Goal: Task Accomplishment & Management: Complete application form

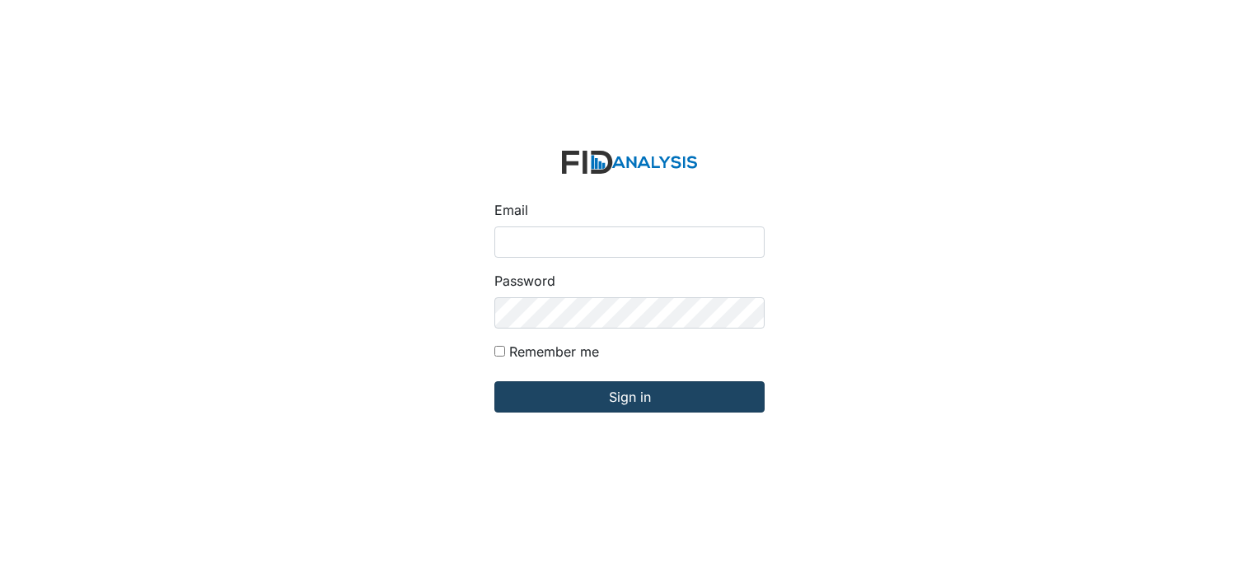
type input "[PERSON_NAME][EMAIL_ADDRESS][DOMAIN_NAME]"
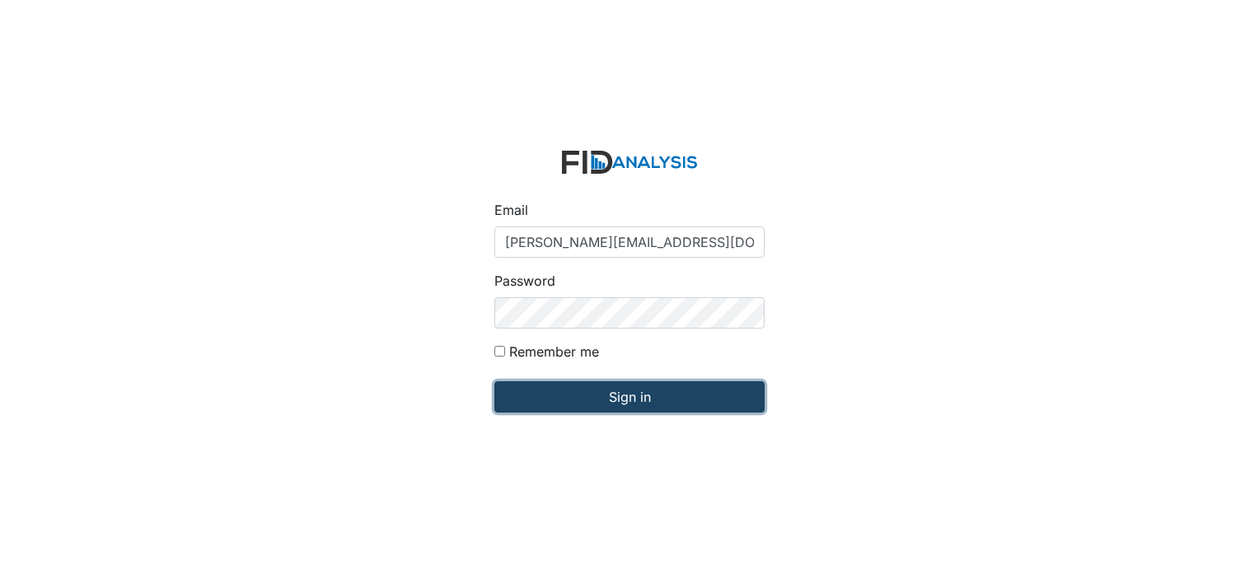
click at [557, 395] on input "Sign in" at bounding box center [629, 396] width 270 height 31
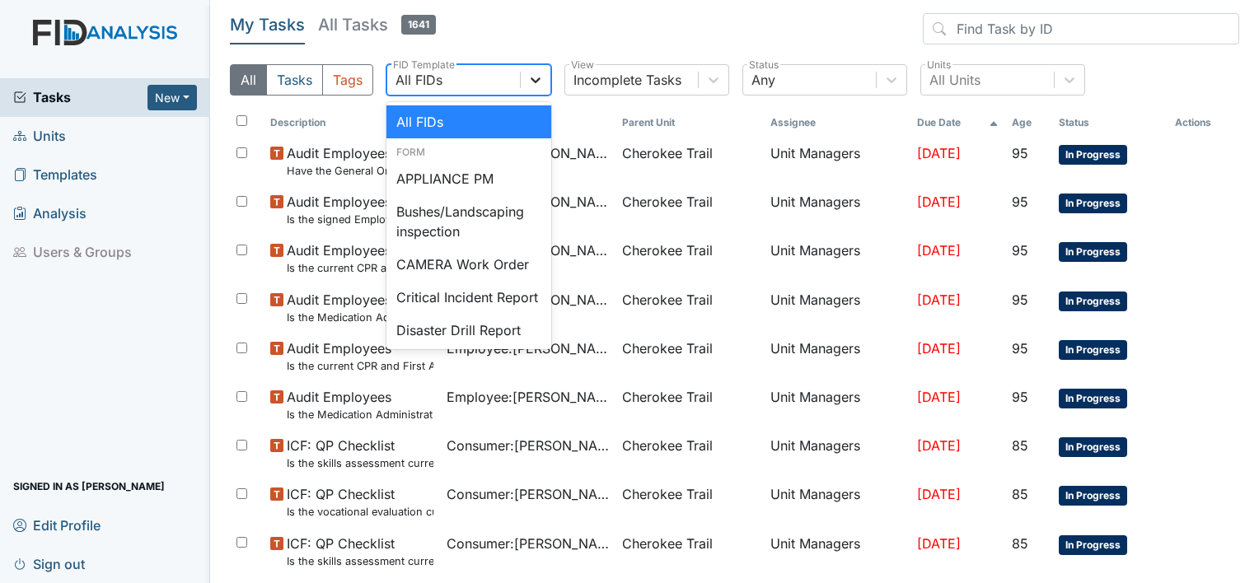
click at [535, 84] on icon at bounding box center [535, 80] width 16 height 16
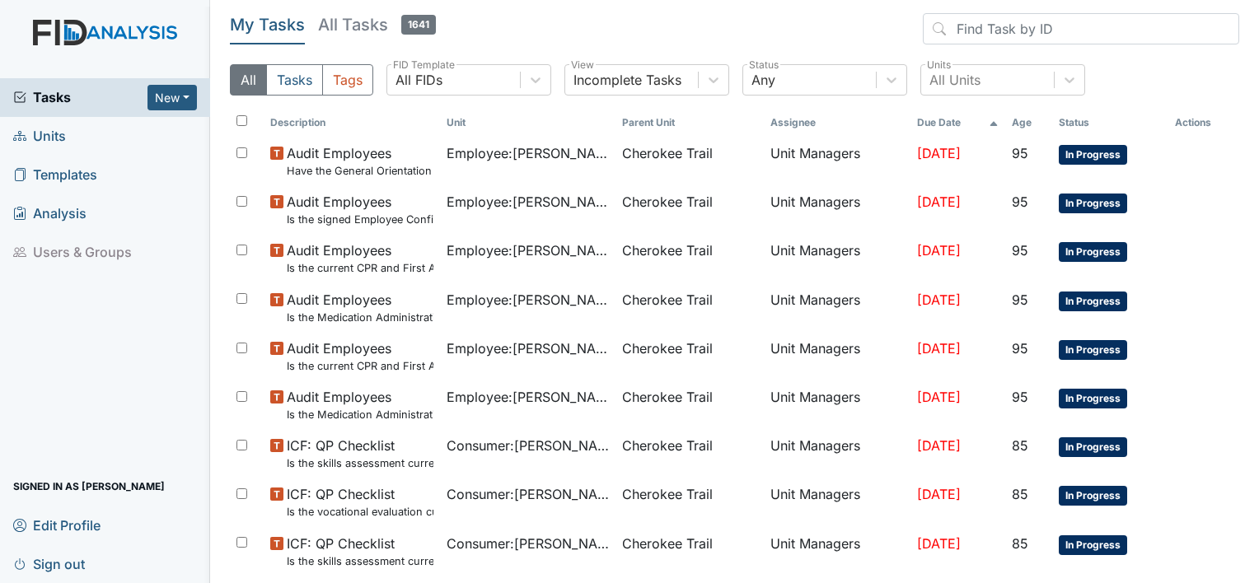
click at [66, 139] on link "Units" at bounding box center [105, 136] width 210 height 39
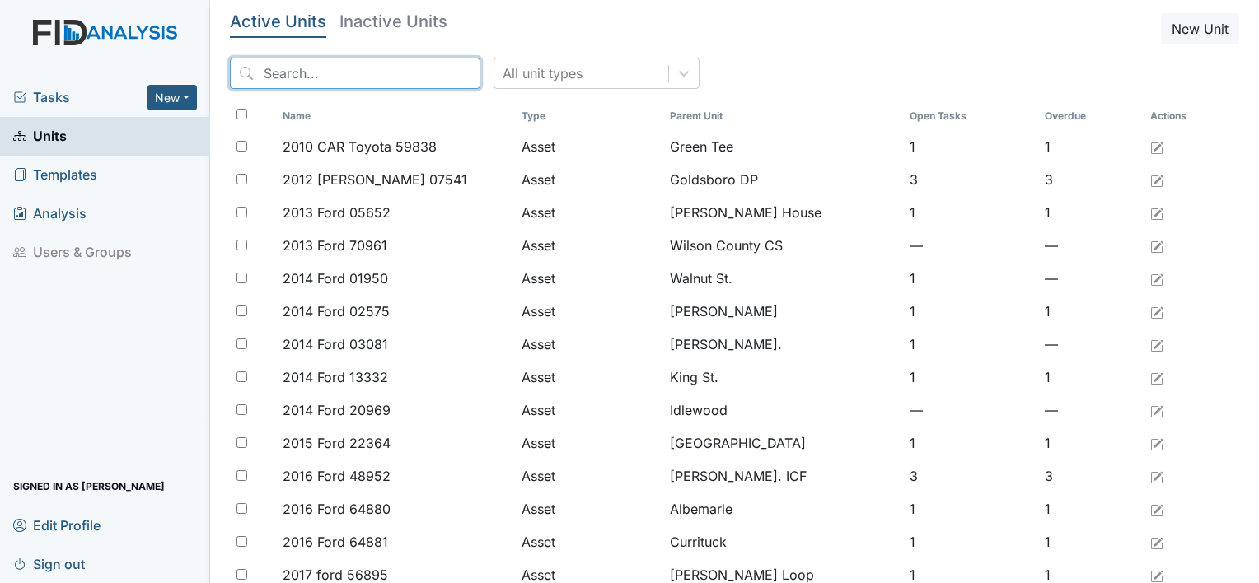
click at [303, 79] on input "search" at bounding box center [355, 73] width 250 height 31
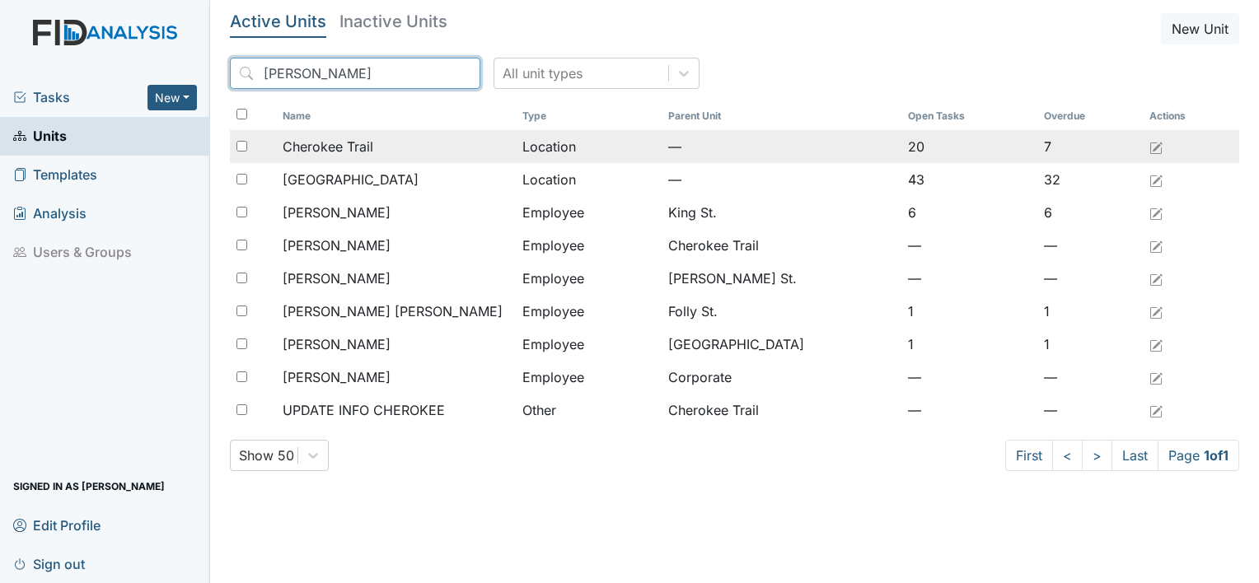
type input "cher"
click at [351, 160] on td "Cherokee Trail" at bounding box center [396, 146] width 240 height 33
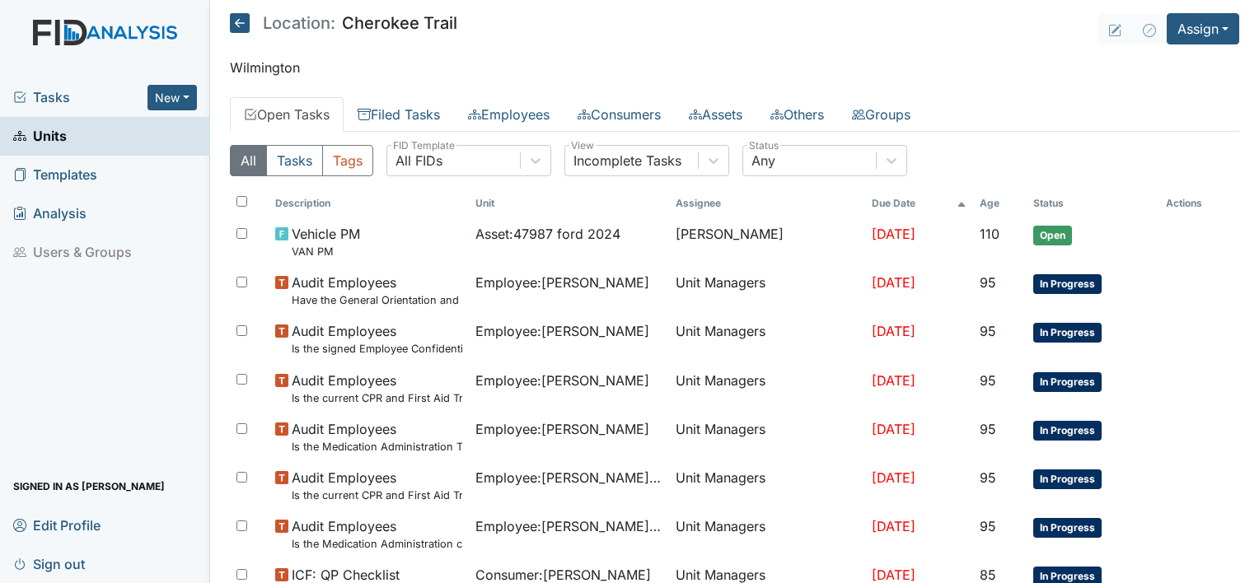
click at [325, 115] on link "Open Tasks" at bounding box center [287, 114] width 114 height 35
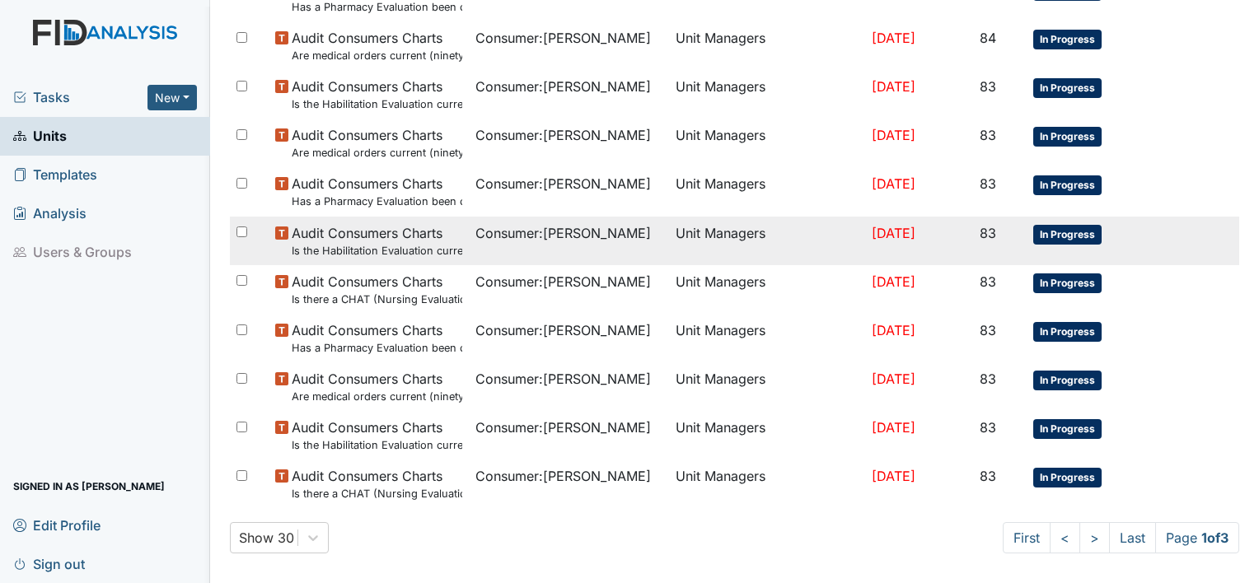
scroll to position [1180, 0]
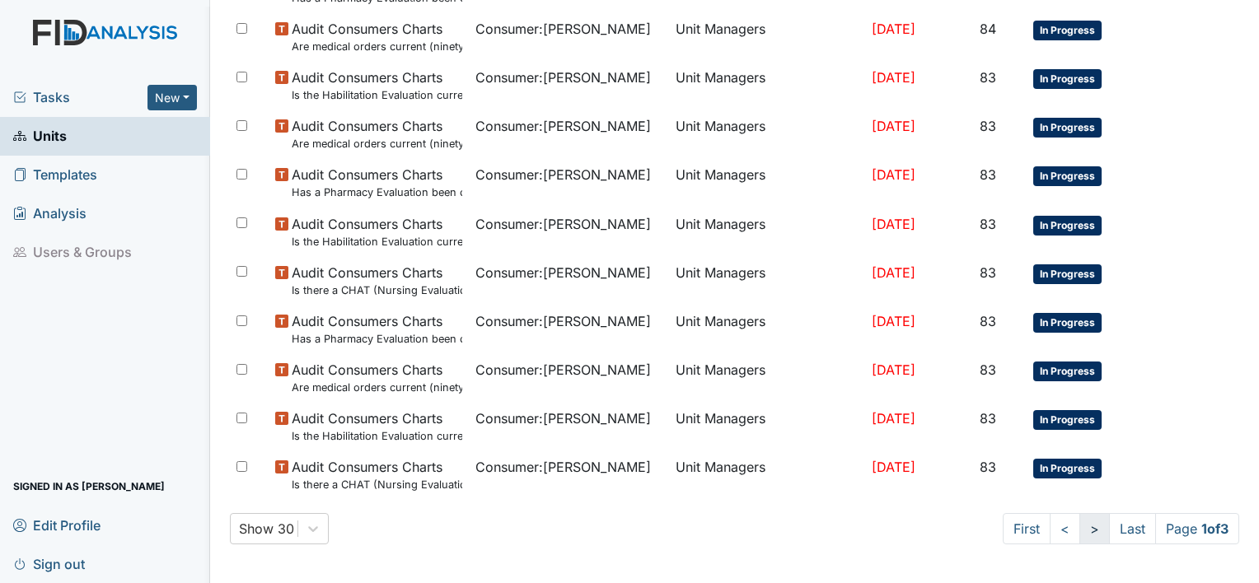
click at [1079, 529] on link ">" at bounding box center [1094, 528] width 30 height 31
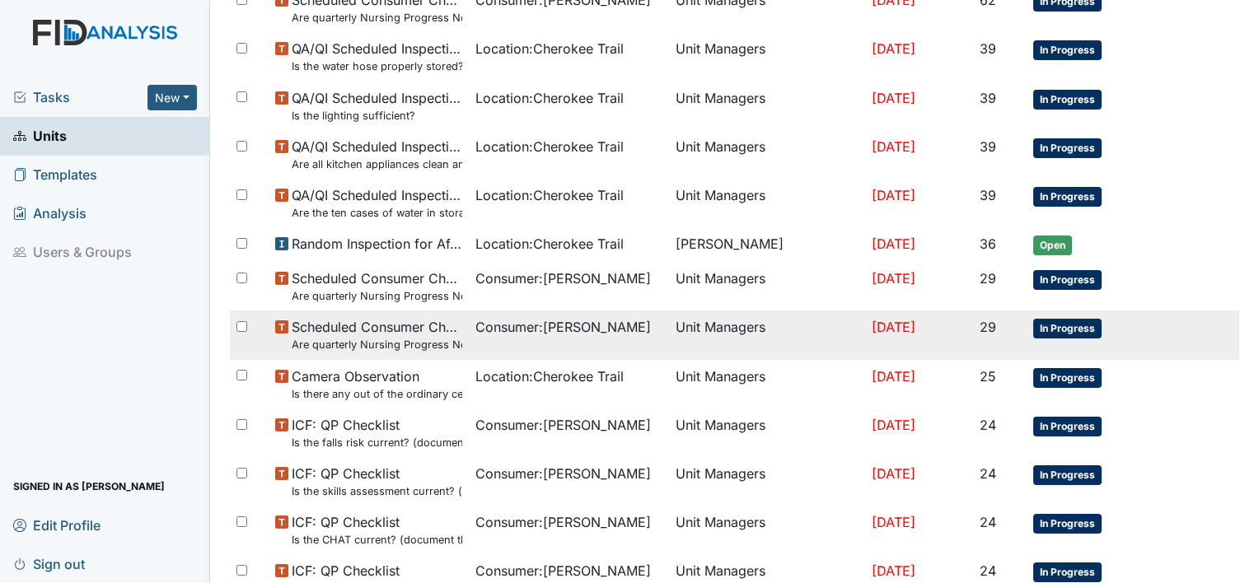
scroll to position [918, 0]
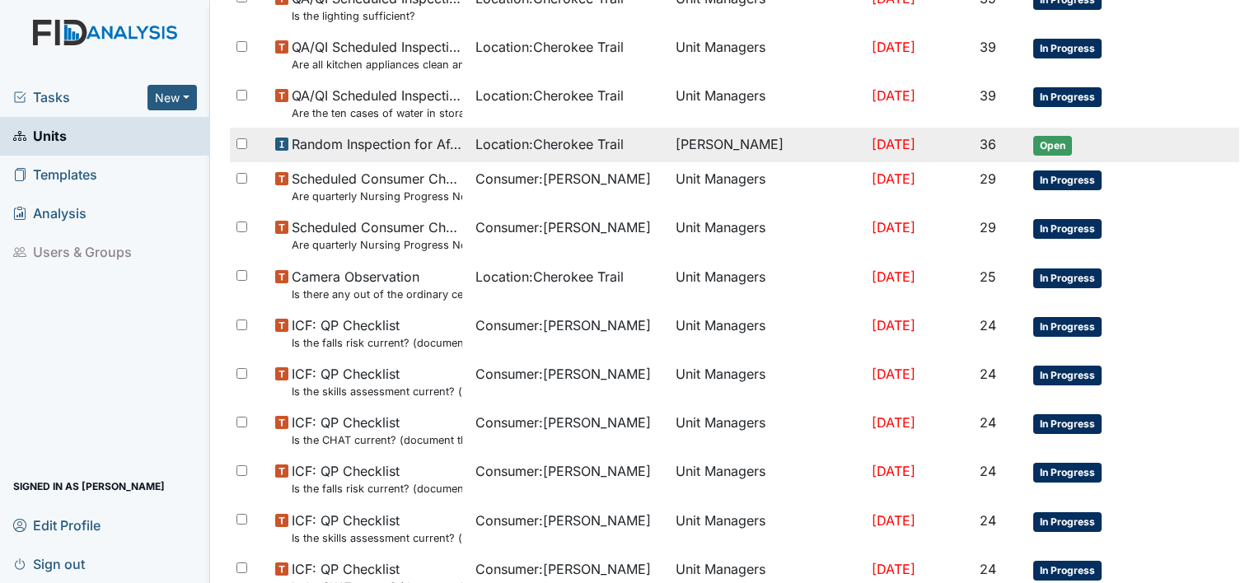
click at [603, 149] on span "Location : Cherokee Trail" at bounding box center [549, 144] width 148 height 20
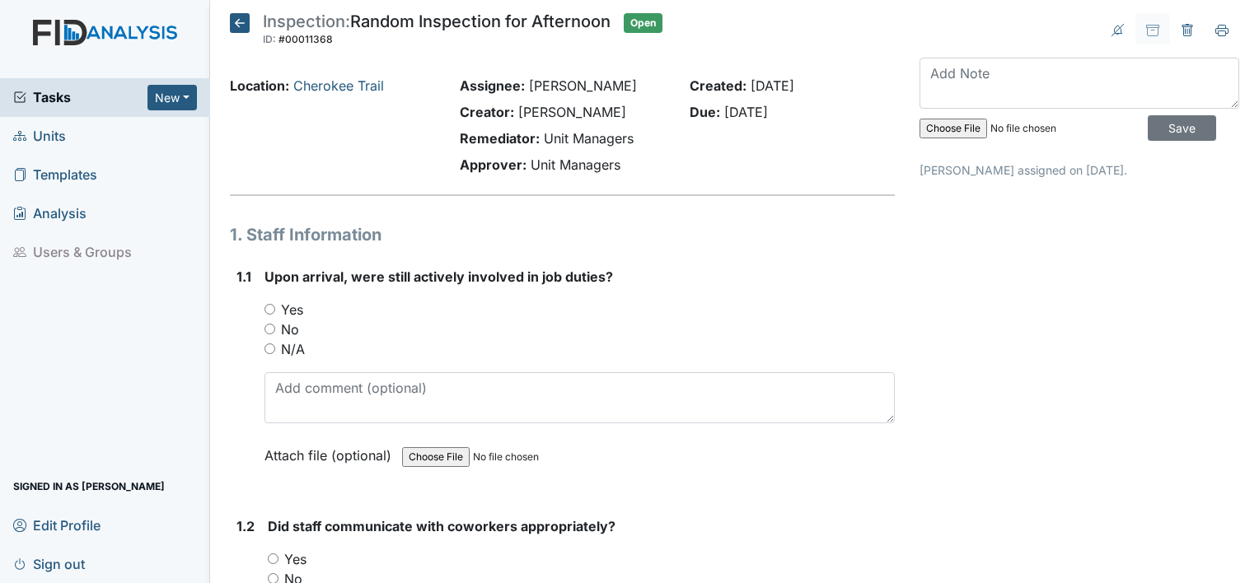
click at [273, 324] on input "No" at bounding box center [269, 329] width 11 height 11
radio input "true"
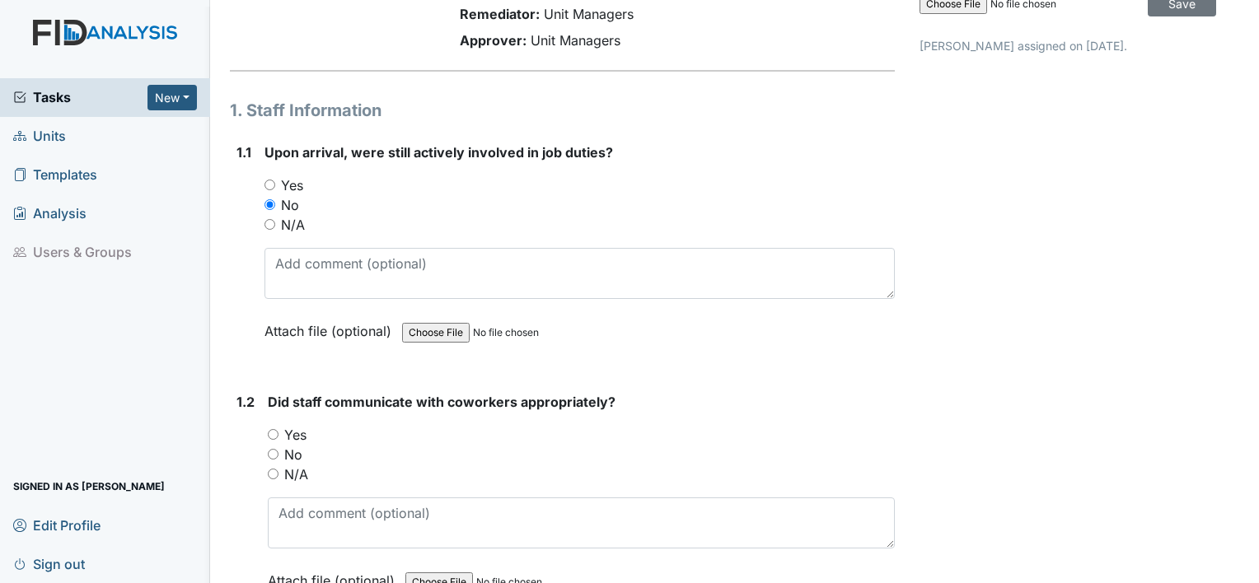
scroll to position [165, 0]
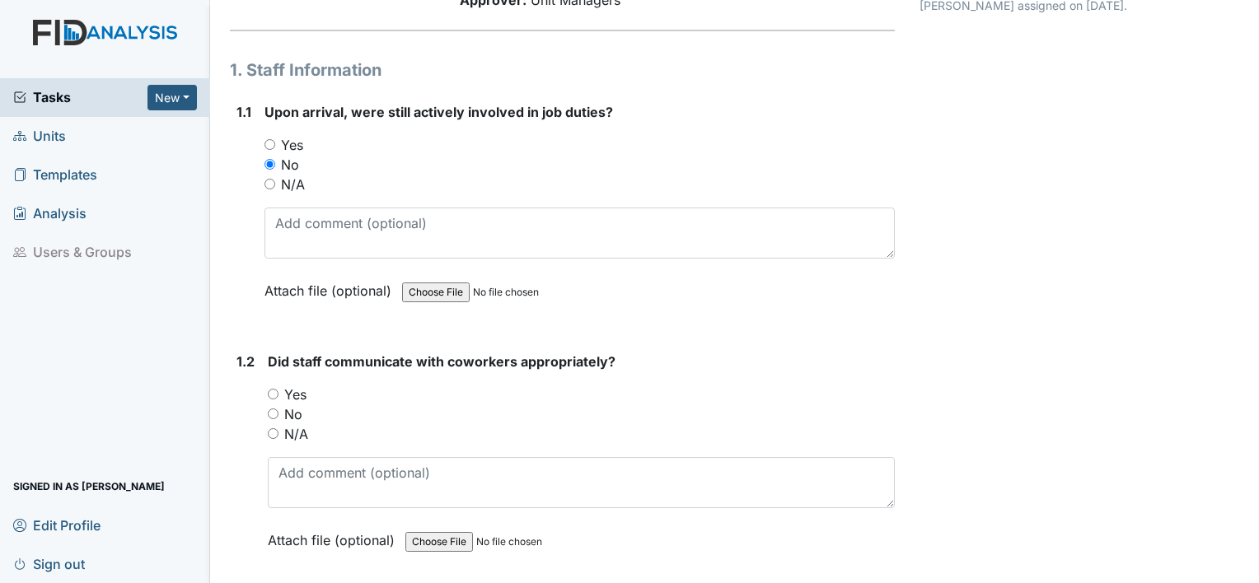
click at [280, 412] on div "No" at bounding box center [581, 414] width 627 height 20
click at [277, 414] on input "No" at bounding box center [273, 414] width 11 height 11
radio input "true"
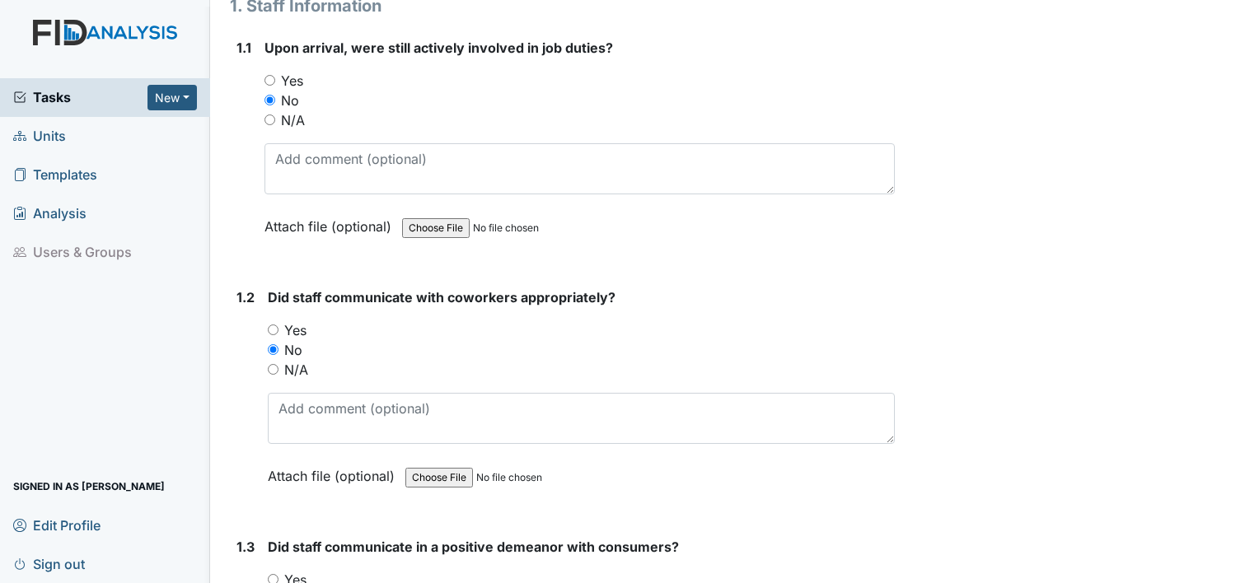
scroll to position [329, 0]
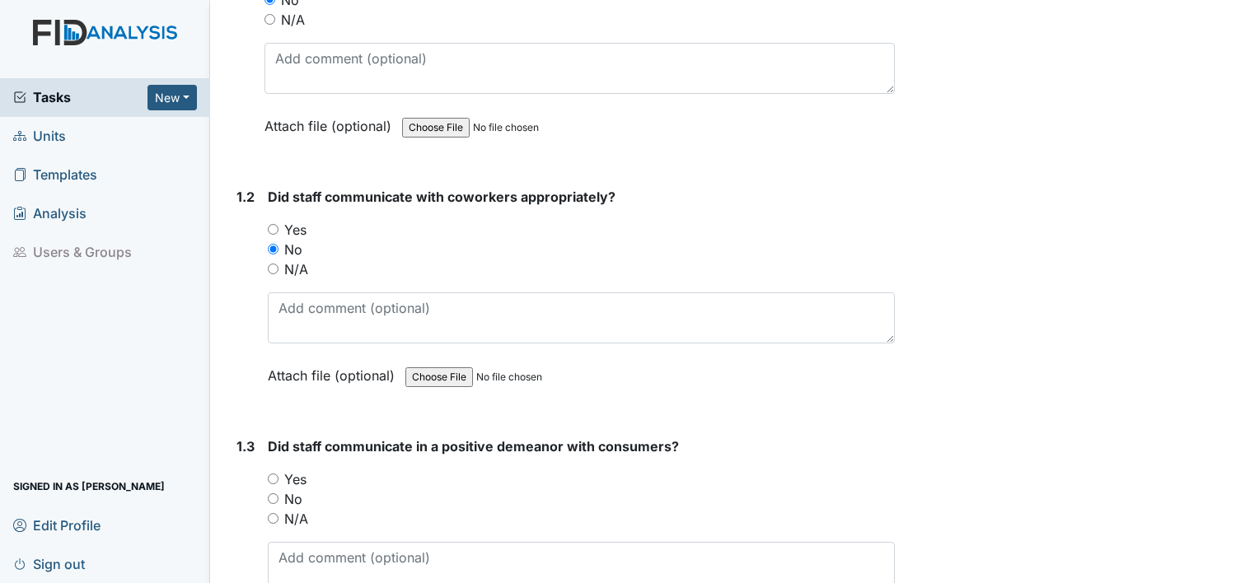
click at [273, 497] on input "No" at bounding box center [273, 498] width 11 height 11
radio input "true"
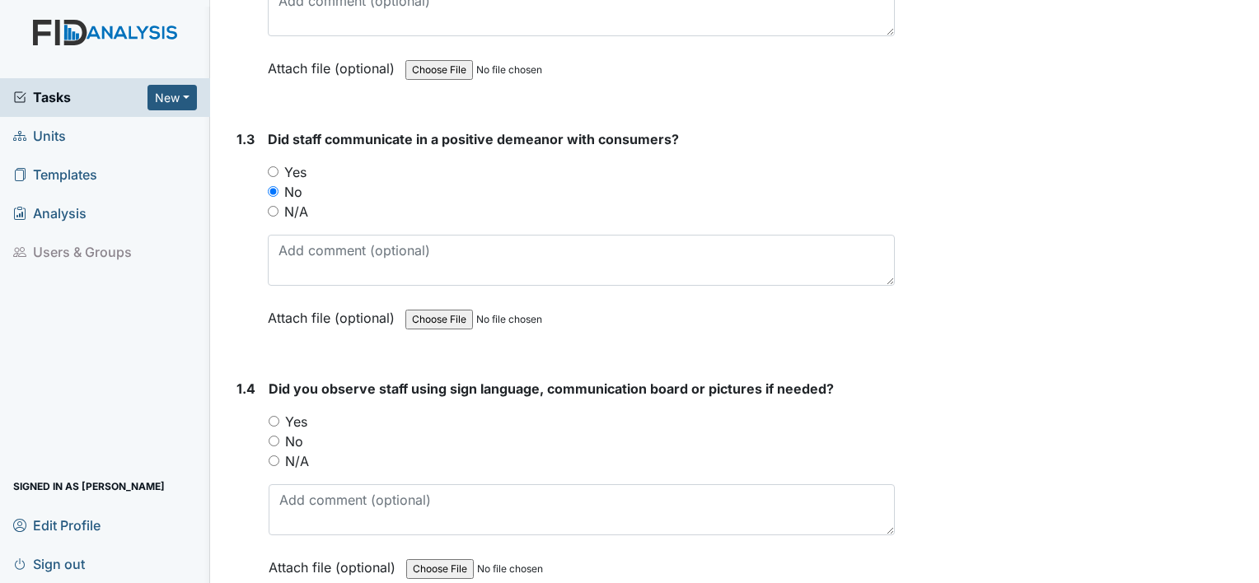
scroll to position [741, 0]
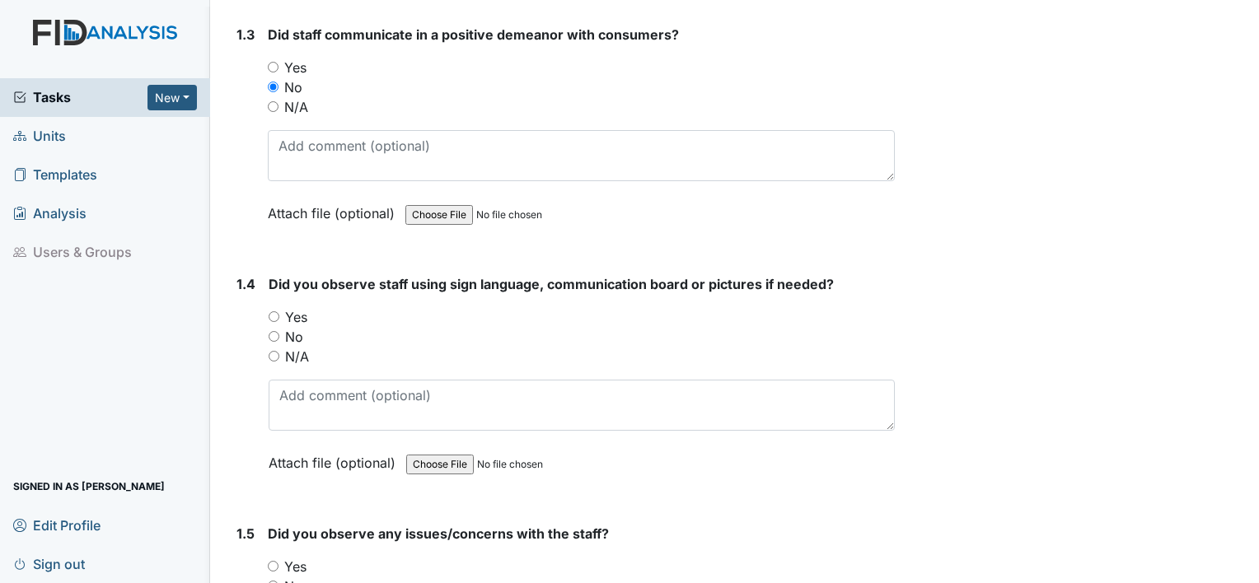
click at [274, 333] on input "No" at bounding box center [274, 336] width 11 height 11
radio input "true"
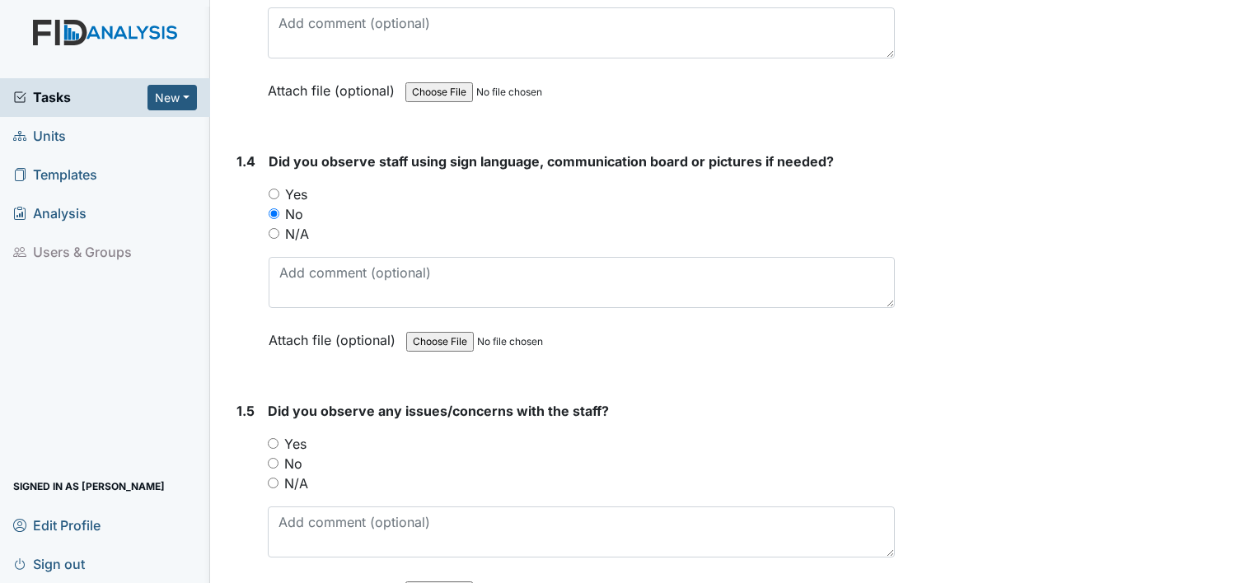
scroll to position [906, 0]
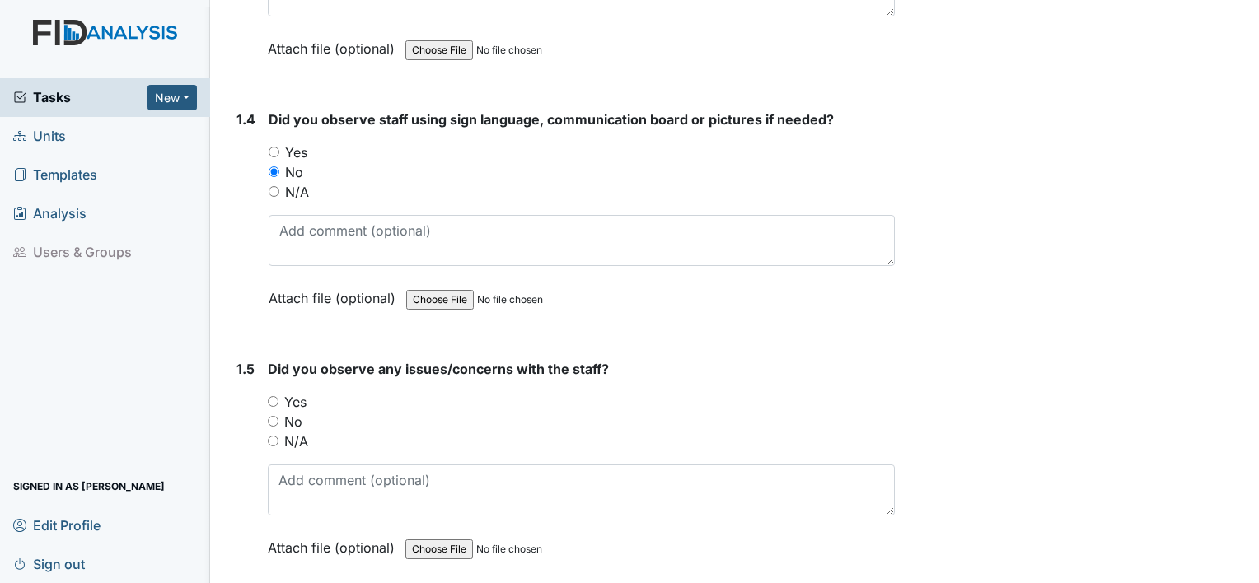
click at [276, 402] on div "Yes" at bounding box center [581, 402] width 627 height 20
click at [270, 397] on input "Yes" at bounding box center [273, 401] width 11 height 11
radio input "true"
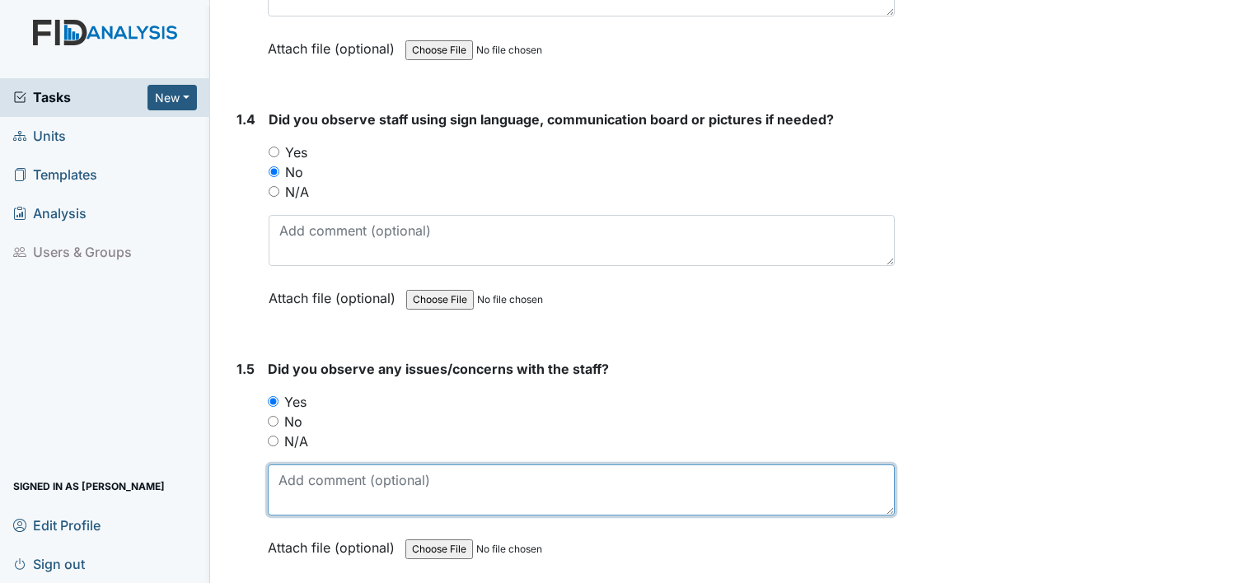
click at [343, 491] on textarea at bounding box center [581, 490] width 627 height 51
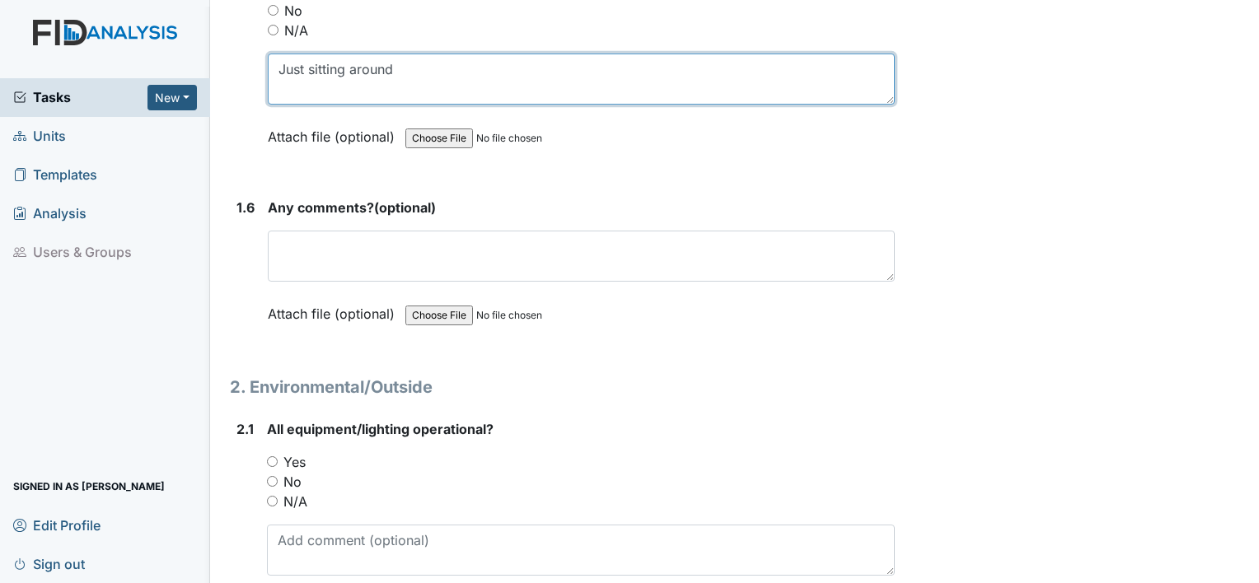
scroll to position [1318, 0]
type textarea "Just sitting around"
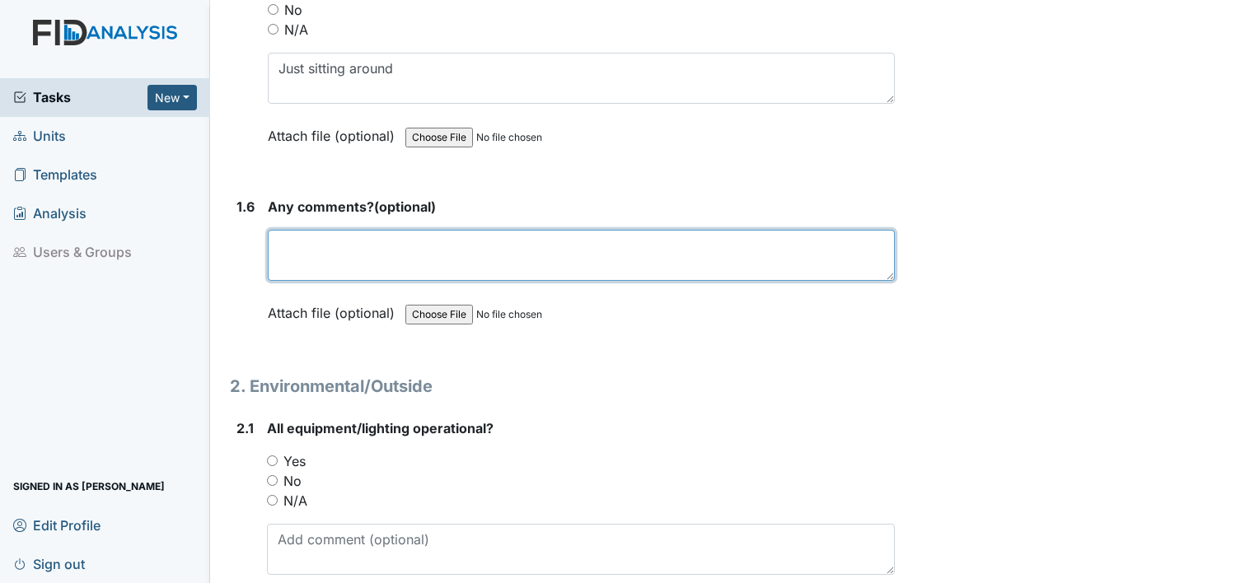
click at [303, 232] on textarea at bounding box center [581, 255] width 627 height 51
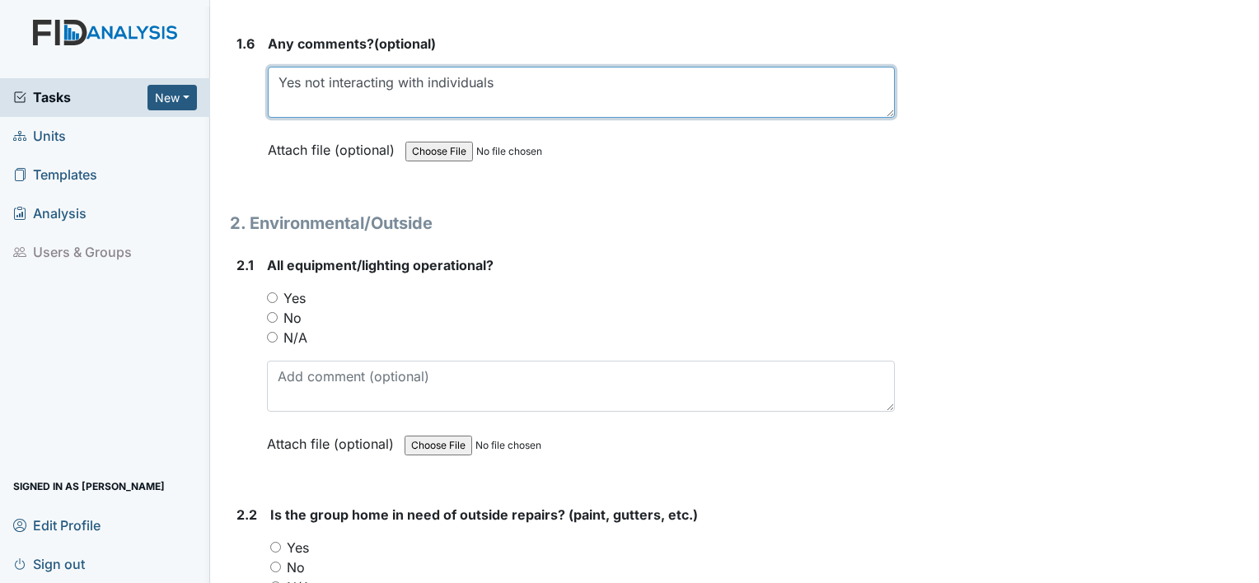
scroll to position [1483, 0]
type textarea "Yes not interacting with individuals"
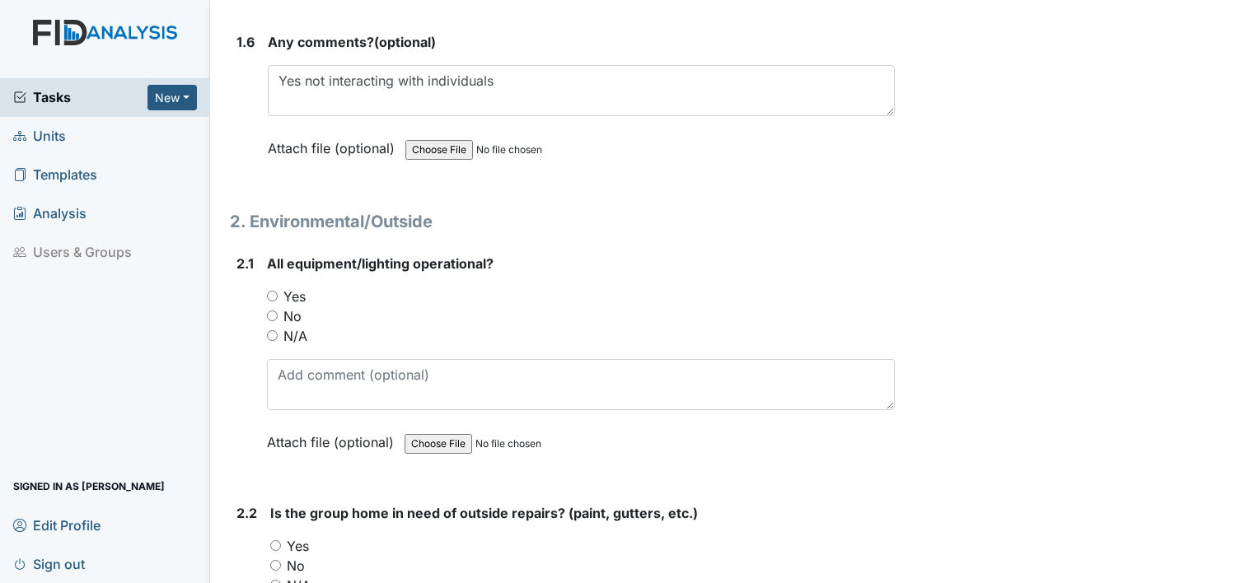
click at [277, 291] on input "Yes" at bounding box center [272, 296] width 11 height 11
radio input "true"
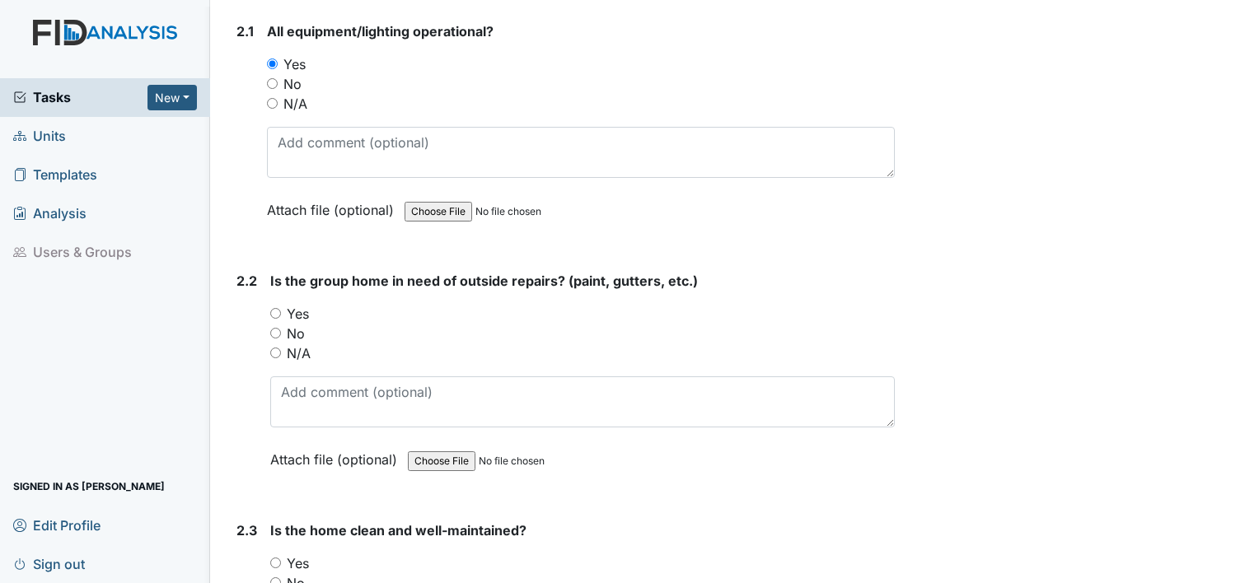
scroll to position [1730, 0]
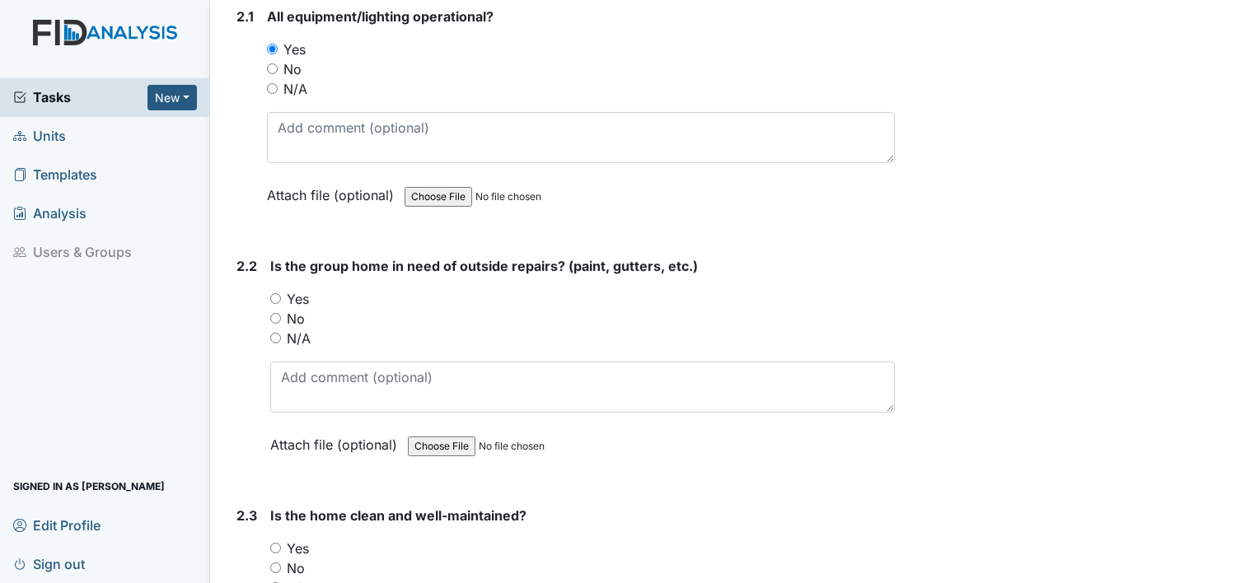
click at [276, 293] on input "Yes" at bounding box center [275, 298] width 11 height 11
radio input "true"
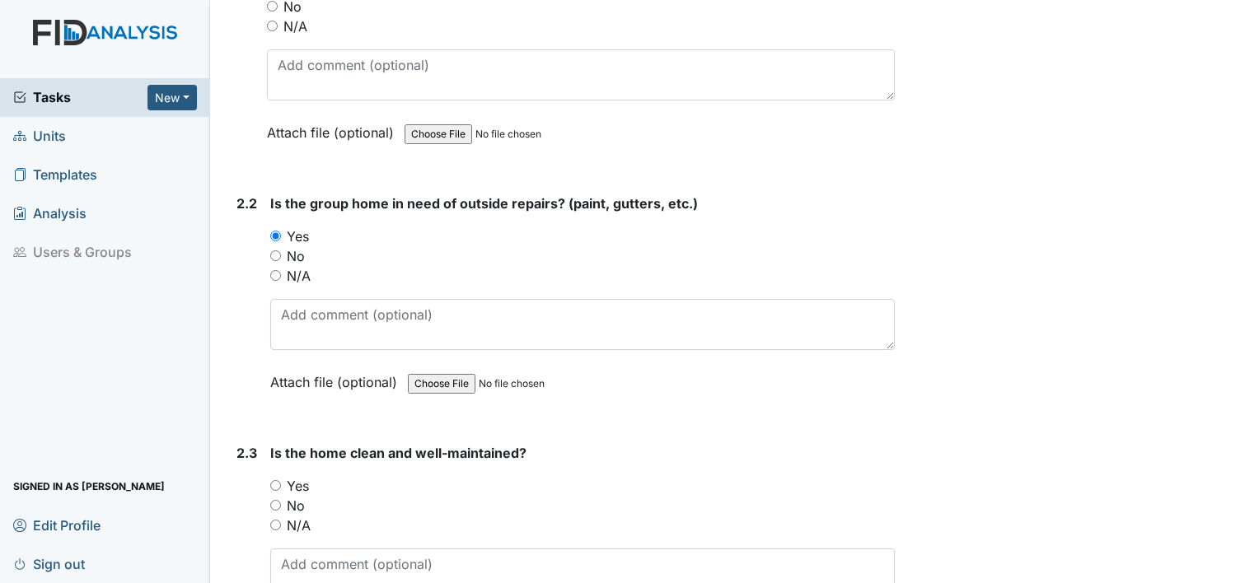
scroll to position [1894, 0]
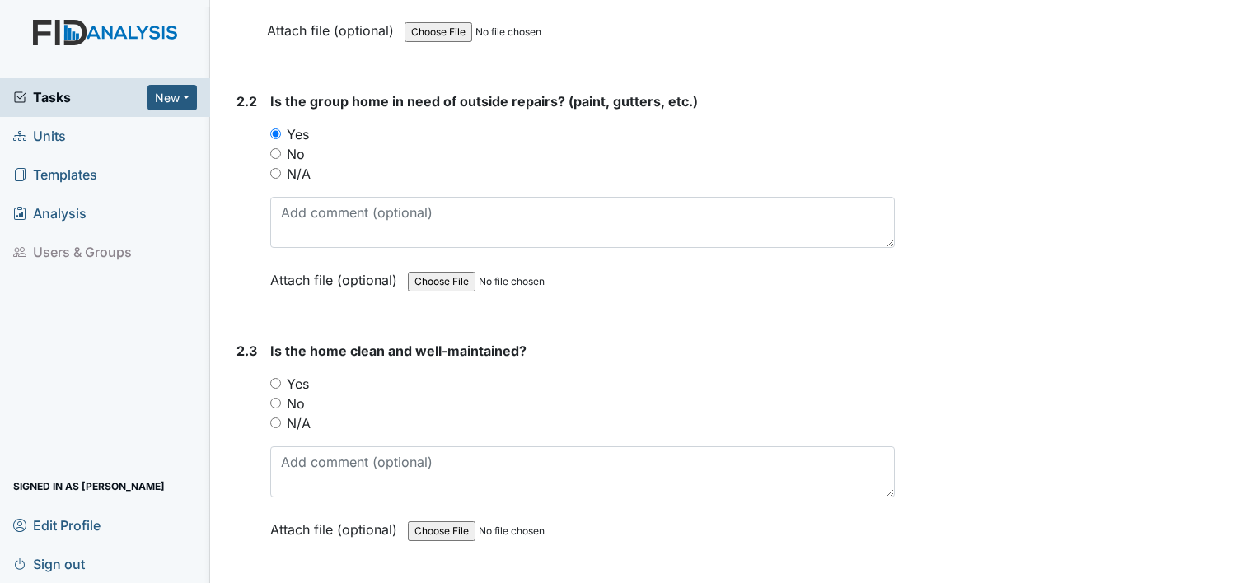
click at [280, 379] on input "Yes" at bounding box center [275, 383] width 11 height 11
radio input "true"
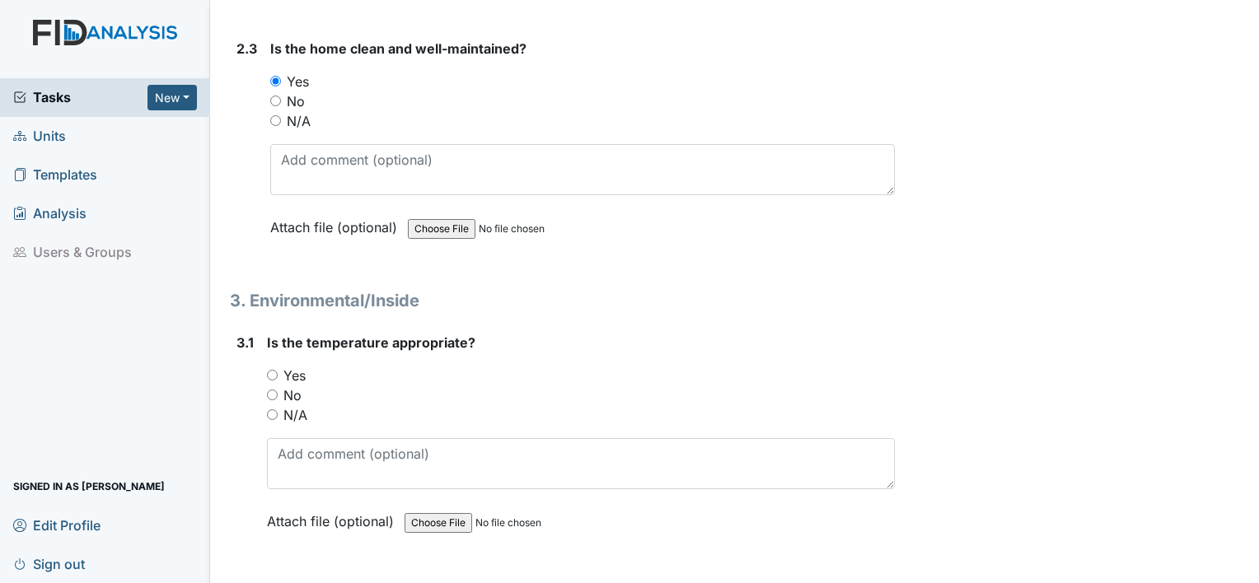
scroll to position [2224, 0]
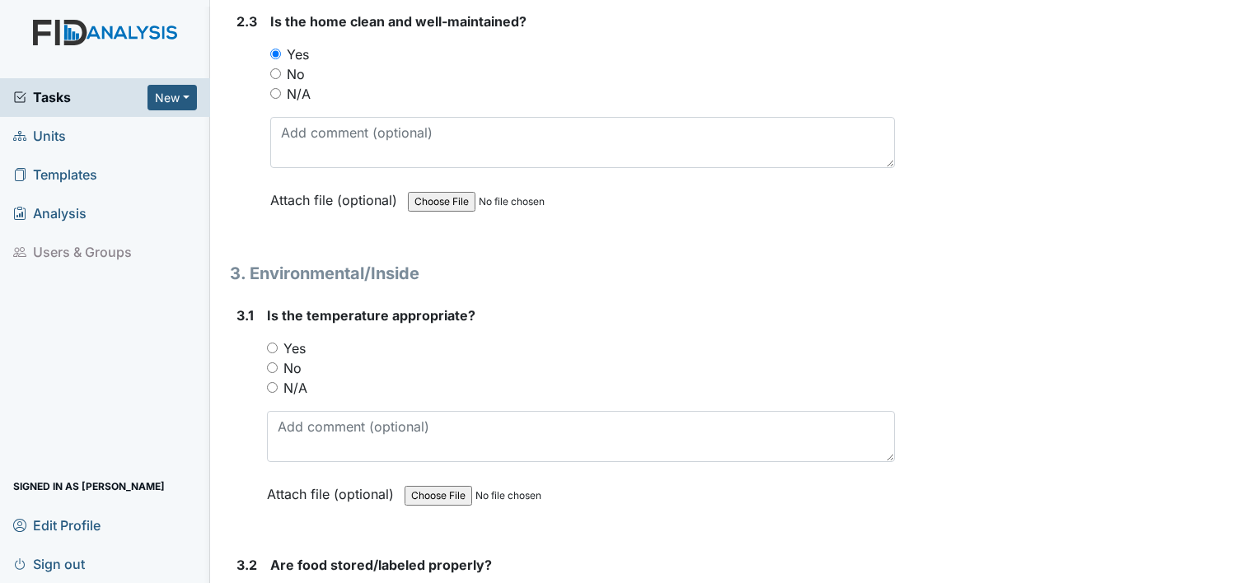
click at [269, 343] on input "Yes" at bounding box center [272, 348] width 11 height 11
radio input "true"
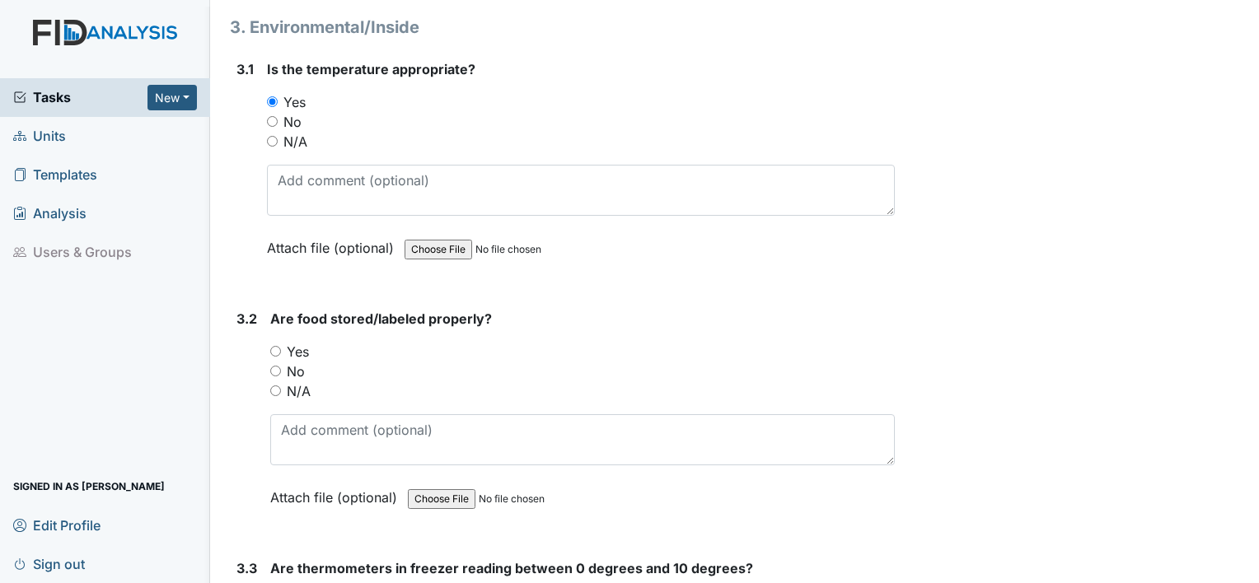
scroll to position [2553, 0]
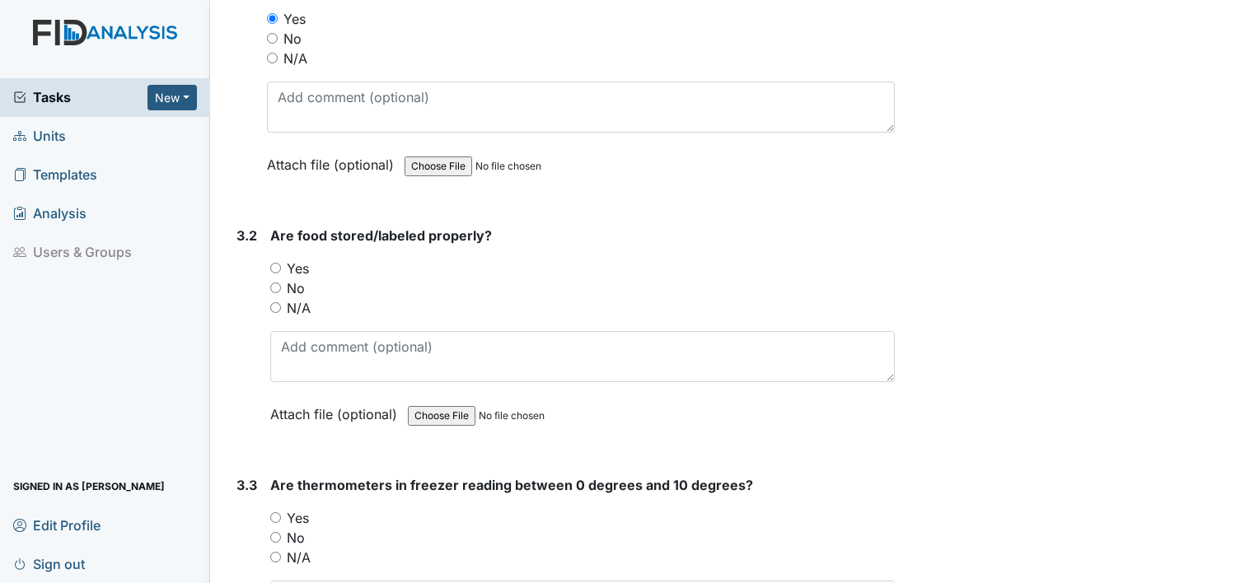
click at [273, 283] on input "No" at bounding box center [275, 288] width 11 height 11
radio input "true"
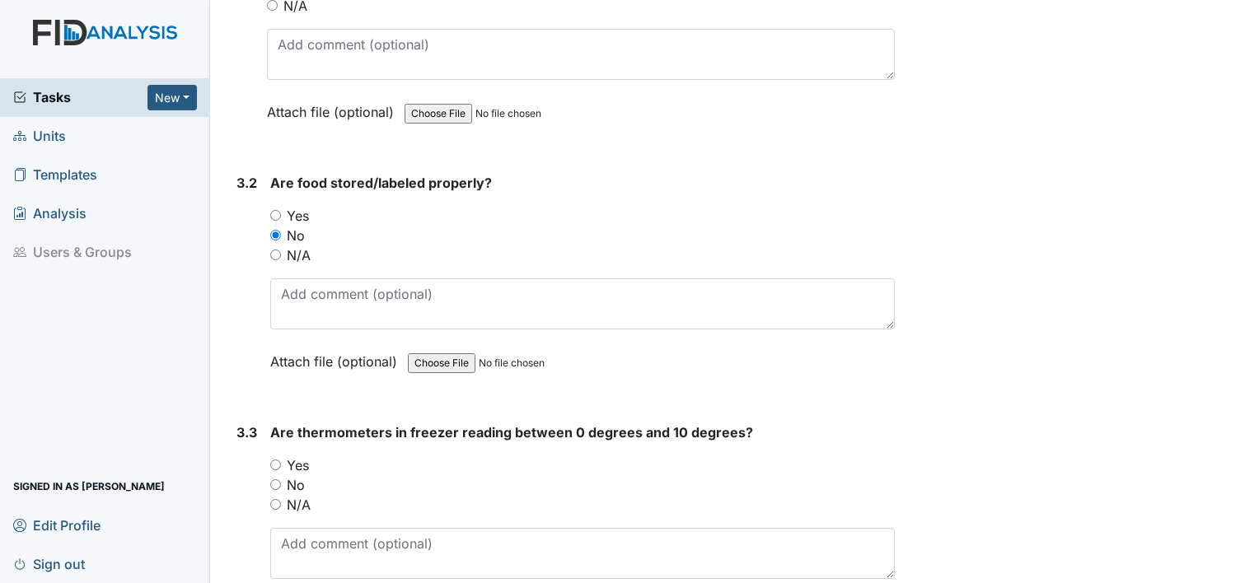
scroll to position [2718, 0]
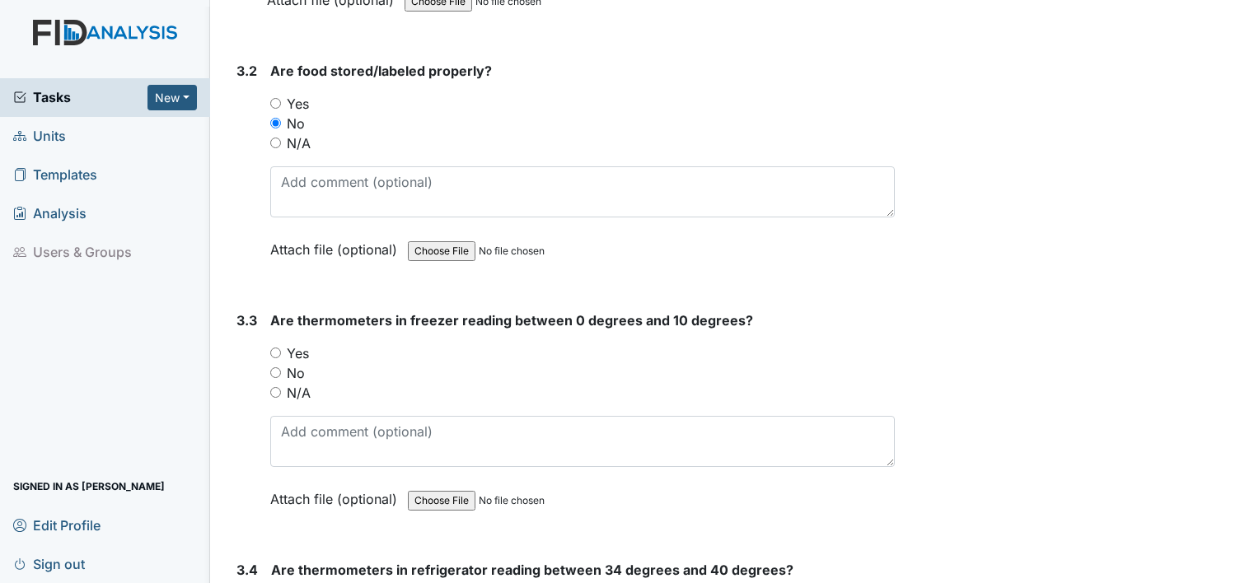
click at [280, 348] on input "Yes" at bounding box center [275, 353] width 11 height 11
radio input "true"
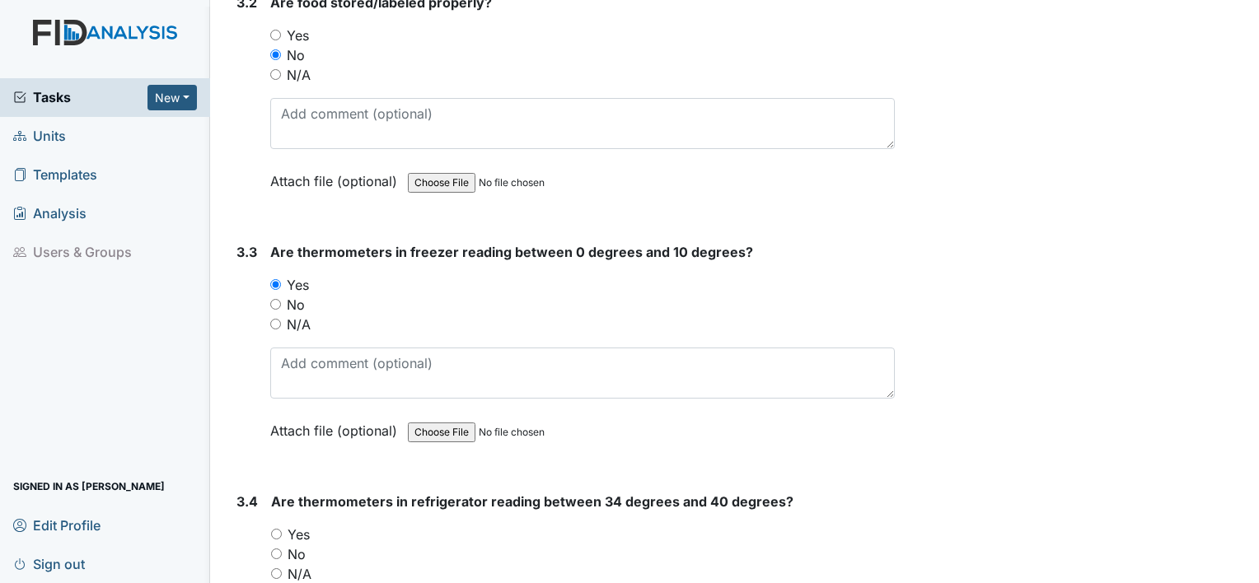
scroll to position [3048, 0]
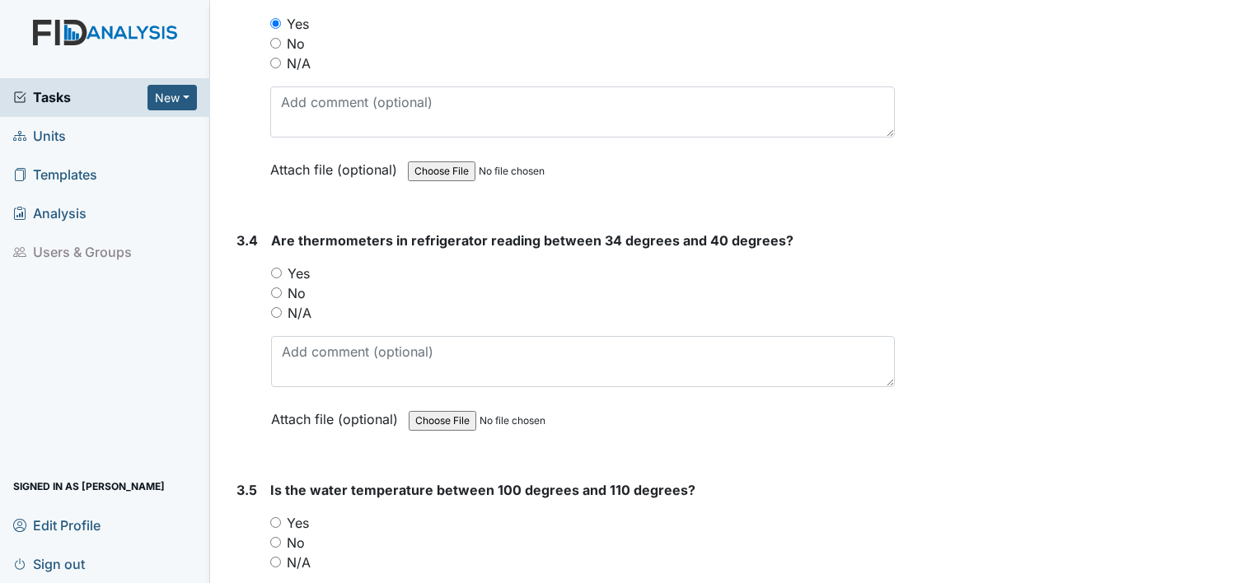
click at [283, 264] on div "Yes" at bounding box center [583, 274] width 624 height 20
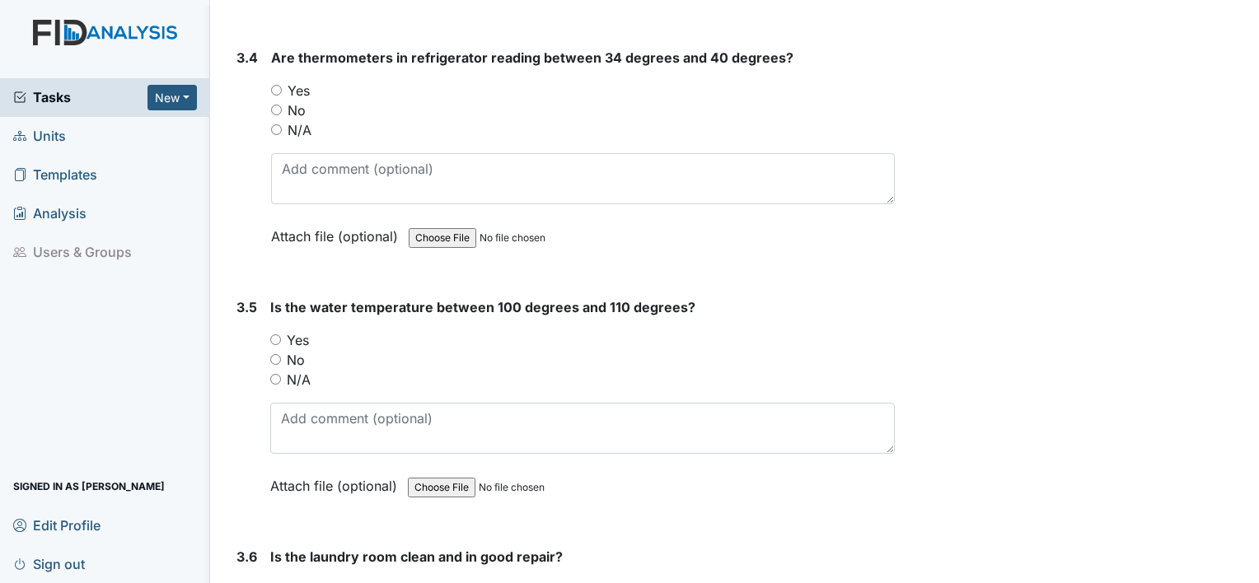
scroll to position [3295, 0]
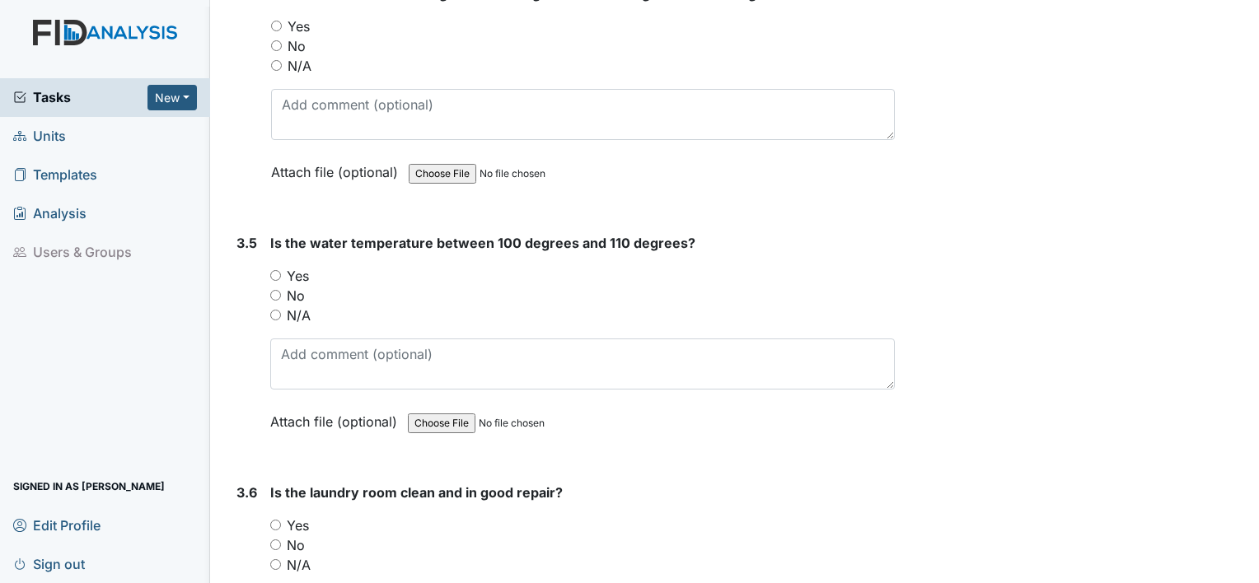
click at [281, 266] on div "Yes" at bounding box center [582, 276] width 624 height 20
click at [278, 270] on input "Yes" at bounding box center [275, 275] width 11 height 11
radio input "true"
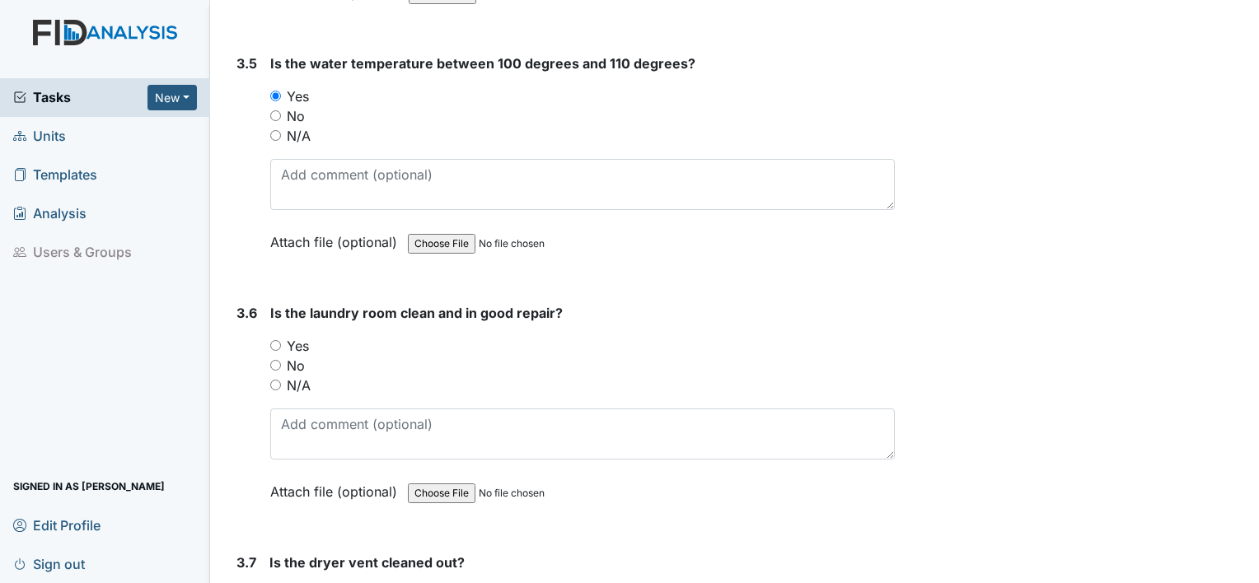
scroll to position [3542, 0]
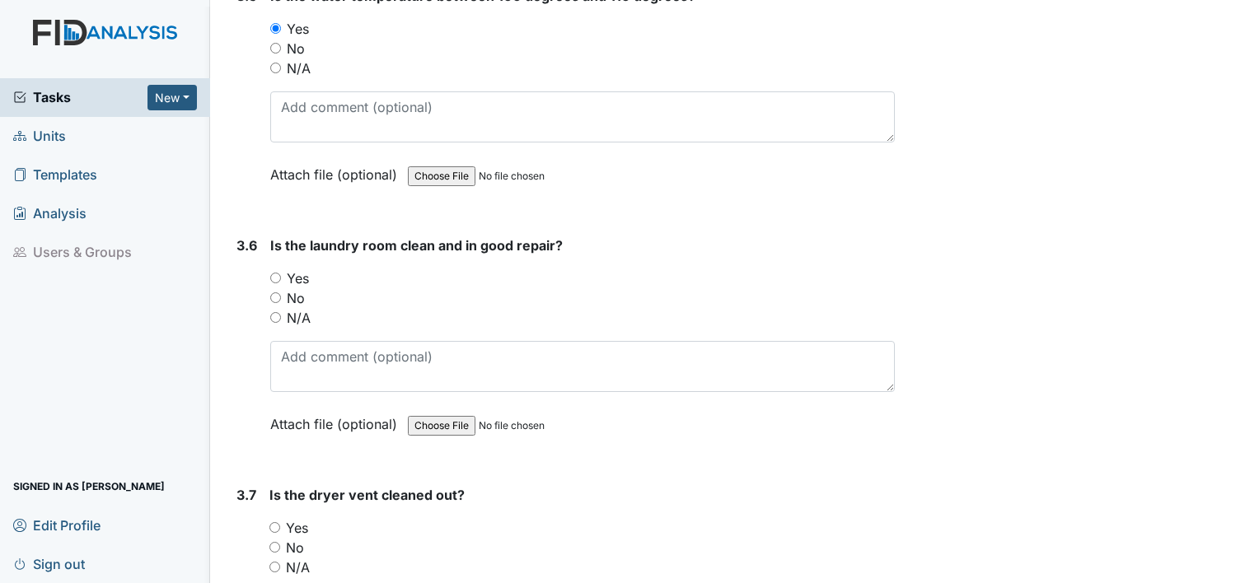
click at [276, 273] on input "Yes" at bounding box center [275, 278] width 11 height 11
radio input "true"
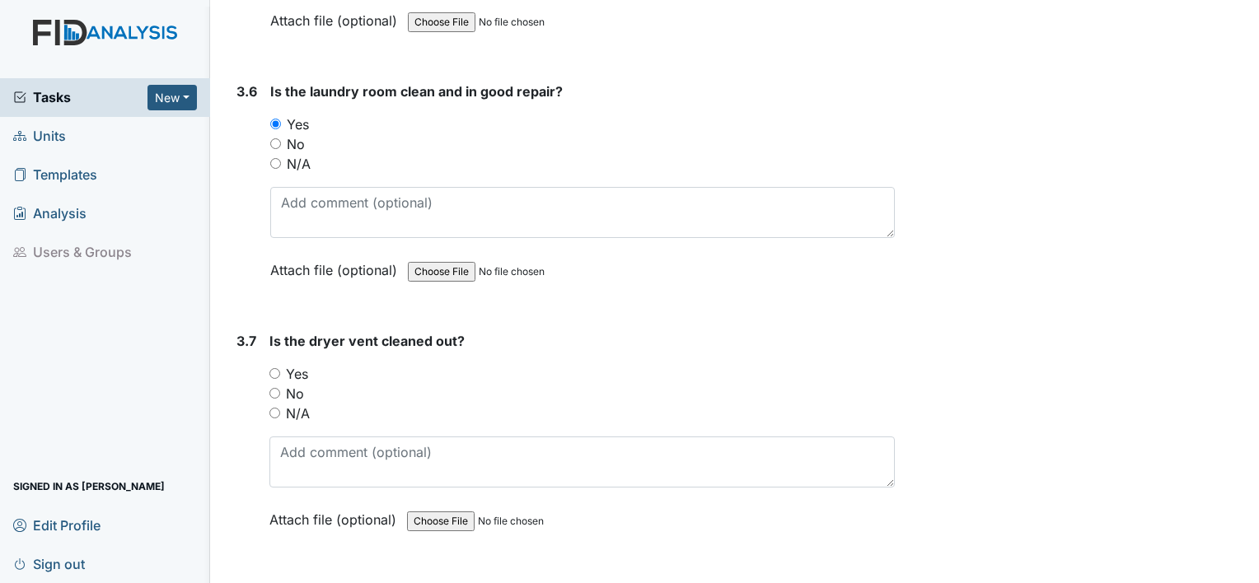
scroll to position [3706, 0]
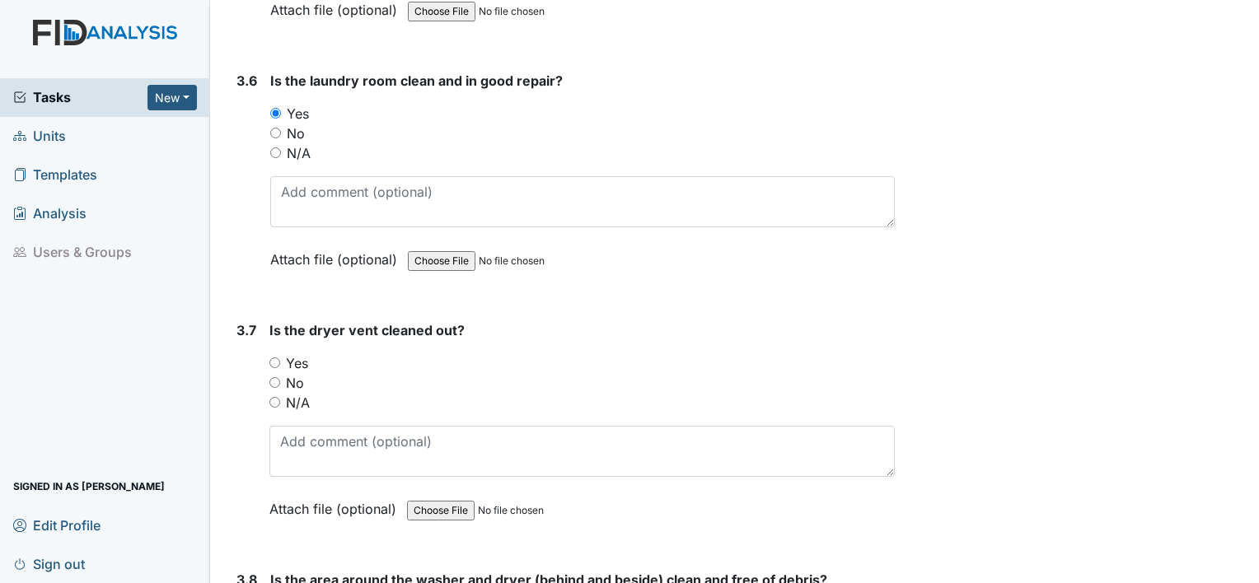
click at [277, 357] on input "Yes" at bounding box center [274, 362] width 11 height 11
radio input "true"
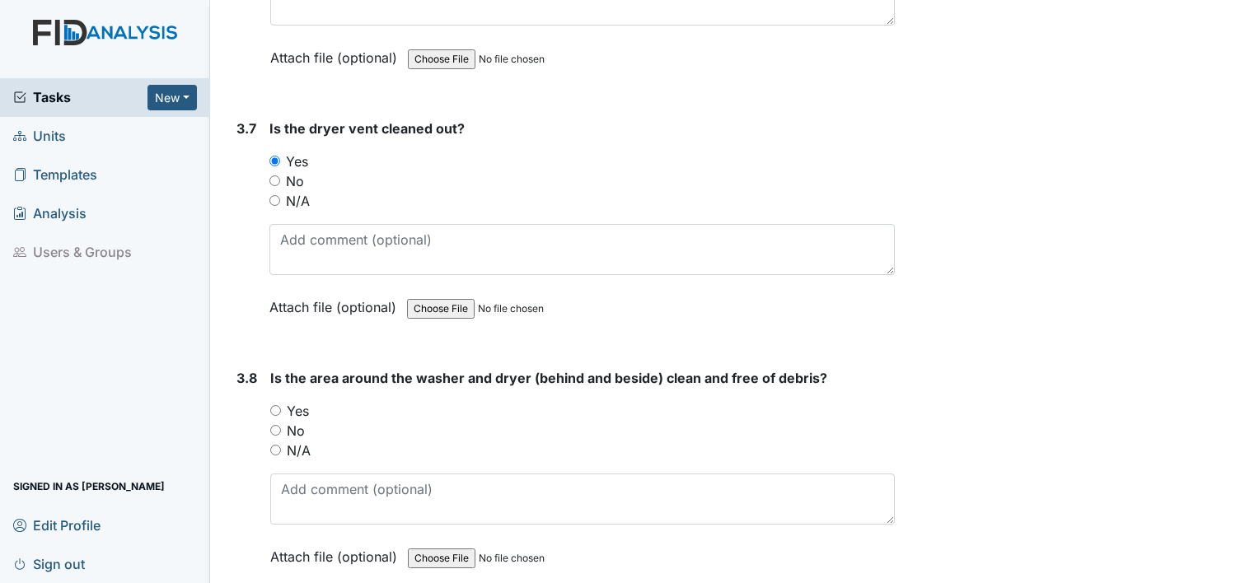
scroll to position [3954, 0]
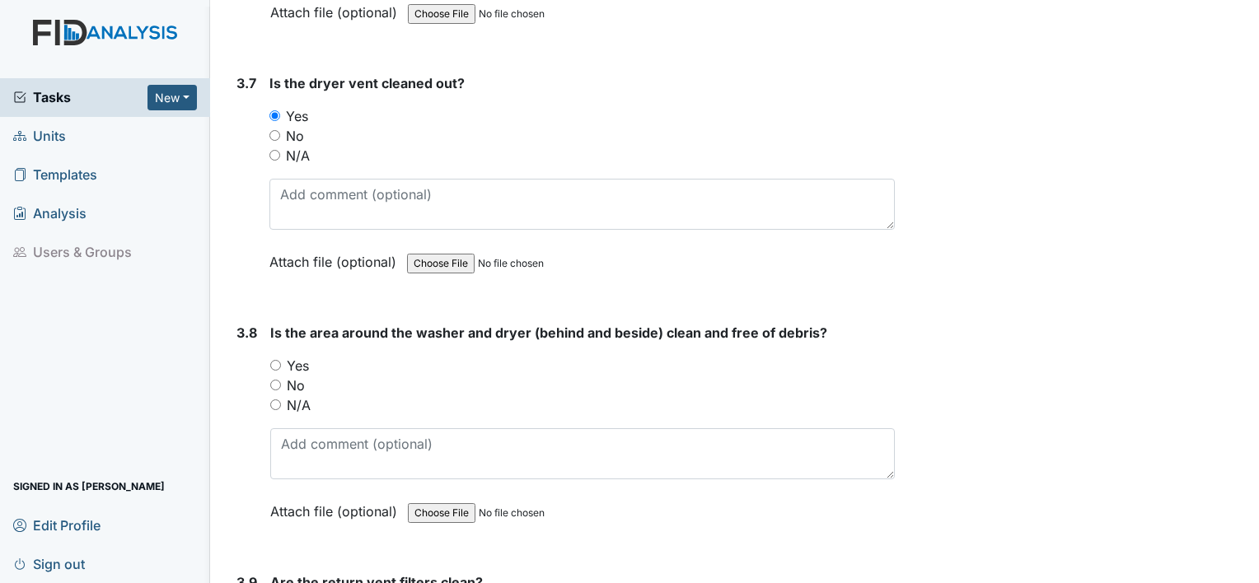
click at [278, 360] on input "Yes" at bounding box center [275, 365] width 11 height 11
radio input "true"
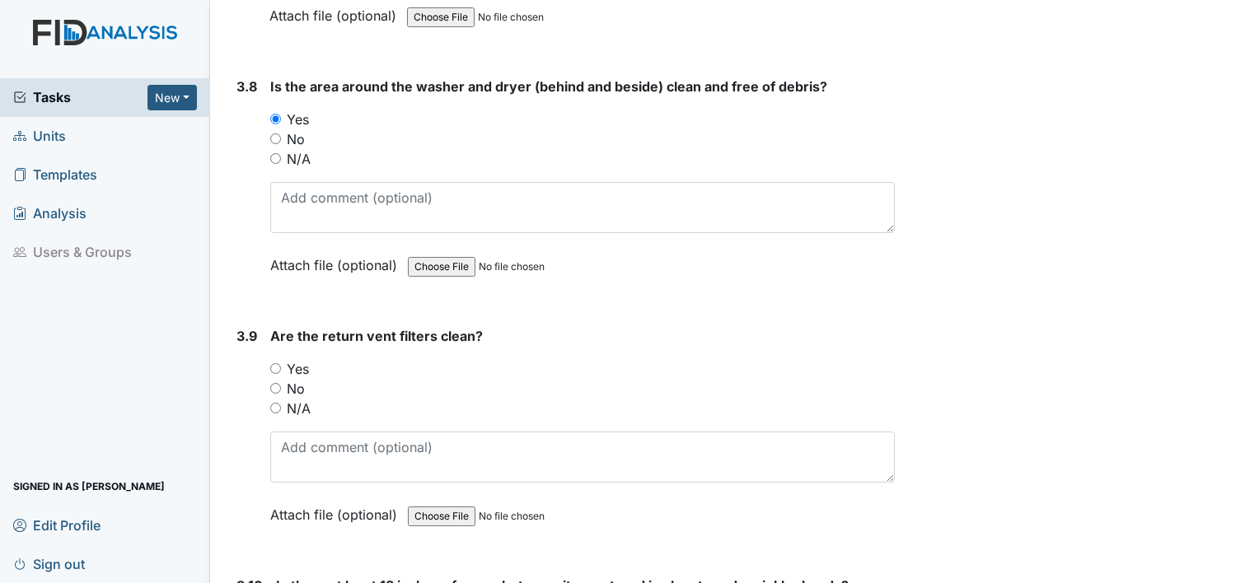
scroll to position [4201, 0]
click at [278, 362] on input "Yes" at bounding box center [275, 367] width 11 height 11
radio input "true"
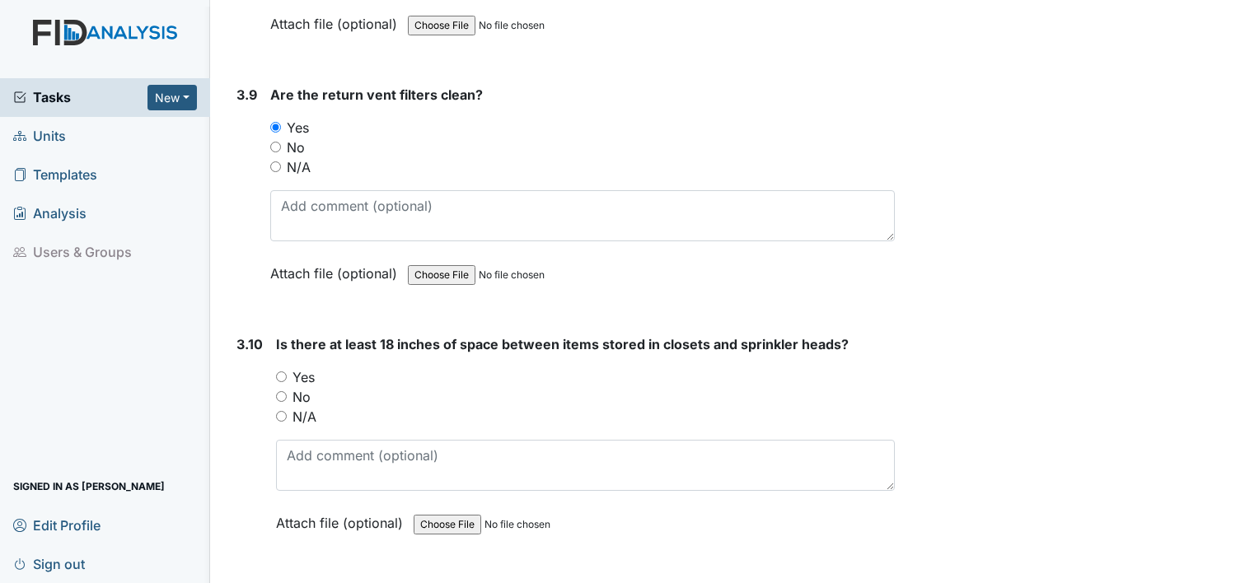
scroll to position [4448, 0]
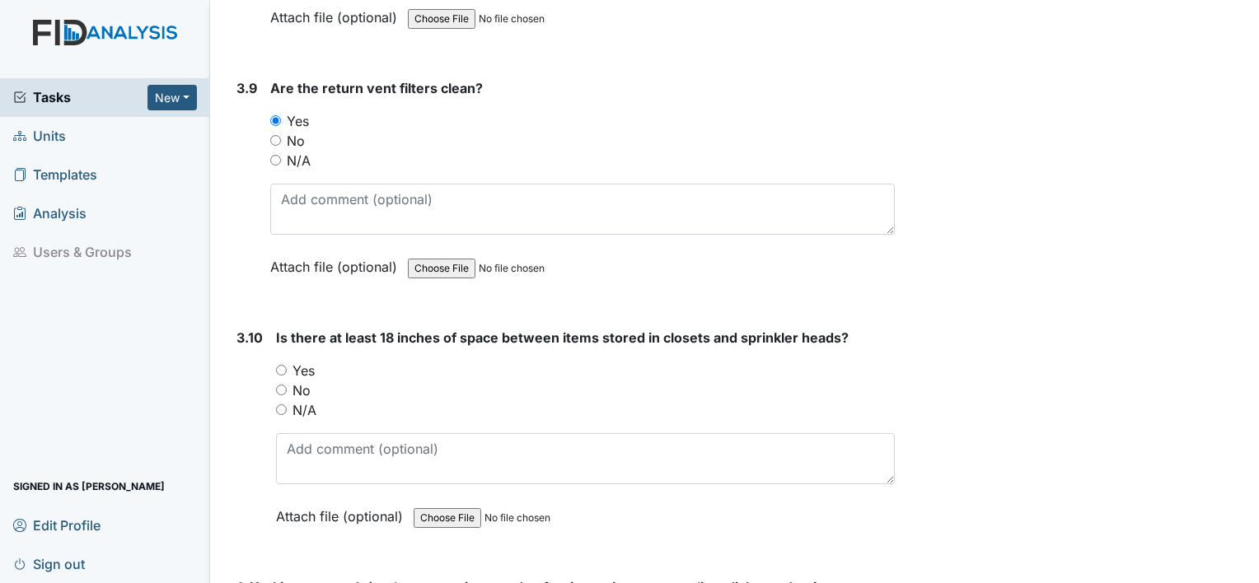
click at [278, 365] on input "Yes" at bounding box center [281, 370] width 11 height 11
radio input "true"
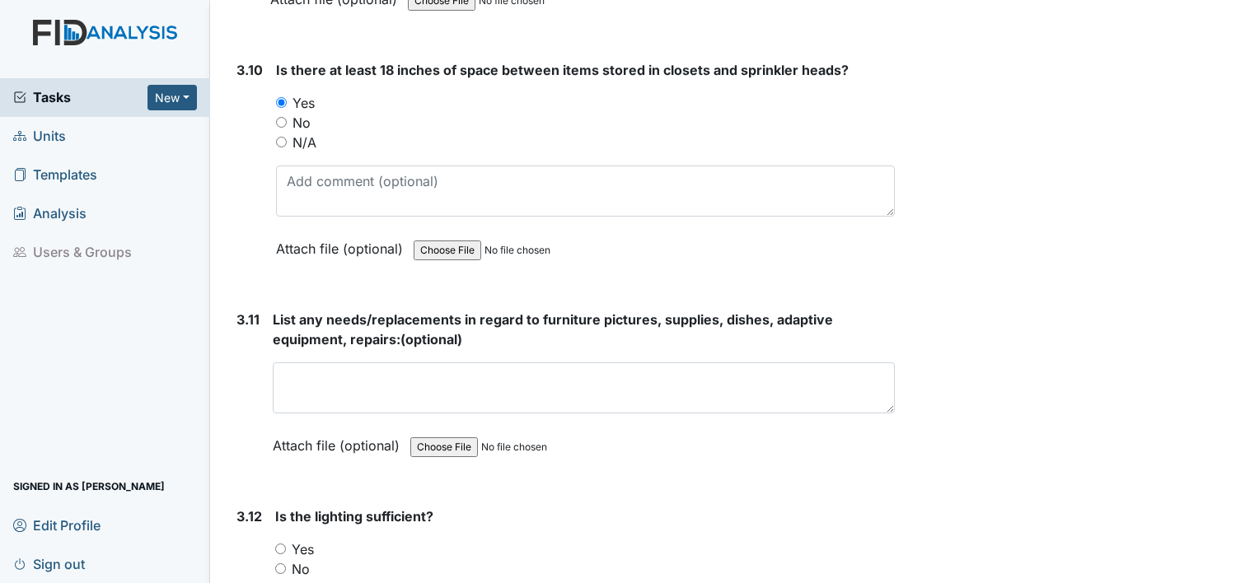
scroll to position [4777, 0]
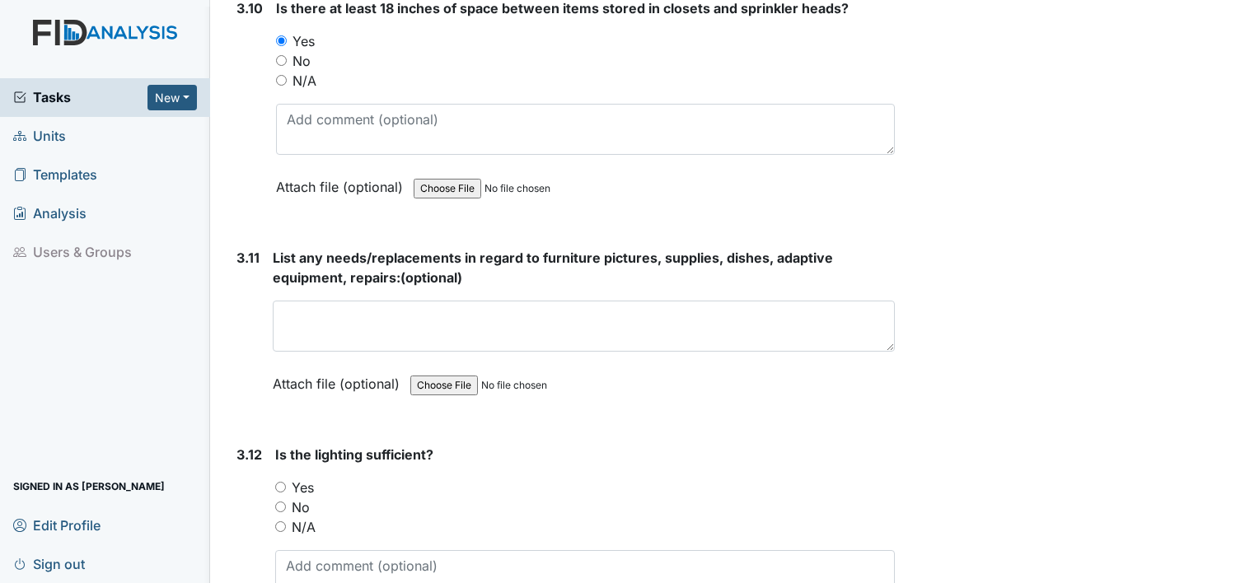
click at [281, 482] on input "Yes" at bounding box center [280, 487] width 11 height 11
radio input "true"
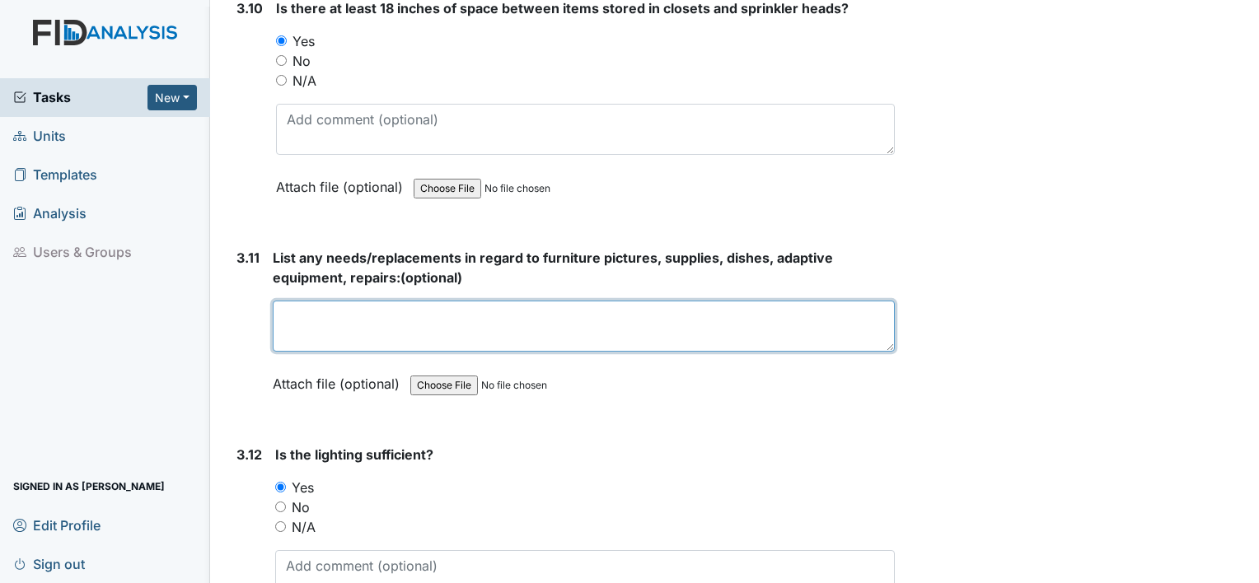
click at [329, 313] on textarea at bounding box center [584, 326] width 622 height 51
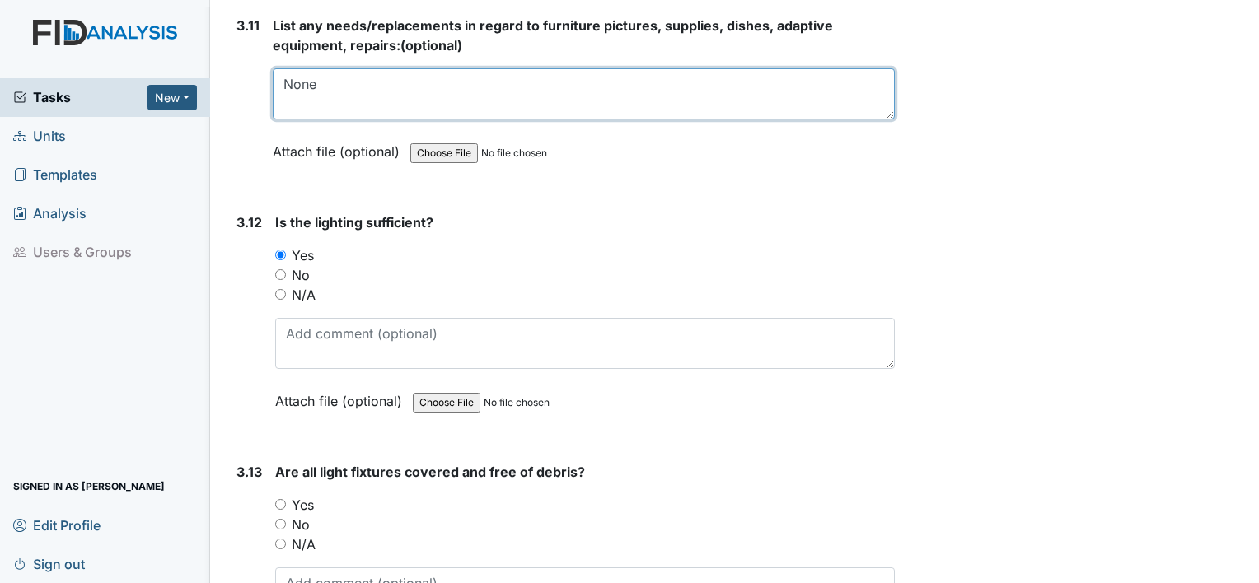
scroll to position [5024, 0]
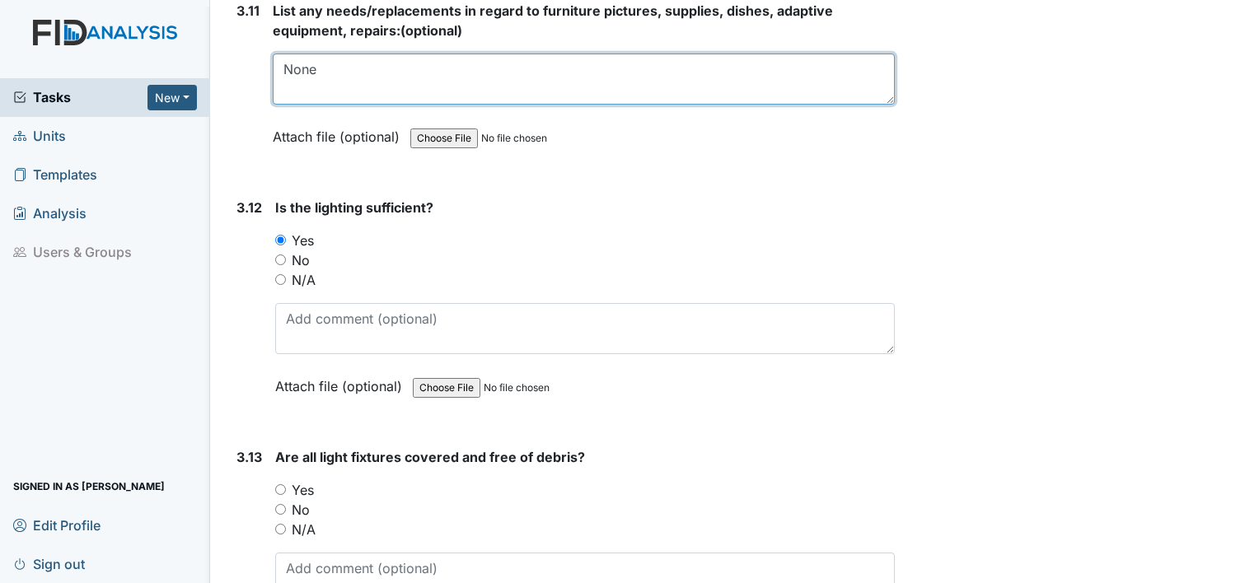
type textarea "None"
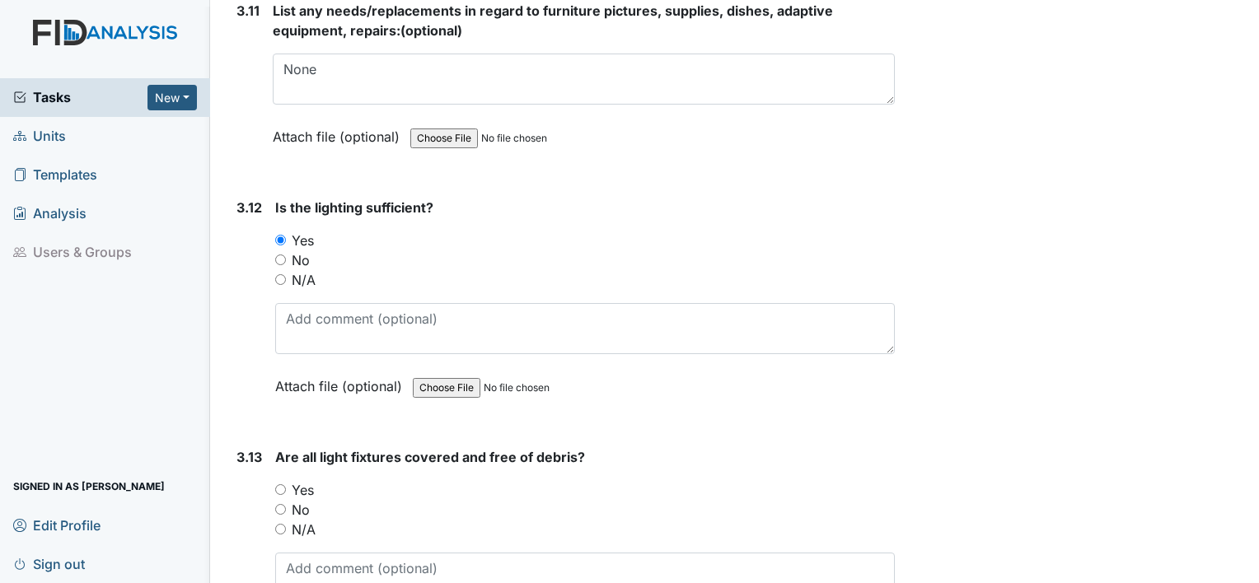
click at [281, 480] on div "Yes" at bounding box center [584, 490] width 619 height 20
click at [278, 484] on input "Yes" at bounding box center [280, 489] width 11 height 11
radio input "true"
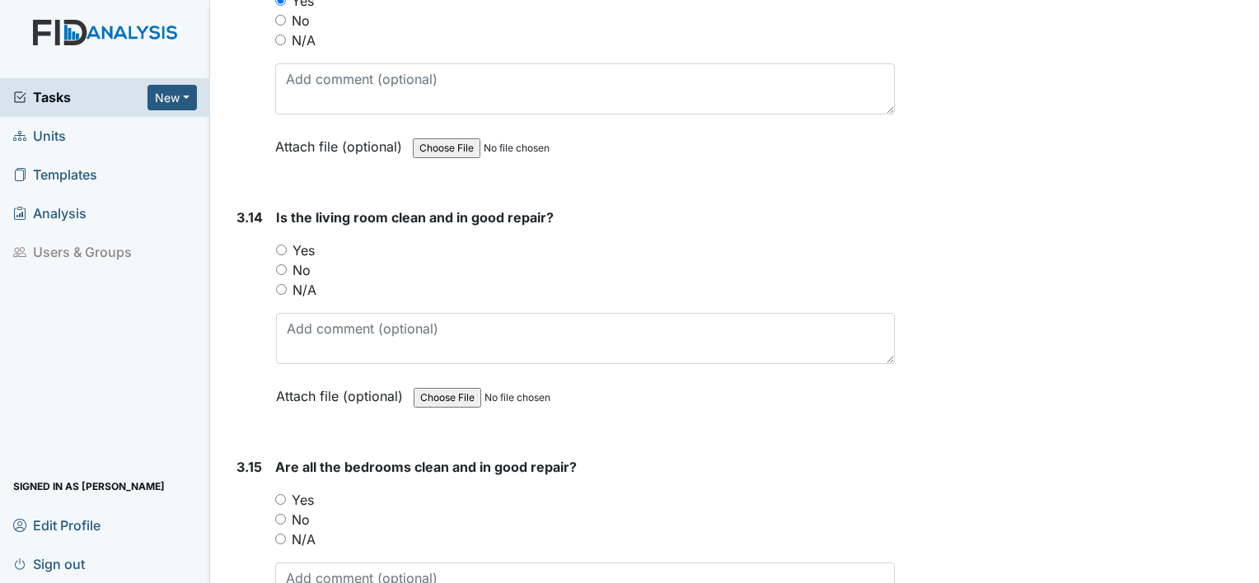
scroll to position [5518, 0]
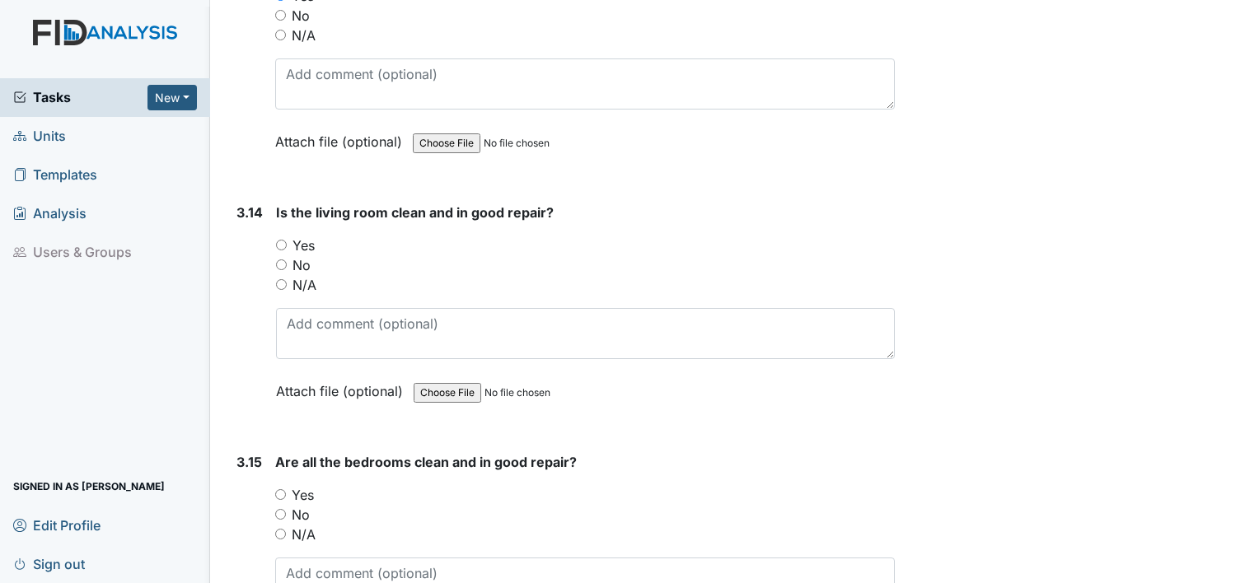
click at [285, 240] on input "Yes" at bounding box center [281, 245] width 11 height 11
radio input "true"
click at [281, 489] on input "Yes" at bounding box center [280, 494] width 11 height 11
radio input "true"
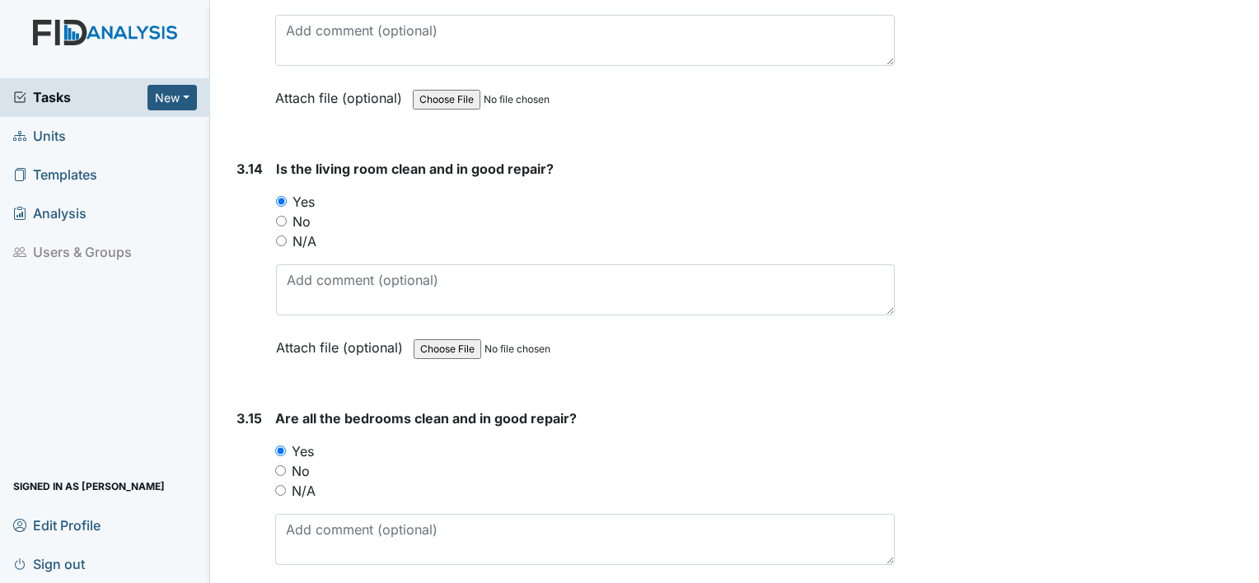
scroll to position [5766, 0]
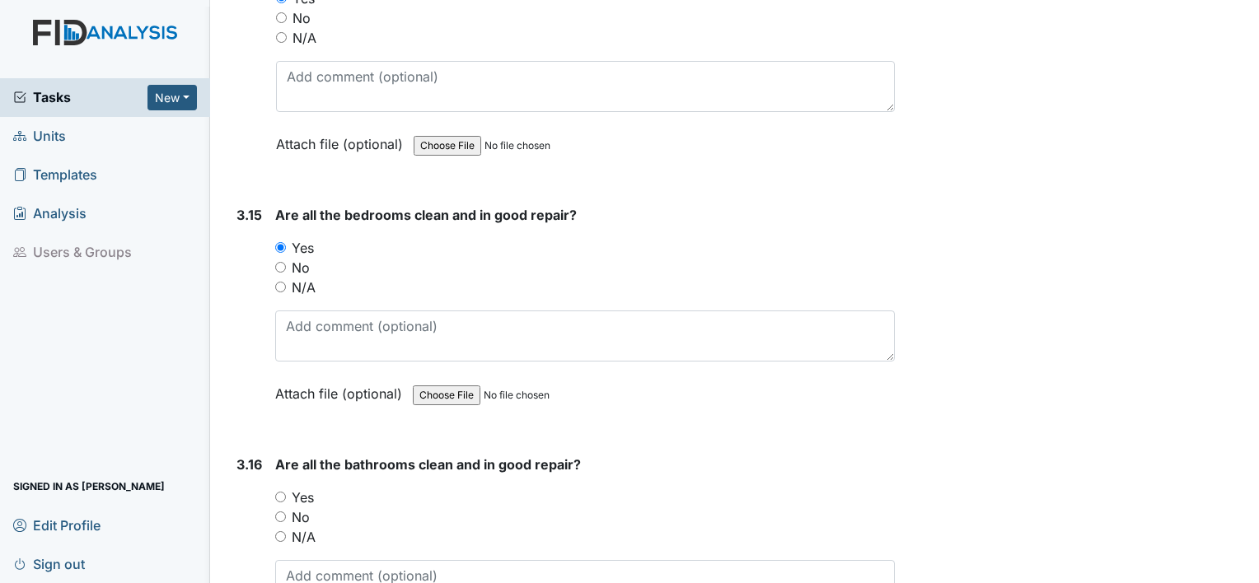
click at [276, 492] on input "Yes" at bounding box center [280, 497] width 11 height 11
radio input "true"
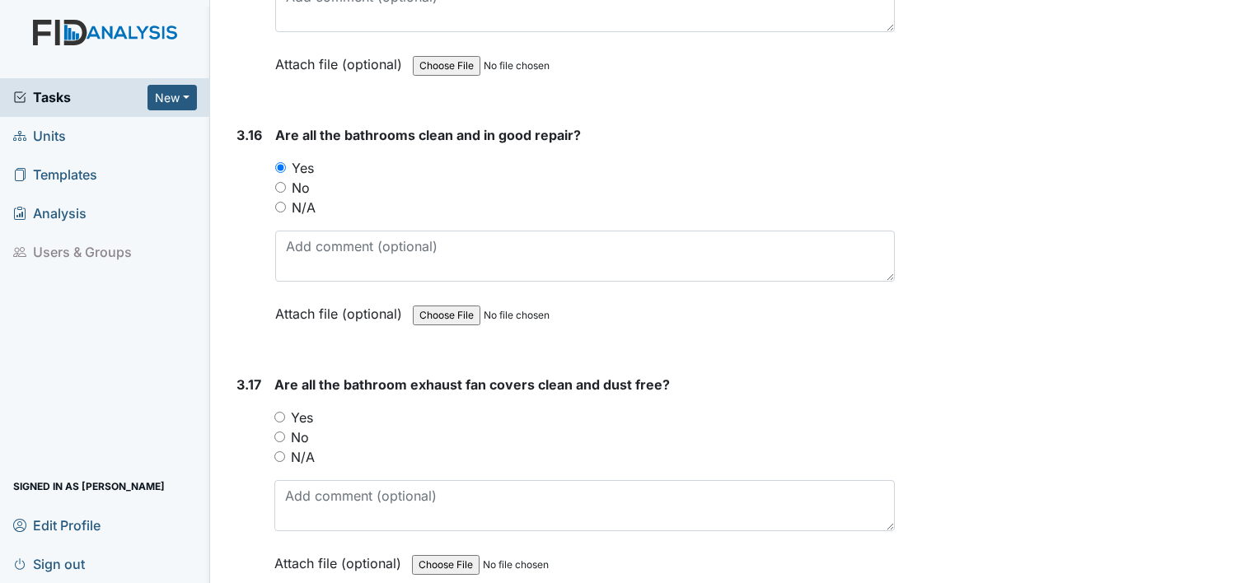
click at [275, 412] on input "Yes" at bounding box center [279, 417] width 11 height 11
radio input "true"
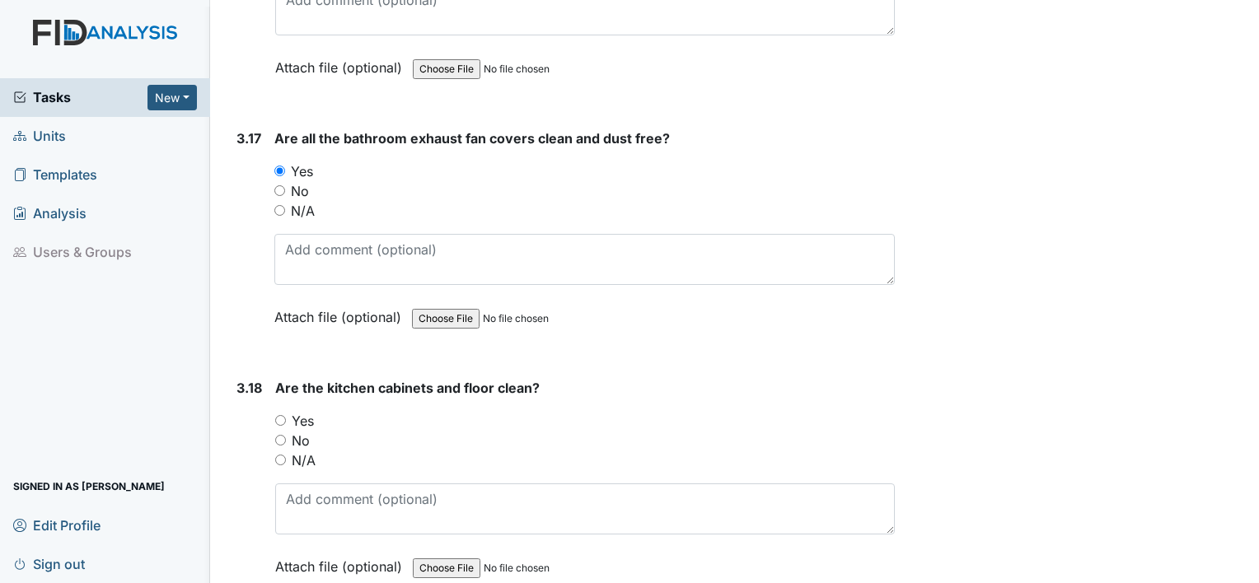
scroll to position [6342, 0]
click at [283, 414] on input "Yes" at bounding box center [280, 419] width 11 height 11
radio input "true"
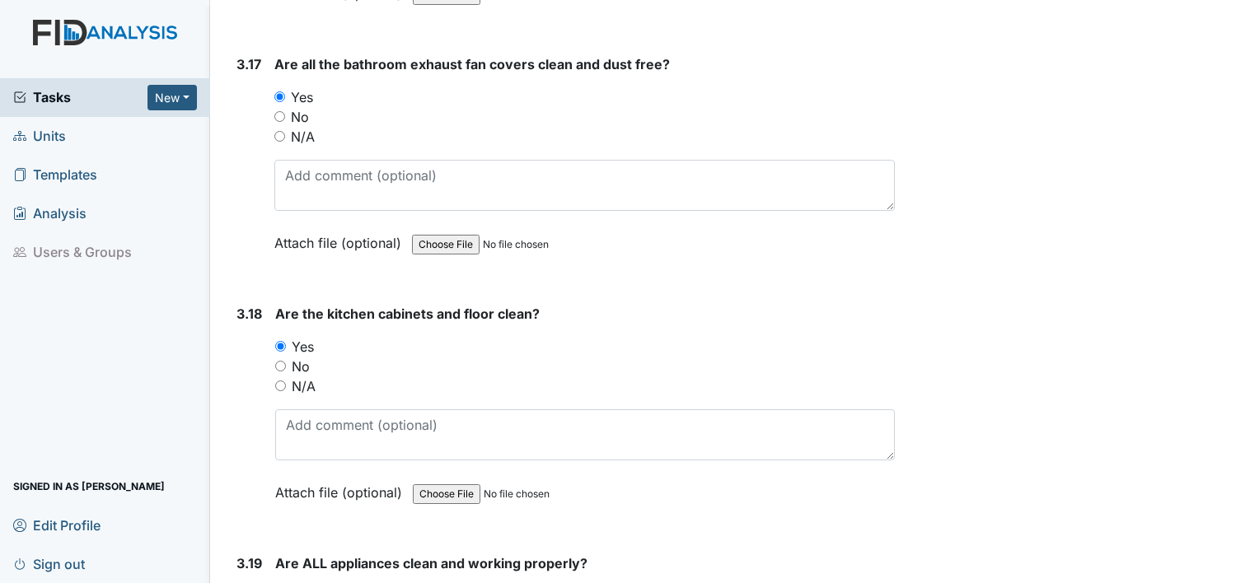
scroll to position [6672, 0]
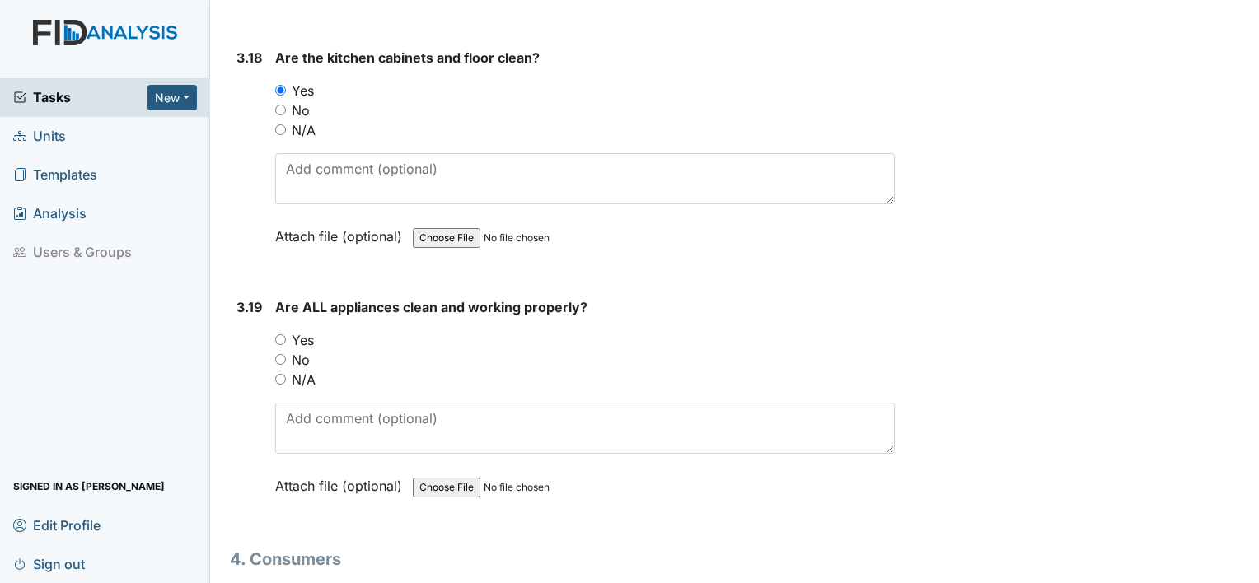
click at [287, 330] on div "Yes" at bounding box center [584, 340] width 619 height 20
click at [281, 334] on input "Yes" at bounding box center [280, 339] width 11 height 11
radio input "true"
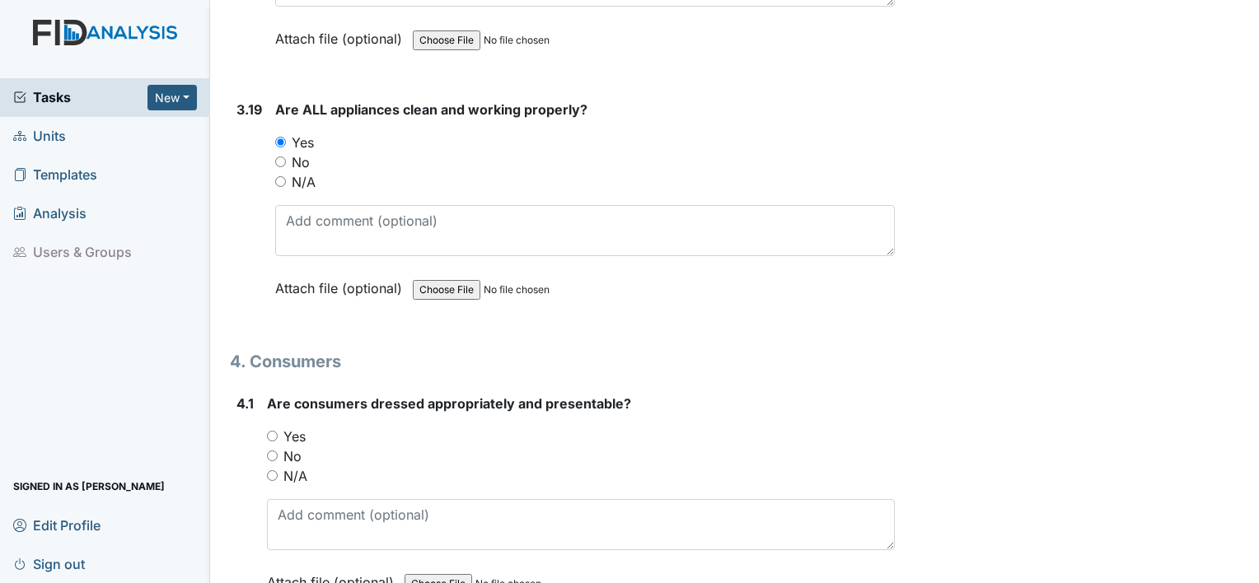
scroll to position [6919, 0]
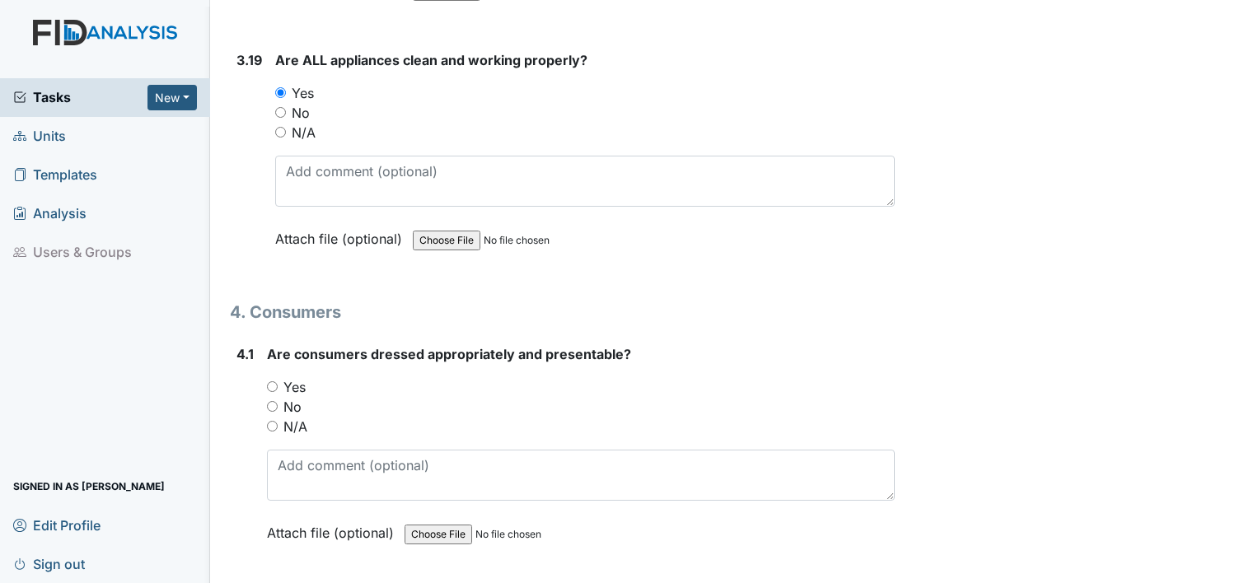
click at [269, 381] on input "Yes" at bounding box center [272, 386] width 11 height 11
radio input "true"
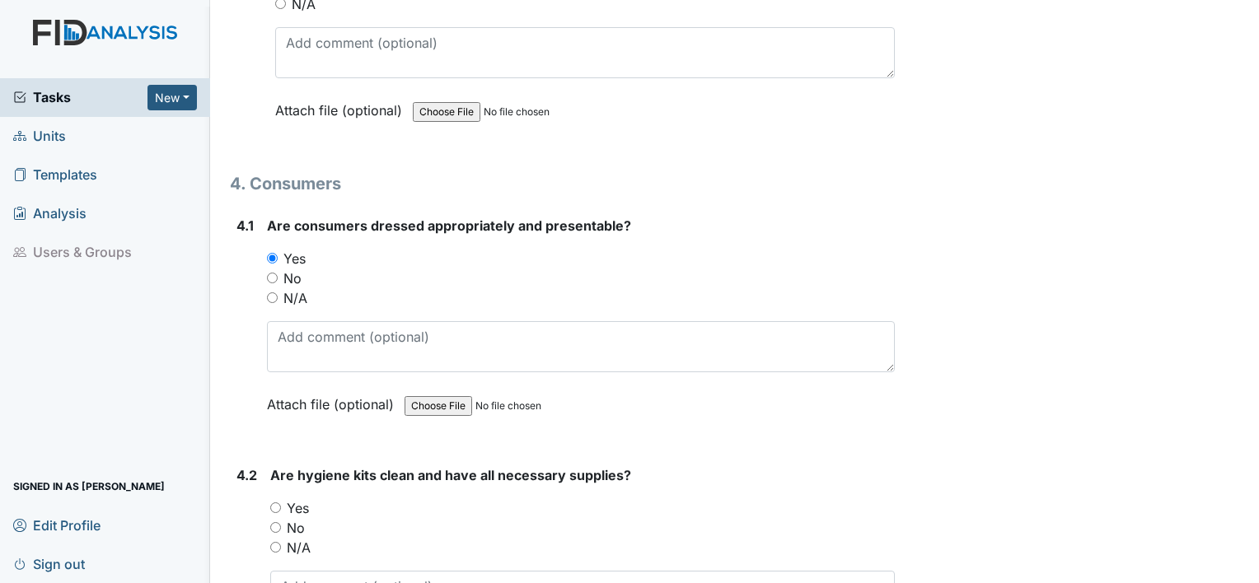
scroll to position [7083, 0]
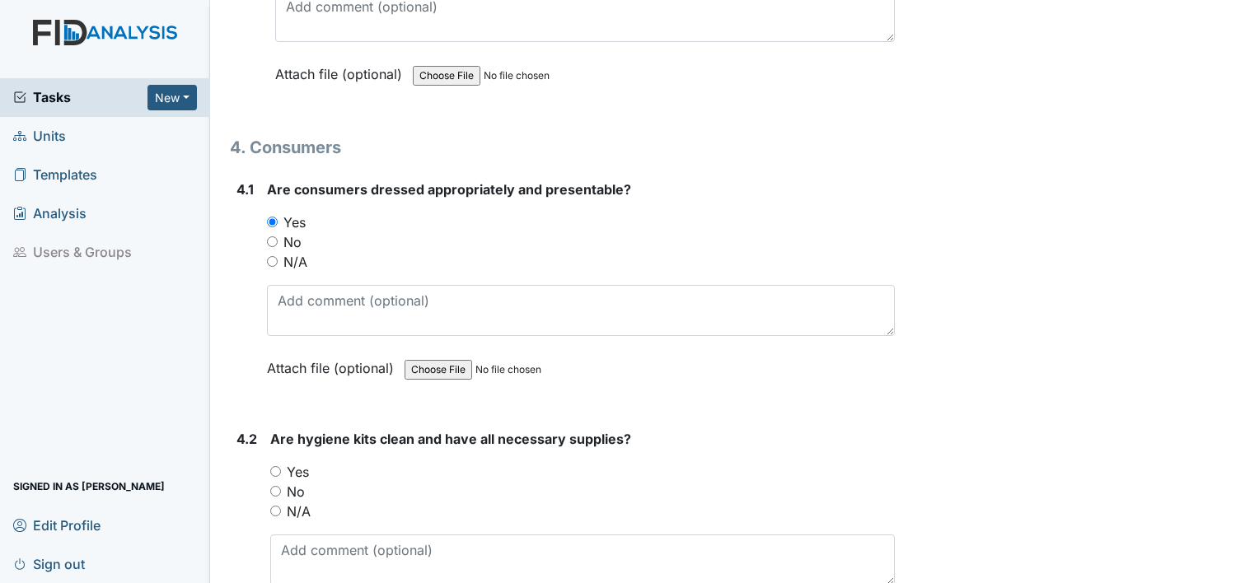
click at [277, 466] on input "Yes" at bounding box center [275, 471] width 11 height 11
radio input "true"
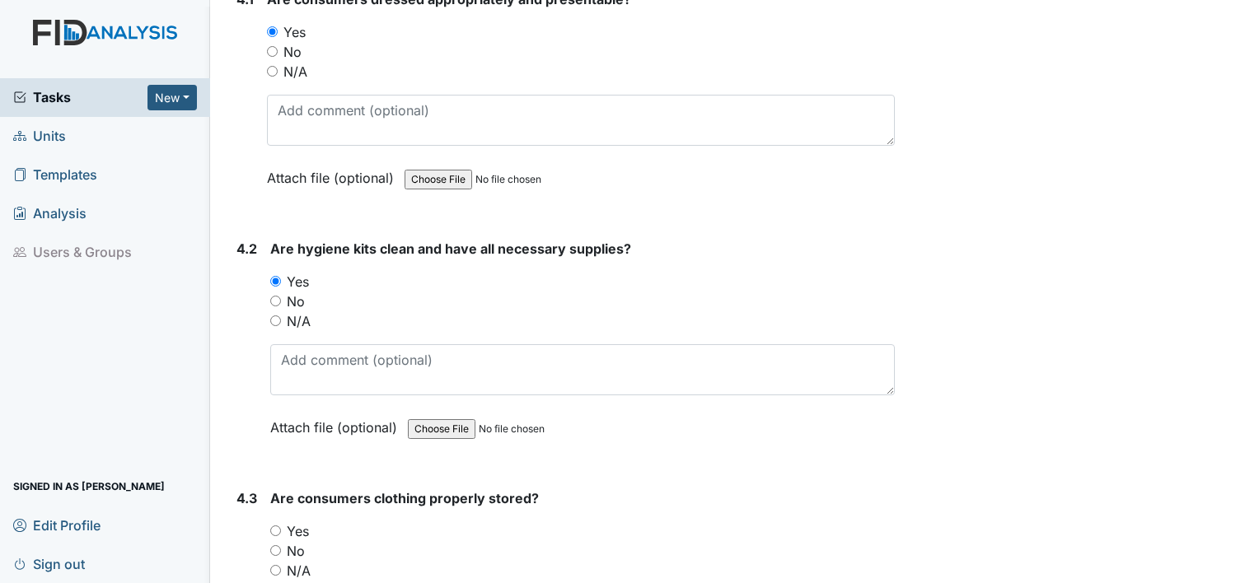
scroll to position [7330, 0]
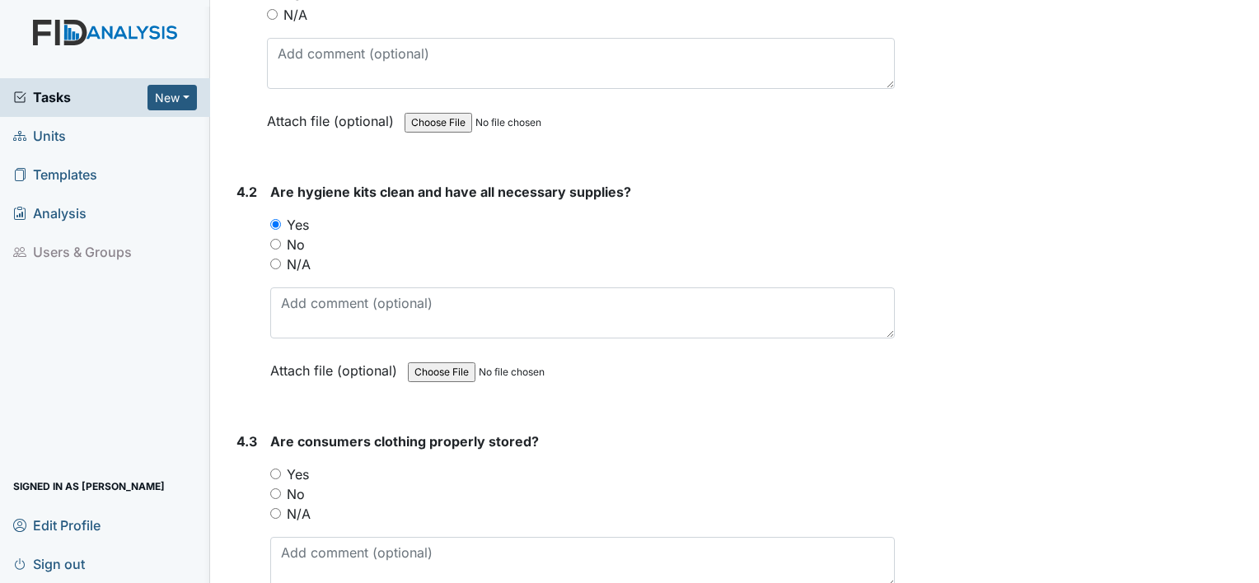
click at [281, 465] on div "Yes" at bounding box center [582, 475] width 624 height 20
click at [277, 469] on input "Yes" at bounding box center [275, 474] width 11 height 11
radio input "true"
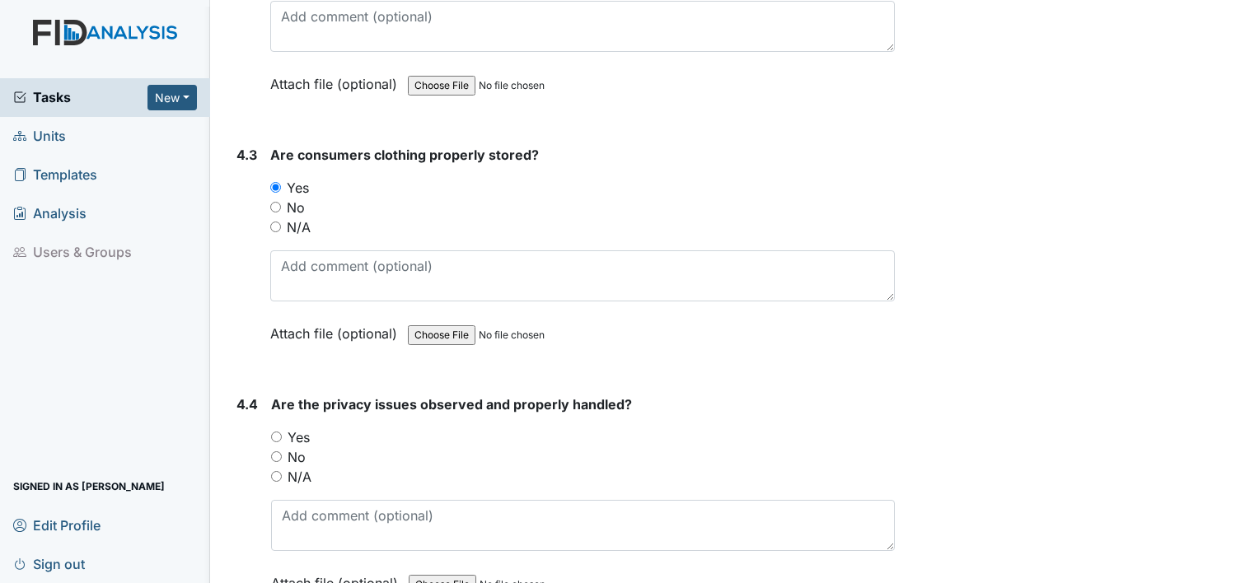
scroll to position [7660, 0]
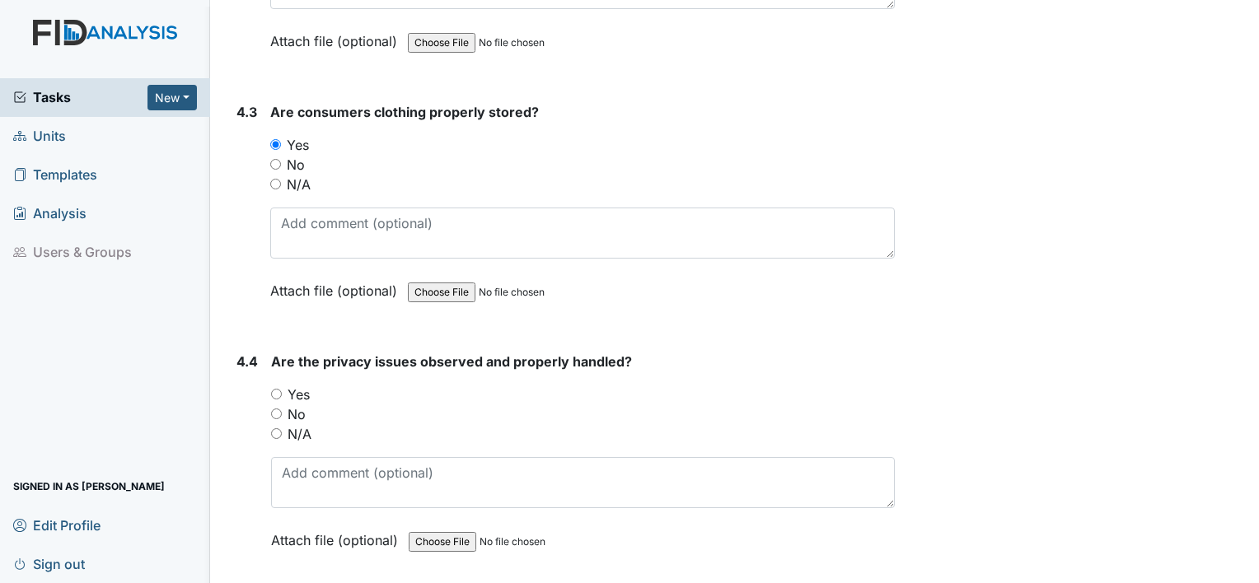
click at [282, 404] on div "No" at bounding box center [583, 414] width 624 height 20
click at [280, 409] on input "No" at bounding box center [276, 414] width 11 height 11
radio input "true"
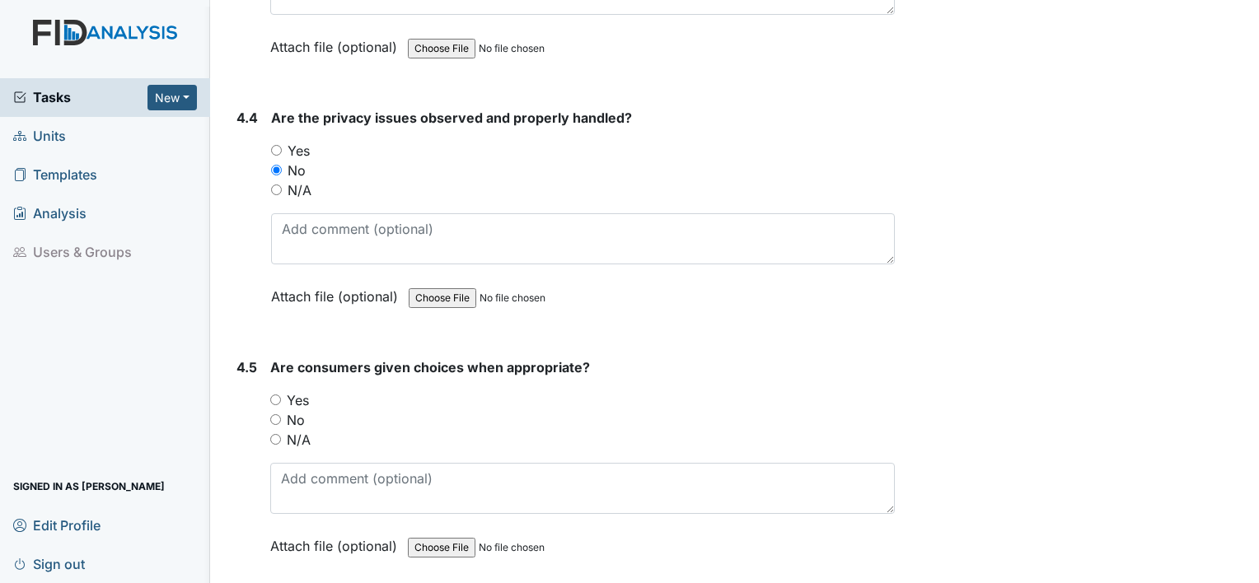
scroll to position [7907, 0]
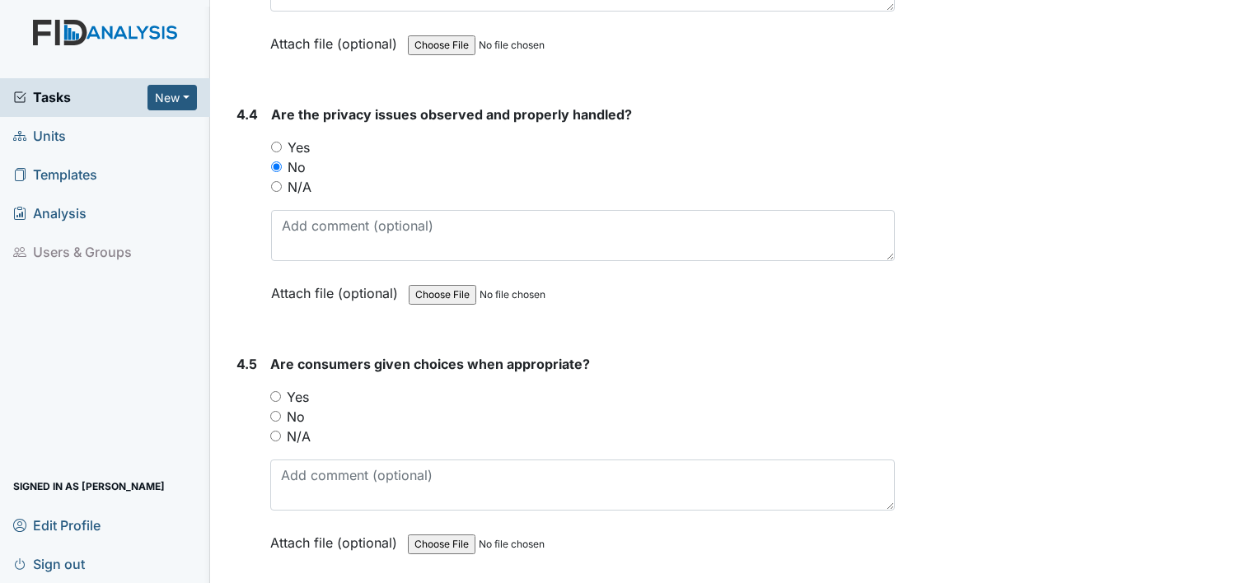
click at [275, 391] on input "Yes" at bounding box center [275, 396] width 11 height 11
radio input "true"
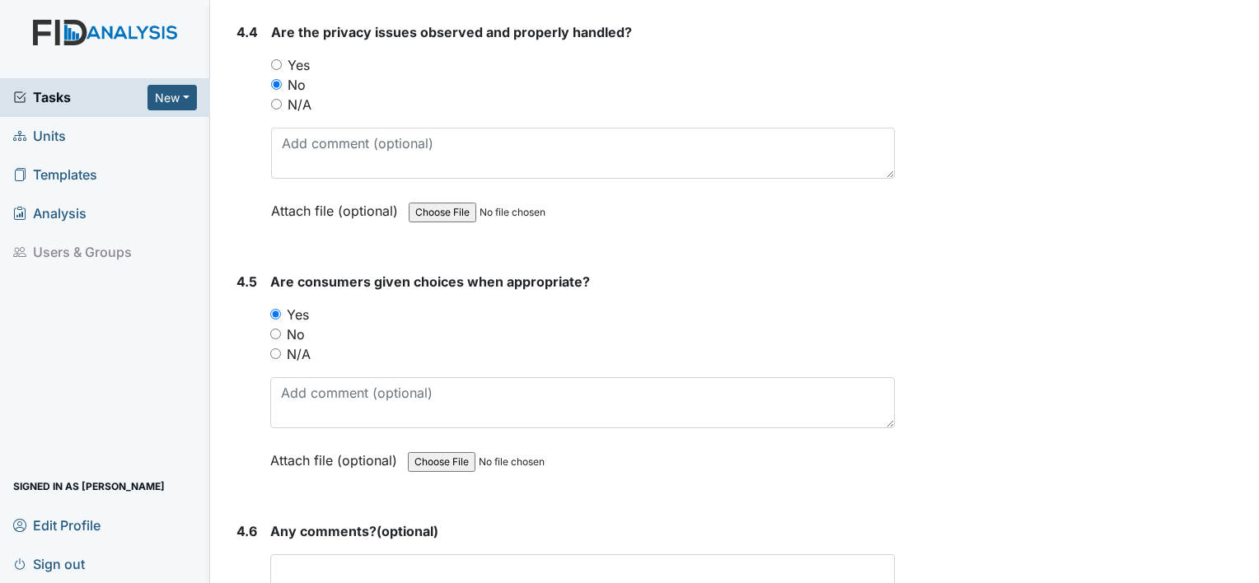
scroll to position [8237, 0]
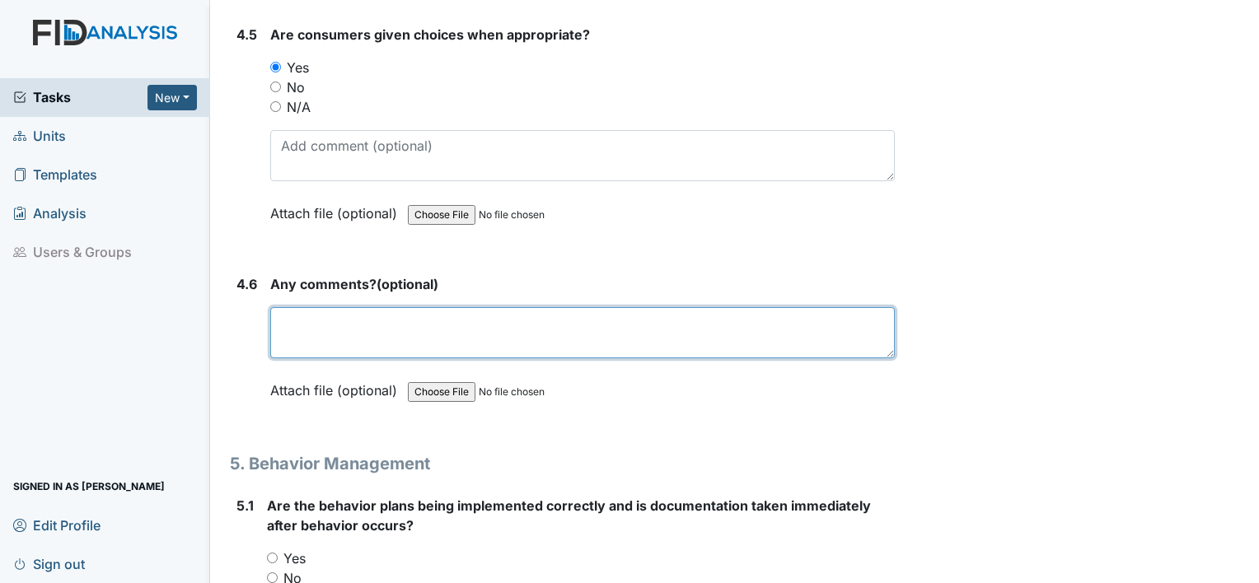
click at [292, 307] on textarea at bounding box center [582, 332] width 624 height 51
type textarea "No comments"
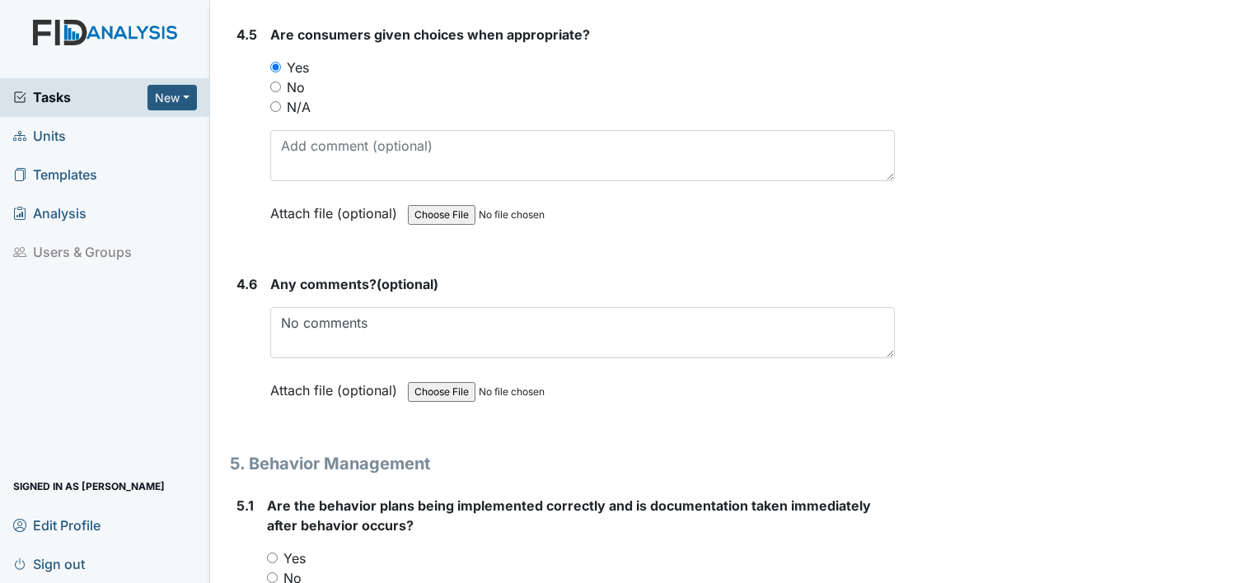
click at [269, 553] on input "Yes" at bounding box center [272, 558] width 11 height 11
radio input "true"
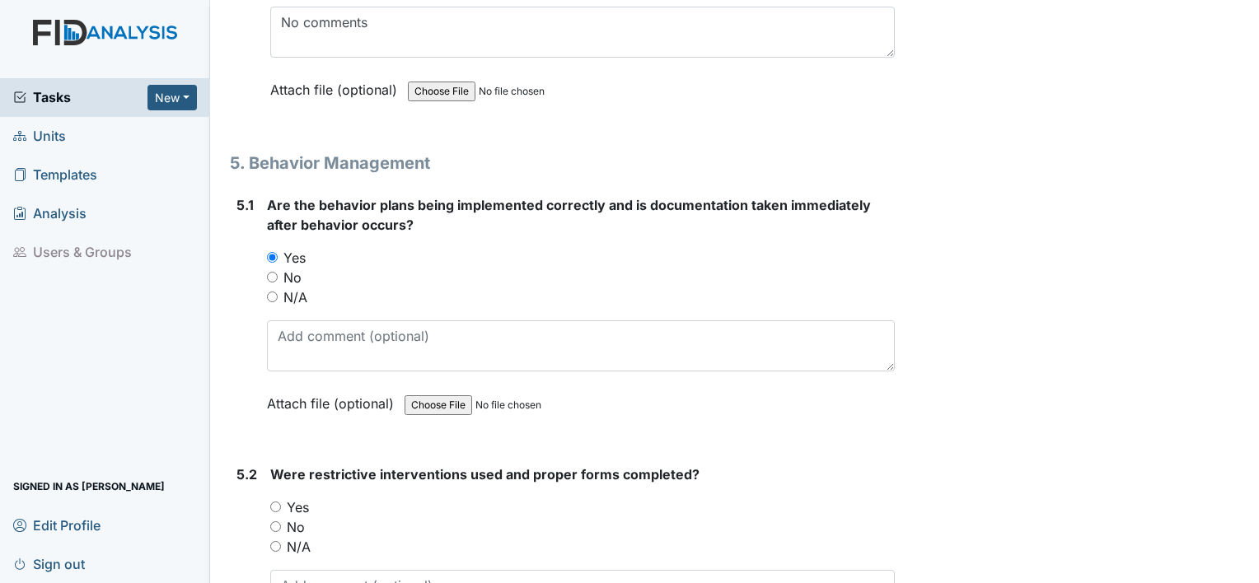
scroll to position [8566, 0]
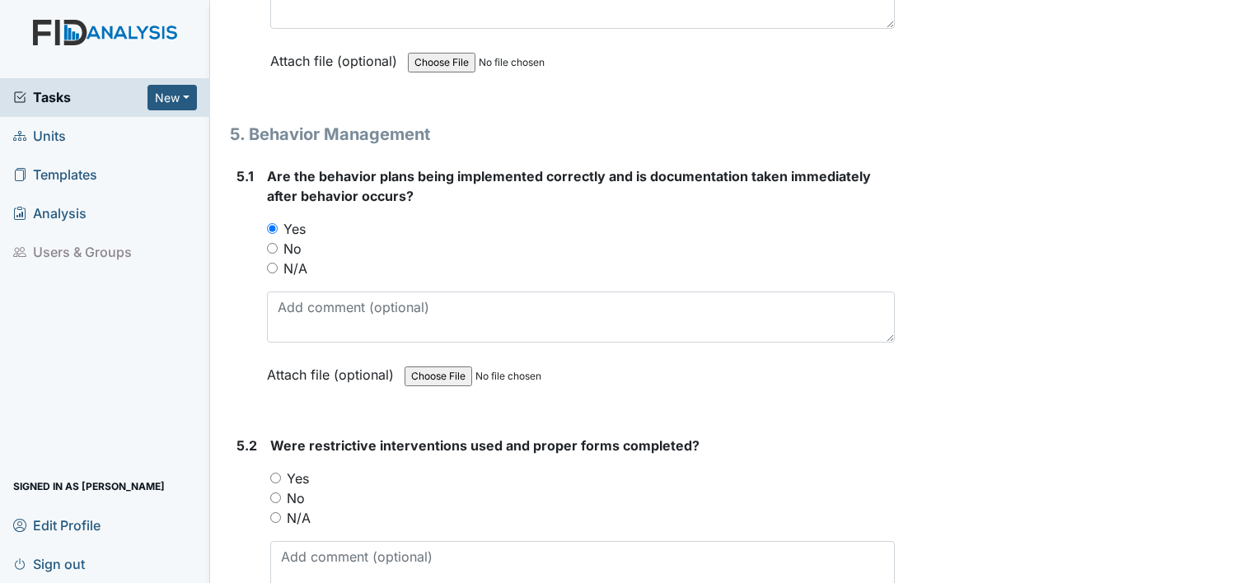
click at [271, 486] on div "5.2 Were restrictive interventions used and proper forms completed? You must se…" at bounding box center [562, 547] width 665 height 223
click at [273, 512] on input "N/A" at bounding box center [275, 517] width 11 height 11
radio input "true"
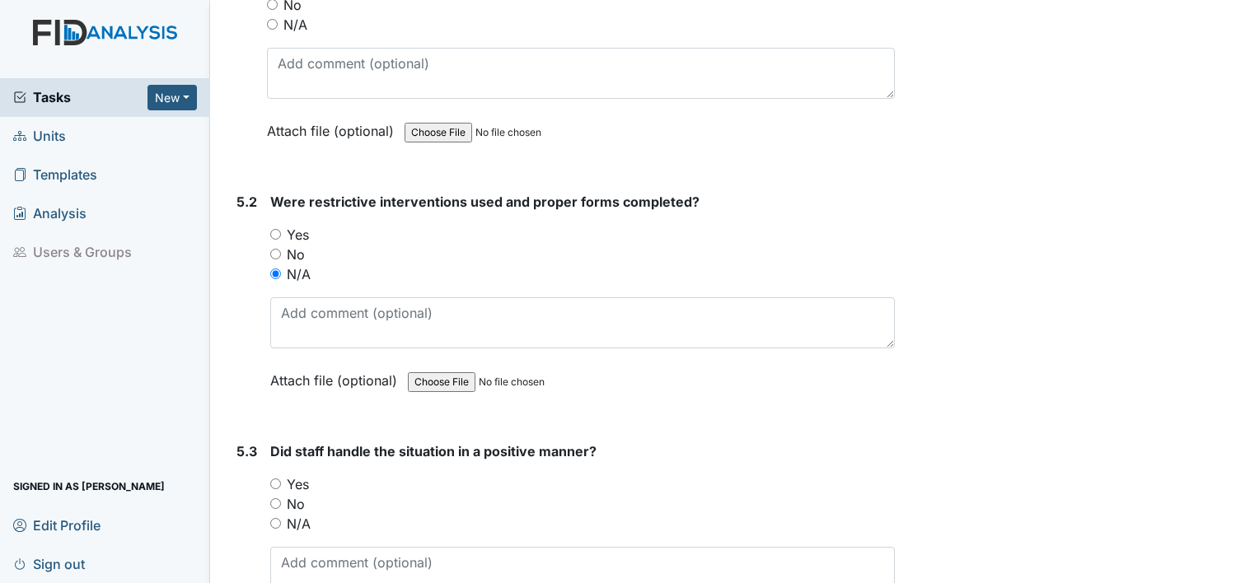
scroll to position [8813, 0]
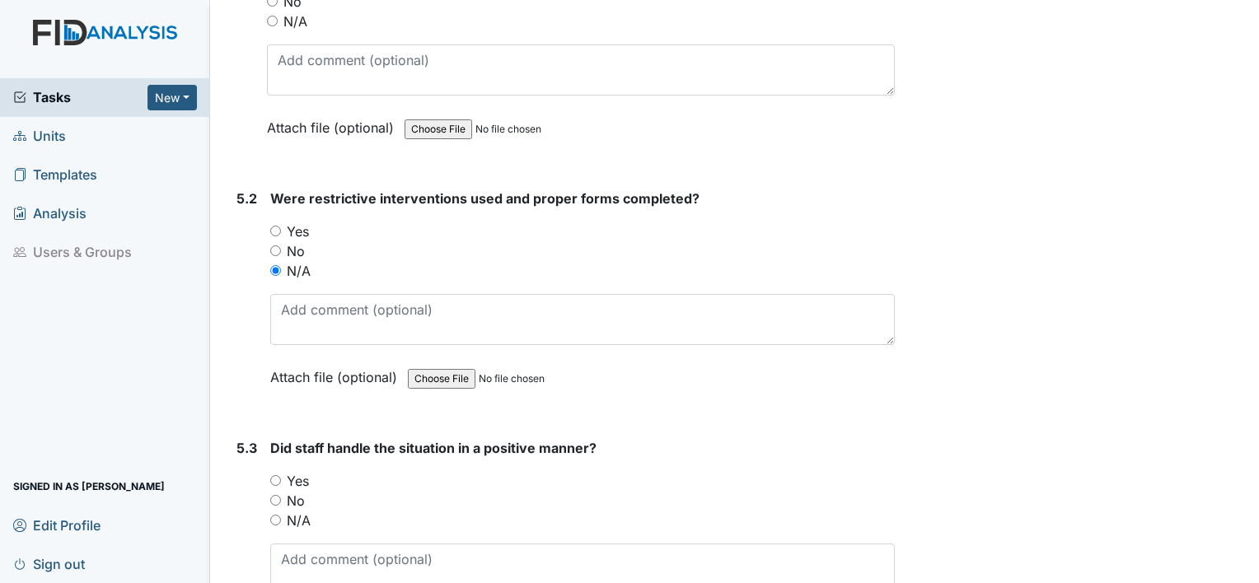
click at [273, 475] on input "Yes" at bounding box center [275, 480] width 11 height 11
radio input "true"
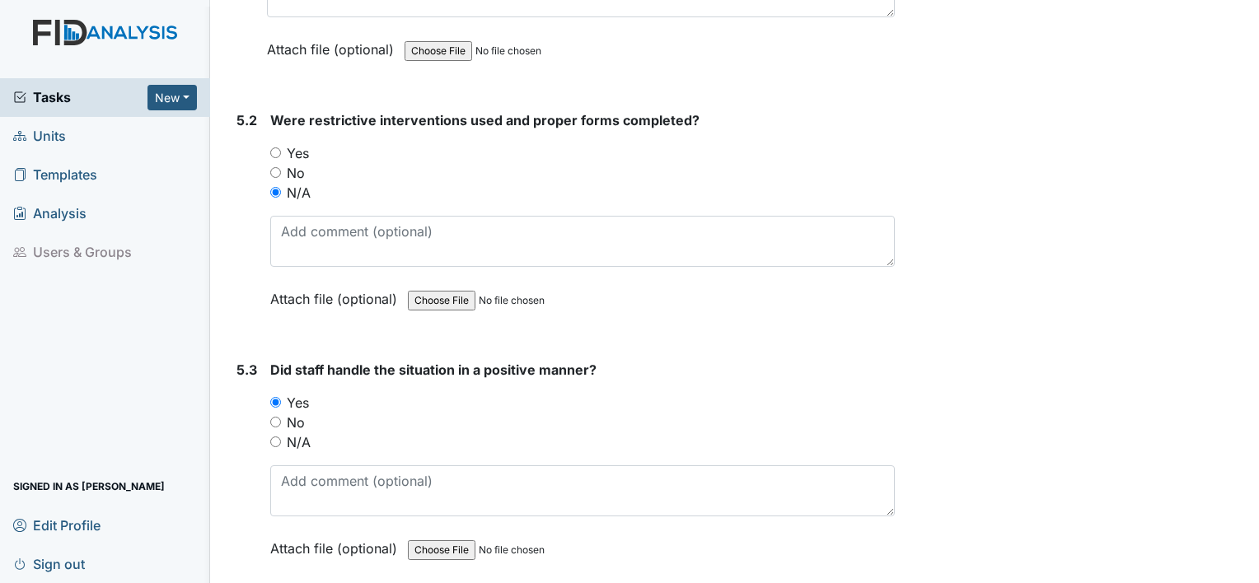
scroll to position [8978, 0]
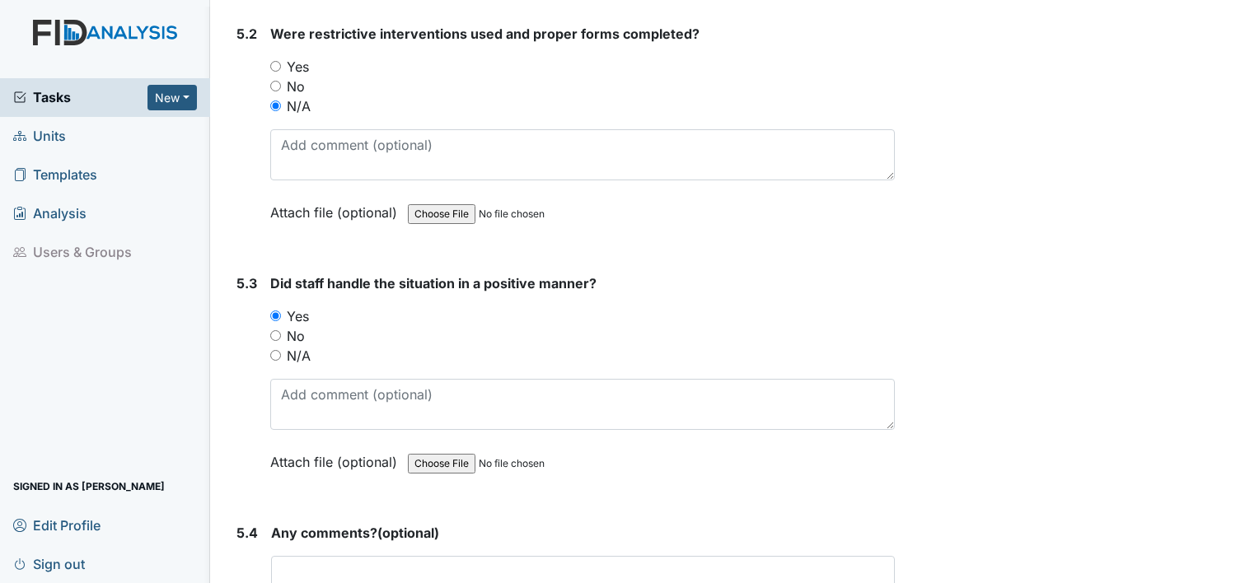
click at [342, 523] on div "Any comments? (optional) This field is required. Attach file (optional) You can…" at bounding box center [583, 592] width 624 height 138
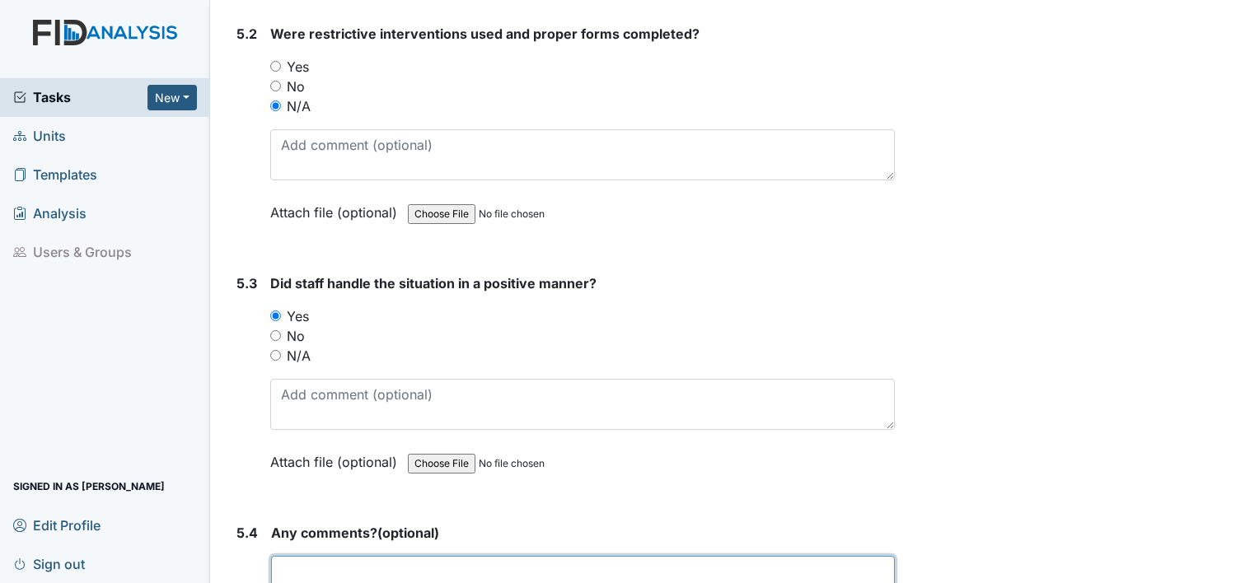
click at [314, 556] on textarea at bounding box center [583, 581] width 624 height 51
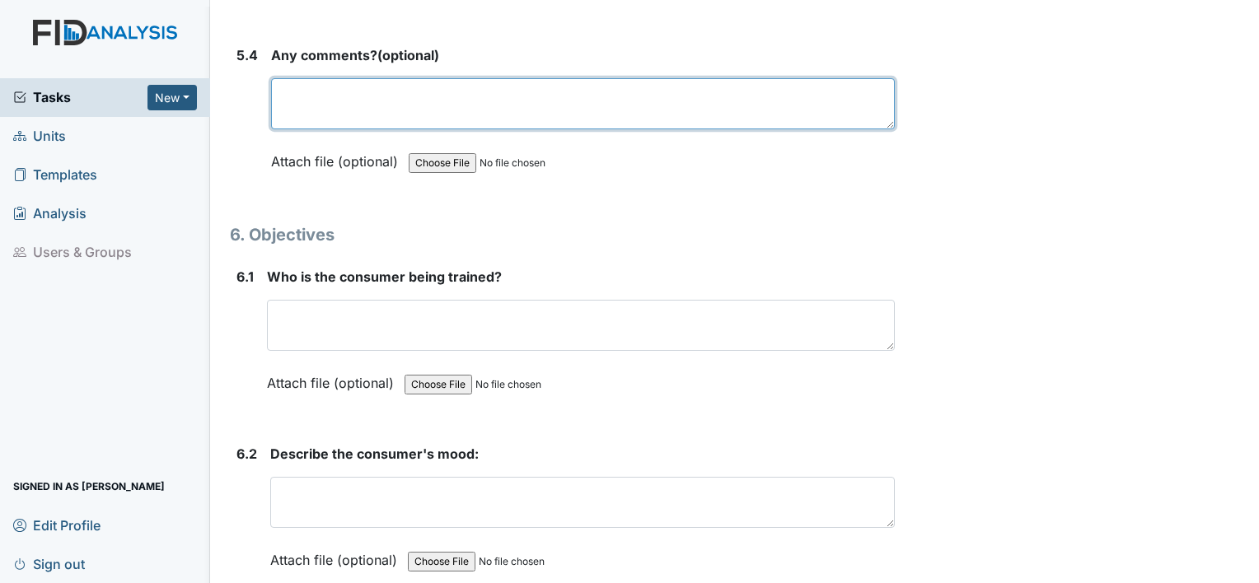
scroll to position [9472, 0]
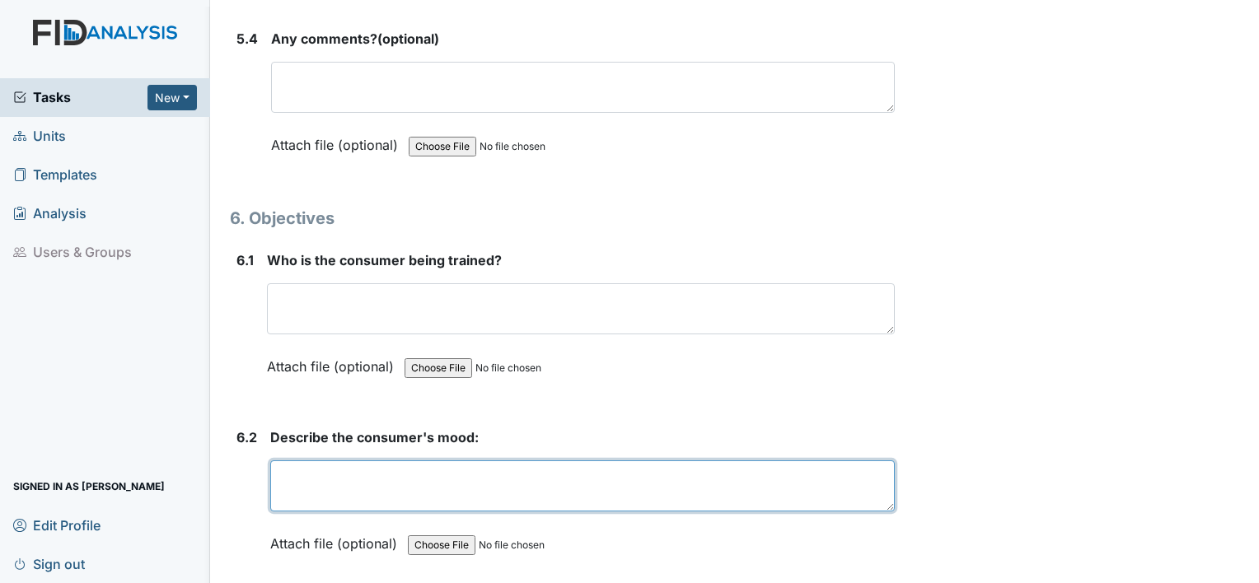
click at [303, 460] on textarea at bounding box center [582, 485] width 624 height 51
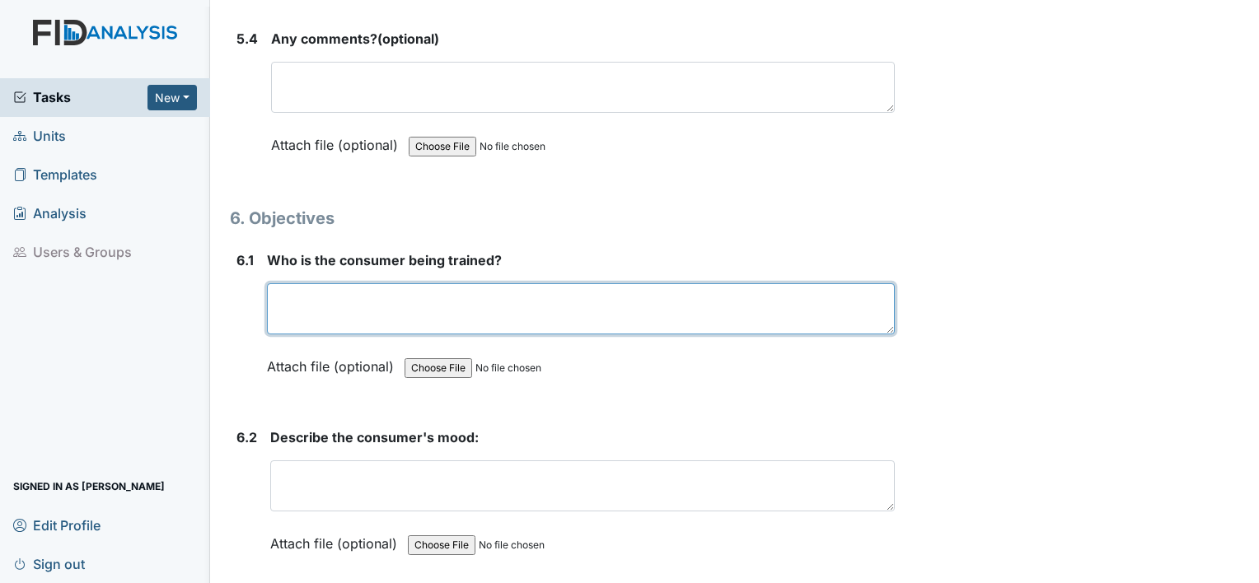
click at [381, 283] on textarea at bounding box center [581, 308] width 628 height 51
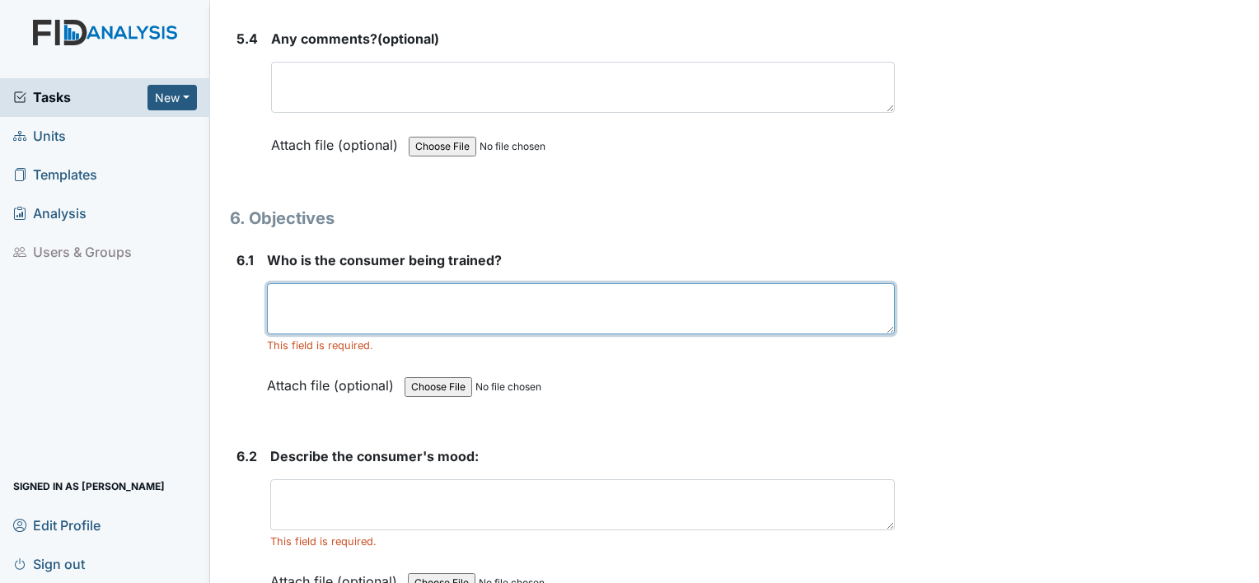
click at [334, 283] on textarea at bounding box center [581, 308] width 628 height 51
type textarea "j"
type textarea "JA MC"
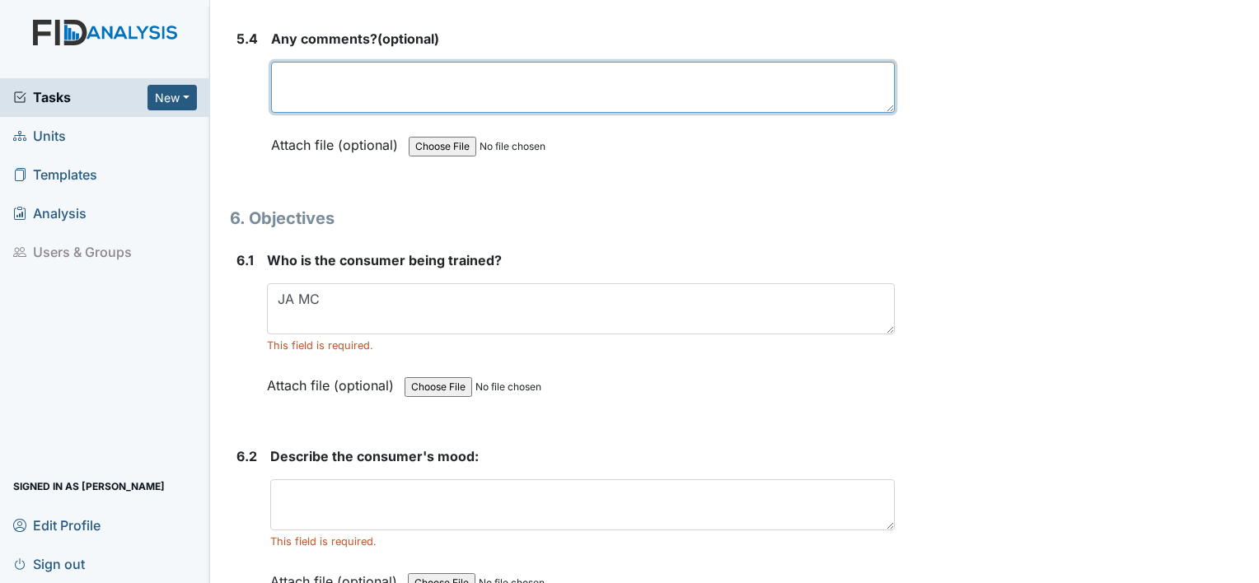
click at [288, 63] on textarea at bounding box center [583, 87] width 624 height 51
type textarea "M"
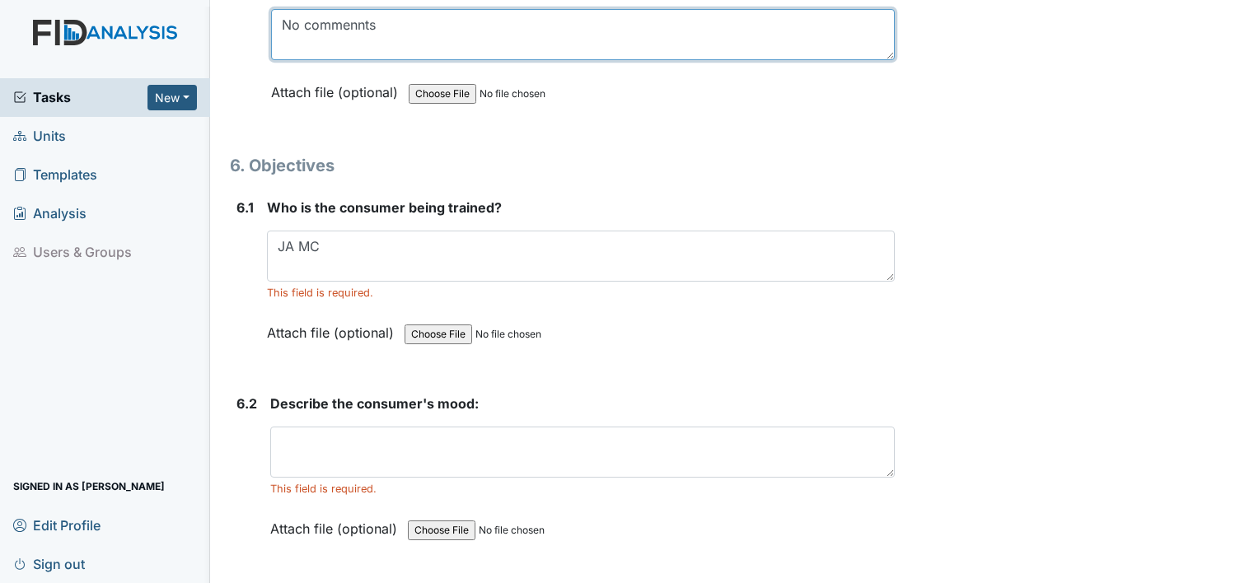
scroll to position [9554, 0]
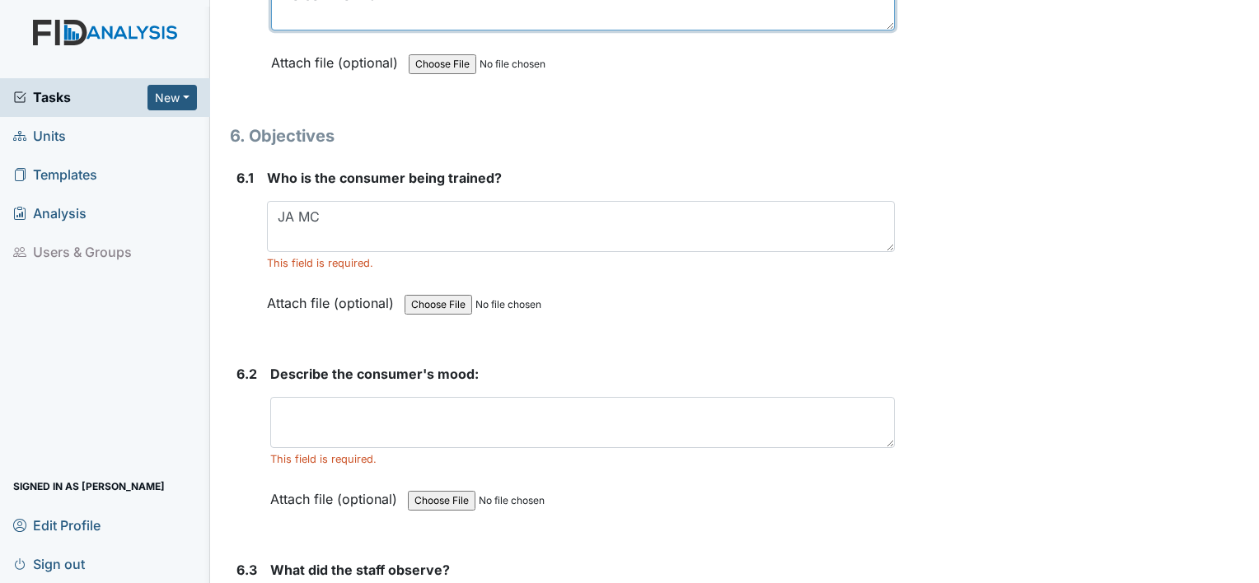
type textarea "No commennts"
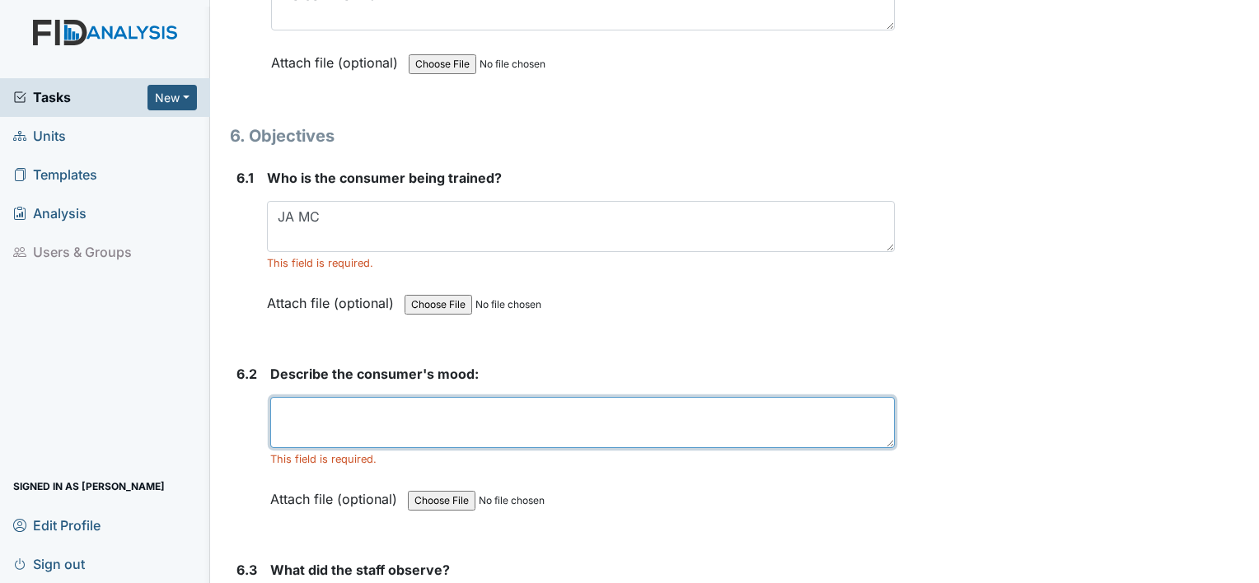
click at [362, 397] on textarea at bounding box center [582, 422] width 624 height 51
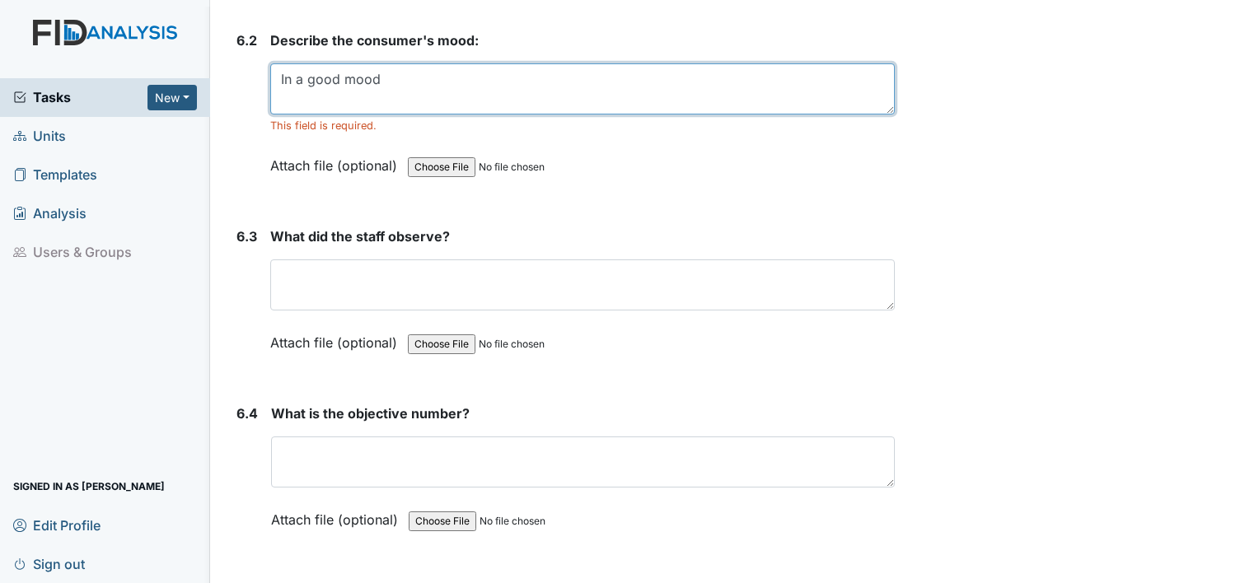
scroll to position [9966, 0]
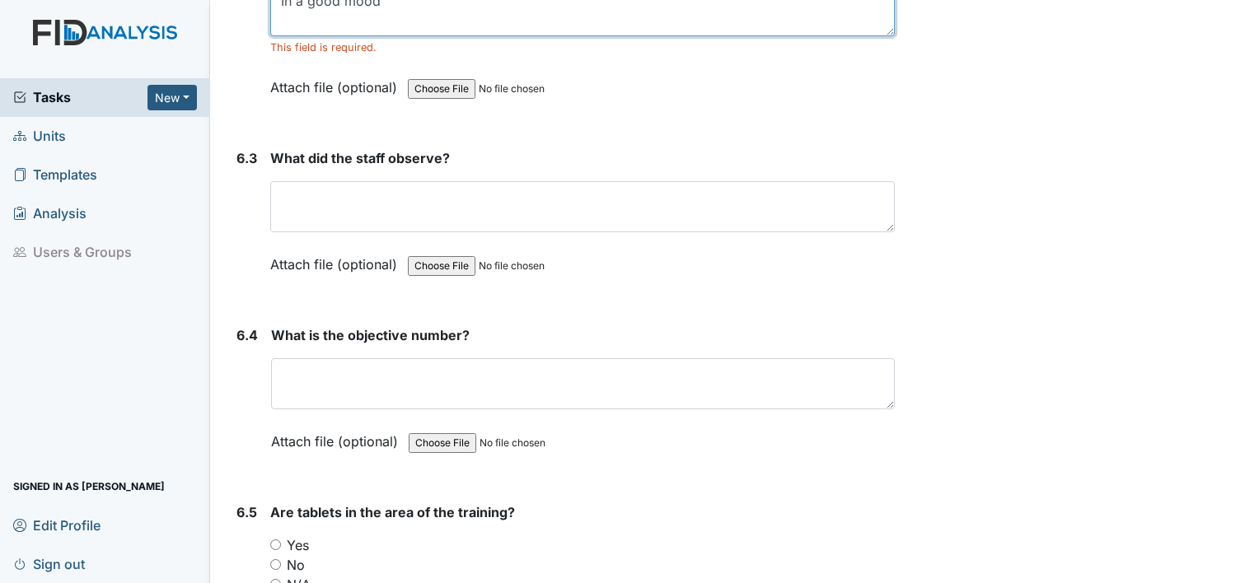
type textarea "In a good mood"
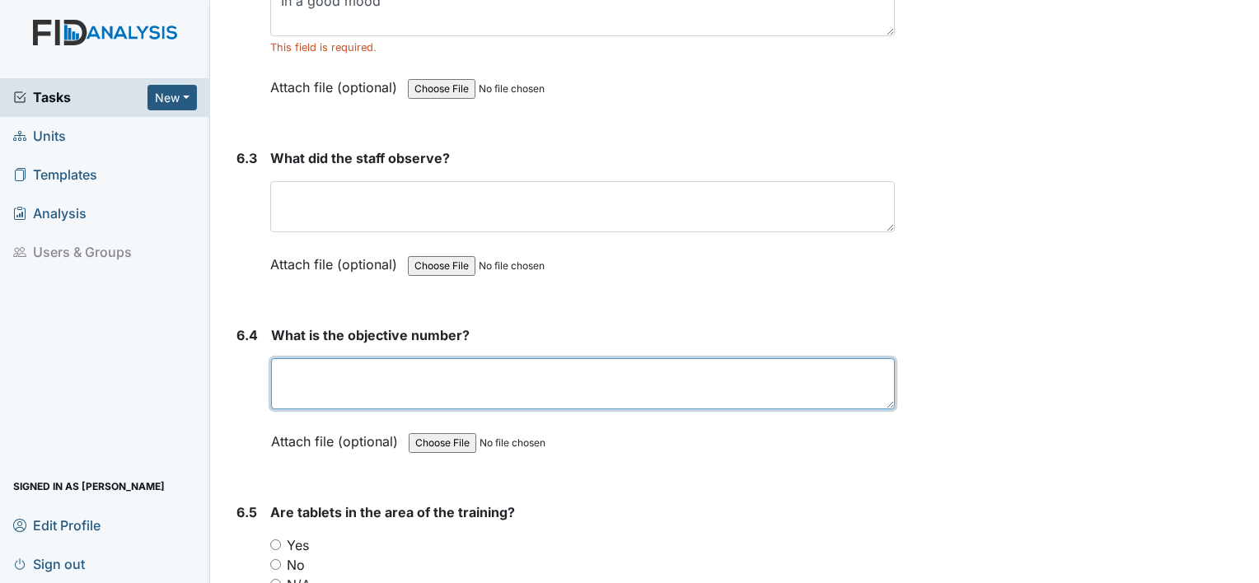
click at [329, 358] on textarea at bounding box center [583, 383] width 624 height 51
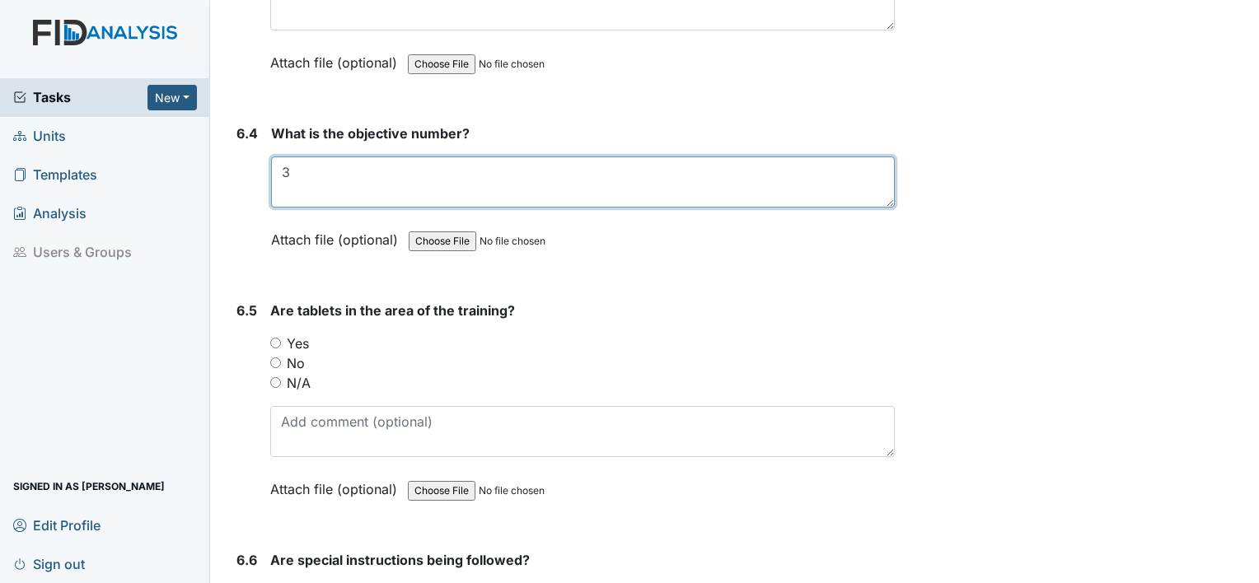
scroll to position [10213, 0]
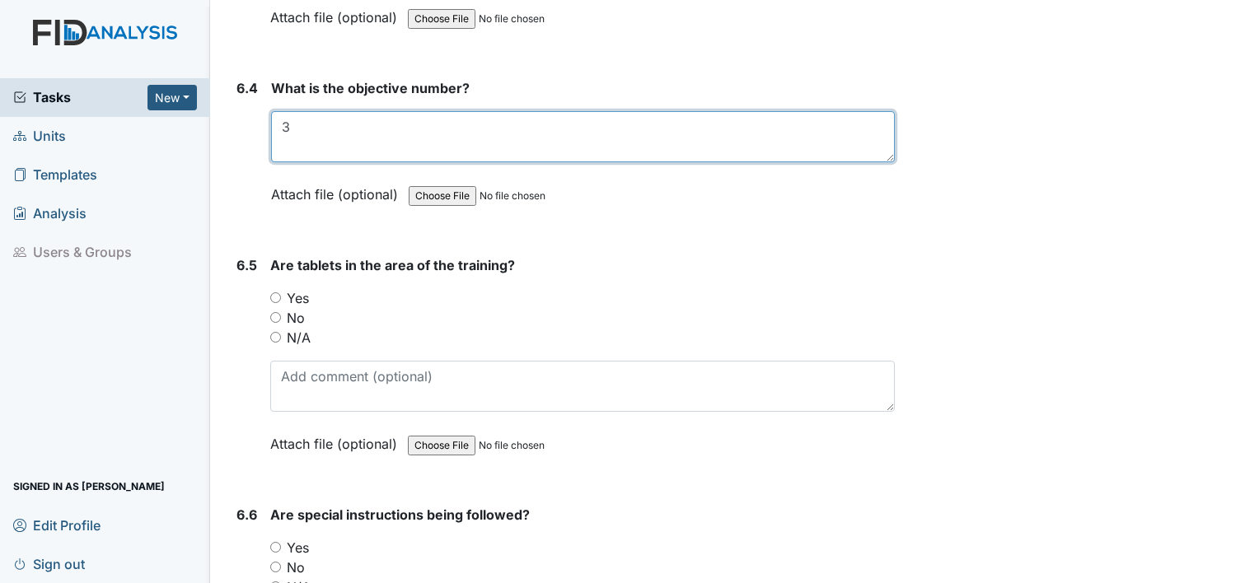
type textarea "3"
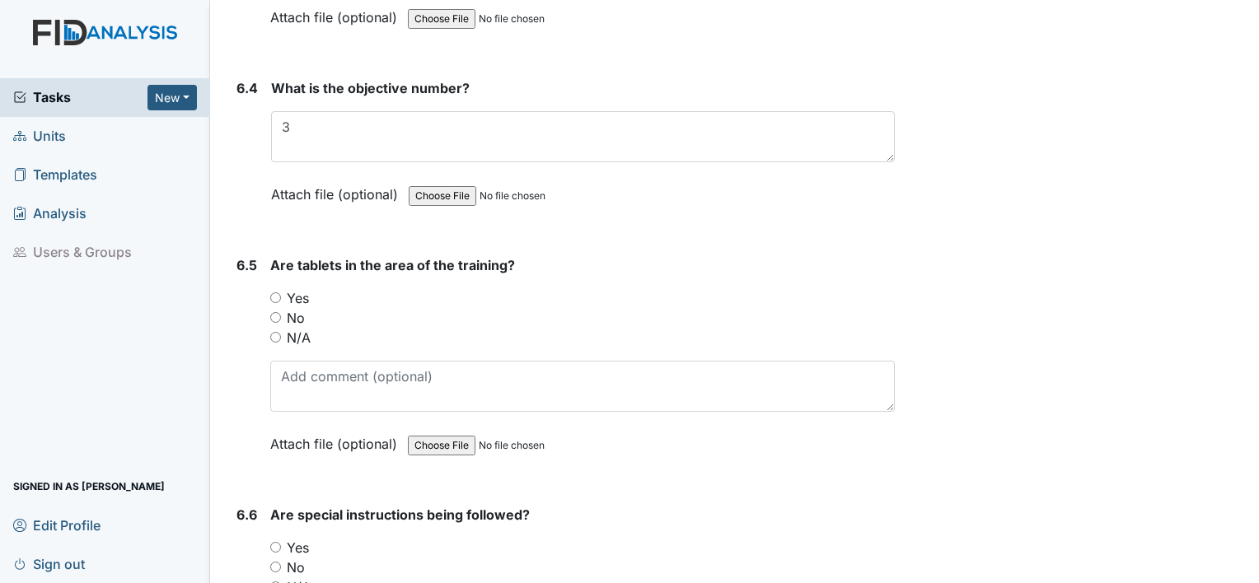
click at [280, 288] on div "Yes" at bounding box center [582, 298] width 624 height 20
click at [279, 542] on input "Yes" at bounding box center [275, 547] width 11 height 11
radio input "true"
click at [270, 292] on input "Yes" at bounding box center [275, 297] width 11 height 11
radio input "true"
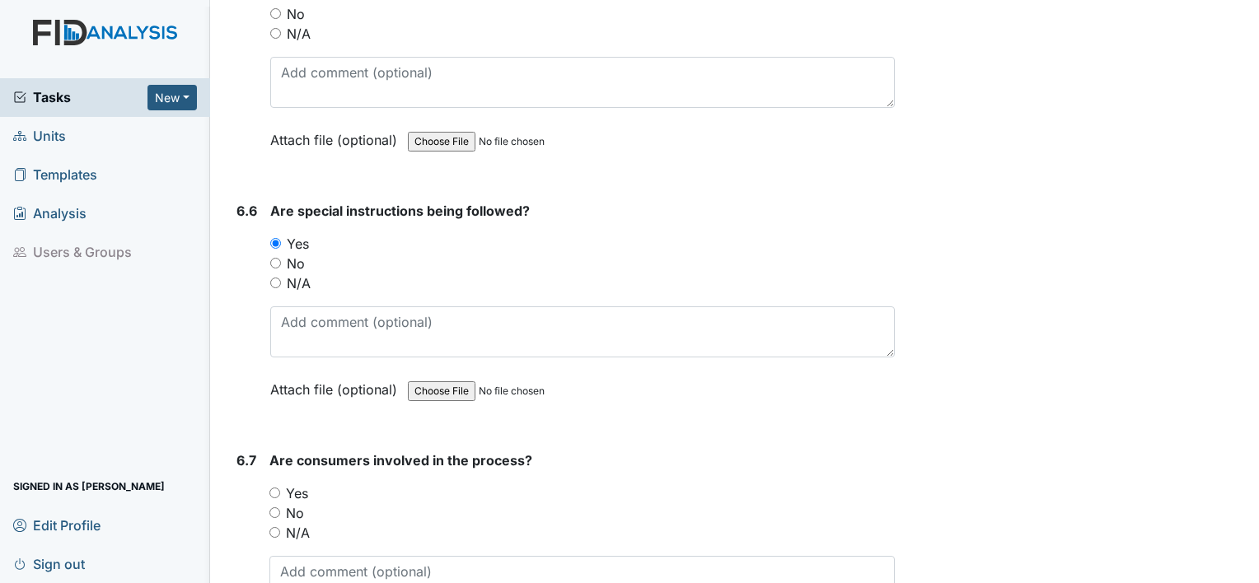
scroll to position [10543, 0]
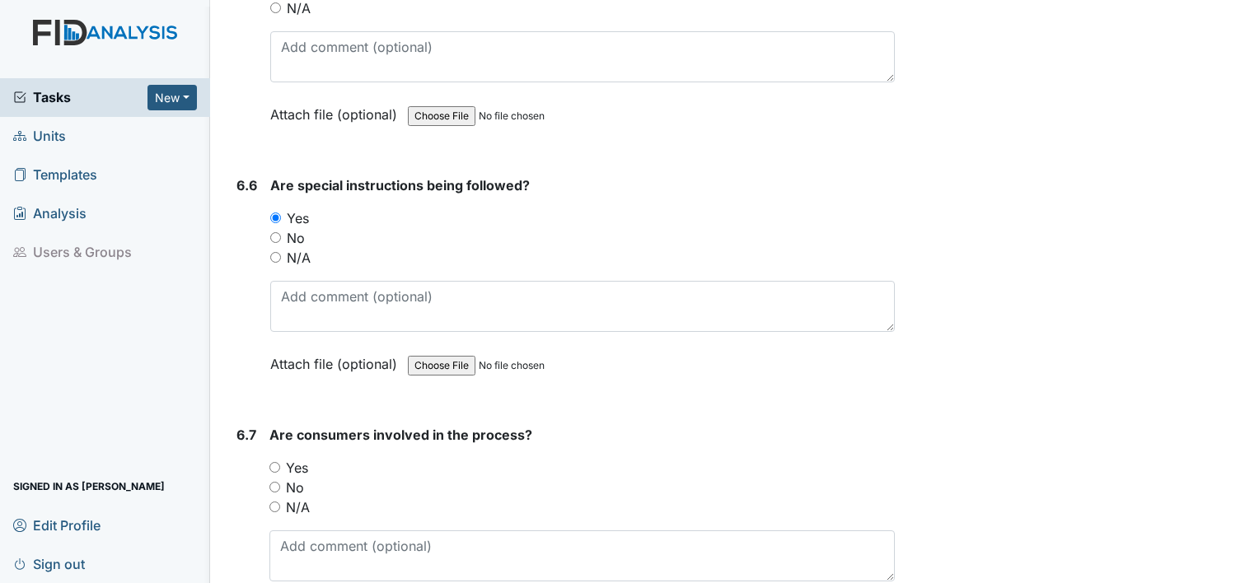
click at [278, 462] on input "Yes" at bounding box center [274, 467] width 11 height 11
radio input "true"
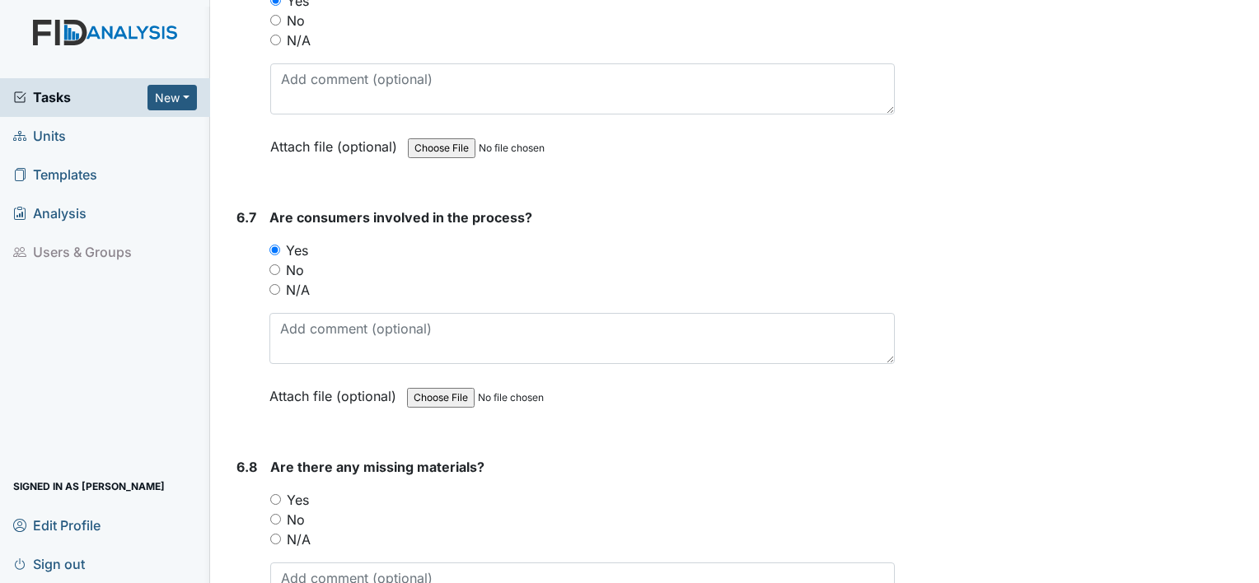
scroll to position [10790, 0]
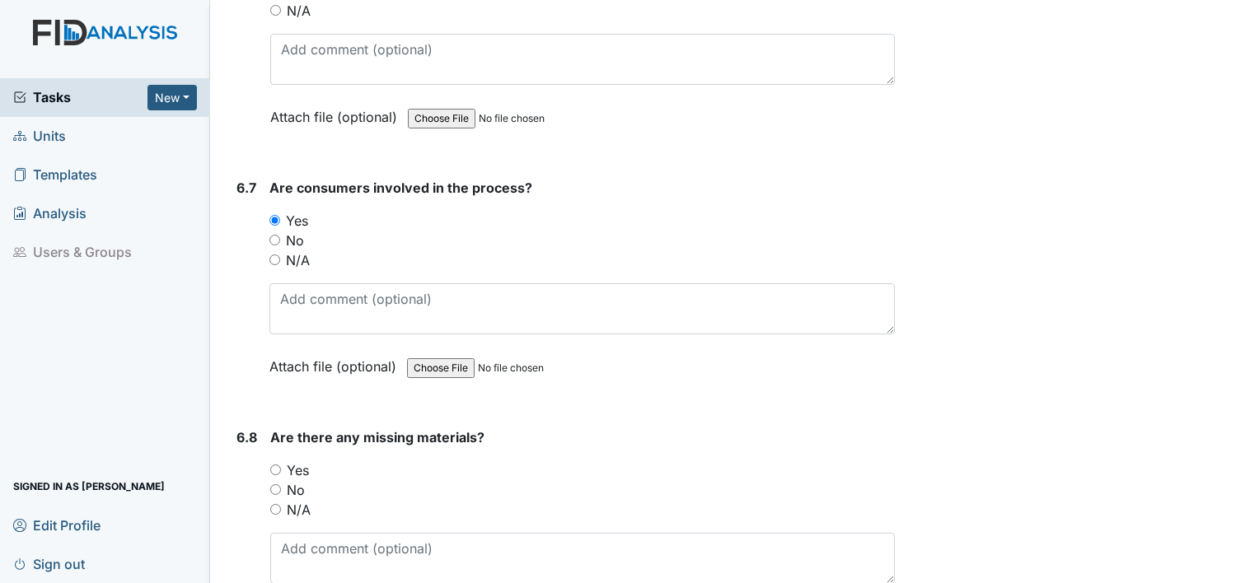
click at [277, 484] on input "No" at bounding box center [275, 489] width 11 height 11
radio input "true"
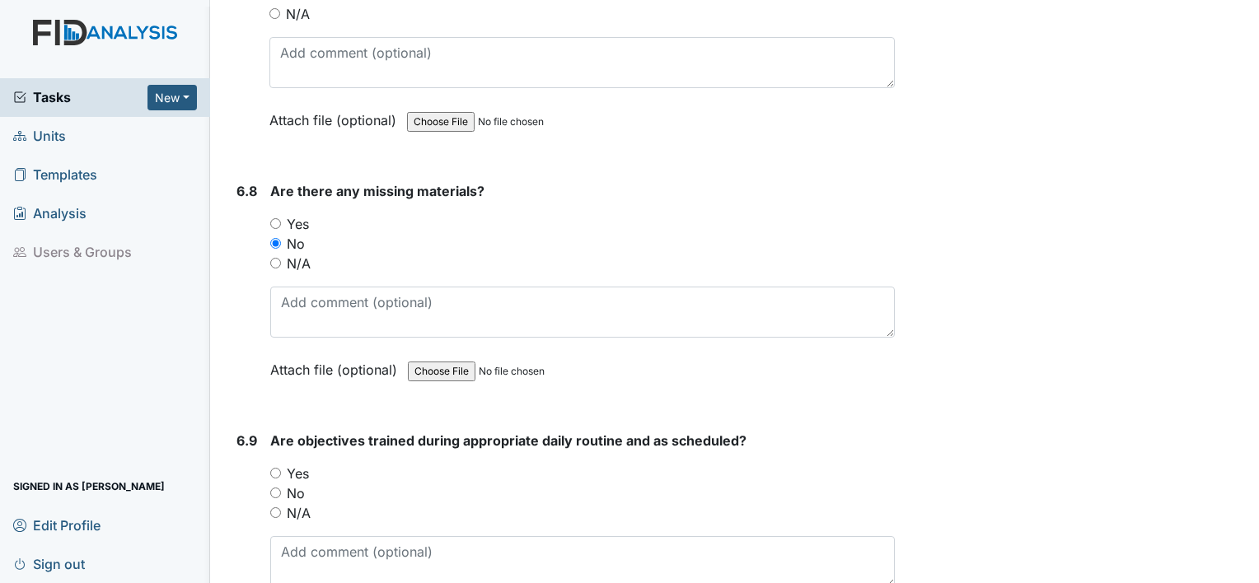
scroll to position [11037, 0]
click at [283, 463] on div "Yes" at bounding box center [582, 473] width 624 height 20
click at [273, 467] on input "Yes" at bounding box center [275, 472] width 11 height 11
radio input "true"
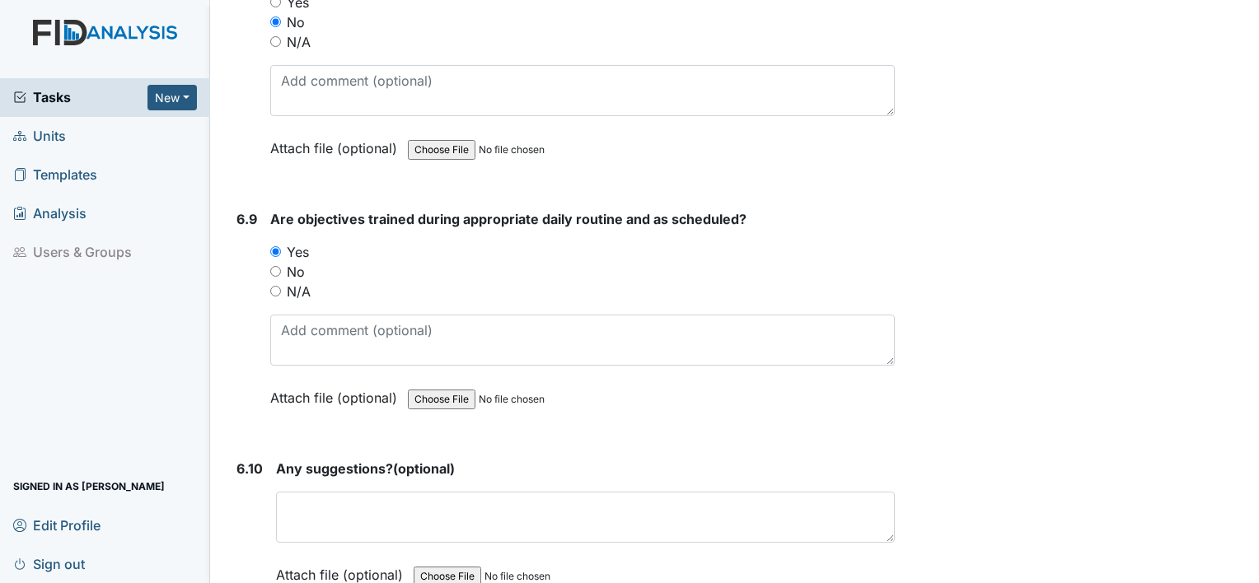
scroll to position [11284, 0]
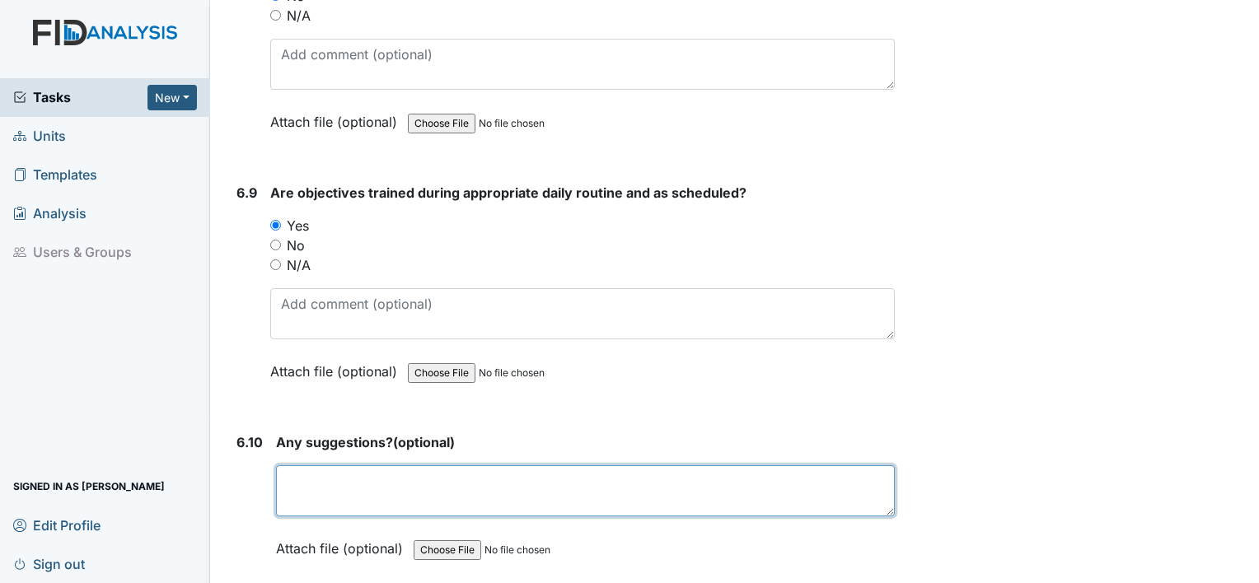
click at [310, 465] on textarea at bounding box center [585, 490] width 619 height 51
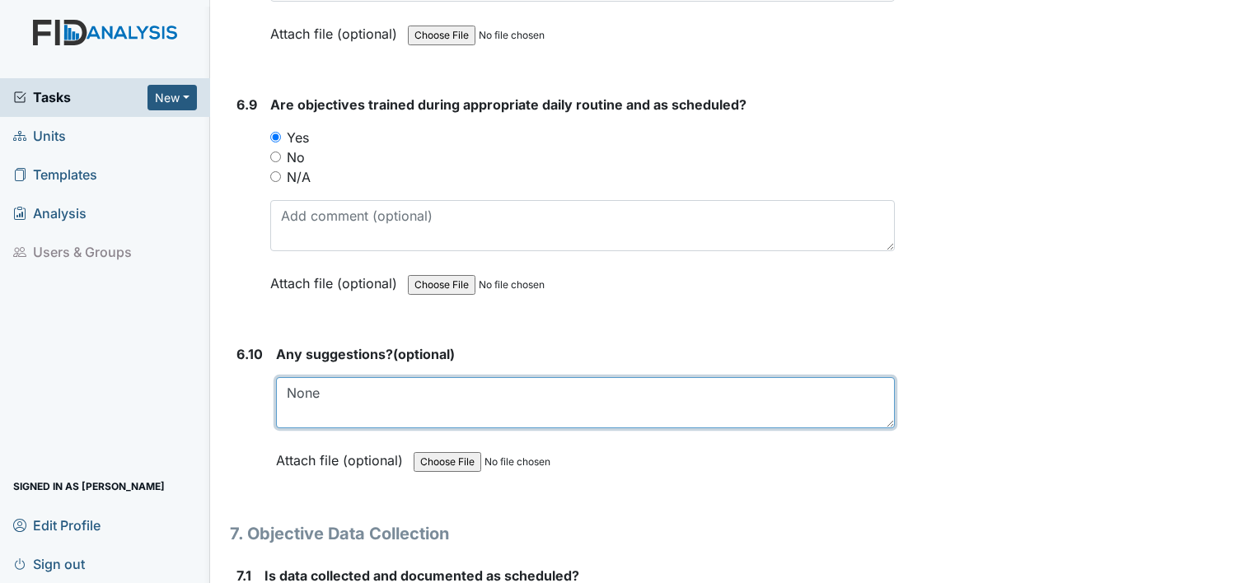
scroll to position [11531, 0]
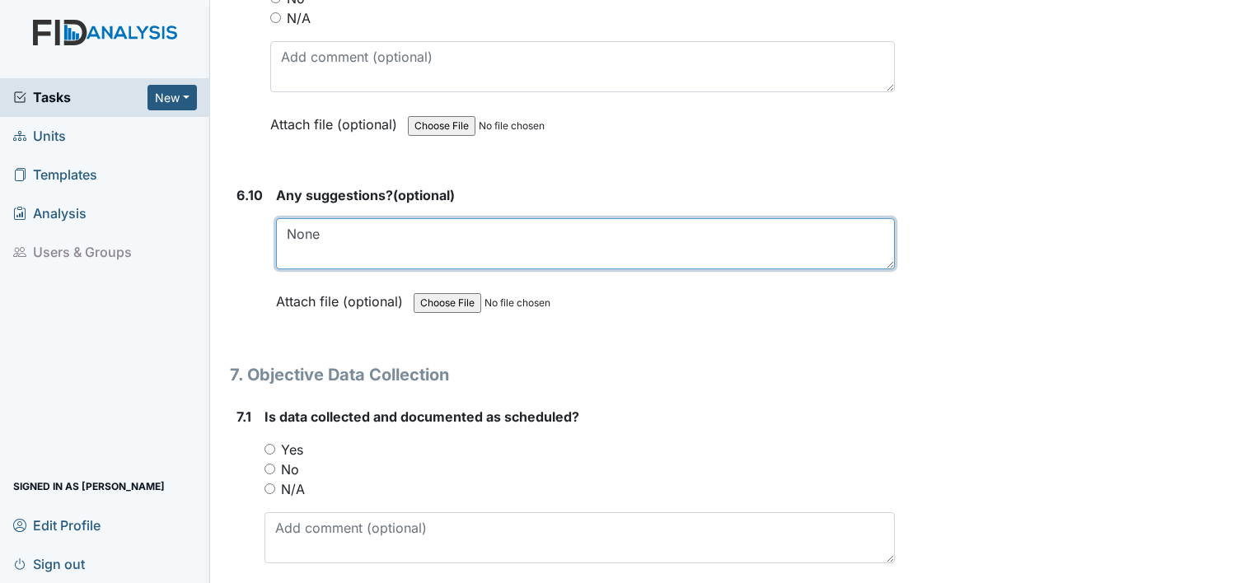
type textarea "None"
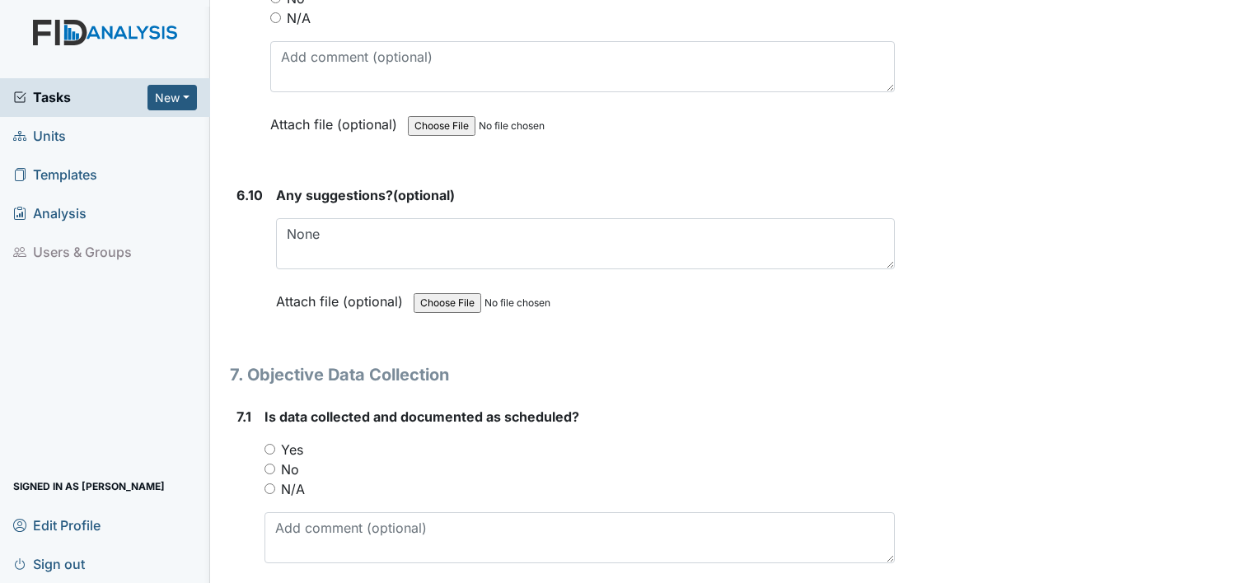
click at [267, 464] on input "No" at bounding box center [269, 469] width 11 height 11
radio input "true"
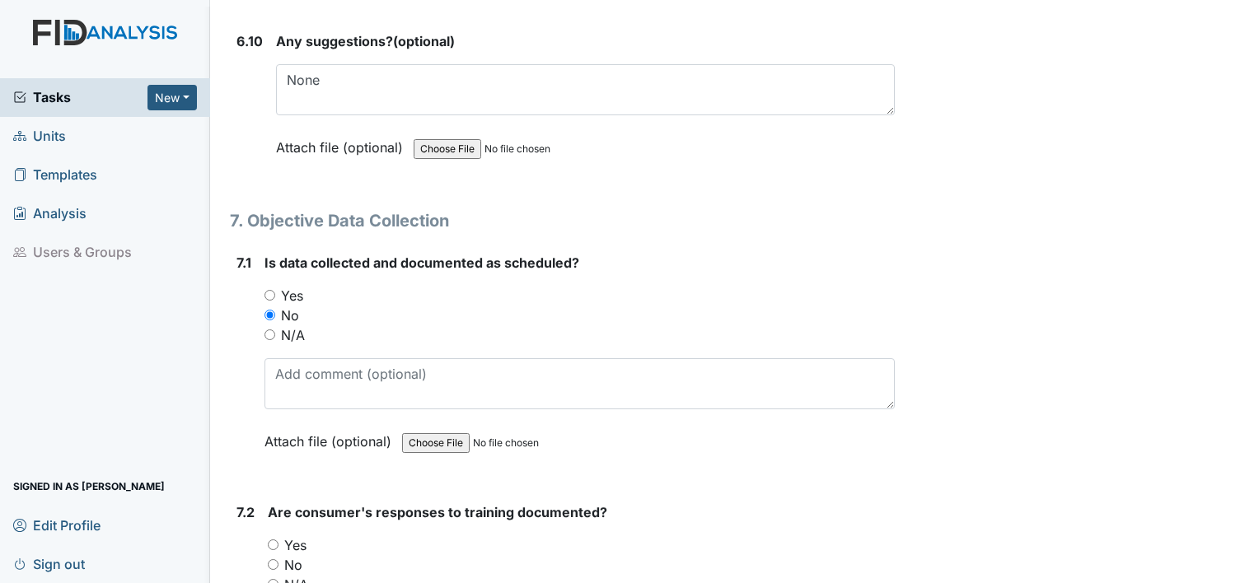
scroll to position [11696, 0]
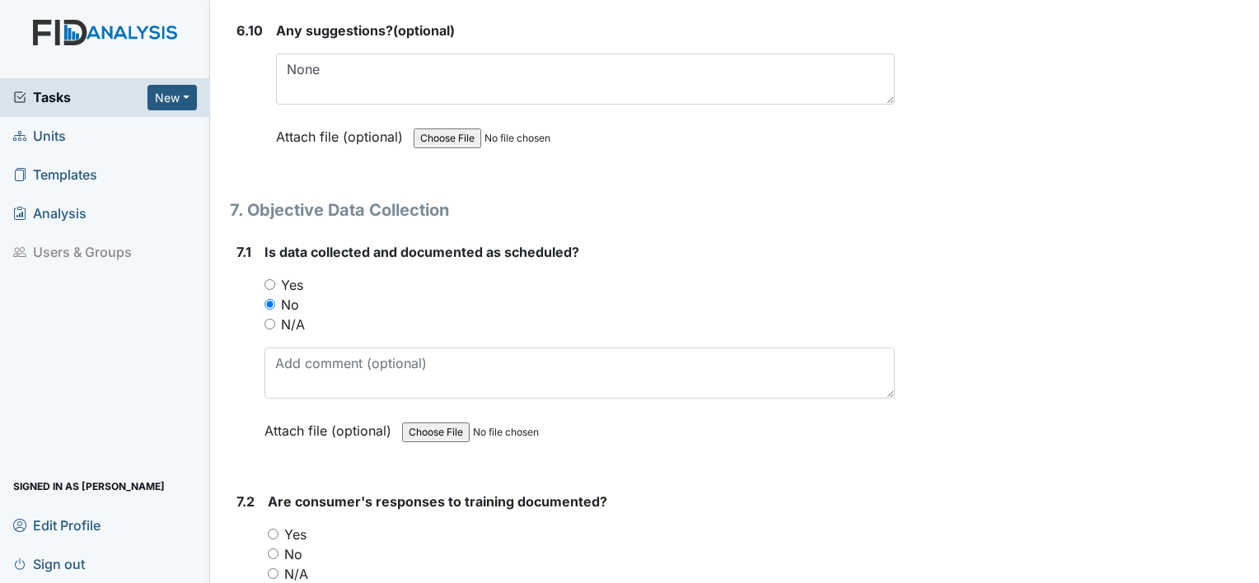
drag, startPoint x: 275, startPoint y: 511, endPoint x: 266, endPoint y: 504, distance: 11.2
click at [270, 549] on input "No" at bounding box center [273, 554] width 11 height 11
radio input "true"
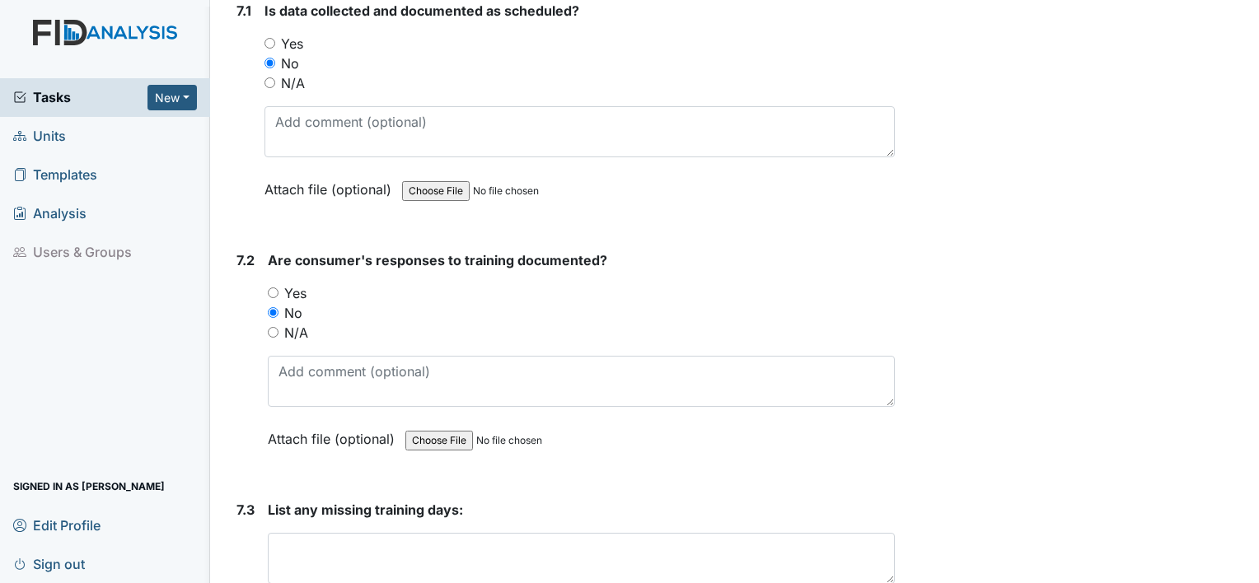
scroll to position [12025, 0]
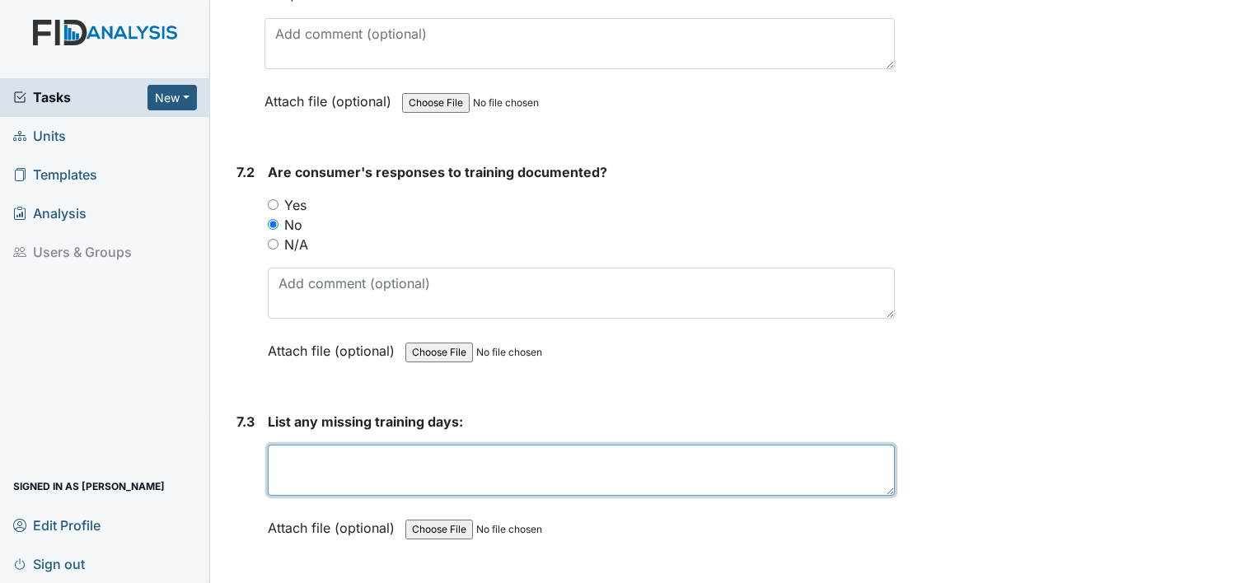
click at [328, 445] on textarea at bounding box center [581, 470] width 627 height 51
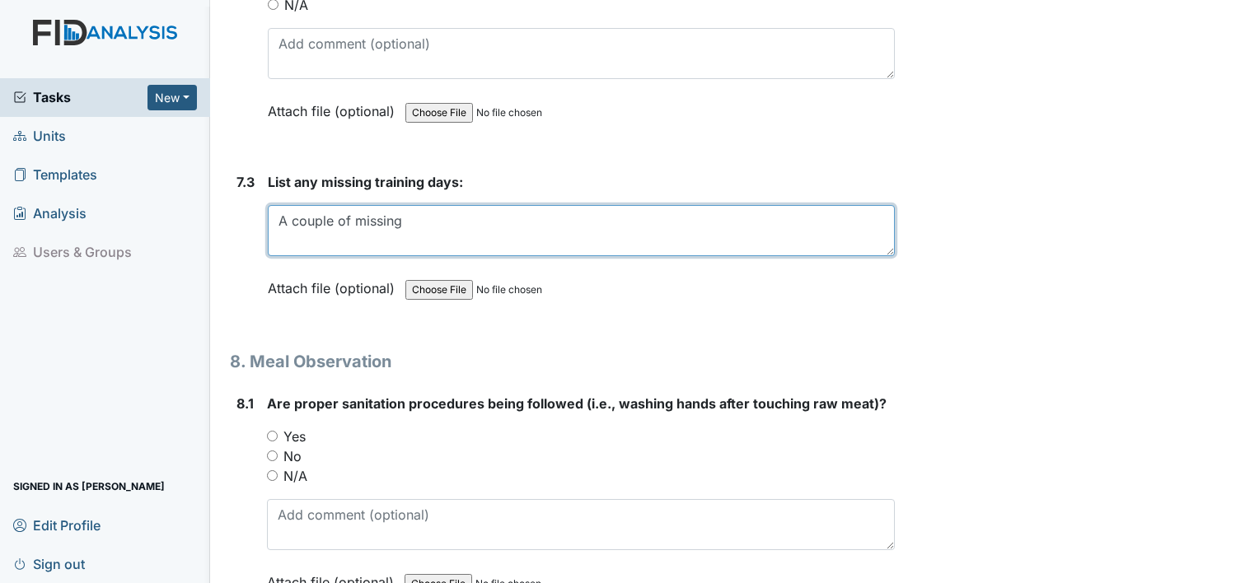
scroll to position [12272, 0]
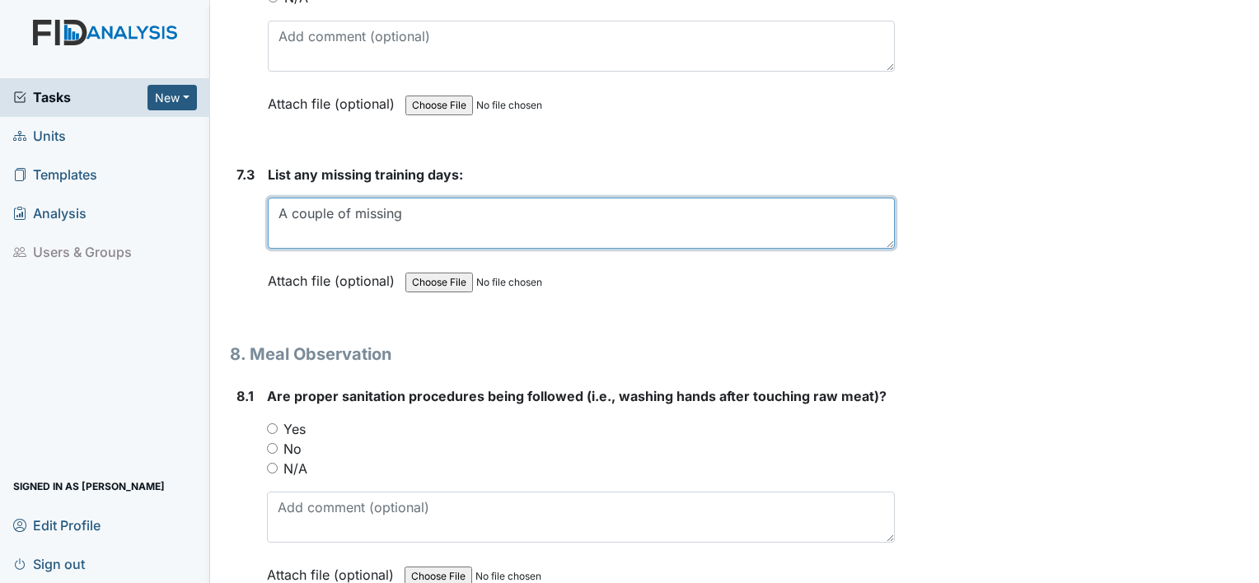
type textarea "A couple of missing"
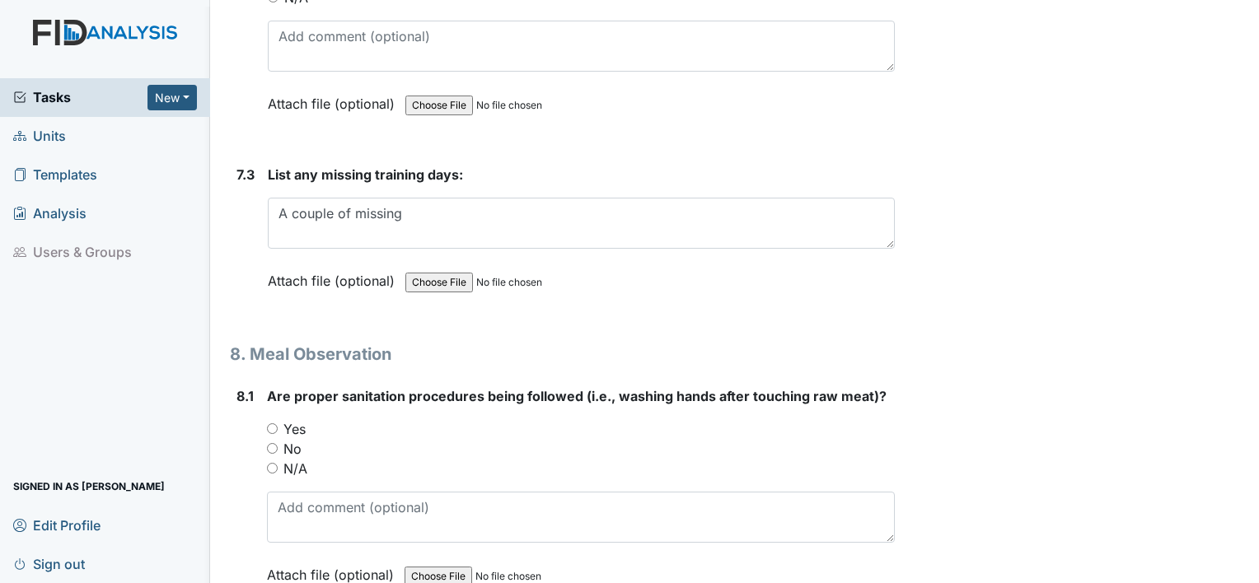
click at [272, 423] on input "Yes" at bounding box center [272, 428] width 11 height 11
radio input "true"
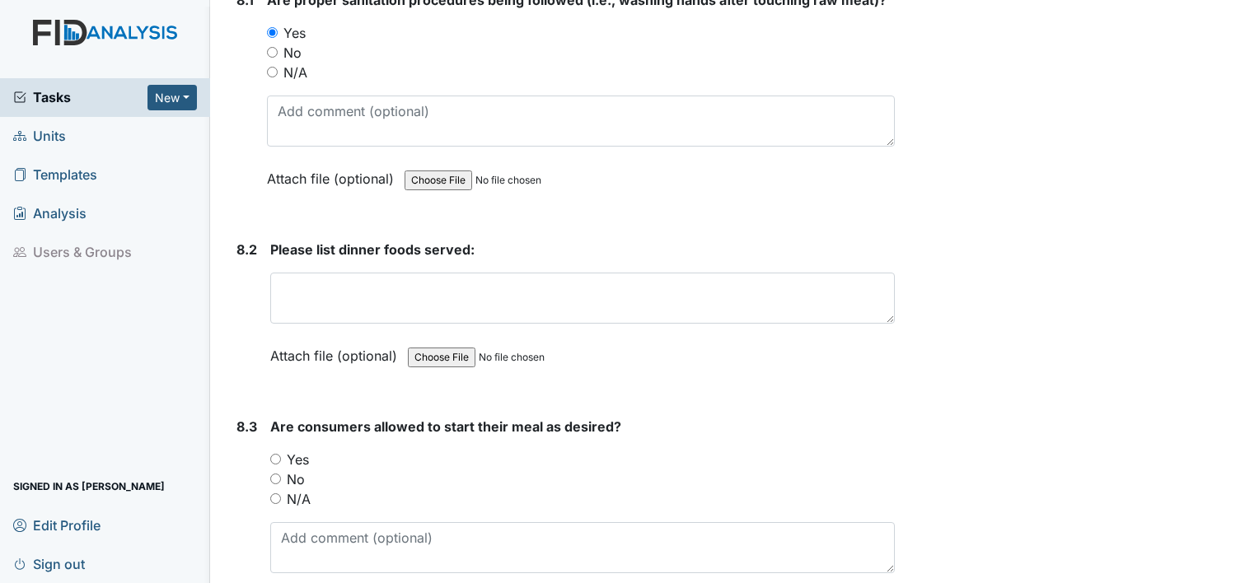
scroll to position [12767, 0]
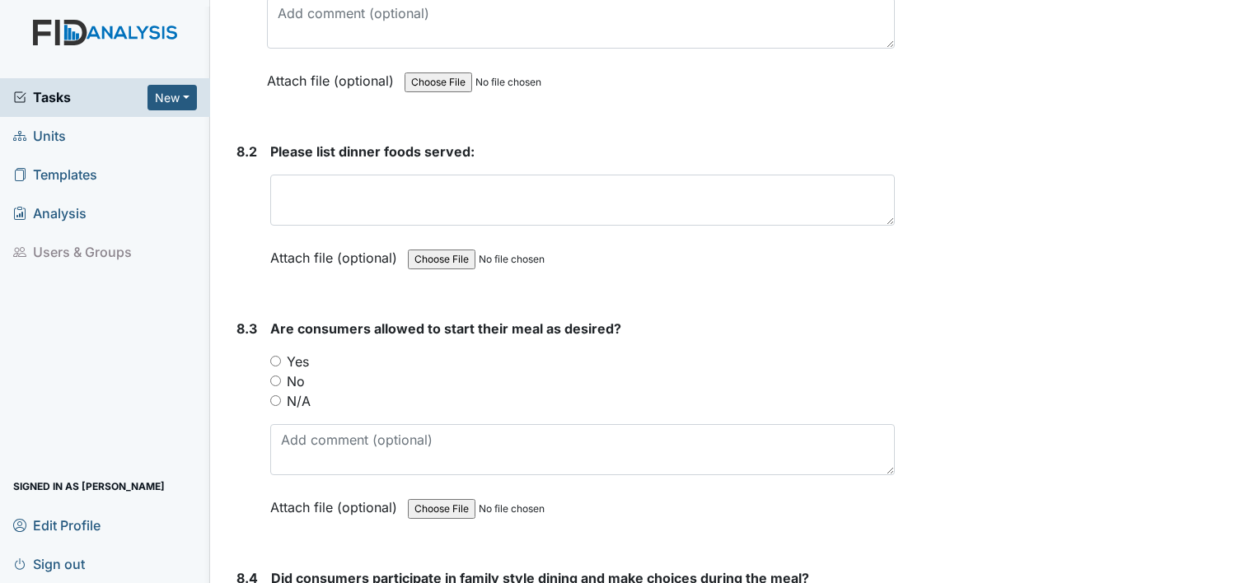
click at [278, 352] on div "Yes" at bounding box center [582, 362] width 624 height 20
click at [273, 352] on div "Yes" at bounding box center [582, 362] width 624 height 20
click at [277, 356] on input "Yes" at bounding box center [275, 361] width 11 height 11
radio input "true"
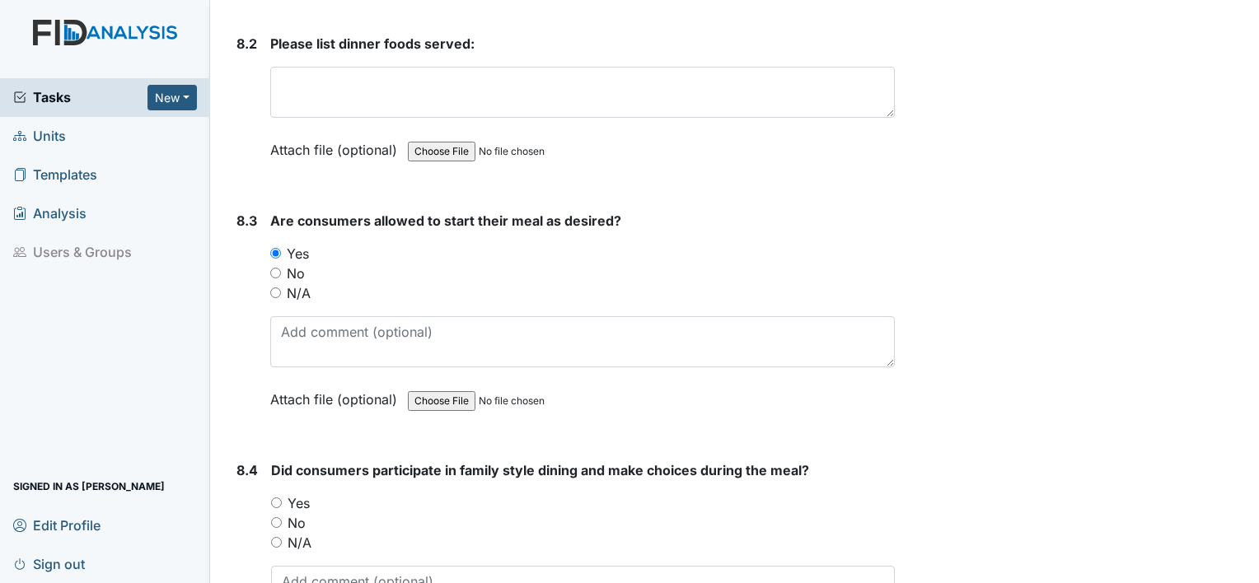
scroll to position [12931, 0]
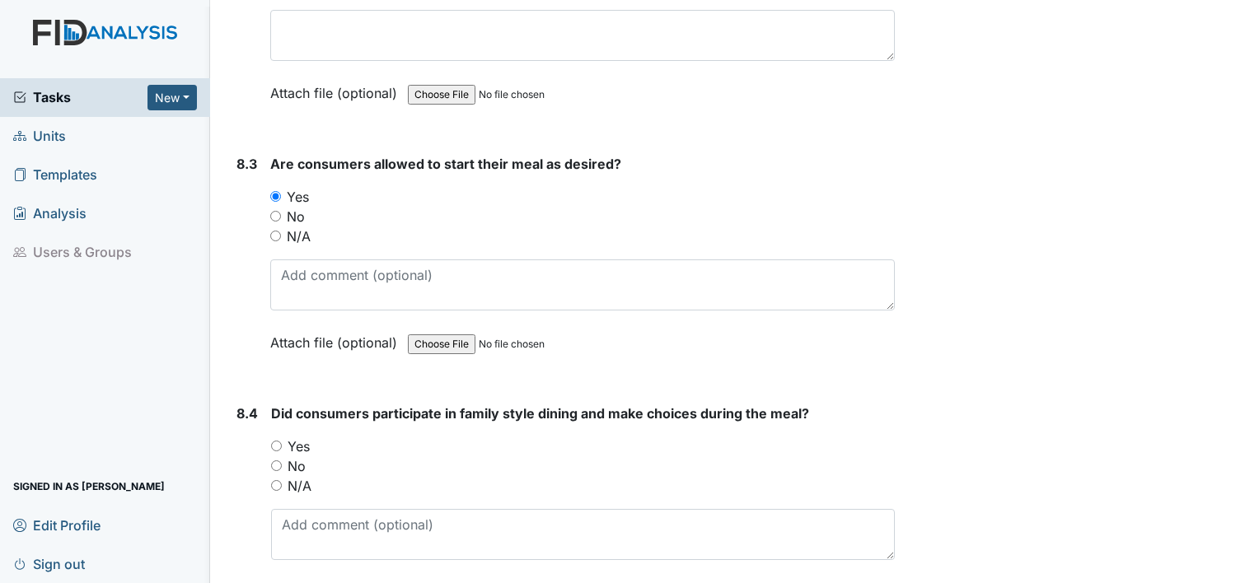
click at [285, 437] on div "Yes" at bounding box center [583, 447] width 624 height 20
click at [283, 437] on div "Yes" at bounding box center [583, 447] width 624 height 20
click at [280, 441] on input "Yes" at bounding box center [276, 446] width 11 height 11
radio input "true"
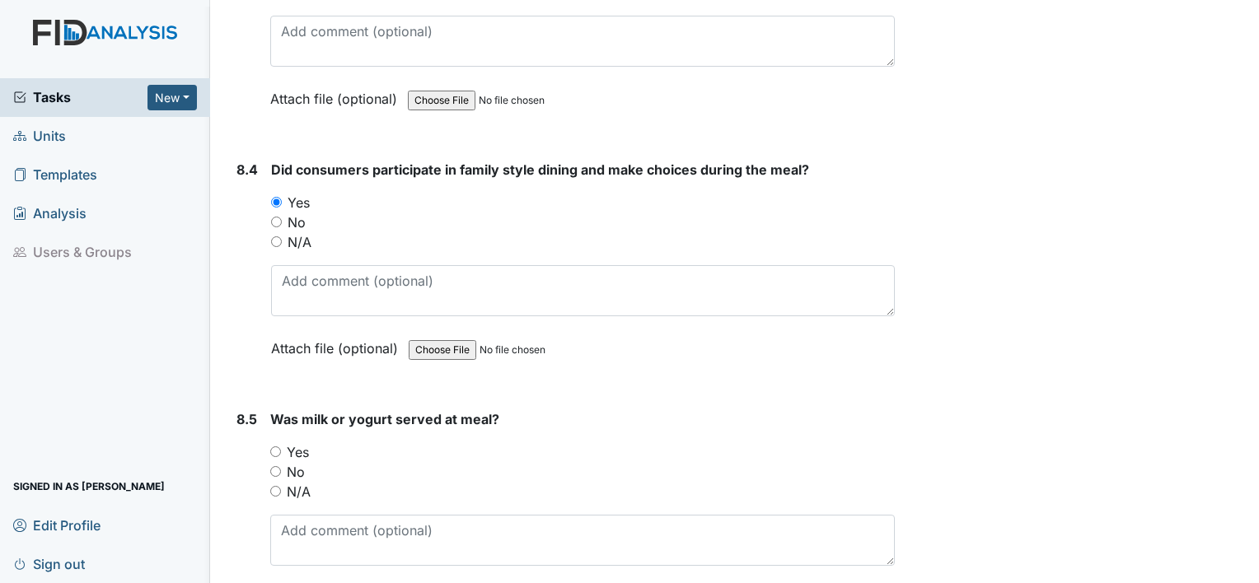
scroll to position [13178, 0]
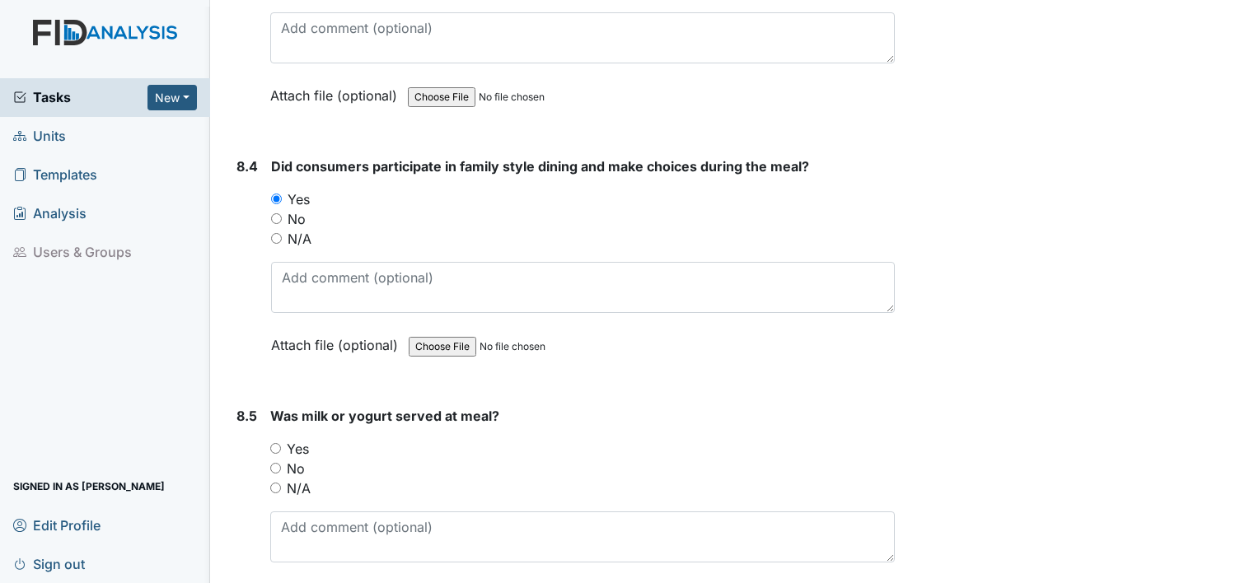
click at [279, 443] on input "Yes" at bounding box center [275, 448] width 11 height 11
radio input "true"
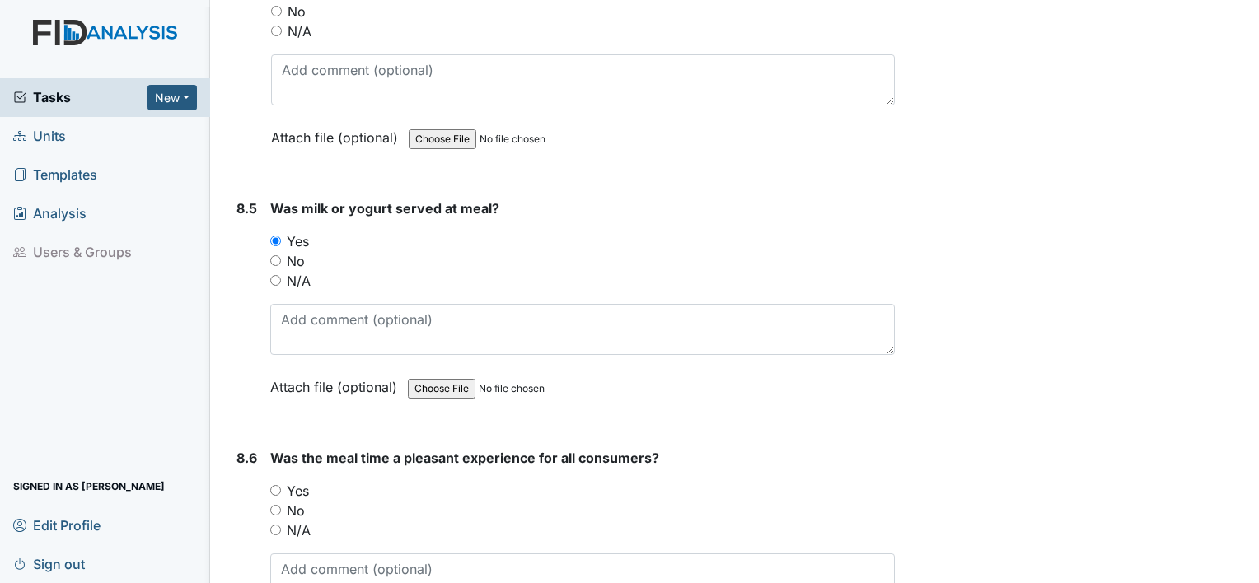
scroll to position [13426, 0]
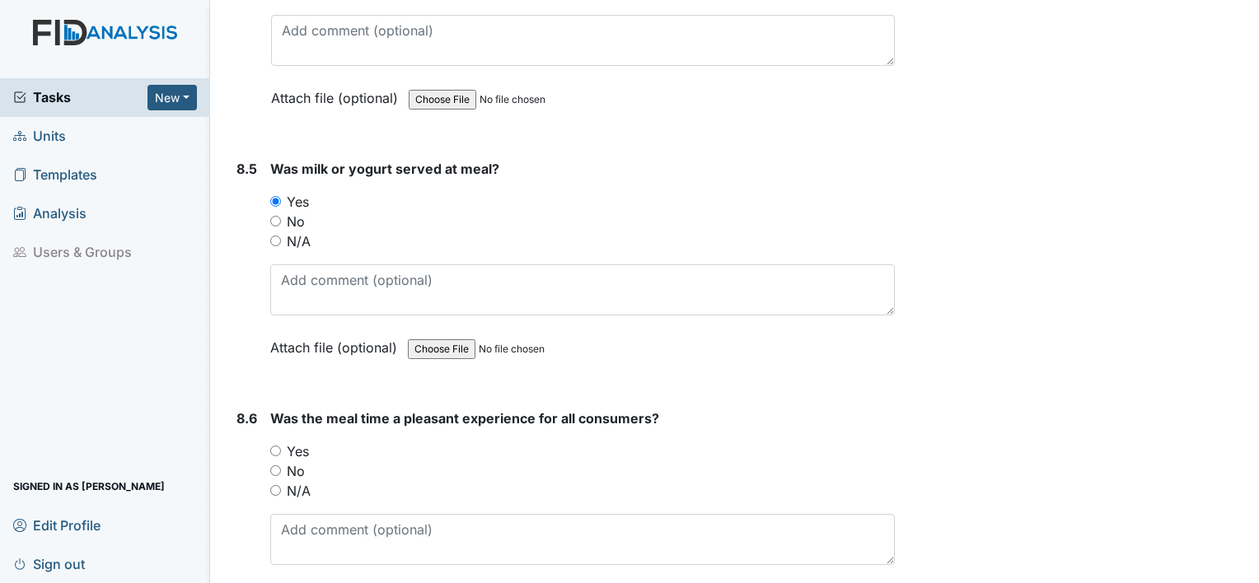
click at [281, 441] on div "Yes" at bounding box center [582, 451] width 624 height 20
click at [276, 446] on input "Yes" at bounding box center [275, 451] width 11 height 11
radio input "true"
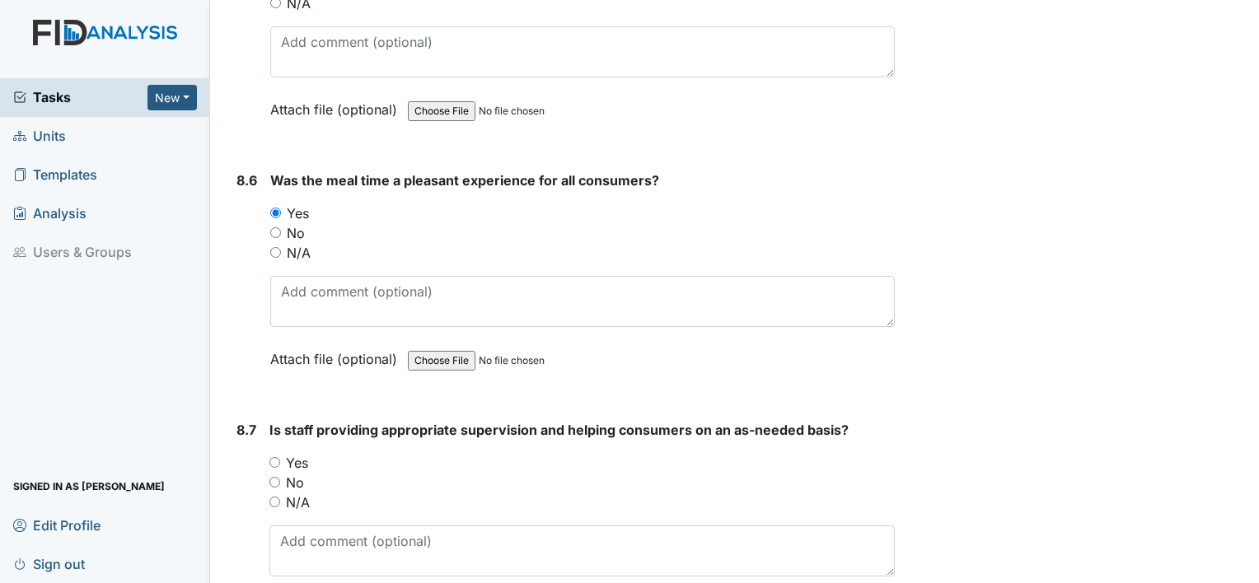
scroll to position [13673, 0]
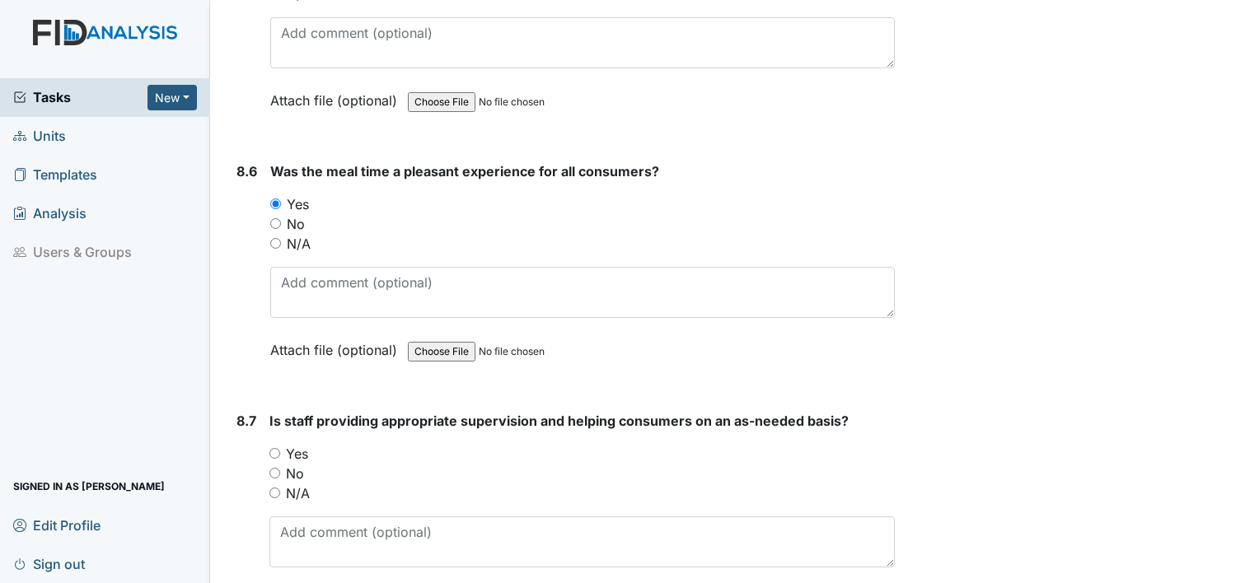
click at [273, 448] on input "Yes" at bounding box center [274, 453] width 11 height 11
radio input "true"
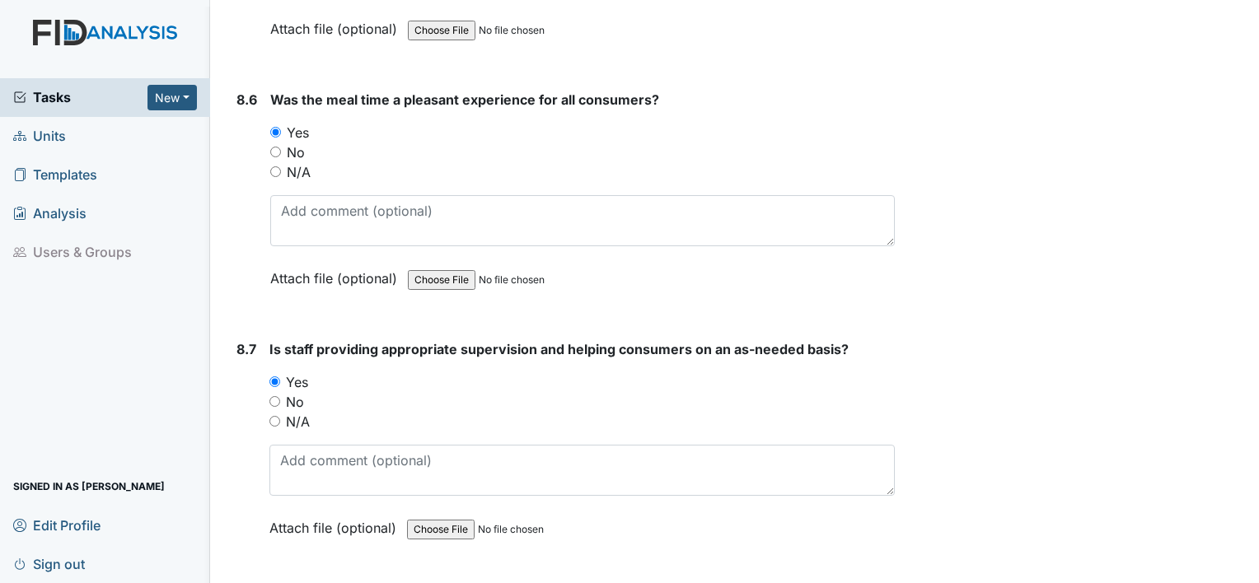
scroll to position [13920, 0]
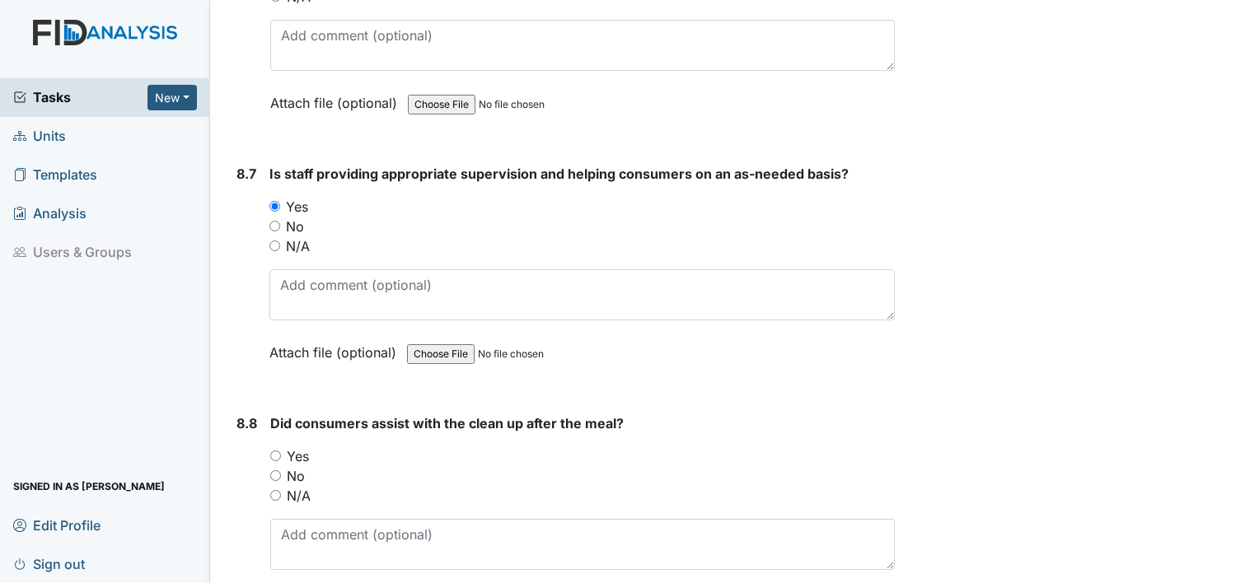
click at [276, 451] on input "Yes" at bounding box center [275, 456] width 11 height 11
radio input "true"
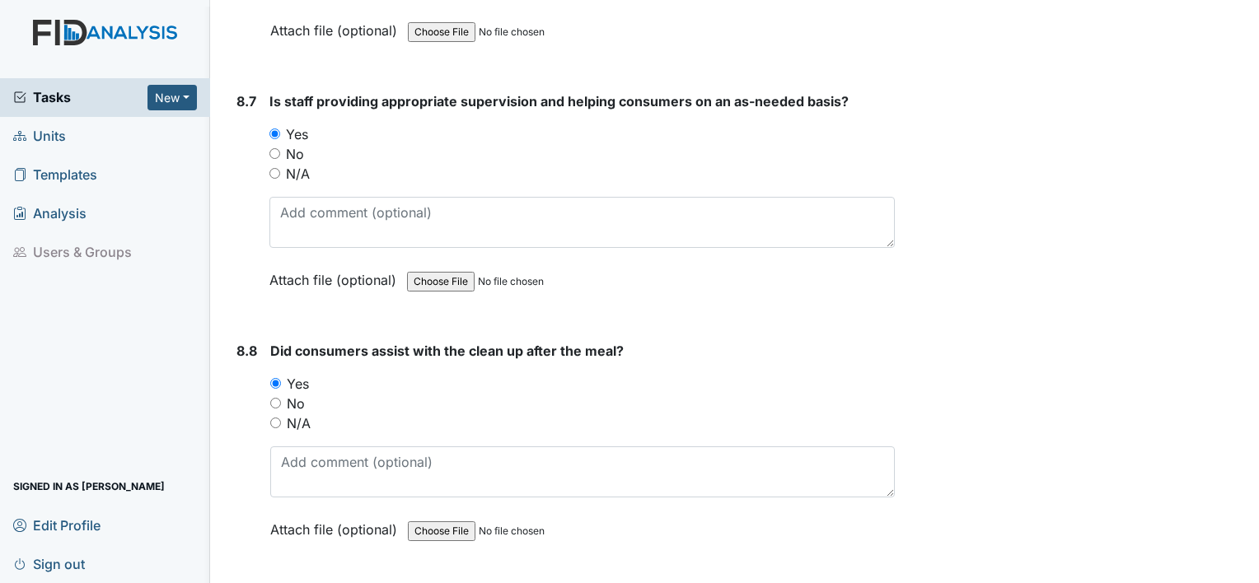
scroll to position [14167, 0]
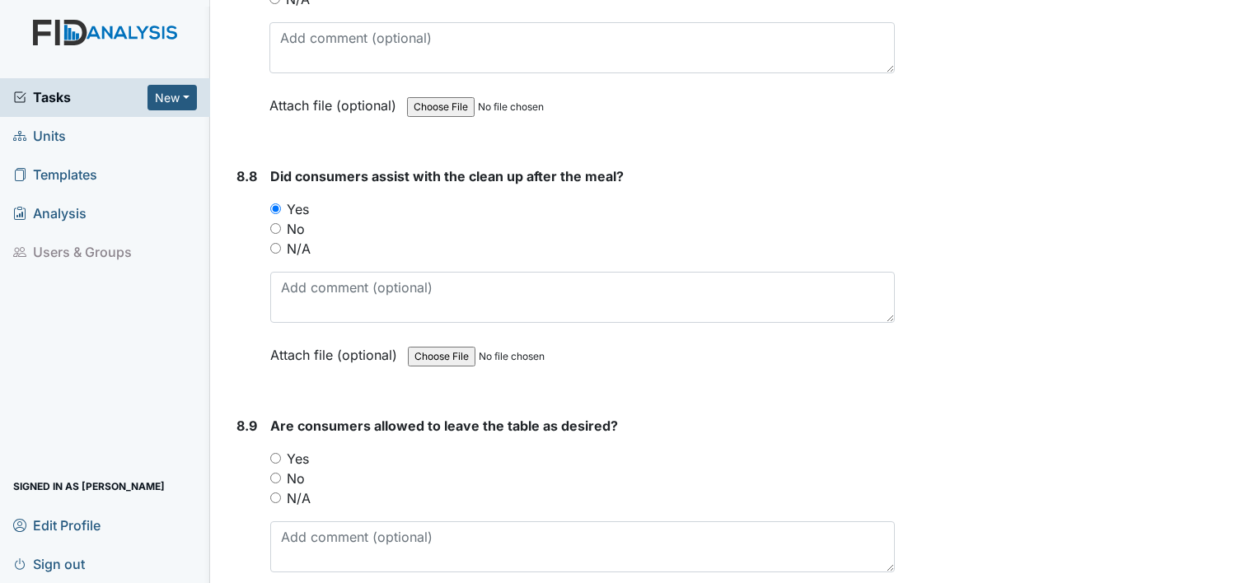
click at [273, 453] on input "Yes" at bounding box center [275, 458] width 11 height 11
radio input "true"
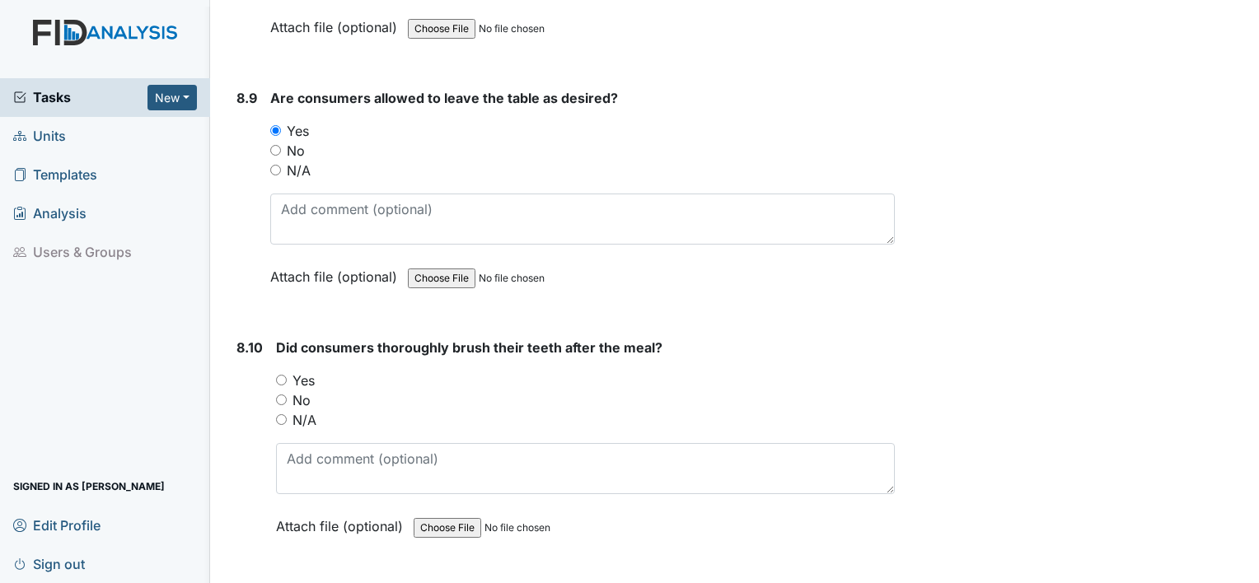
scroll to position [14496, 0]
click at [282, 393] on input "No" at bounding box center [281, 398] width 11 height 11
radio input "true"
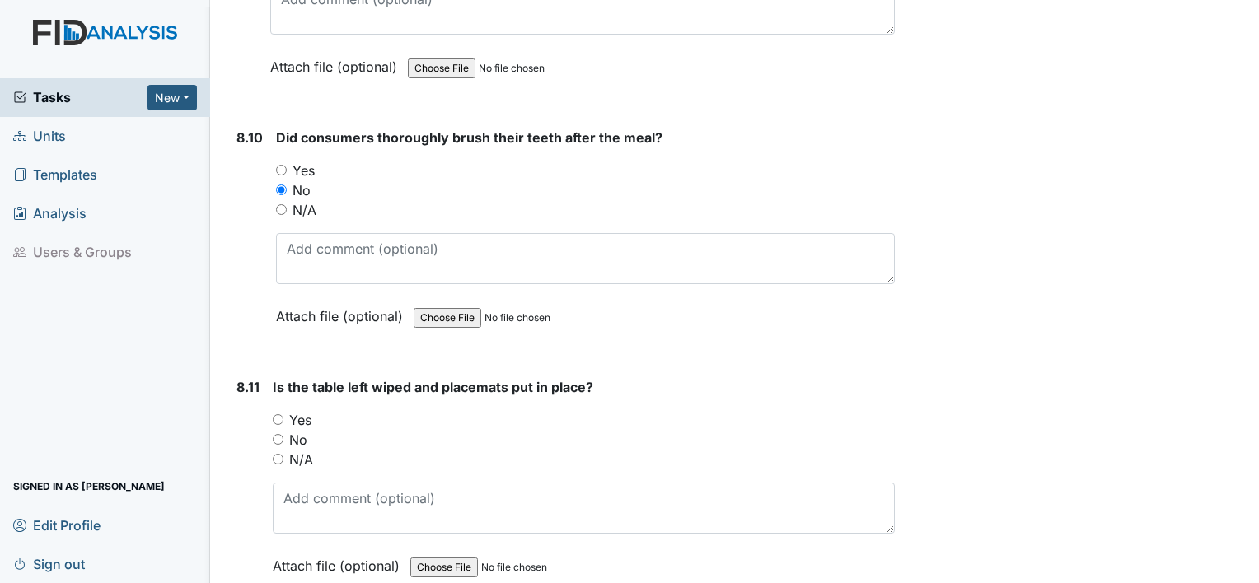
scroll to position [14743, 0]
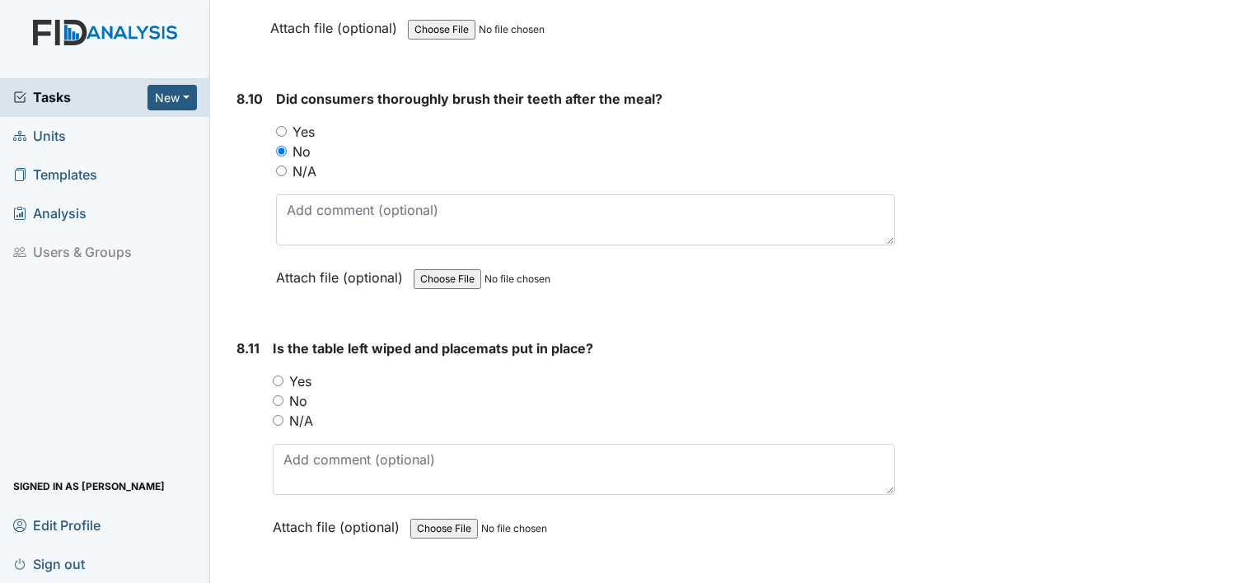
click at [280, 376] on input "Yes" at bounding box center [278, 381] width 11 height 11
radio input "true"
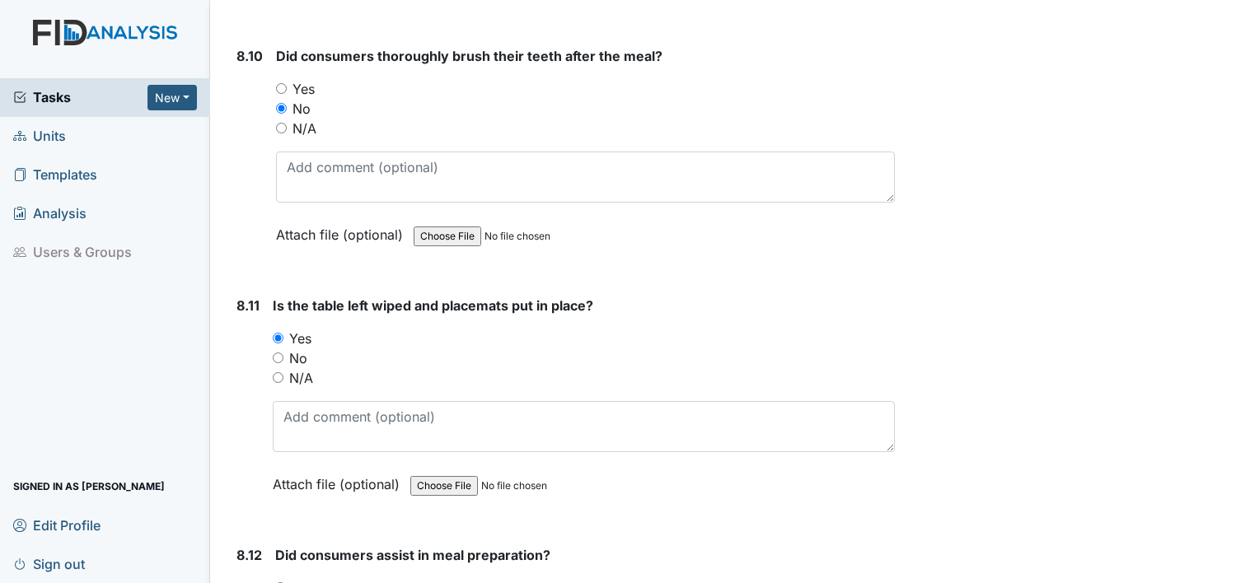
scroll to position [14908, 0]
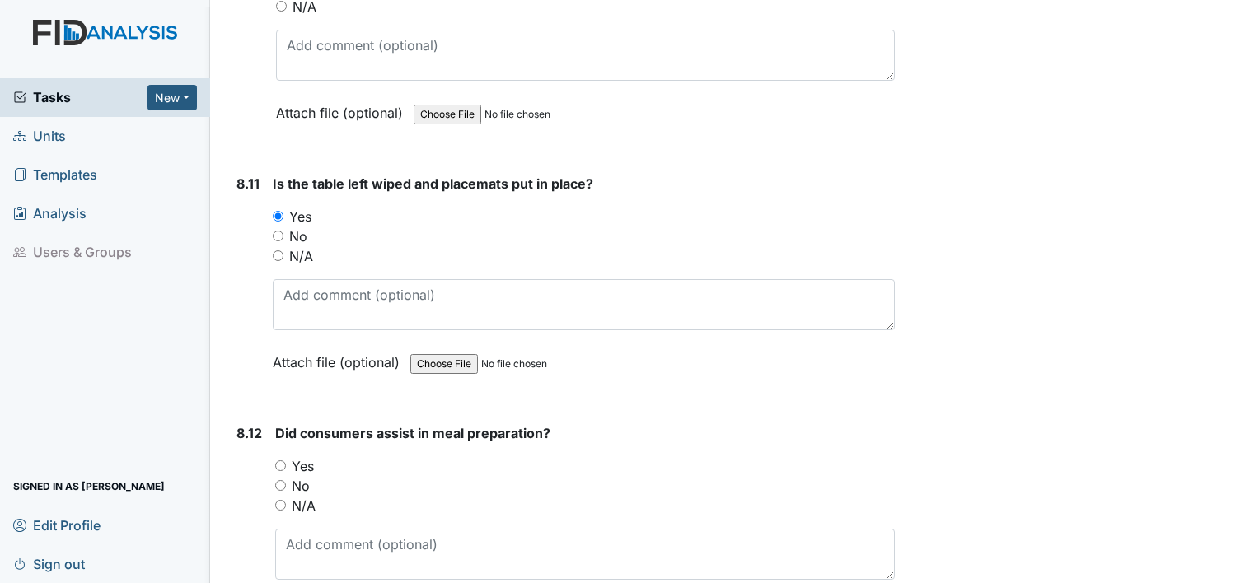
click at [283, 480] on input "No" at bounding box center [280, 485] width 11 height 11
radio input "true"
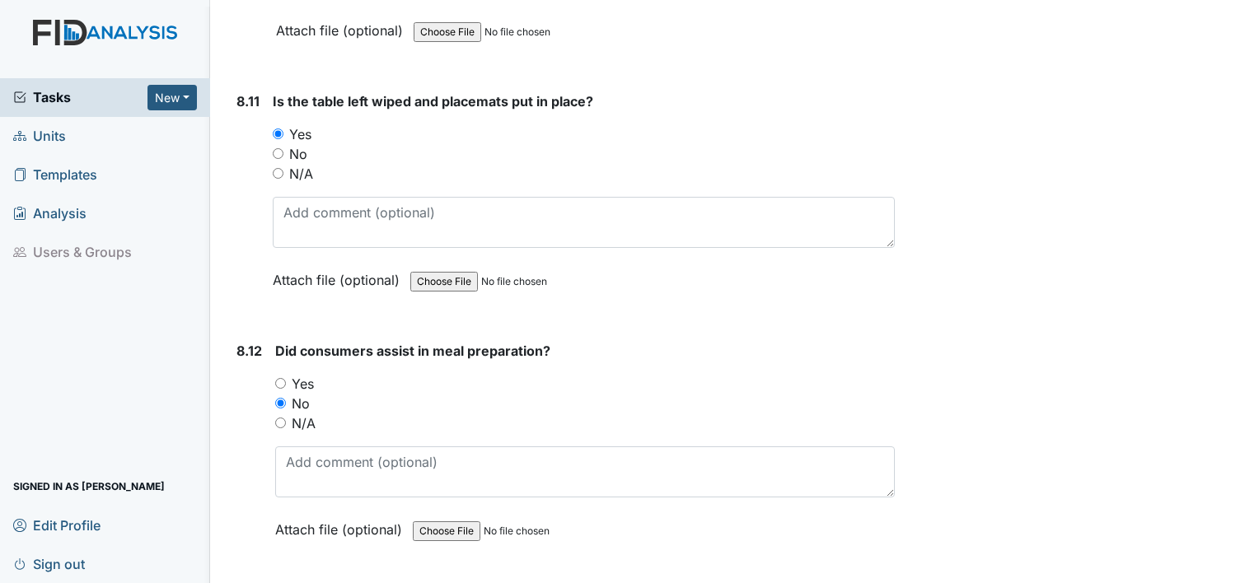
scroll to position [15155, 0]
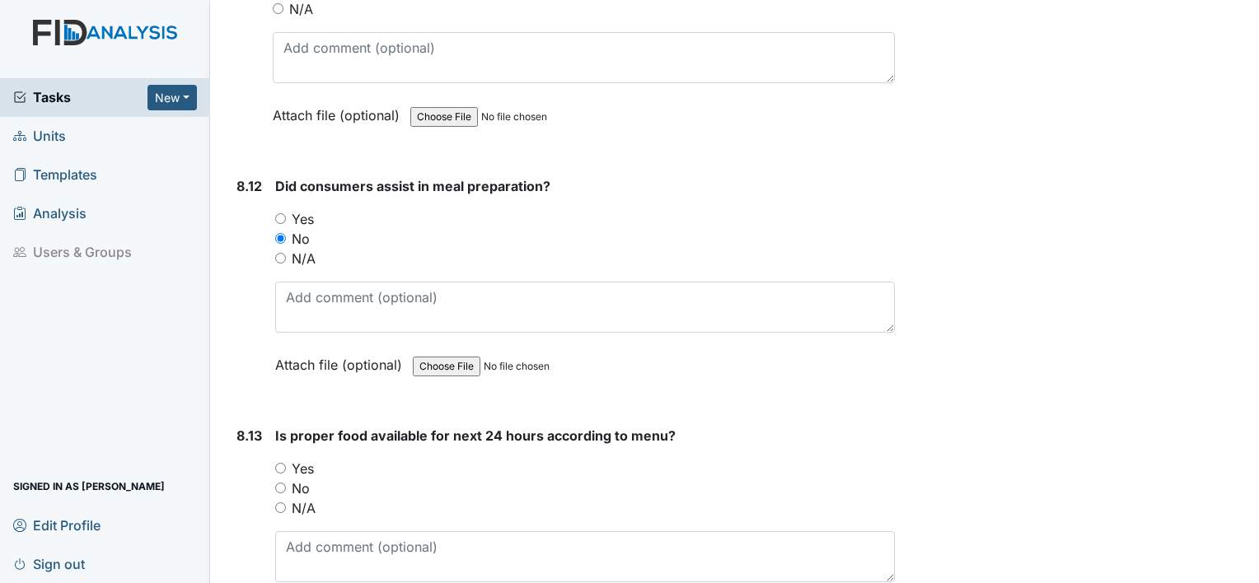
click at [286, 459] on div "Yes" at bounding box center [584, 469] width 619 height 20
click at [280, 463] on input "Yes" at bounding box center [280, 468] width 11 height 11
radio input "true"
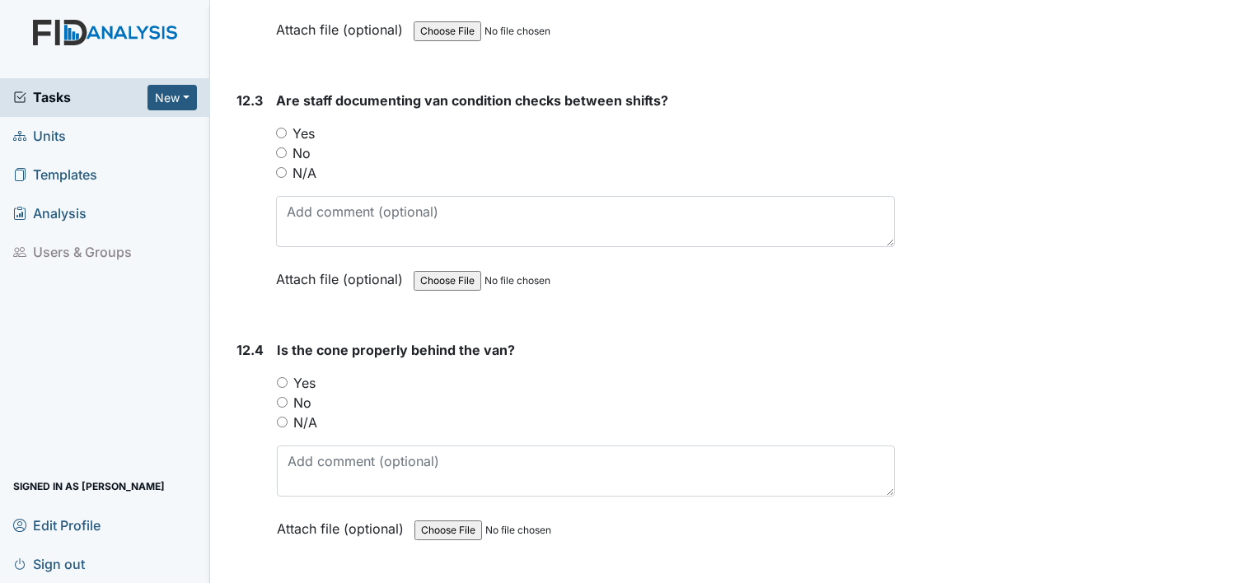
scroll to position [29063, 0]
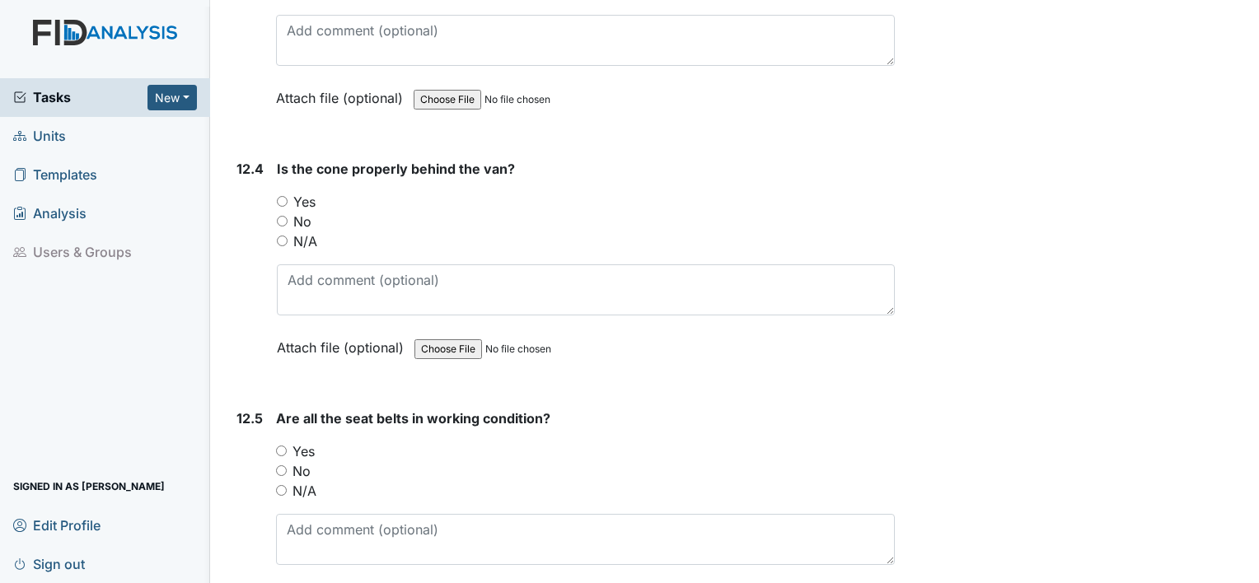
click at [288, 441] on div "Yes" at bounding box center [585, 451] width 619 height 20
click at [283, 446] on input "Yes" at bounding box center [281, 451] width 11 height 11
radio input "true"
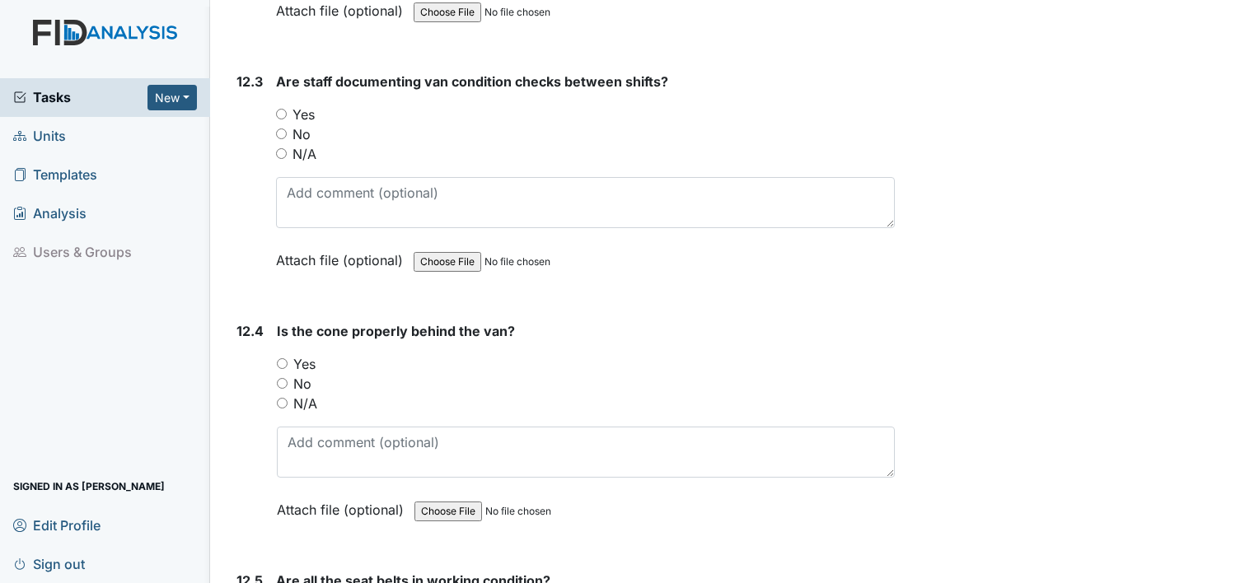
scroll to position [28898, 0]
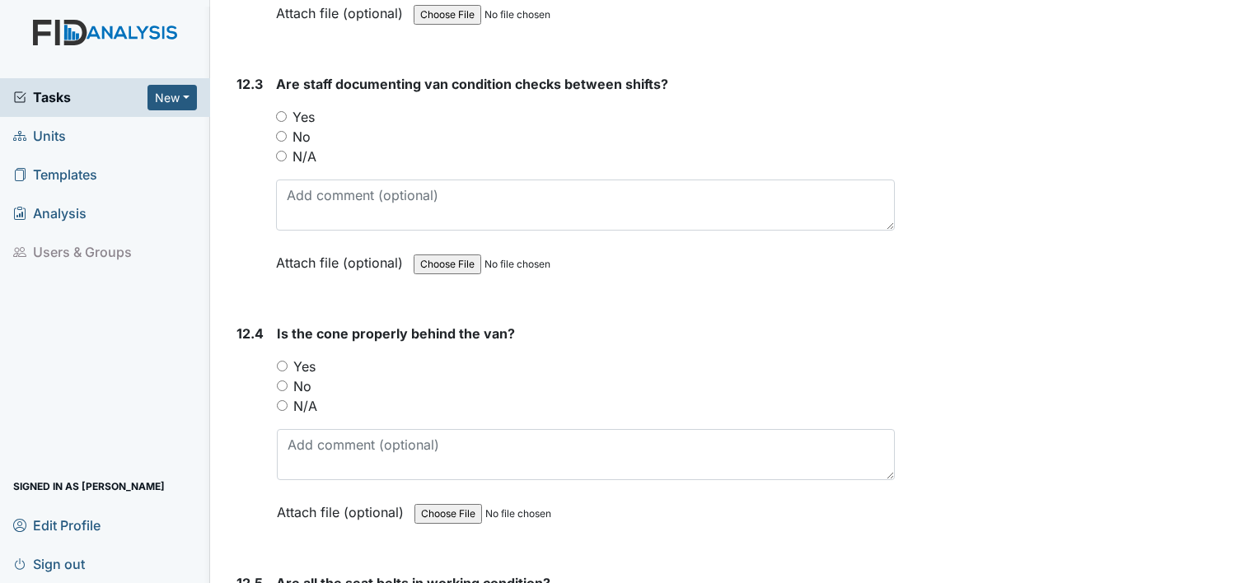
click at [281, 361] on input "Yes" at bounding box center [282, 366] width 11 height 11
radio input "true"
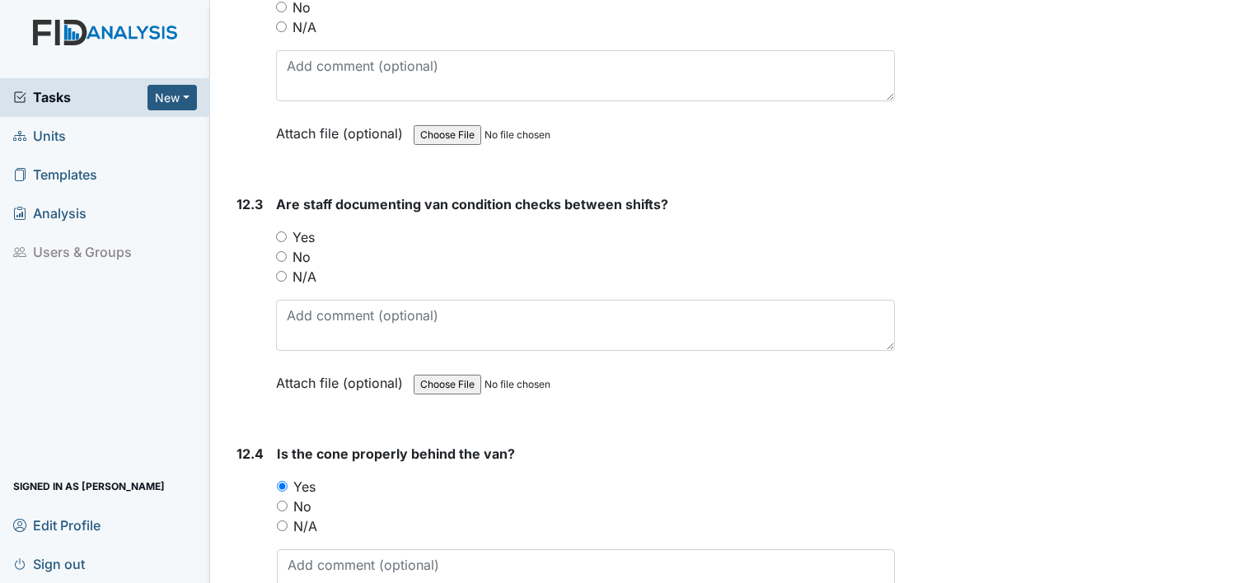
scroll to position [28733, 0]
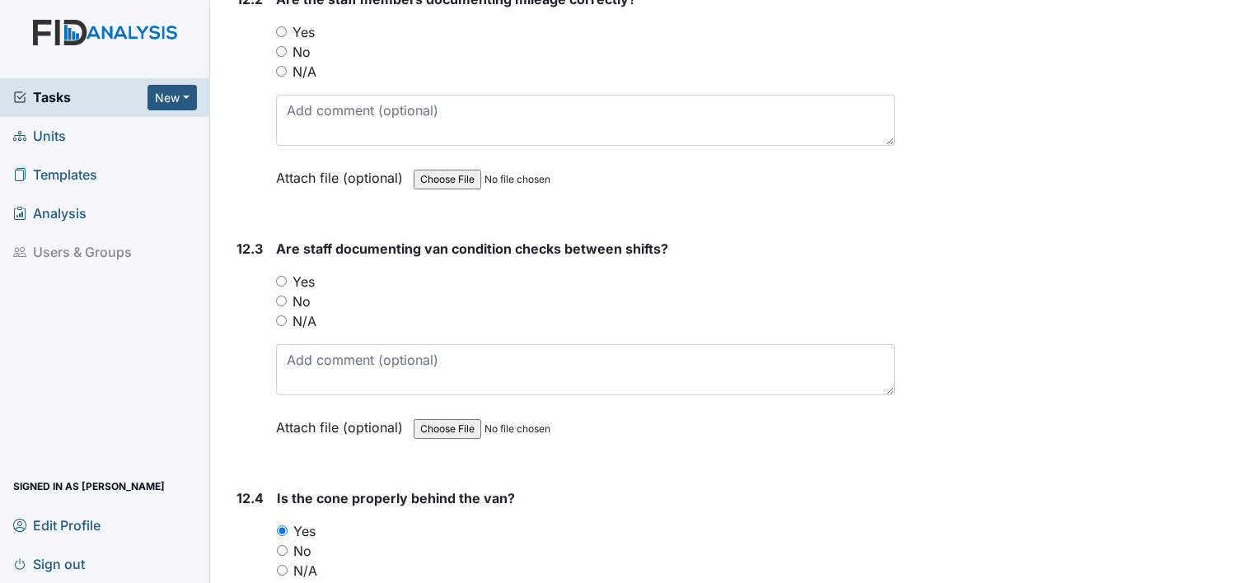
click at [279, 276] on input "Yes" at bounding box center [281, 281] width 11 height 11
radio input "true"
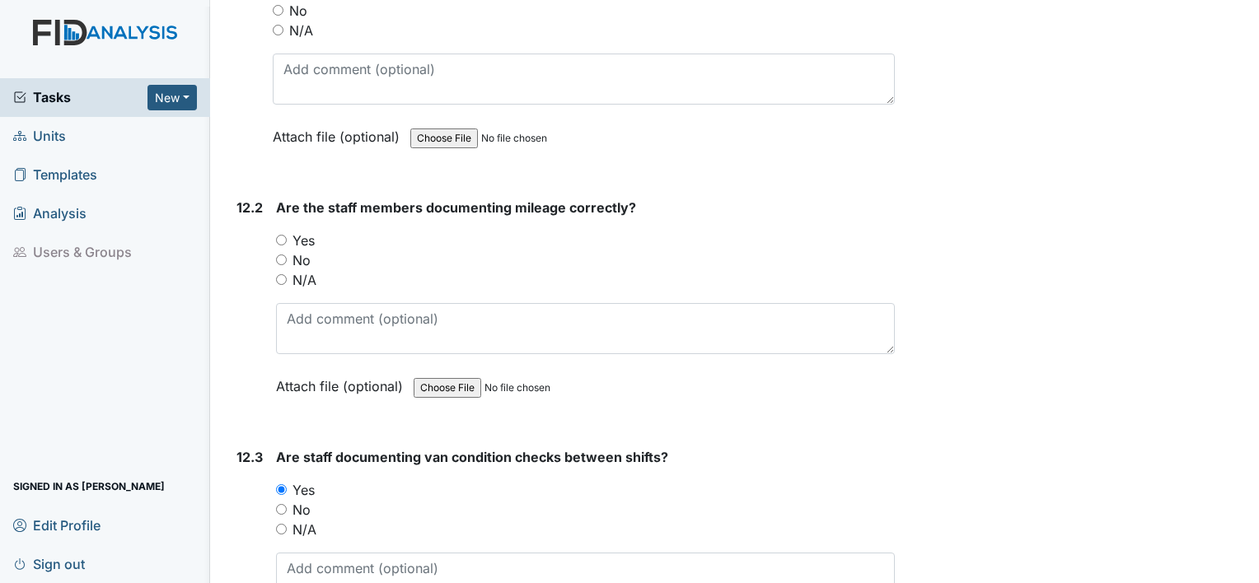
scroll to position [28486, 0]
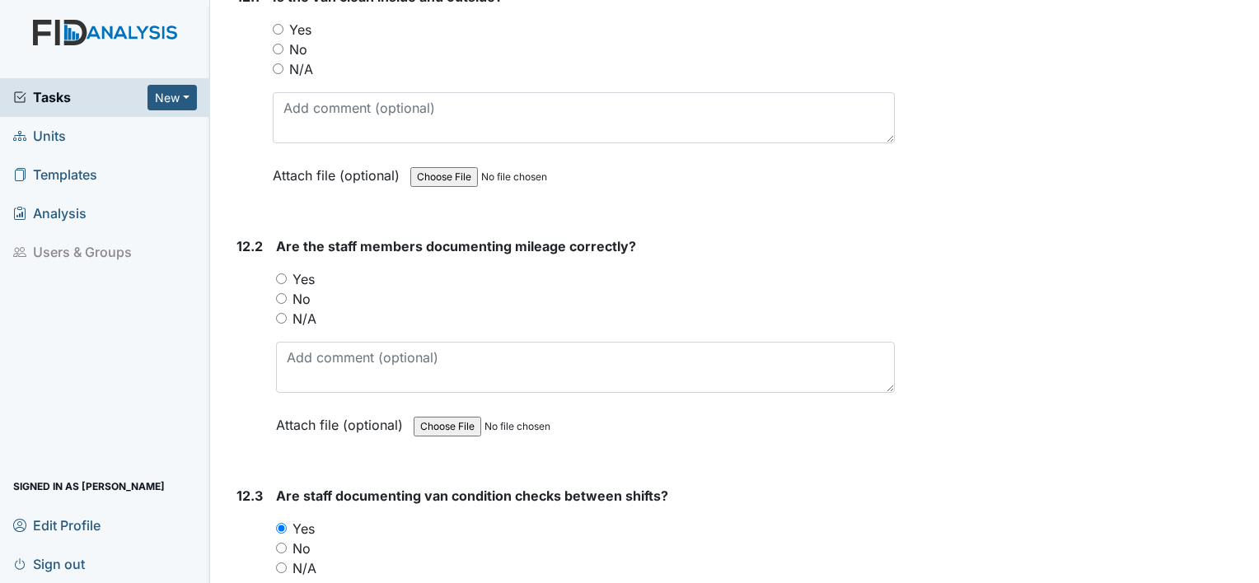
click at [287, 273] on input "Yes" at bounding box center [281, 278] width 11 height 11
radio input "true"
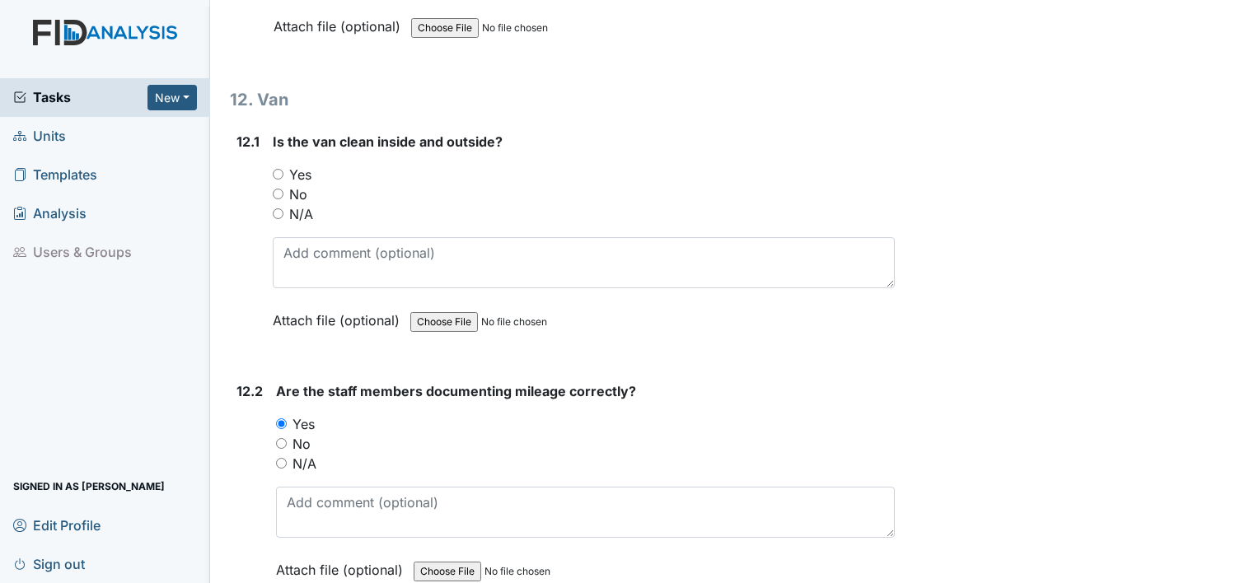
scroll to position [28321, 0]
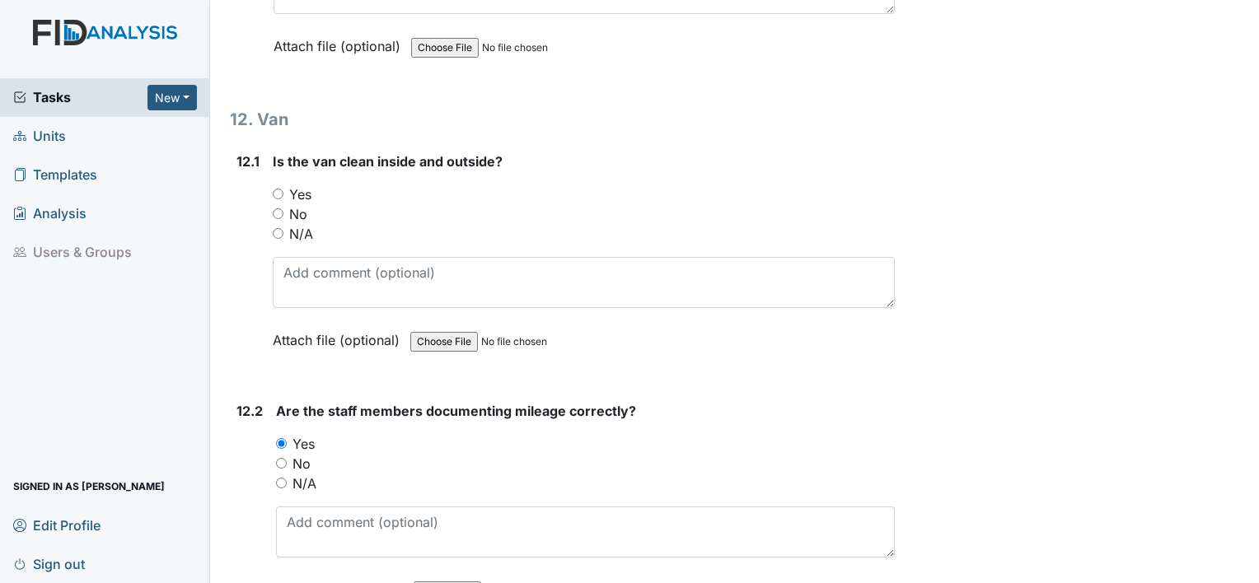
click at [273, 208] on input "No" at bounding box center [278, 213] width 11 height 11
radio input "true"
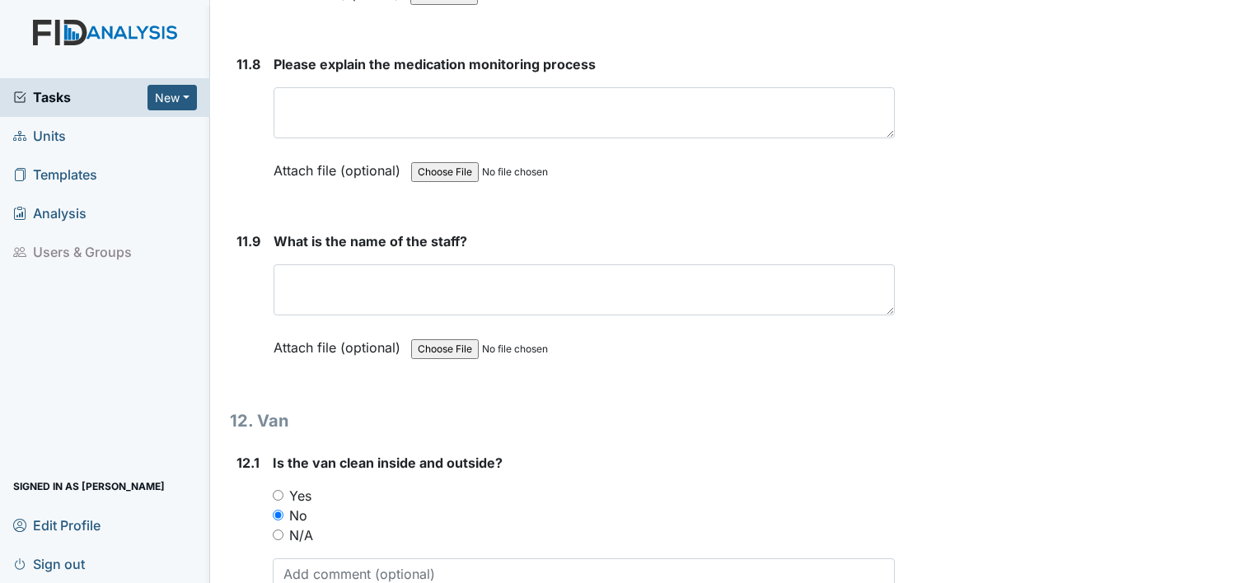
scroll to position [27992, 0]
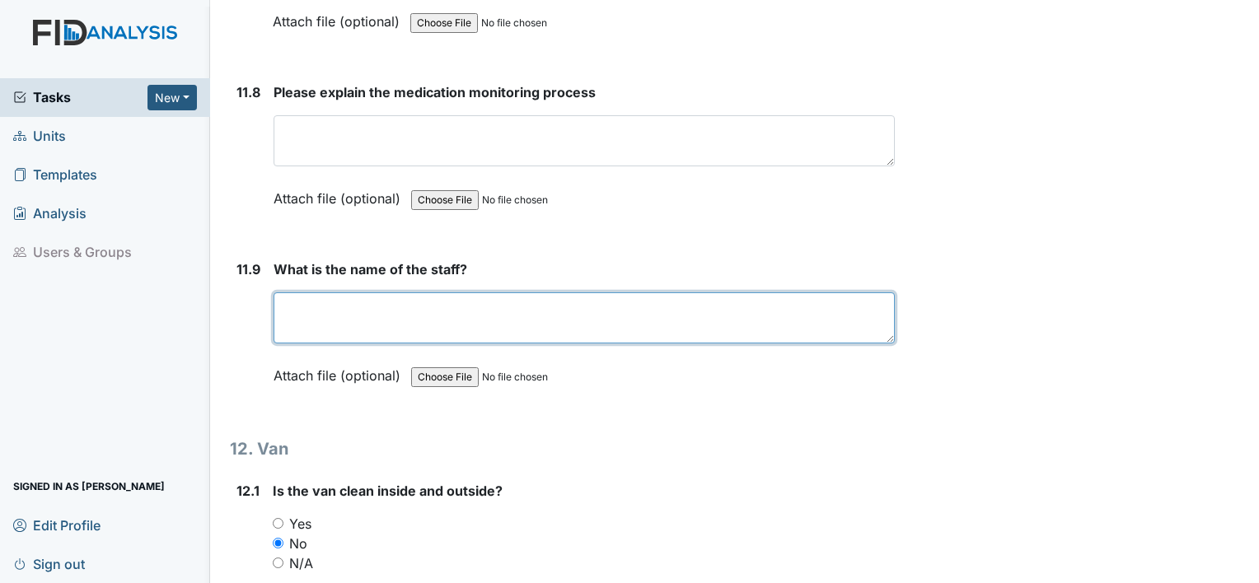
click at [308, 292] on textarea at bounding box center [583, 317] width 621 height 51
click at [297, 292] on textarea at bounding box center [583, 317] width 621 height 51
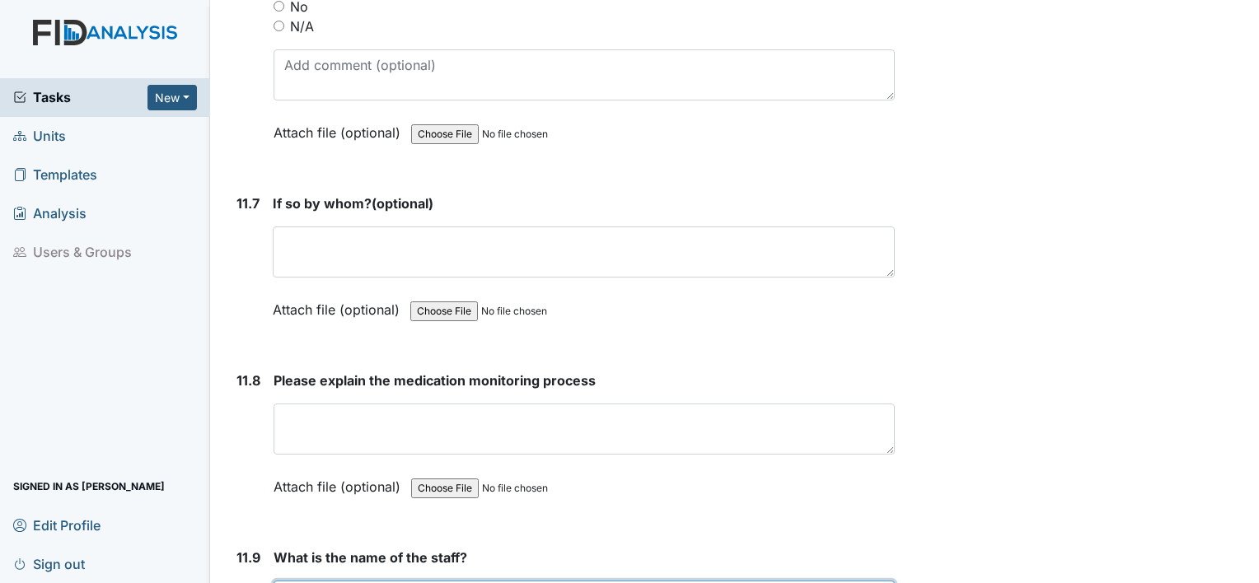
scroll to position [27662, 0]
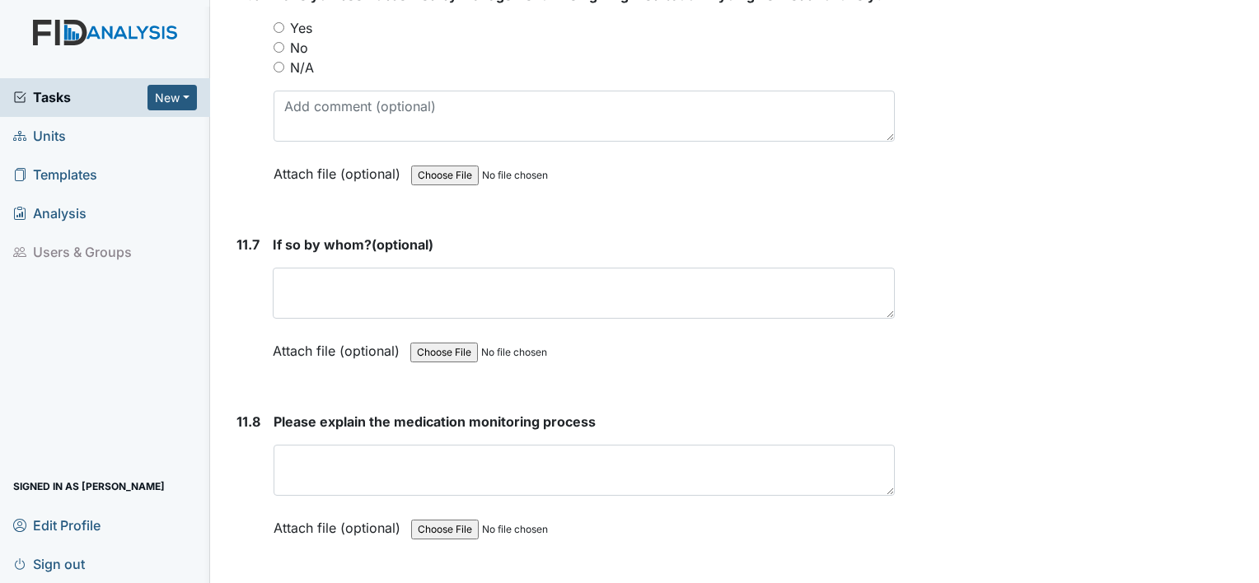
type textarea "Gina Terease Detrick"
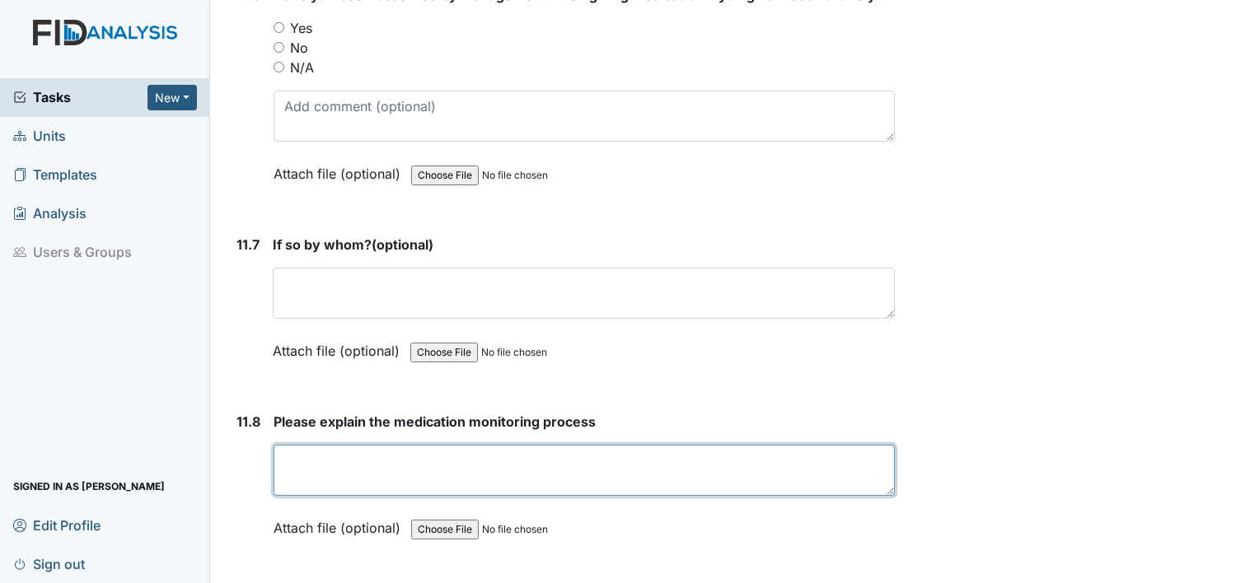
click at [343, 445] on textarea at bounding box center [583, 470] width 621 height 51
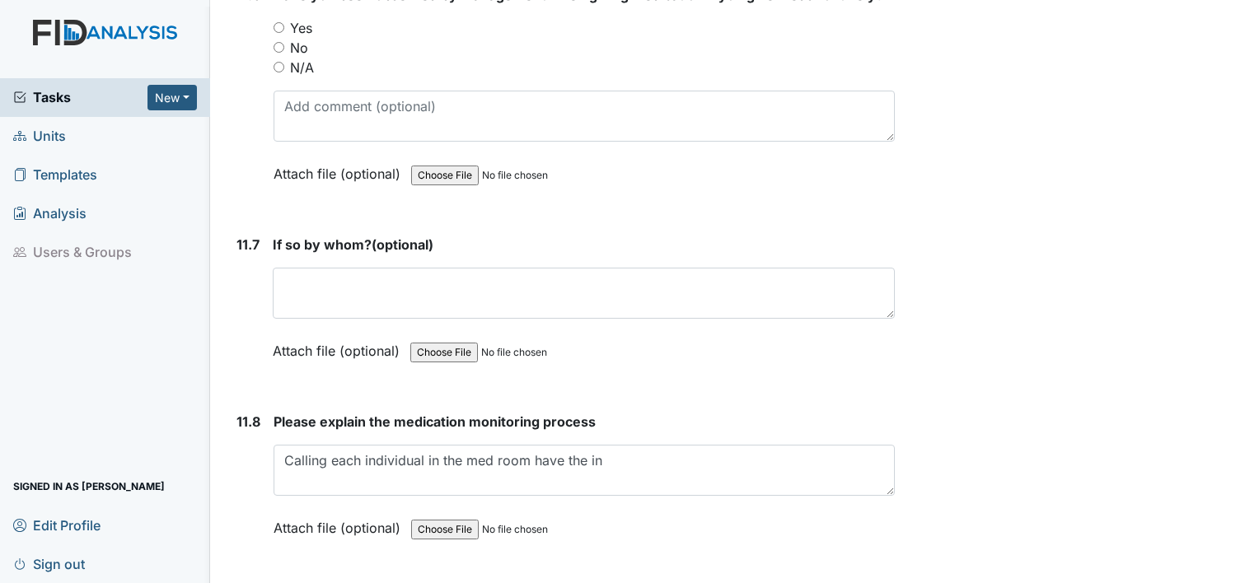
click at [522, 510] on input "file" at bounding box center [523, 530] width 224 height 40
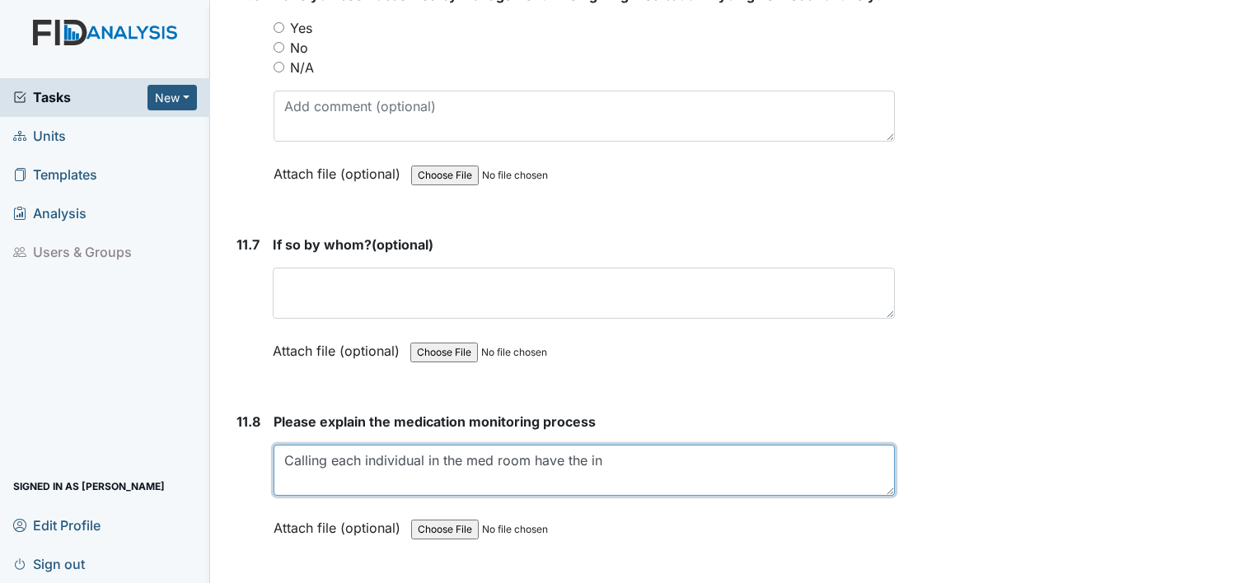
click at [610, 445] on textarea "Calling each individual in the med room have the in" at bounding box center [583, 470] width 621 height 51
drag, startPoint x: 666, startPoint y: 336, endPoint x: 686, endPoint y: 353, distance: 26.9
click at [686, 445] on textarea "Calling each individual in the med room have the in" at bounding box center [583, 470] width 621 height 51
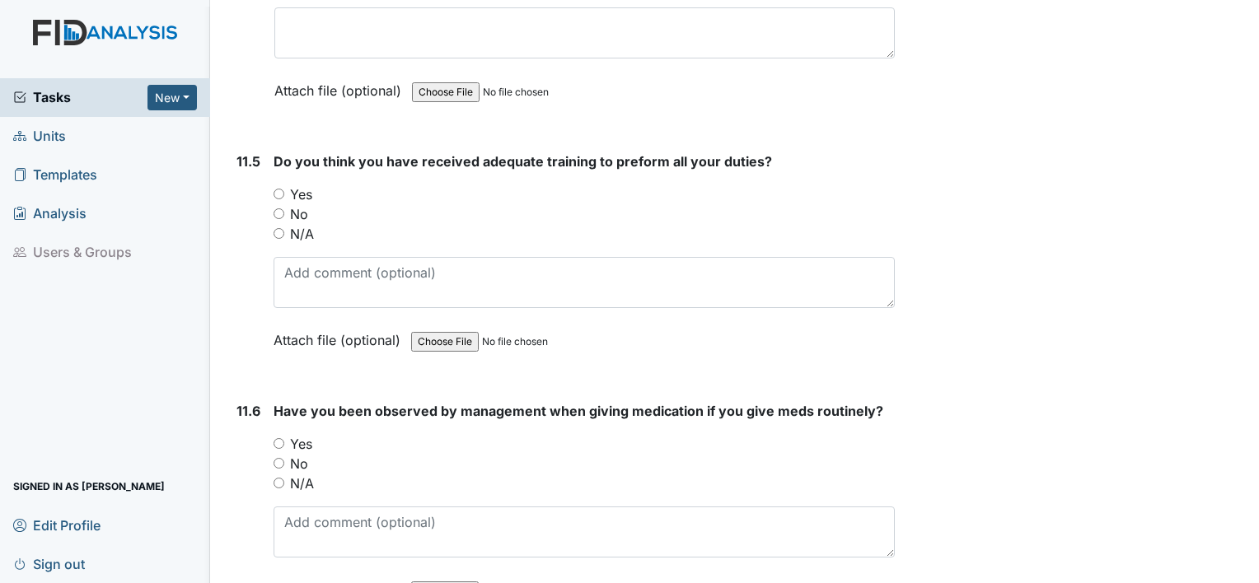
scroll to position [27168, 0]
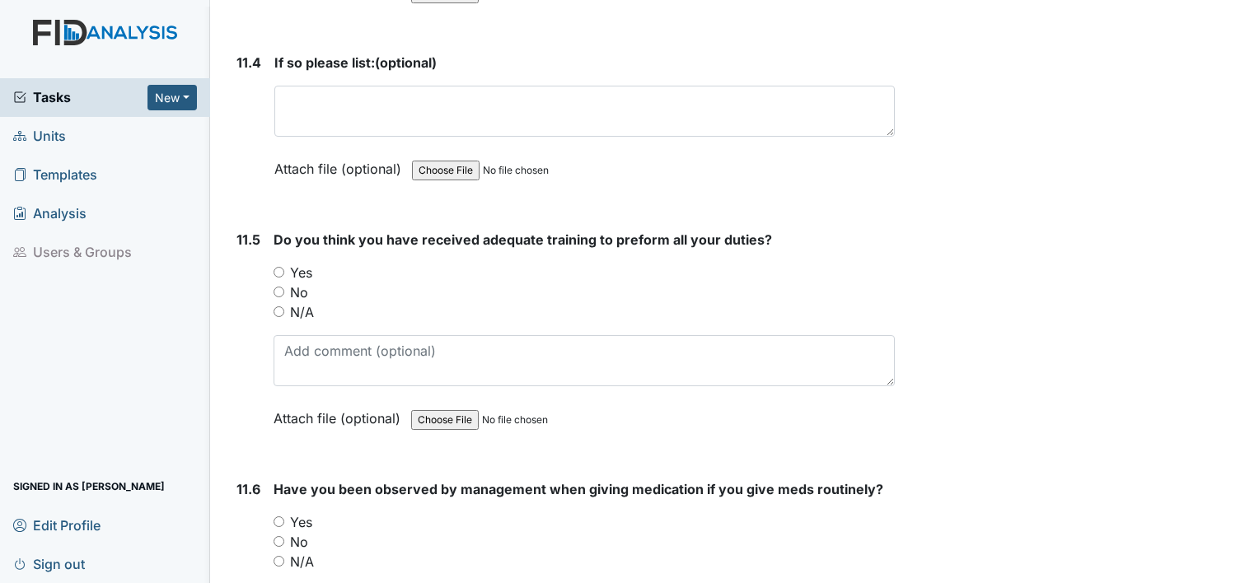
type textarea "Calling each individual in the med room have the individual wash their hands an…"
click at [277, 516] on input "Yes" at bounding box center [278, 521] width 11 height 11
radio input "true"
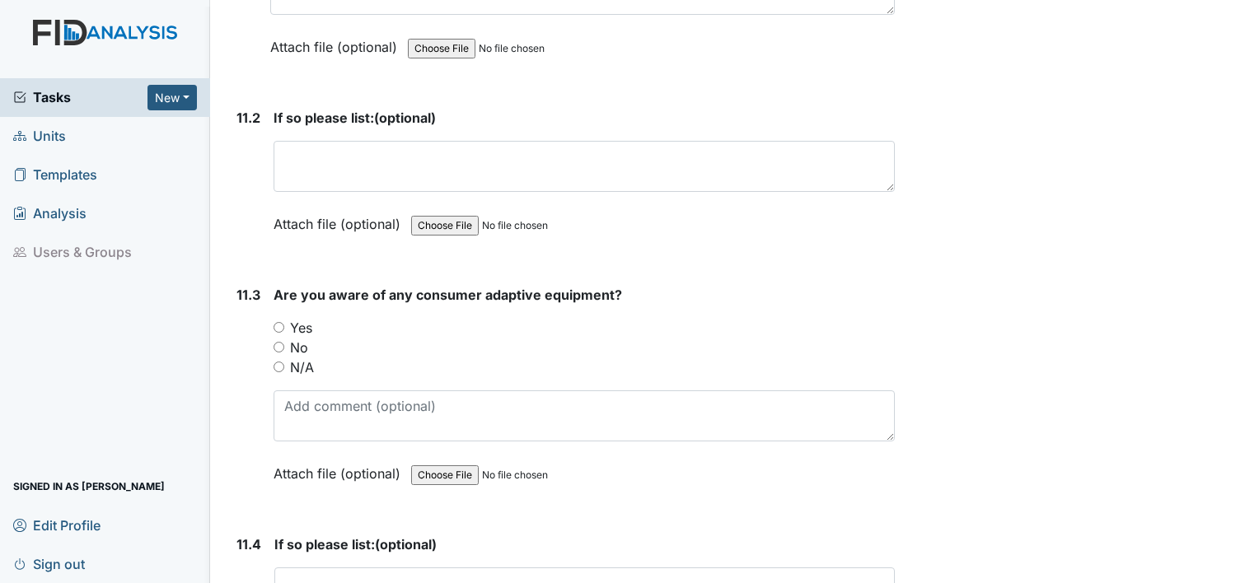
scroll to position [26674, 0]
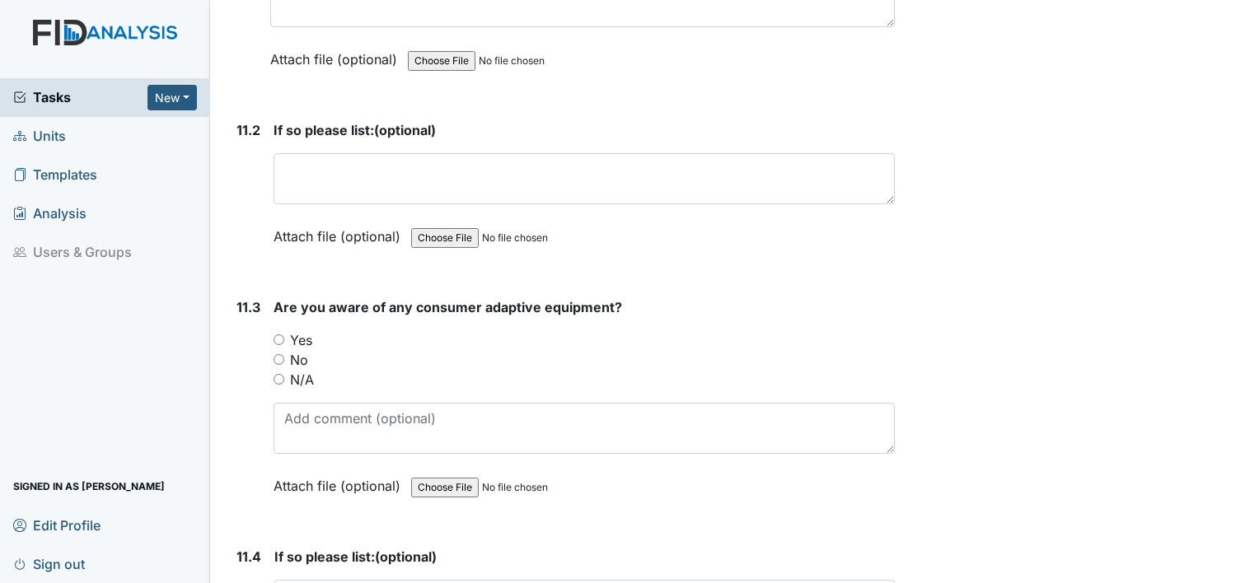
click at [277, 334] on input "Yes" at bounding box center [278, 339] width 11 height 11
radio input "true"
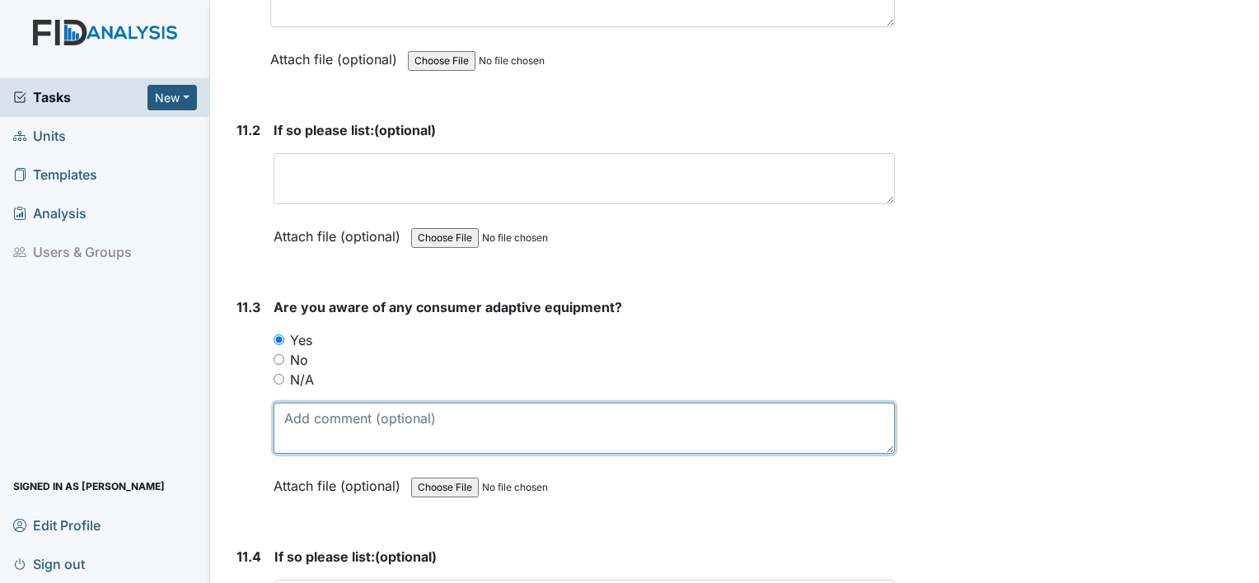
click at [329, 403] on textarea at bounding box center [583, 428] width 621 height 51
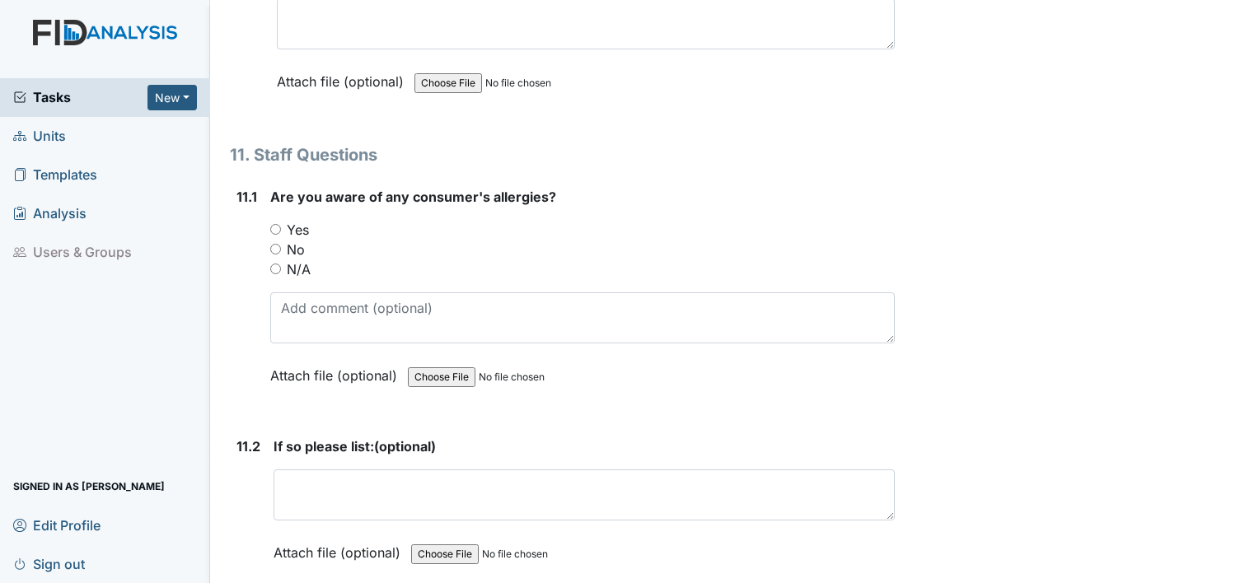
scroll to position [26262, 0]
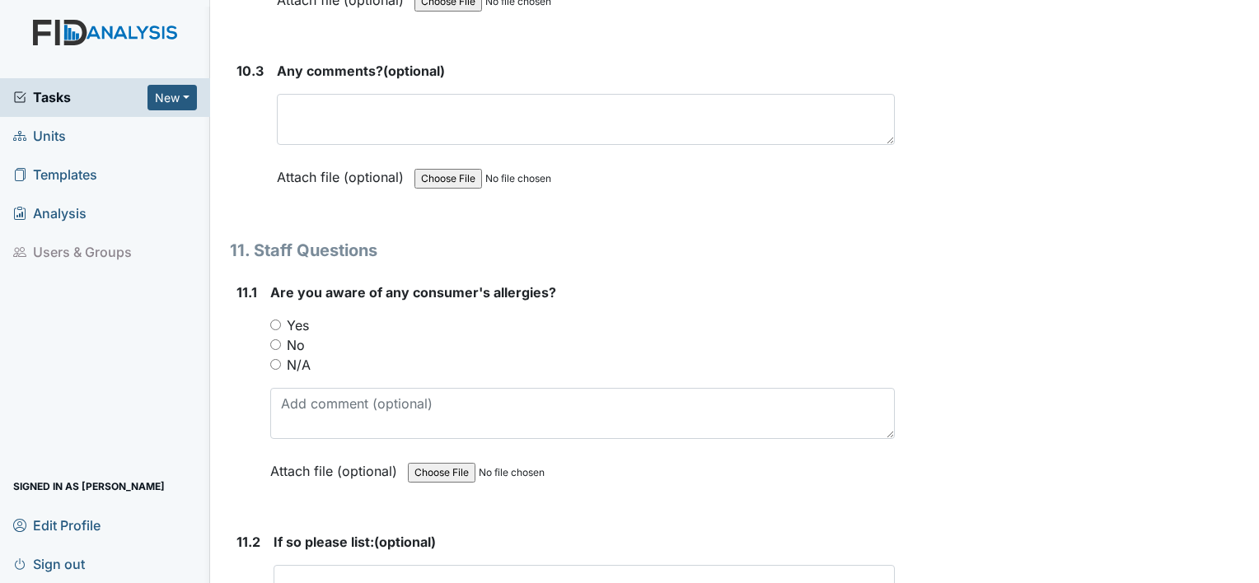
type textarea "Placemats for MC"
click at [277, 339] on input "No" at bounding box center [275, 344] width 11 height 11
radio input "true"
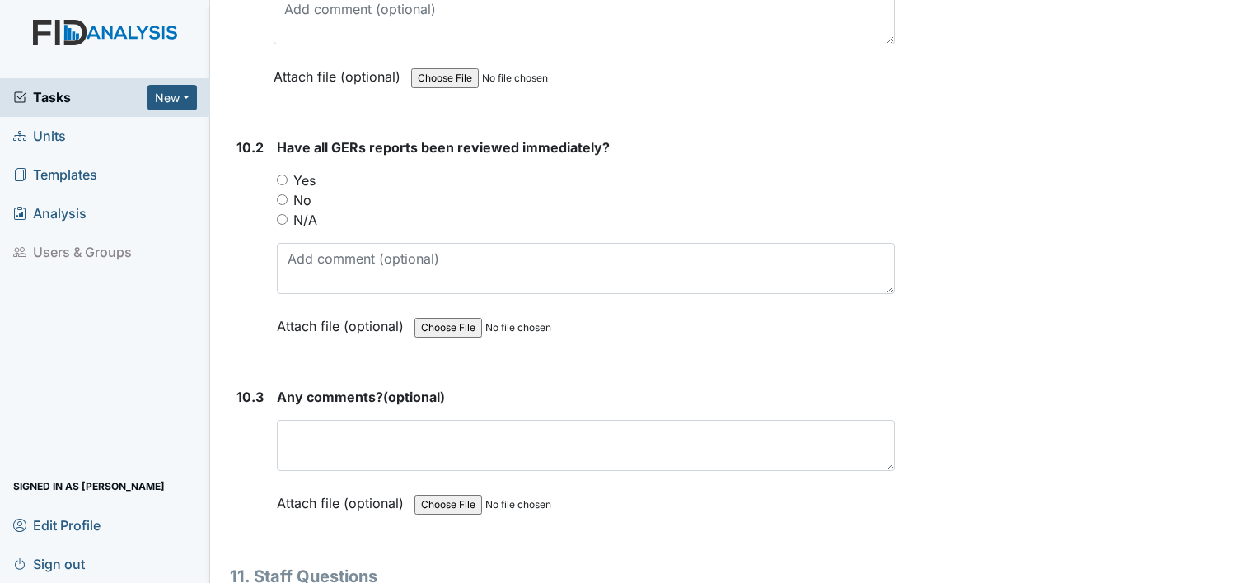
scroll to position [25933, 0]
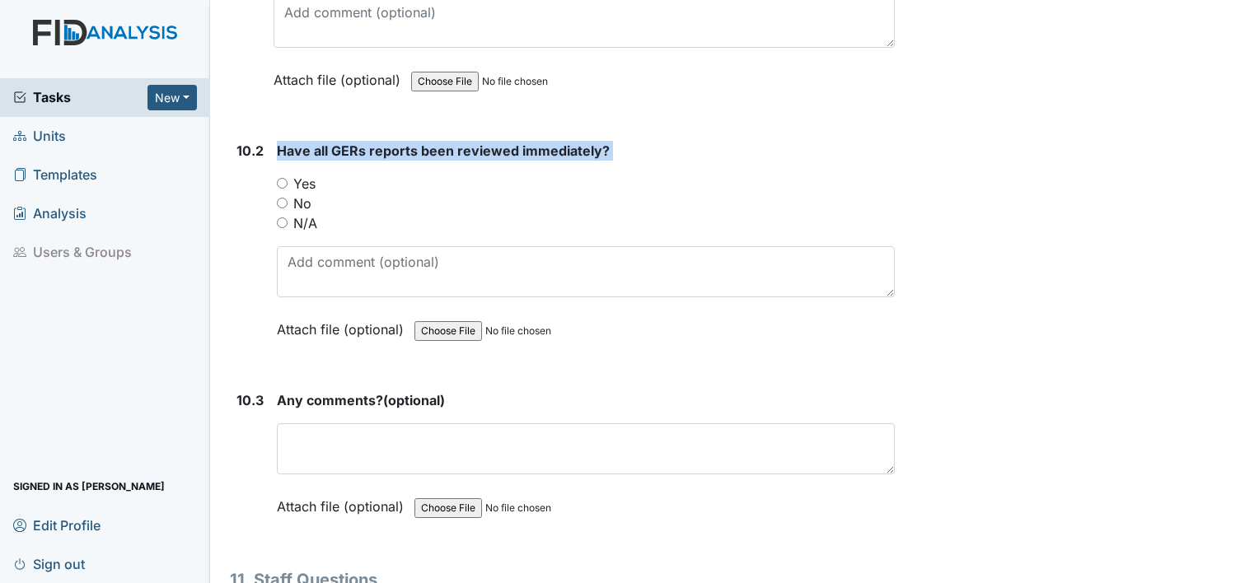
drag, startPoint x: 268, startPoint y: 66, endPoint x: 278, endPoint y: 75, distance: 13.4
click at [278, 141] on div "10.2 Have all GERs reports been reviewed immediately? You must select one of th…" at bounding box center [562, 252] width 665 height 223
click at [277, 141] on div "10.2 Have all GERs reports been reviewed immediately? You must select one of th…" at bounding box center [562, 252] width 665 height 223
click at [278, 178] on input "Yes" at bounding box center [282, 183] width 11 height 11
radio input "true"
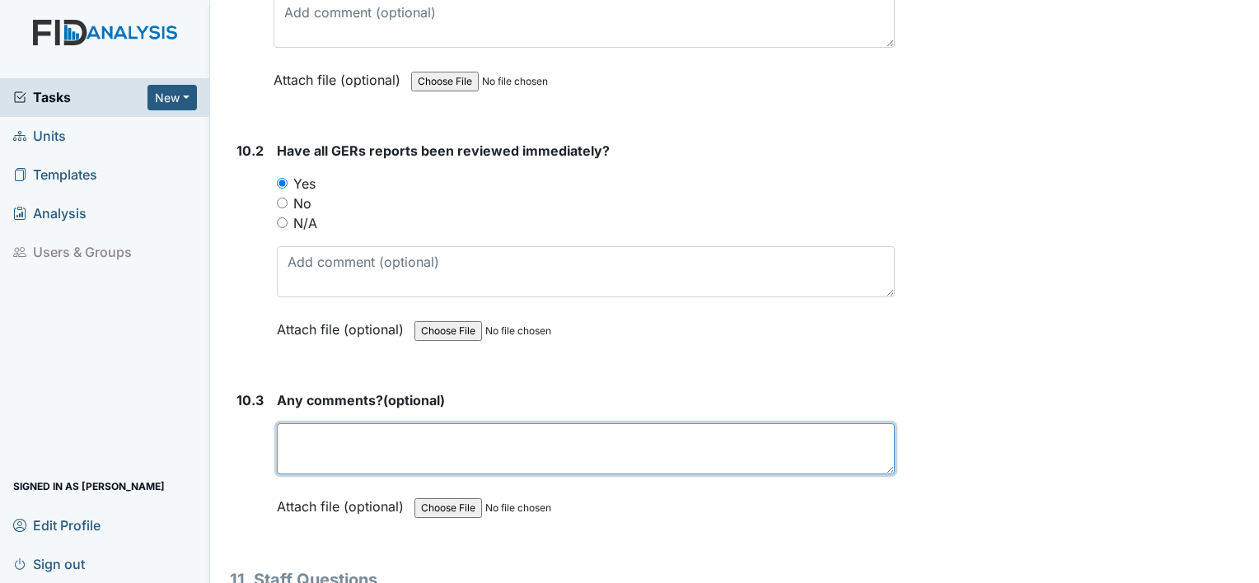
click at [329, 423] on textarea at bounding box center [586, 448] width 618 height 51
click at [397, 423] on textarea "No" at bounding box center [586, 448] width 618 height 51
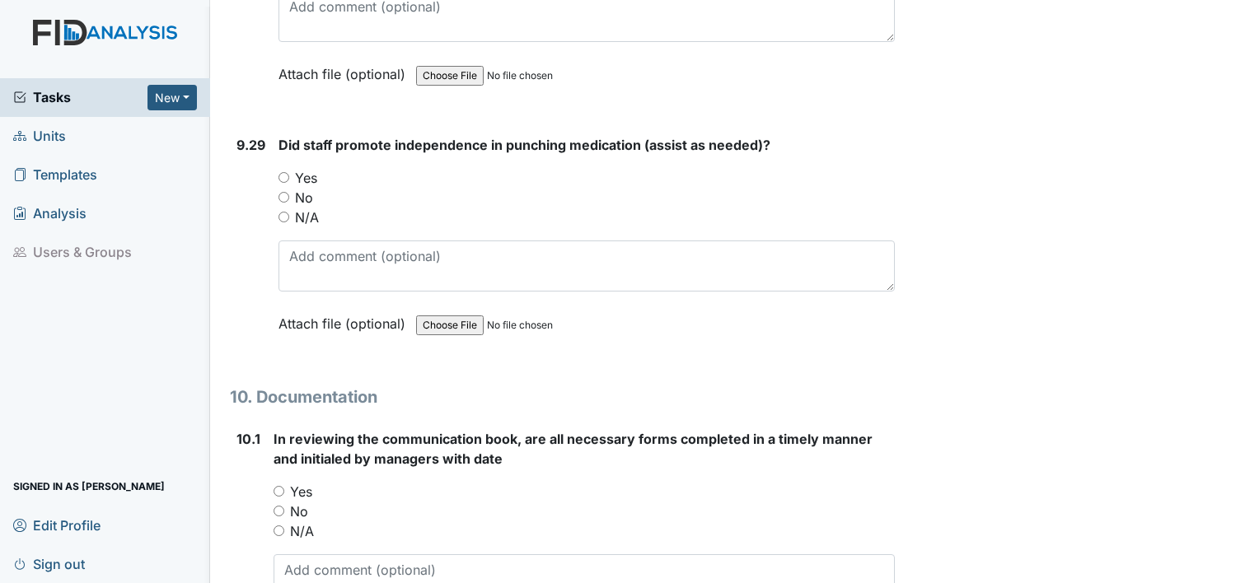
scroll to position [25356, 0]
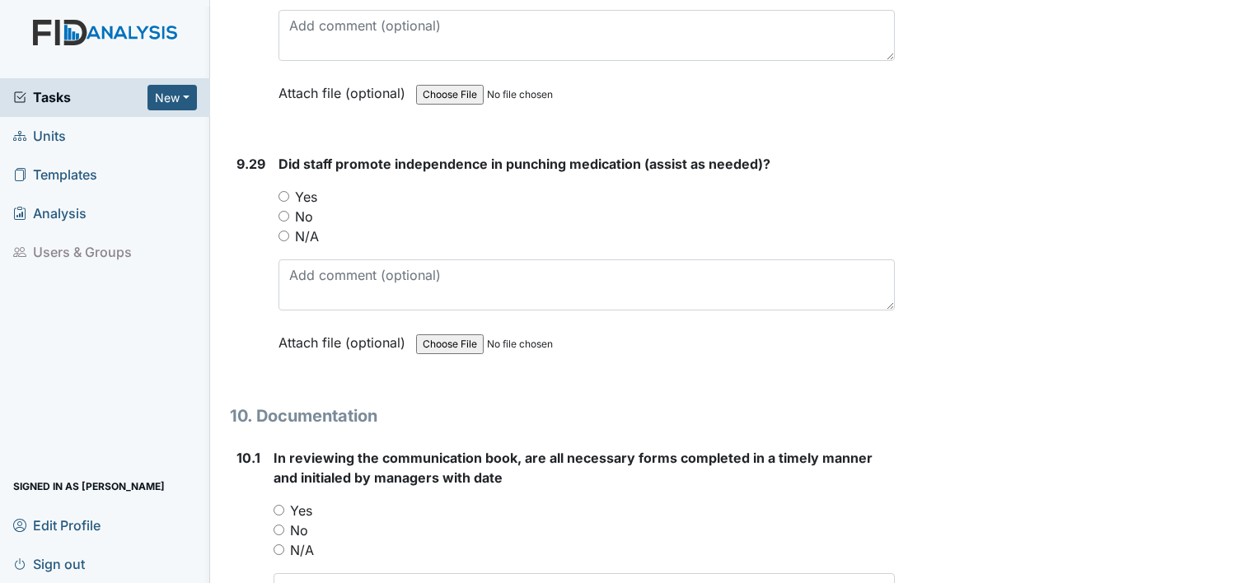
type textarea "No comments"
click at [278, 505] on input "Yes" at bounding box center [278, 510] width 11 height 11
radio input "true"
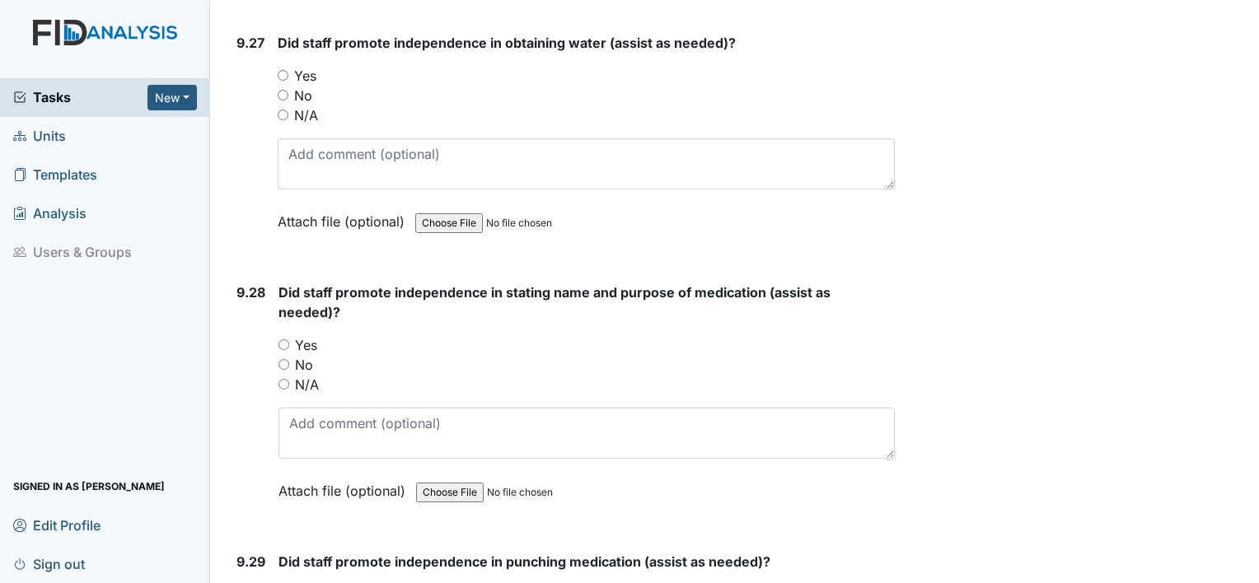
scroll to position [24944, 0]
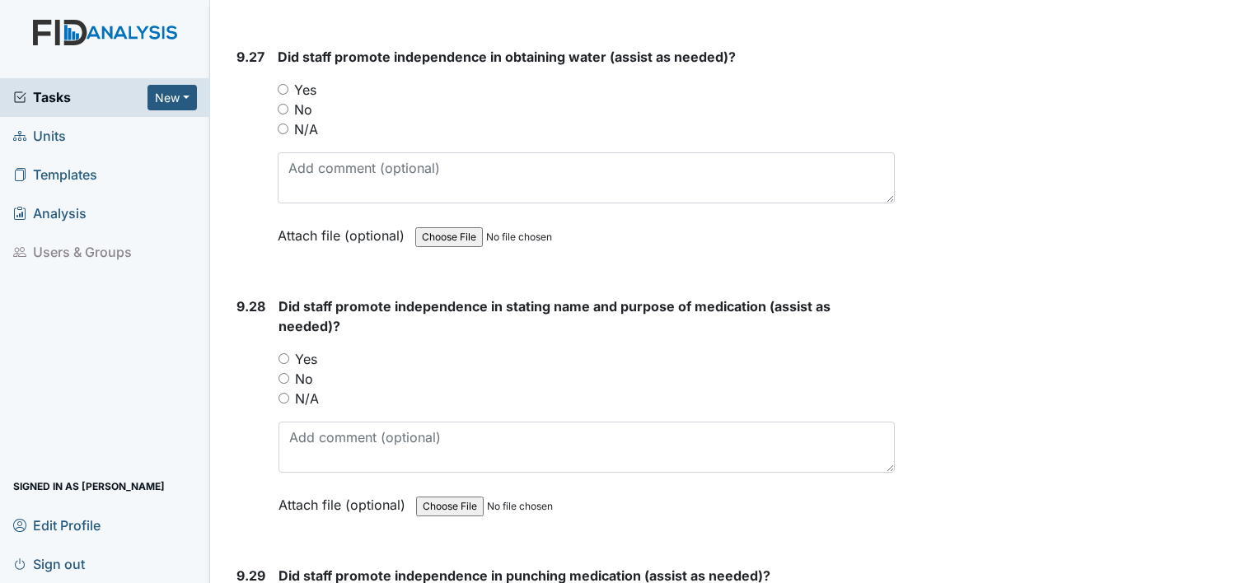
radio input "true"
click at [287, 353] on input "Yes" at bounding box center [283, 358] width 11 height 11
radio input "true"
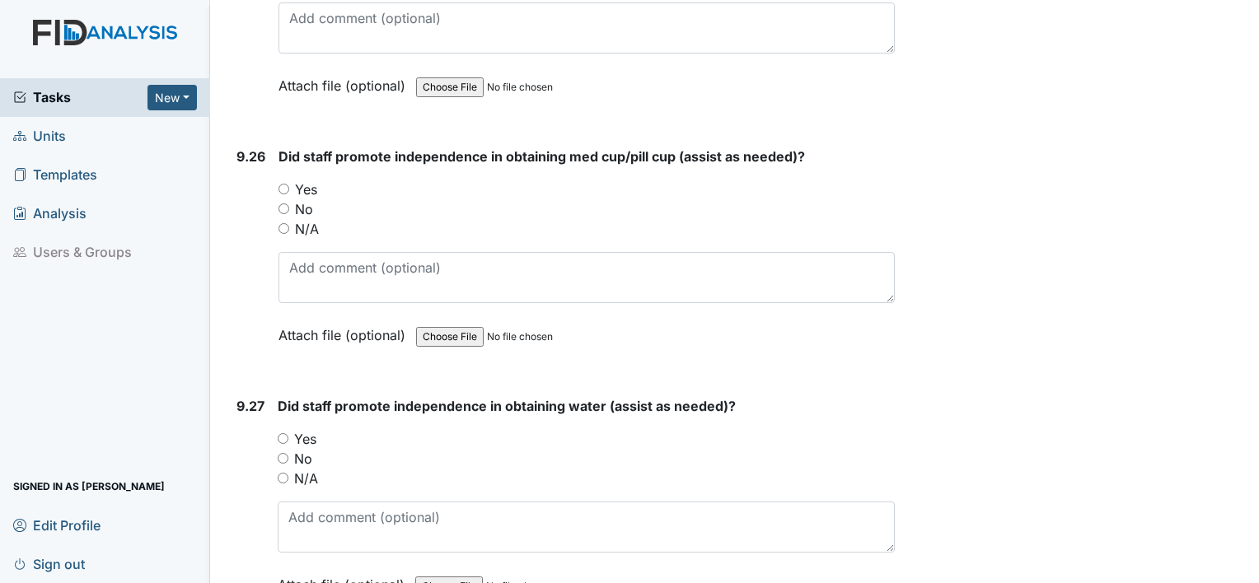
scroll to position [24532, 0]
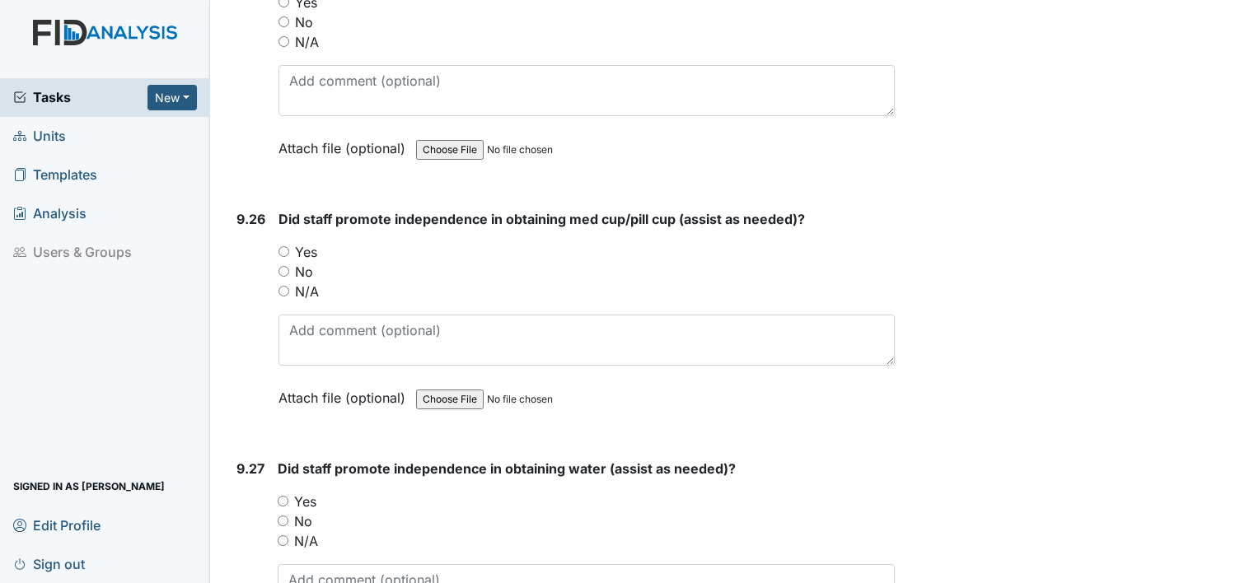
click at [292, 492] on div "Yes" at bounding box center [586, 502] width 617 height 20
click at [282, 496] on input "Yes" at bounding box center [283, 501] width 11 height 11
radio input "true"
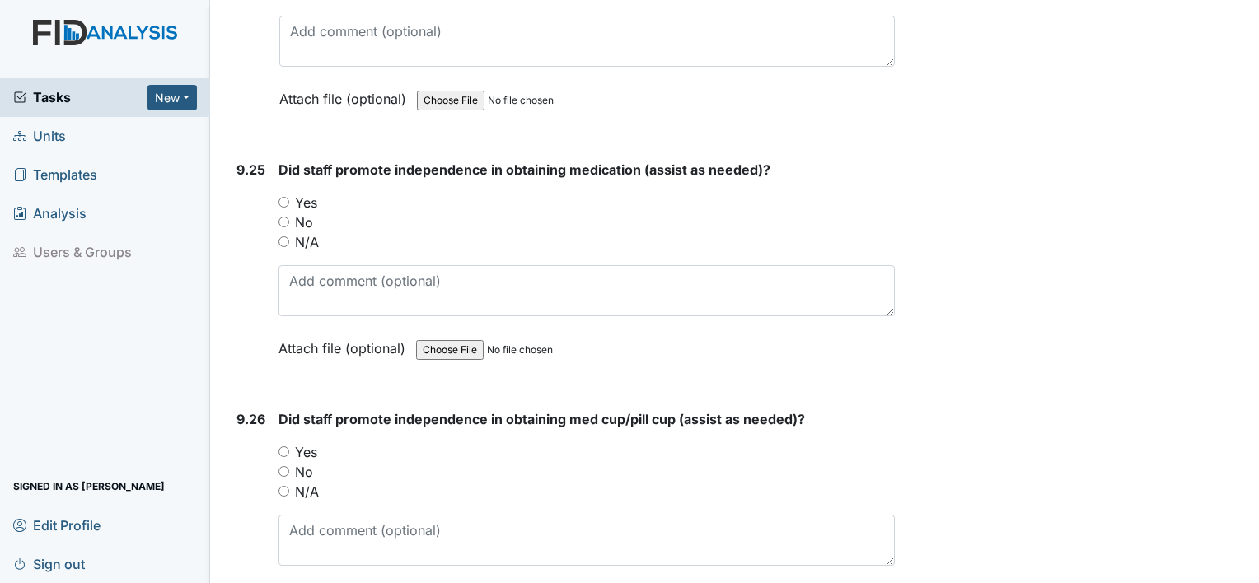
scroll to position [24285, 0]
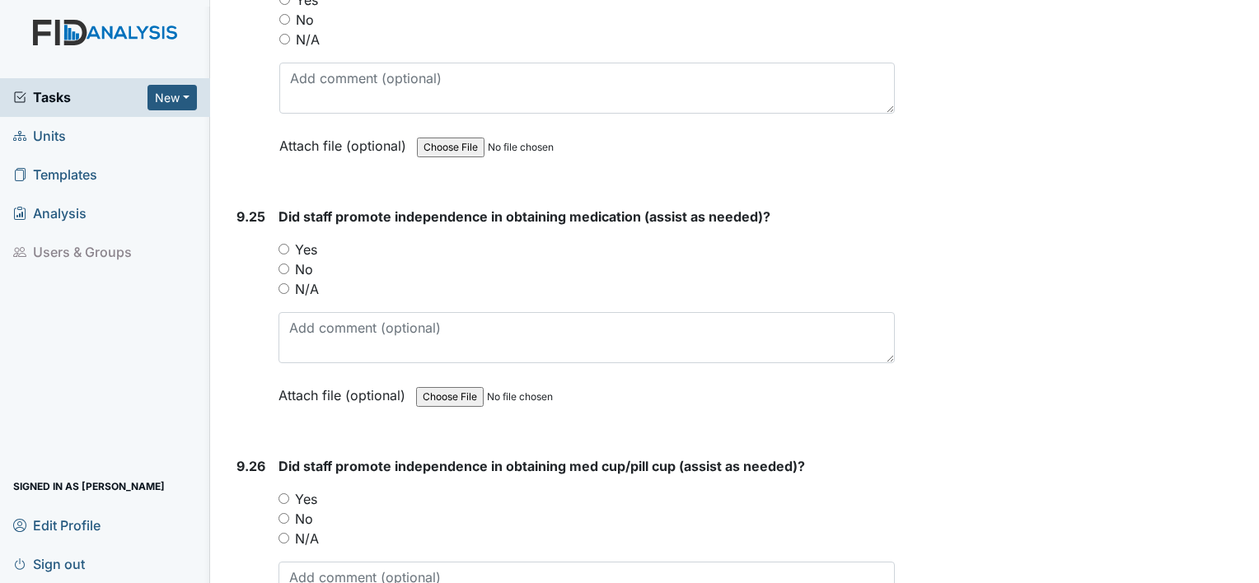
click at [283, 493] on input "Yes" at bounding box center [283, 498] width 11 height 11
radio input "true"
drag, startPoint x: 283, startPoint y: 146, endPoint x: 293, endPoint y: 166, distance: 22.8
click at [287, 244] on input "Yes" at bounding box center [283, 249] width 11 height 11
radio input "true"
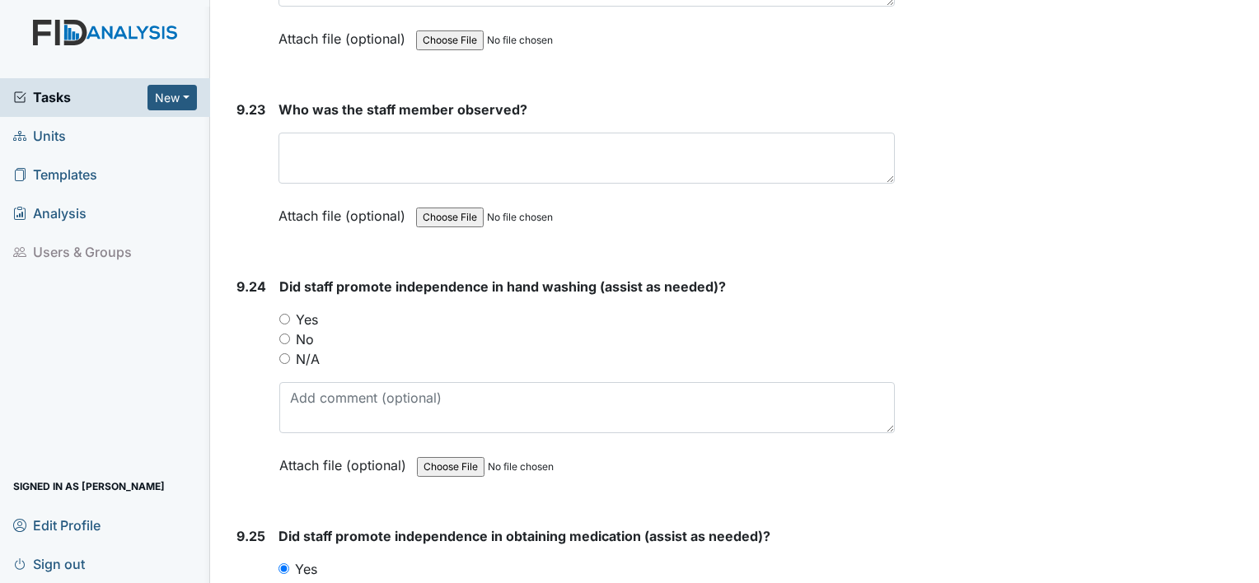
scroll to position [23956, 0]
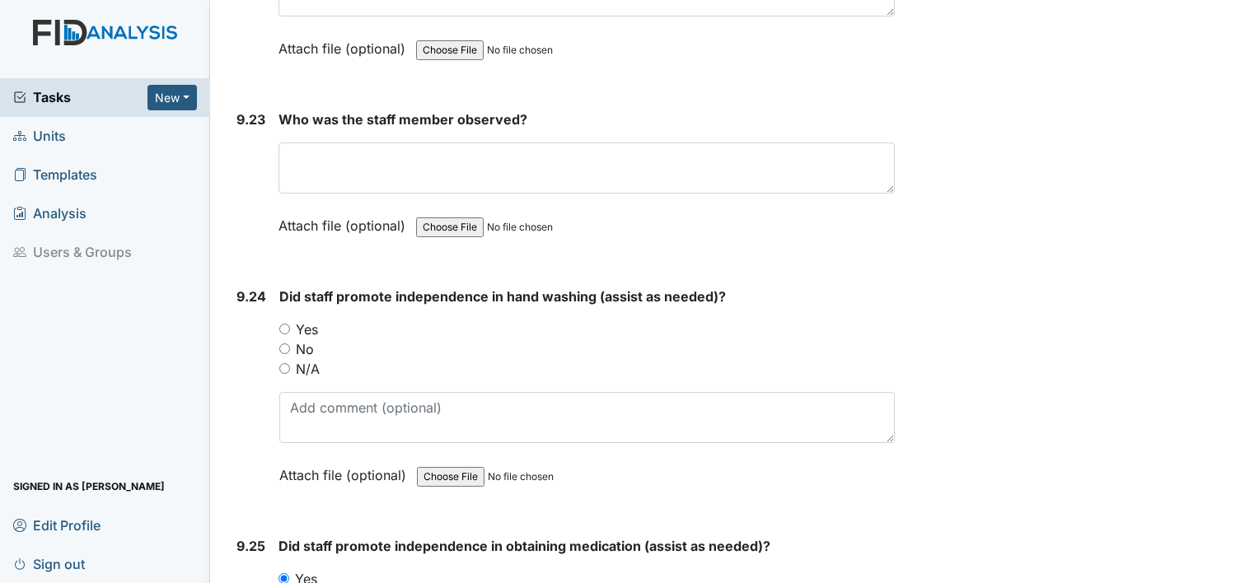
click at [283, 324] on input "Yes" at bounding box center [284, 329] width 11 height 11
radio input "true"
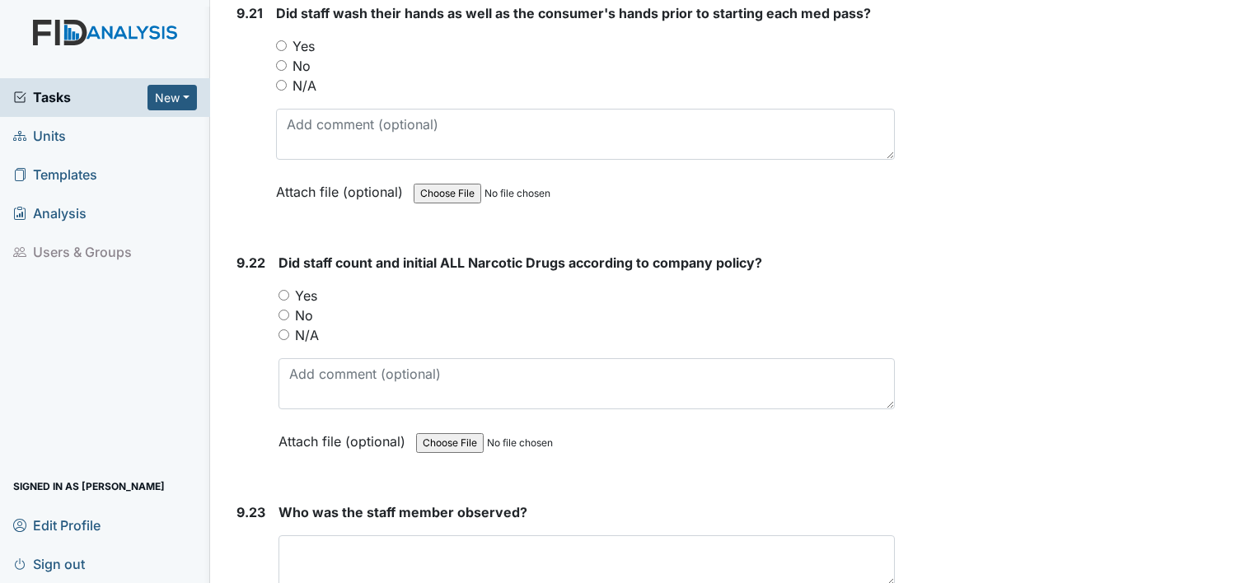
scroll to position [23544, 0]
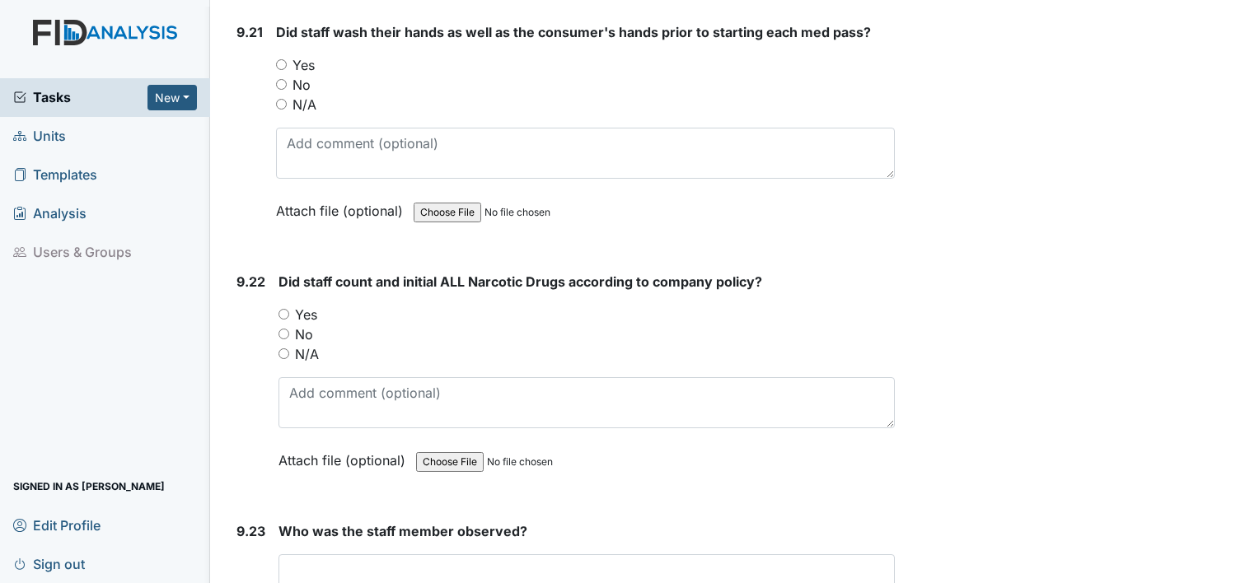
click at [284, 309] on input "Yes" at bounding box center [283, 314] width 11 height 11
radio input "true"
click at [314, 521] on div "Who was the staff member observed? This field is required. Attach file (optiona…" at bounding box center [586, 590] width 616 height 138
click at [301, 554] on textarea at bounding box center [586, 579] width 616 height 51
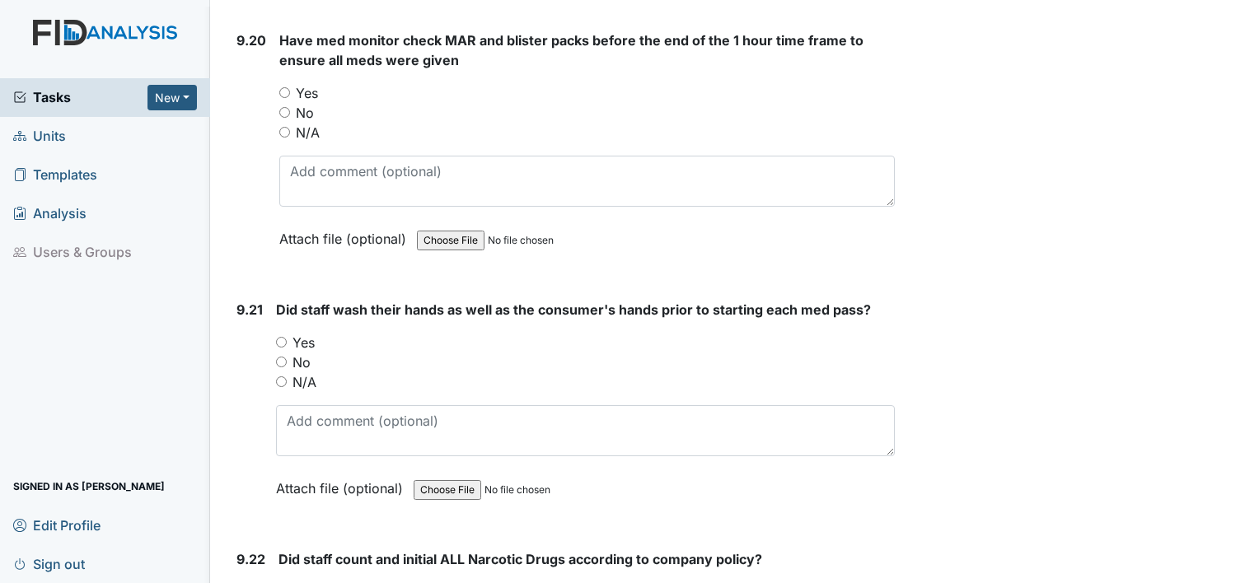
scroll to position [23215, 0]
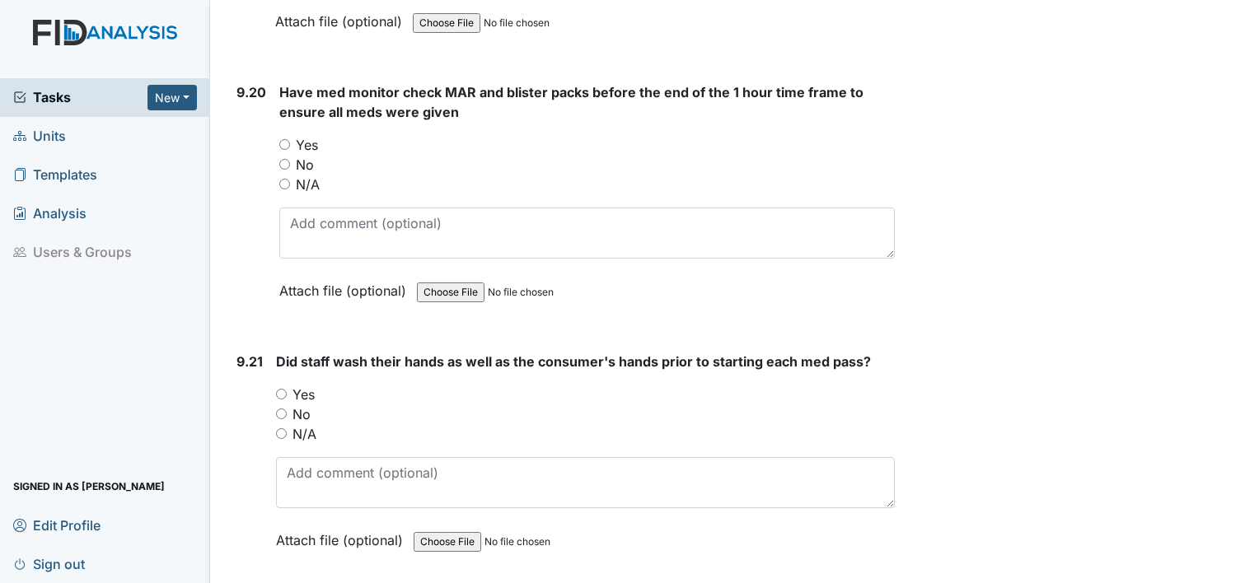
type textarea "Detrick"
click at [278, 389] on input "Yes" at bounding box center [281, 394] width 11 height 11
radio input "true"
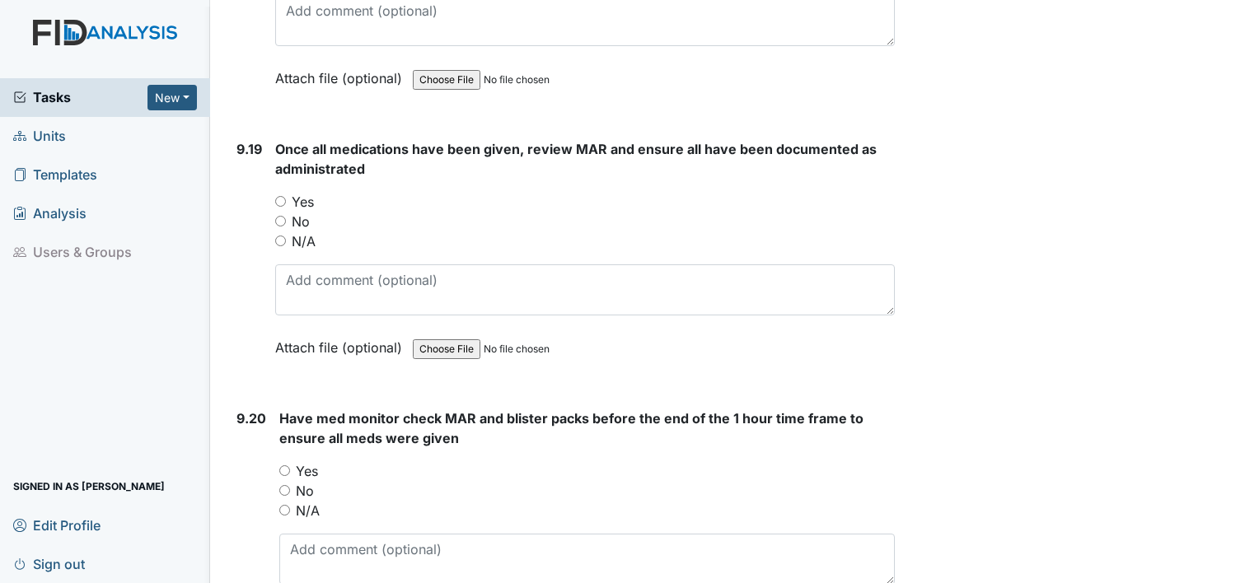
scroll to position [22885, 0]
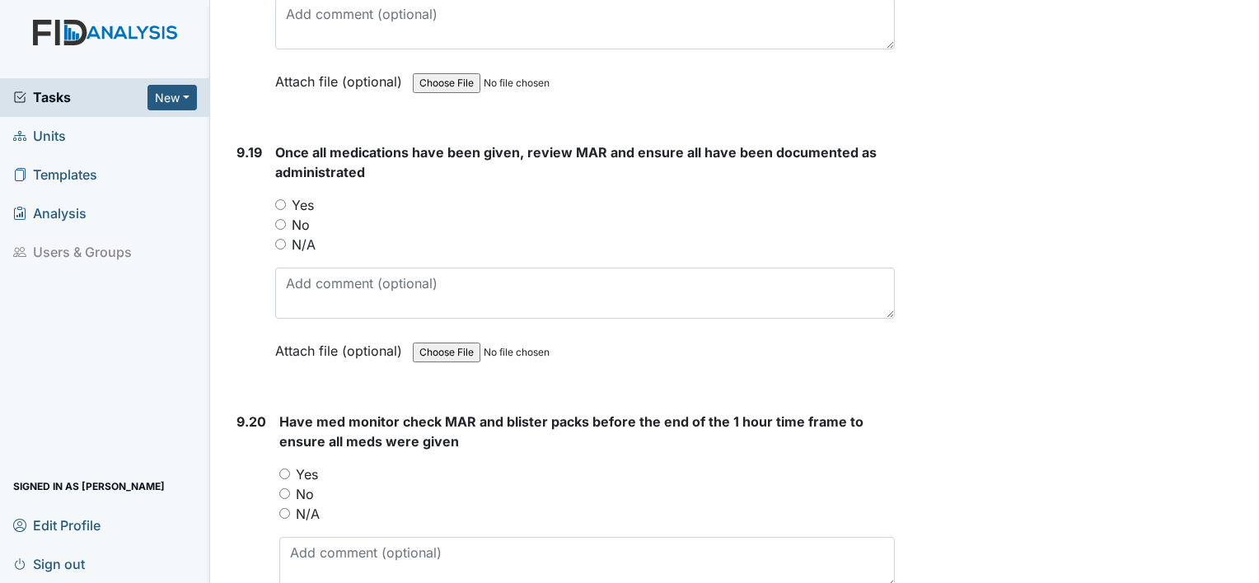
click at [288, 469] on input "Yes" at bounding box center [284, 474] width 11 height 11
radio input "true"
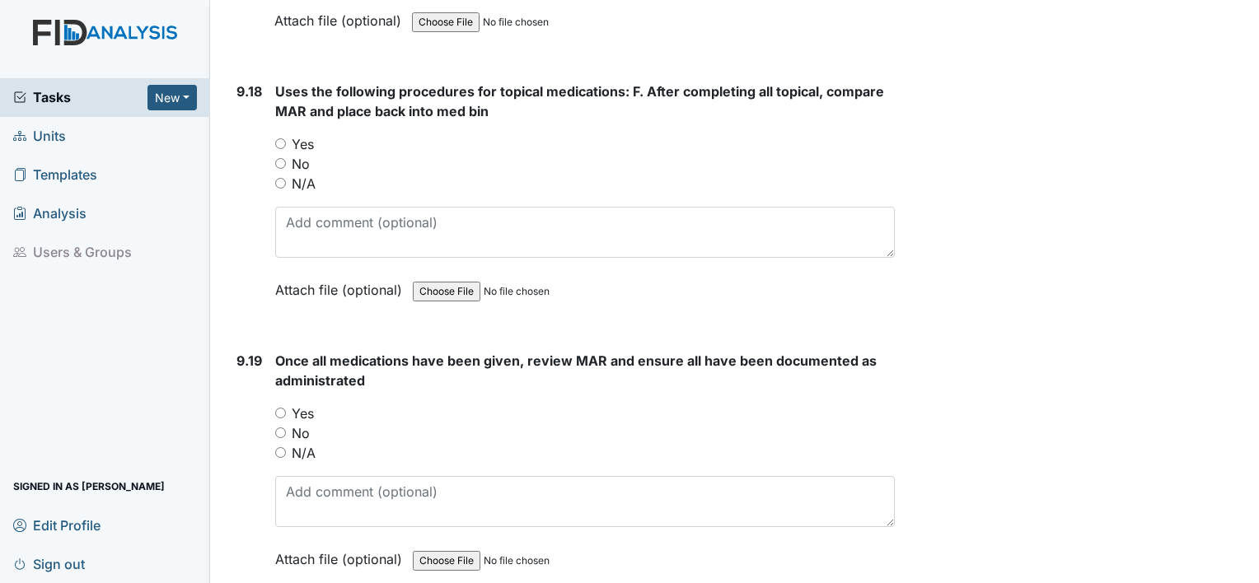
scroll to position [22638, 0]
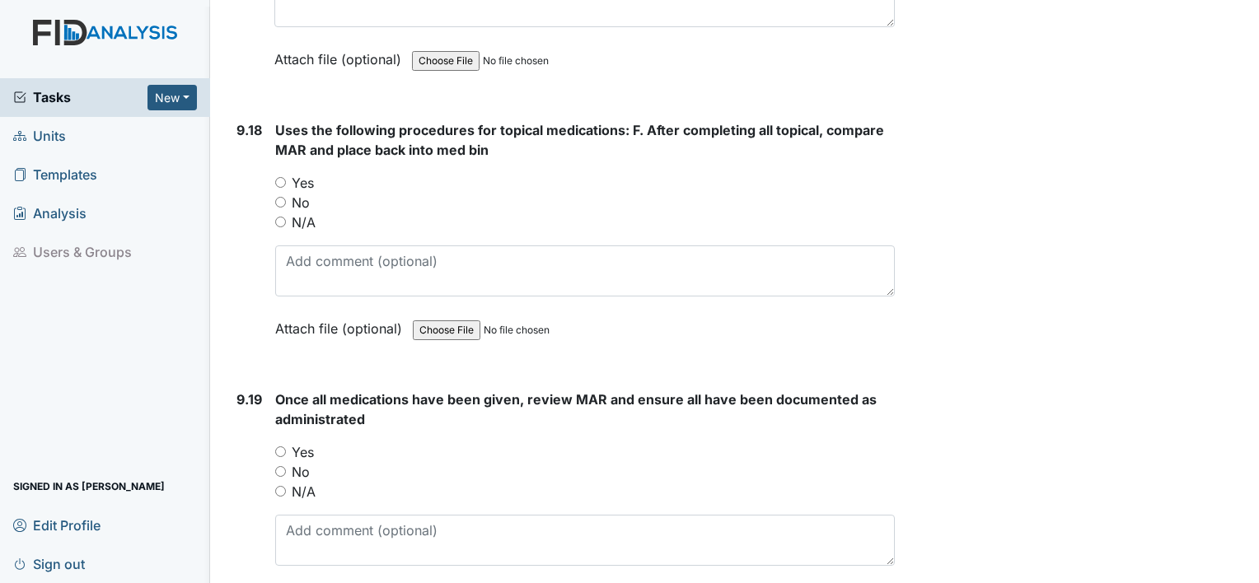
click at [283, 446] on input "Yes" at bounding box center [280, 451] width 11 height 11
radio input "true"
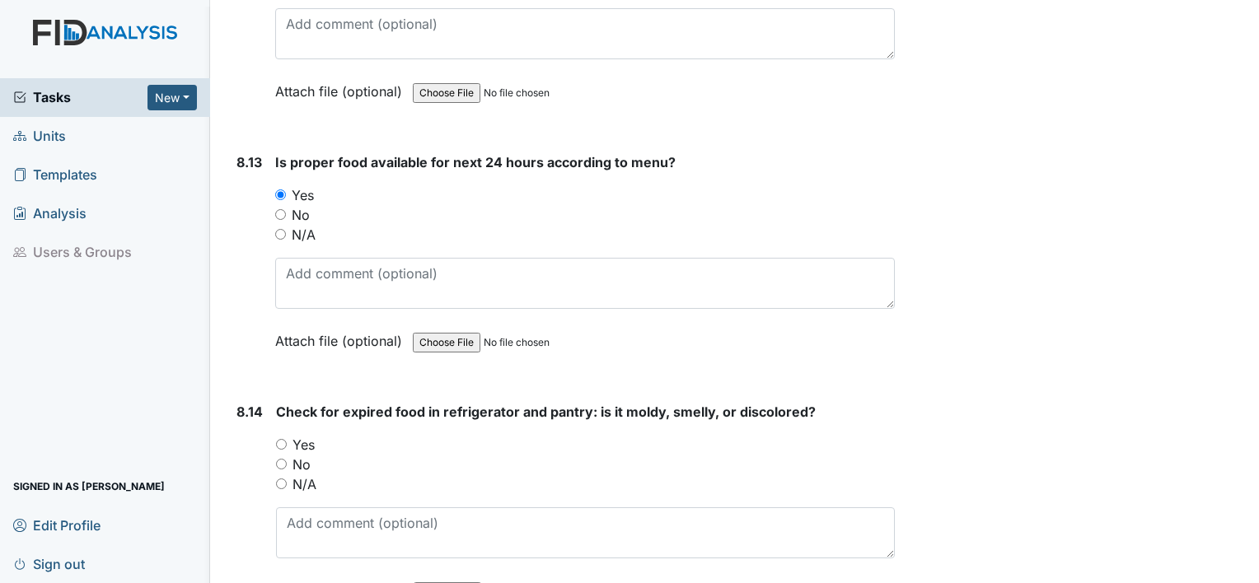
scroll to position [15308, 0]
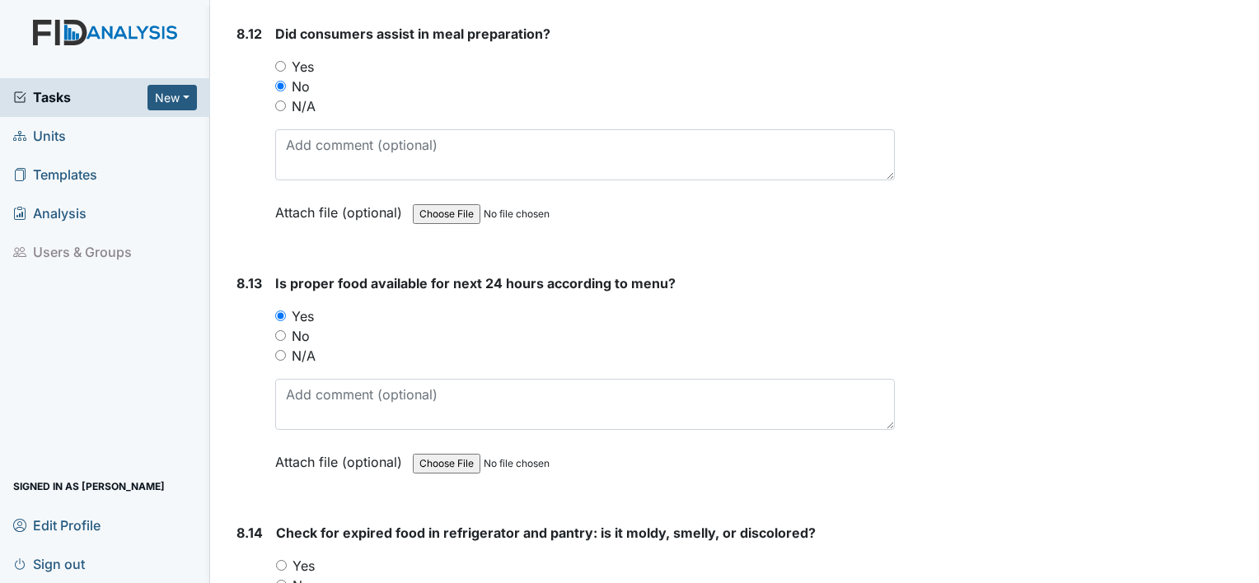
click at [284, 556] on div "Yes" at bounding box center [585, 566] width 619 height 20
click at [280, 560] on input "Yes" at bounding box center [281, 565] width 11 height 11
radio input "true"
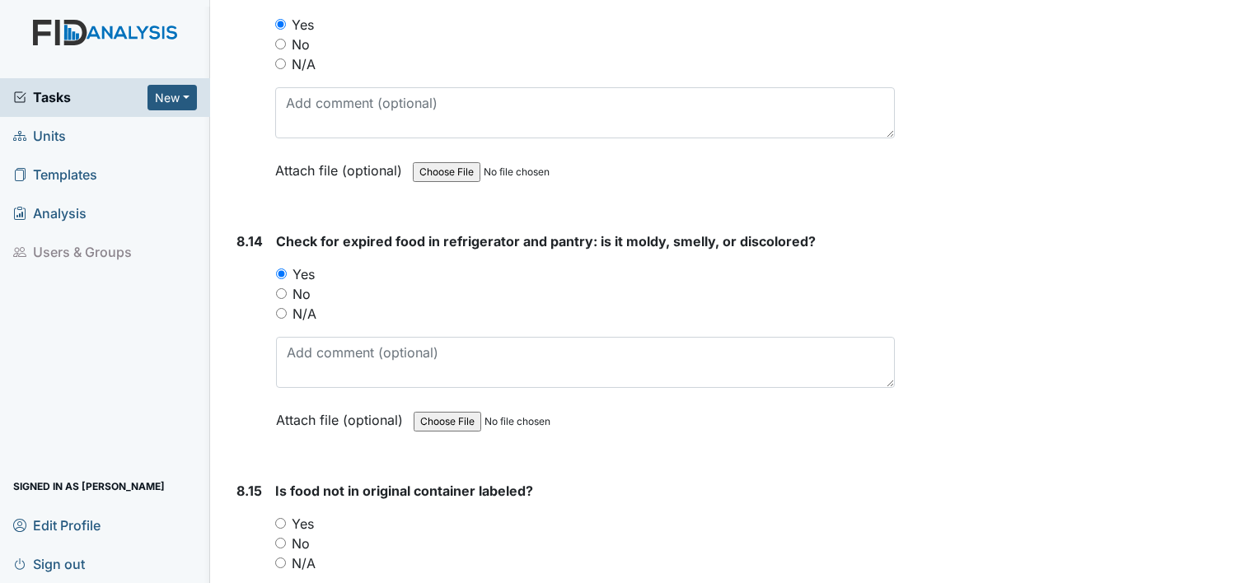
scroll to position [15637, 0]
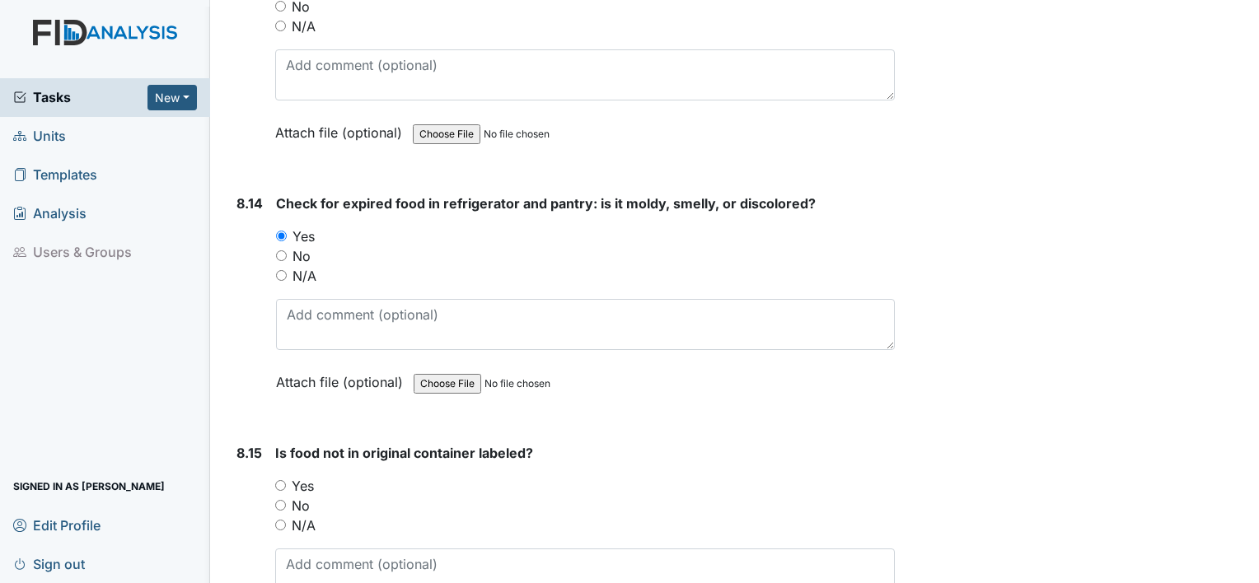
click at [284, 480] on input "Yes" at bounding box center [280, 485] width 11 height 11
radio input "true"
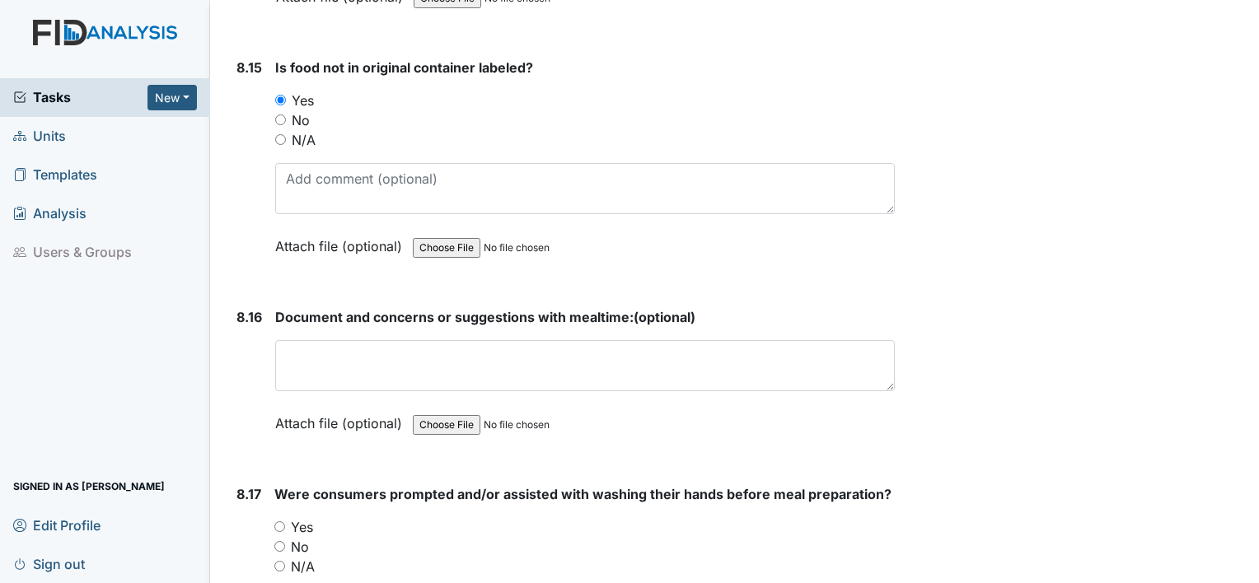
scroll to position [16049, 0]
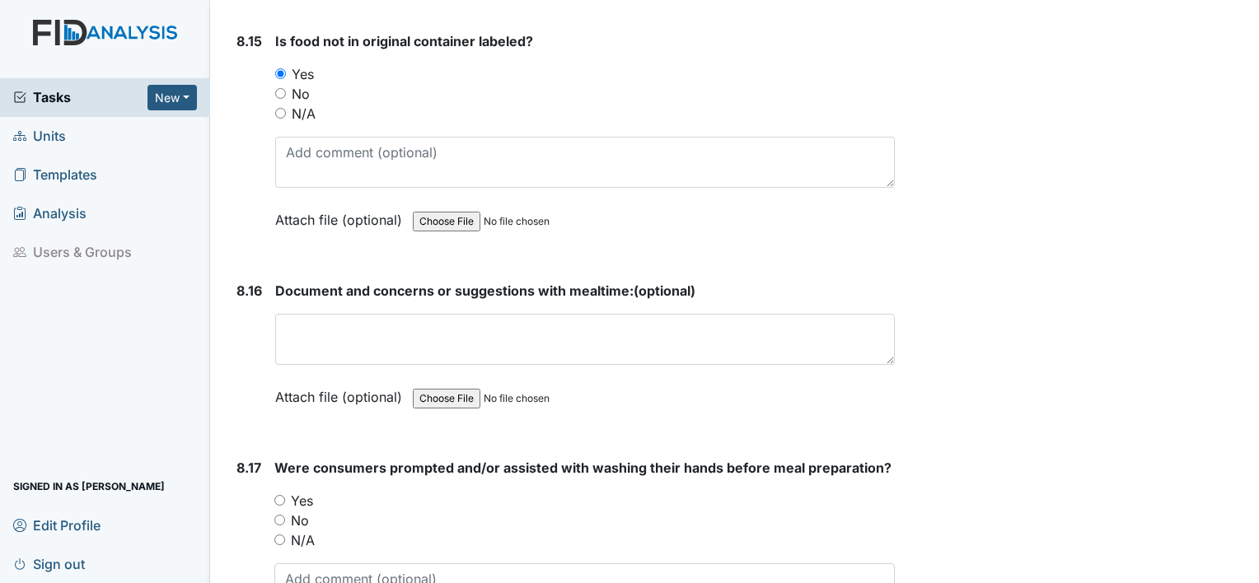
click at [279, 495] on input "Yes" at bounding box center [279, 500] width 11 height 11
radio input "true"
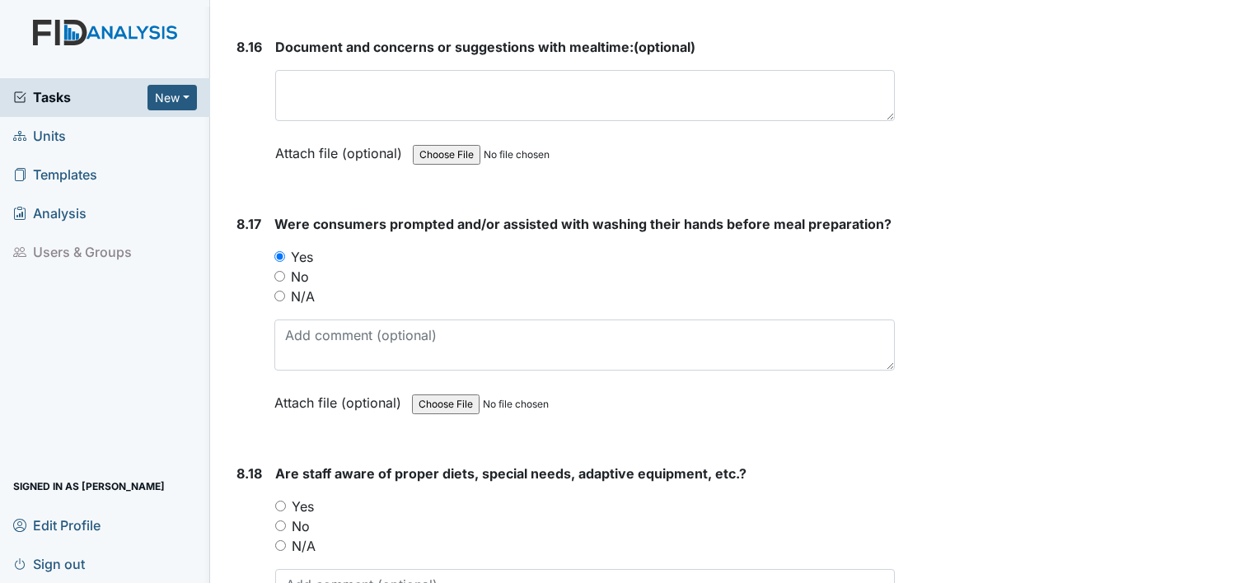
scroll to position [16296, 0]
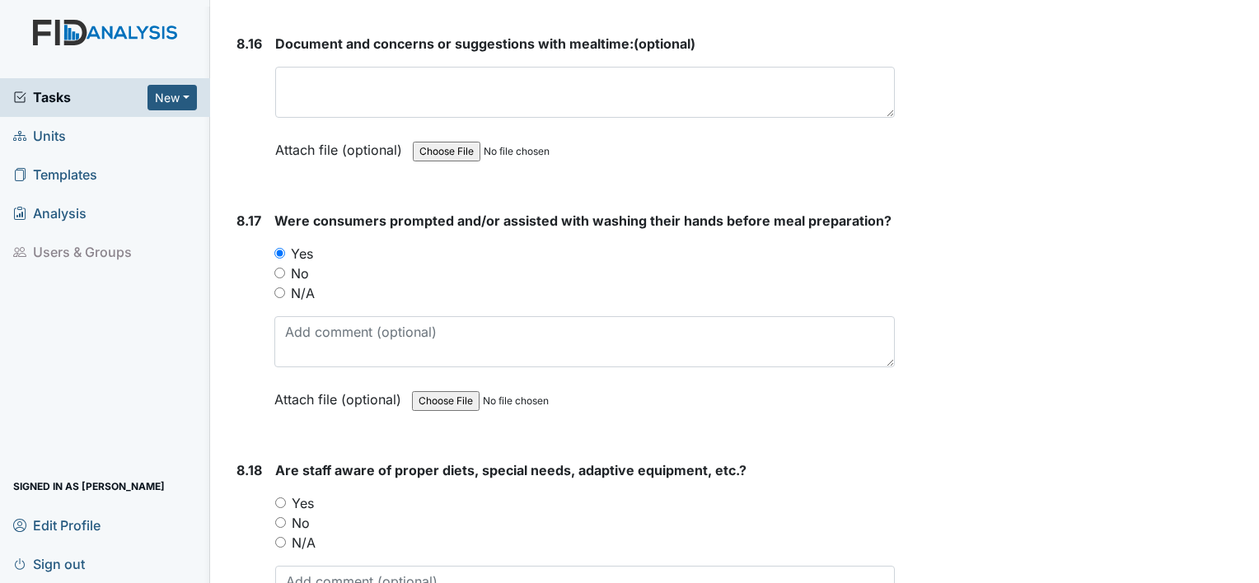
click at [283, 497] on input "Yes" at bounding box center [280, 502] width 11 height 11
radio input "true"
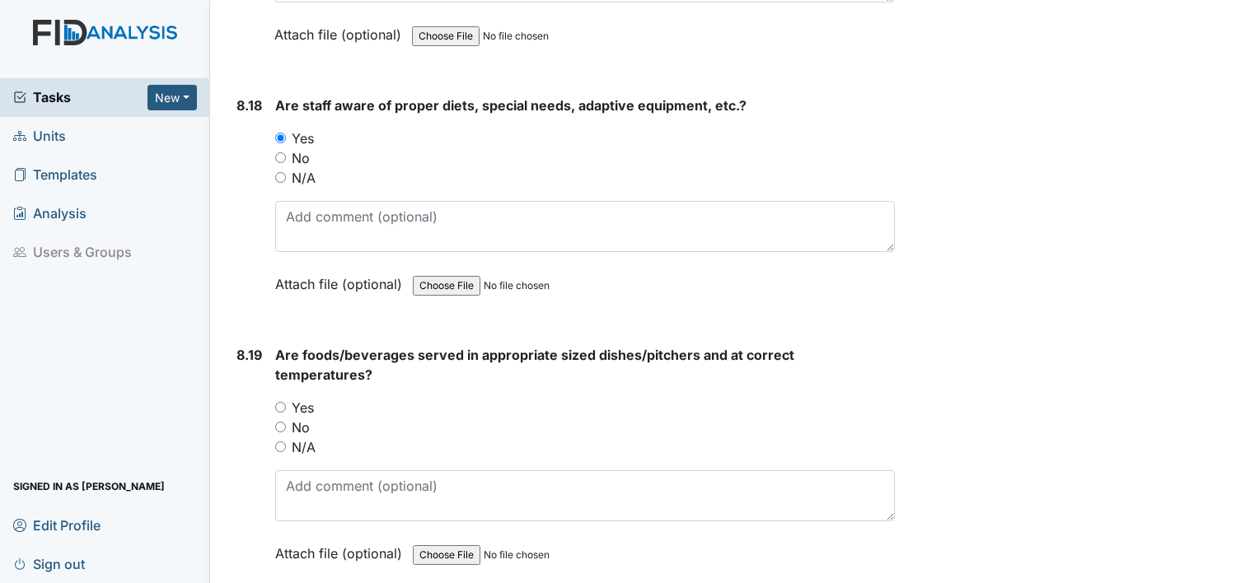
scroll to position [16708, 0]
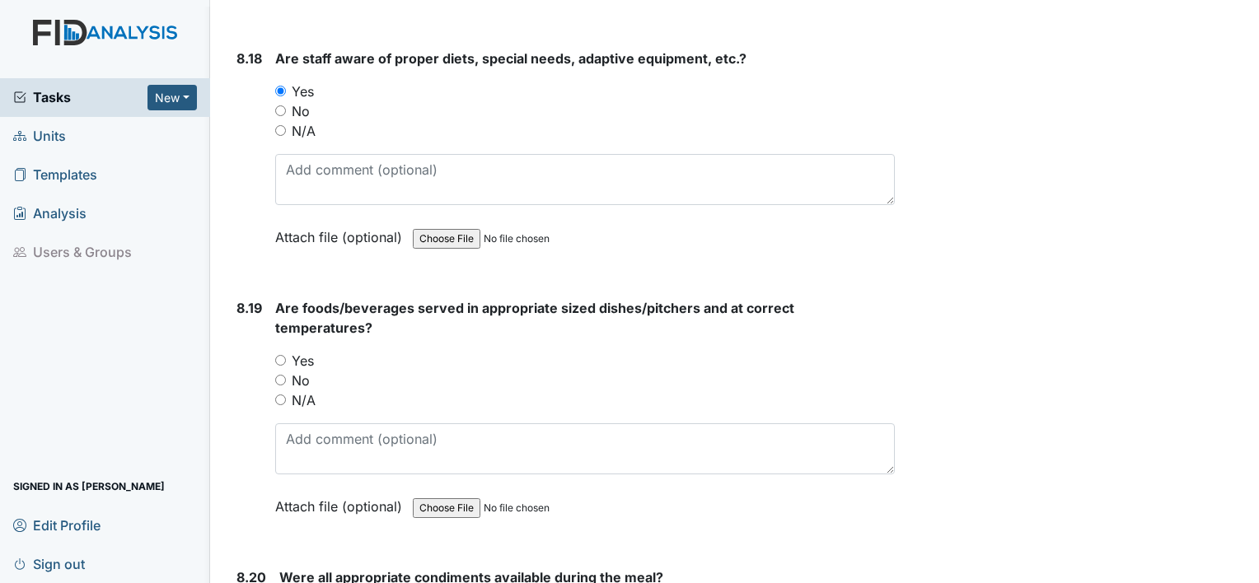
click at [282, 355] on input "Yes" at bounding box center [280, 360] width 11 height 11
radio input "true"
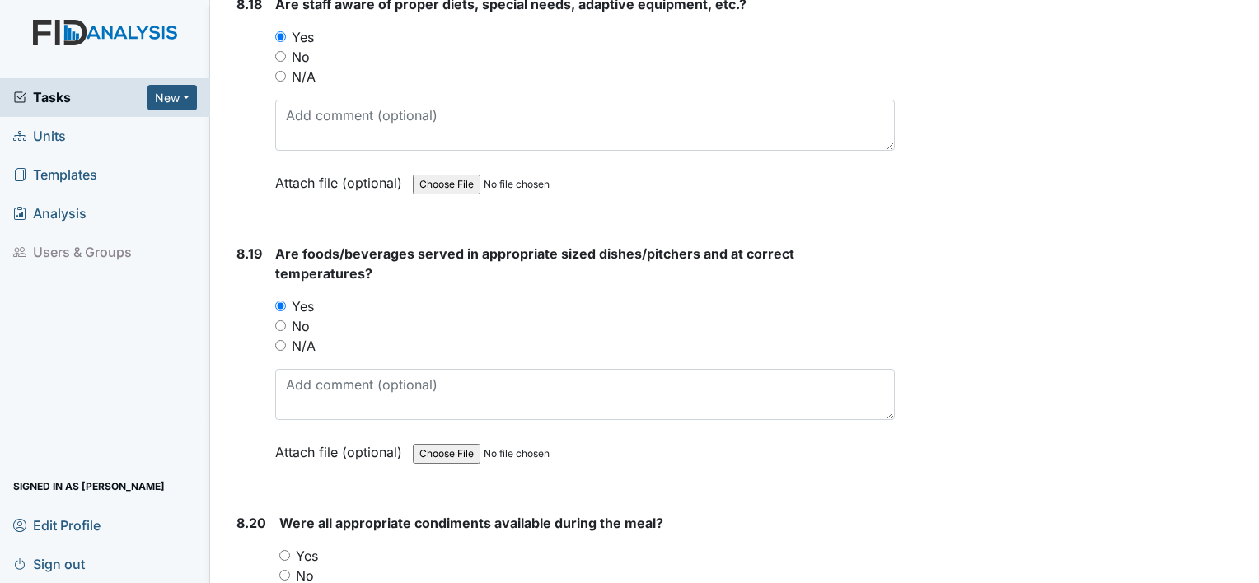
scroll to position [16790, 0]
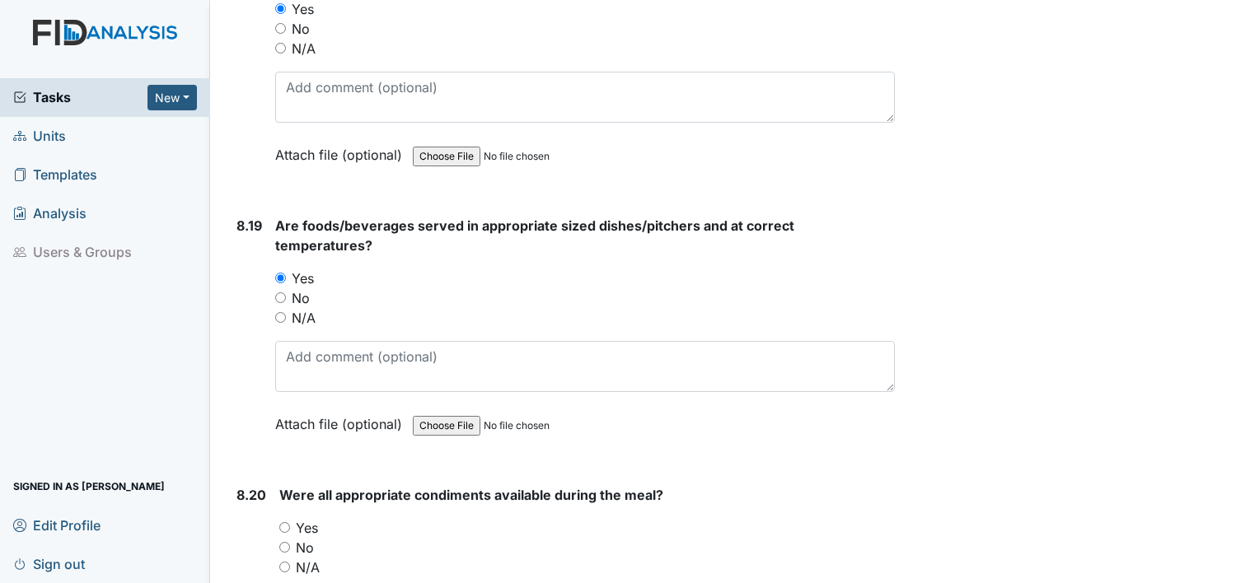
click at [288, 522] on input "Yes" at bounding box center [284, 527] width 11 height 11
radio input "true"
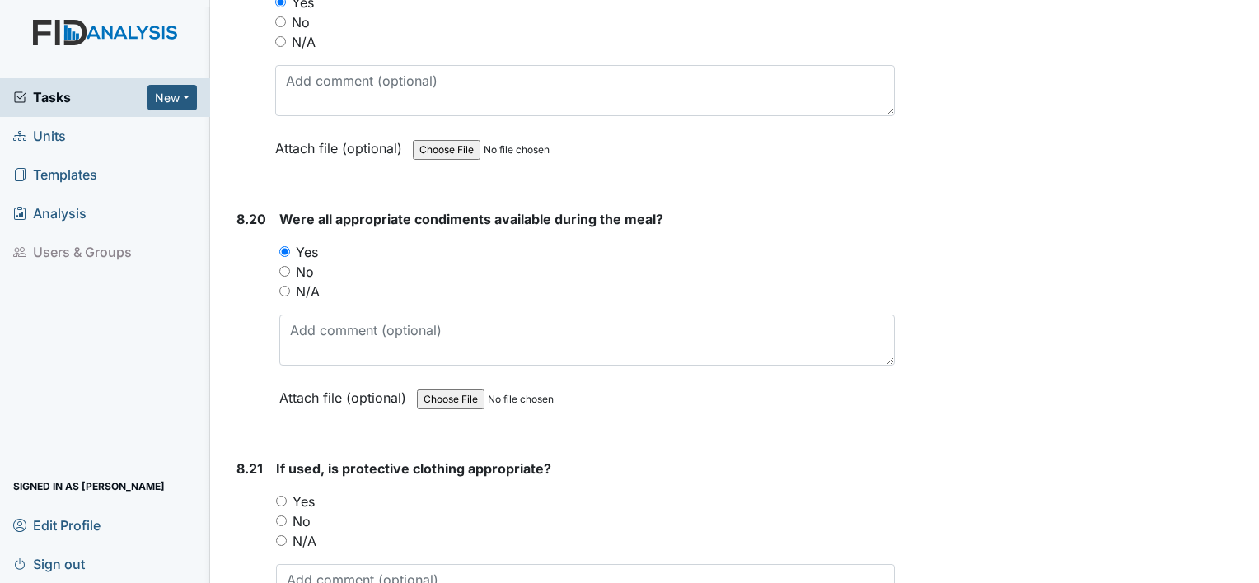
scroll to position [17120, 0]
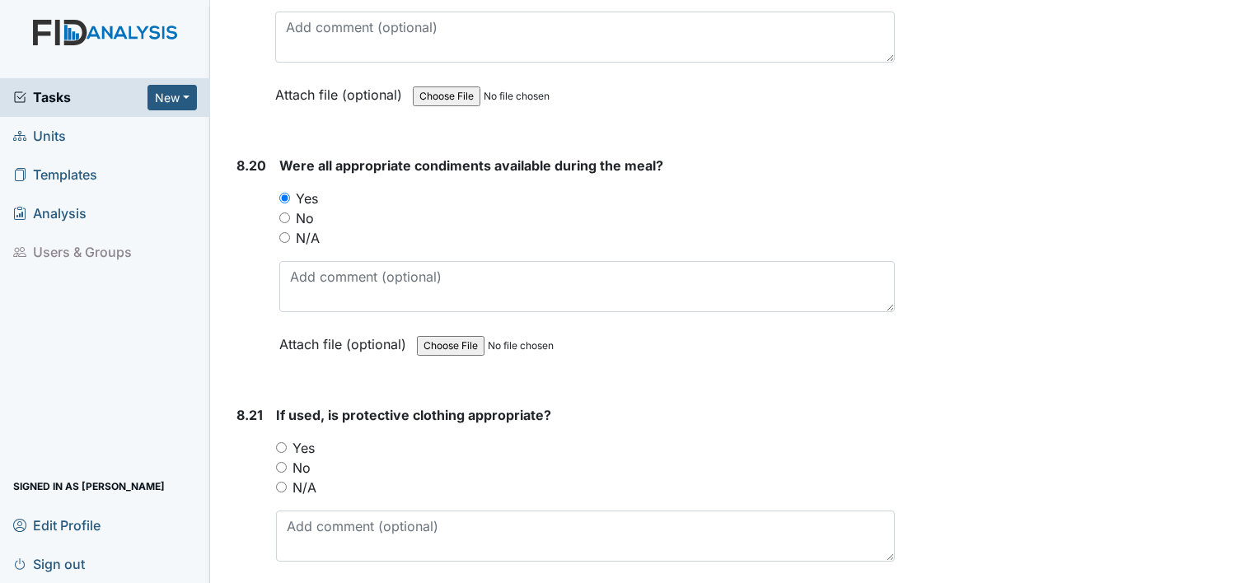
click at [277, 442] on input "Yes" at bounding box center [281, 447] width 11 height 11
radio input "true"
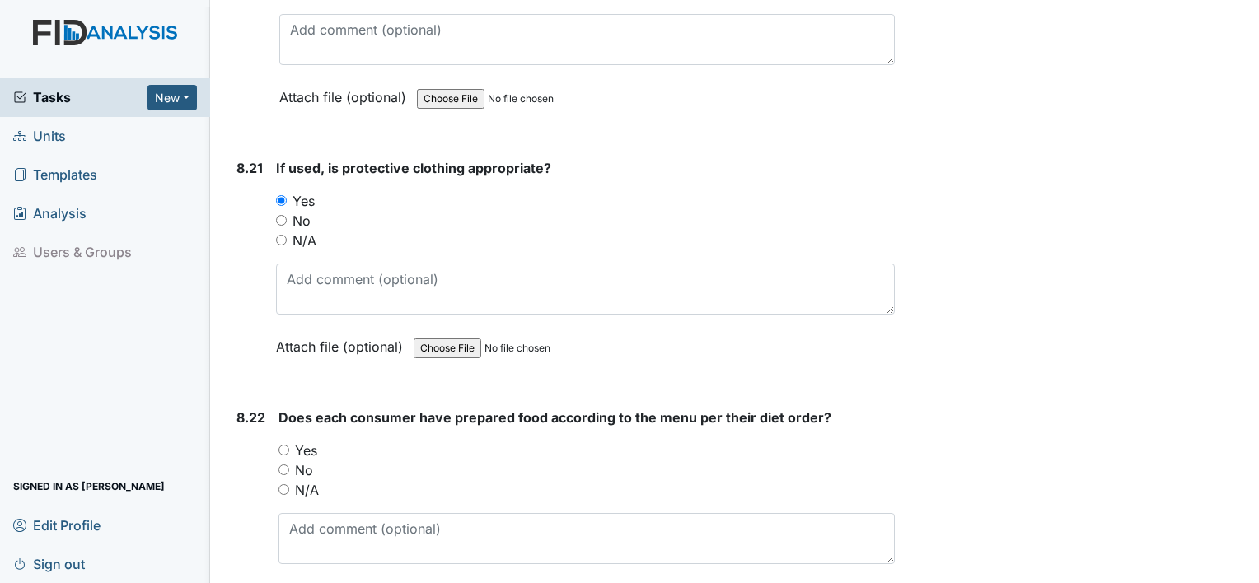
scroll to position [17284, 0]
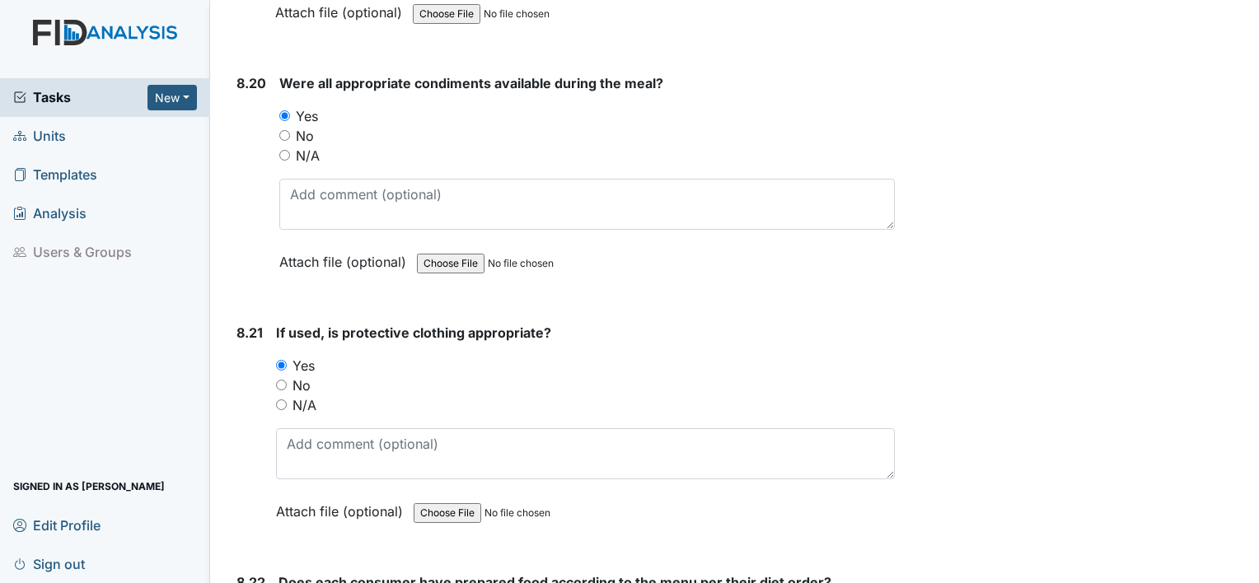
click at [283, 454] on form "If used, is protective clothing appropriate? You must select one of the below o…" at bounding box center [585, 434] width 619 height 223
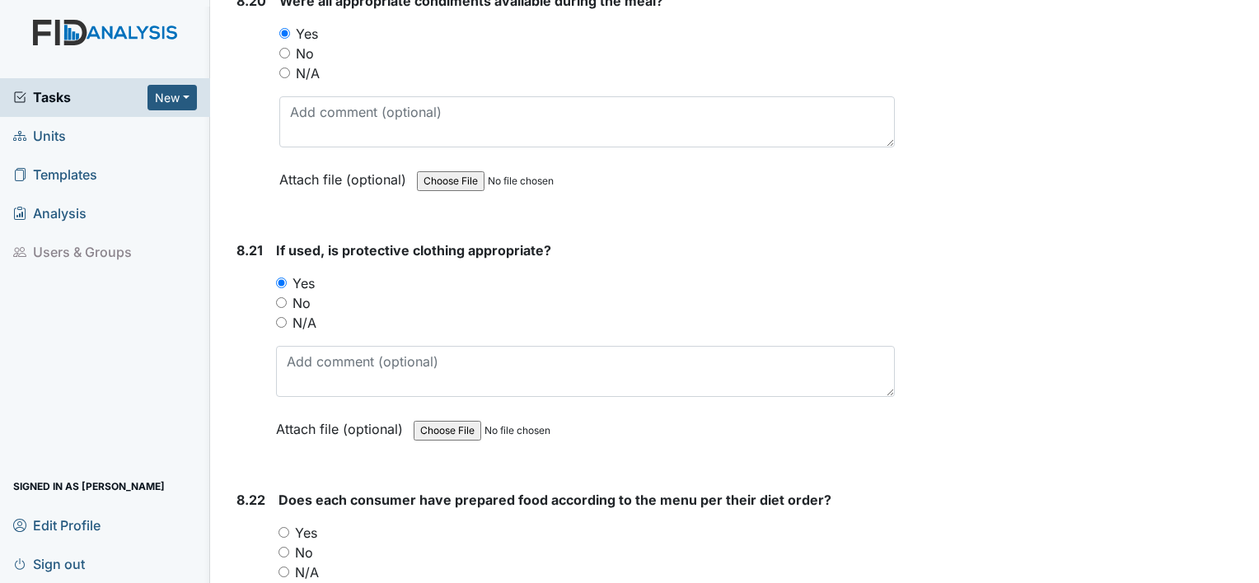
click at [283, 527] on input "Yes" at bounding box center [283, 532] width 11 height 11
radio input "true"
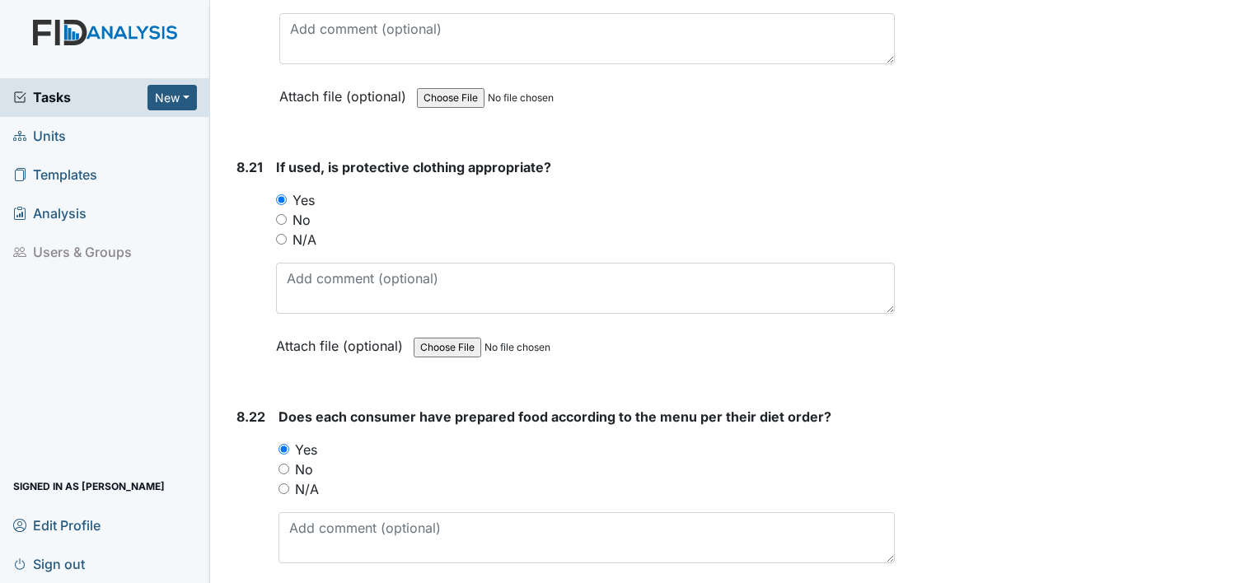
scroll to position [17531, 0]
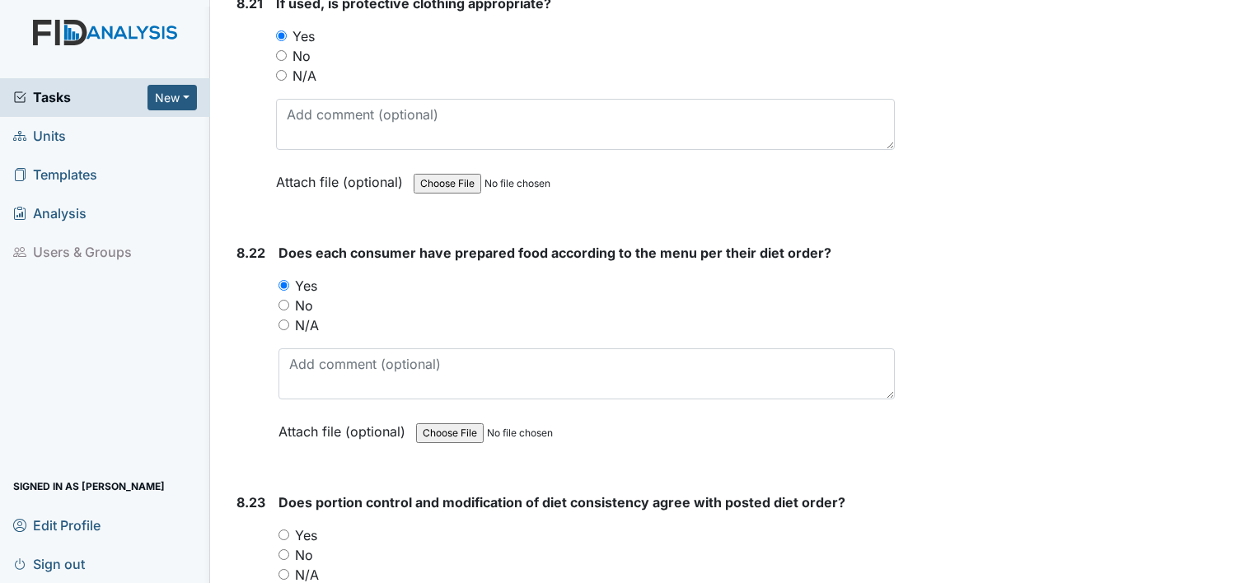
click at [287, 530] on input "Yes" at bounding box center [283, 535] width 11 height 11
radio input "true"
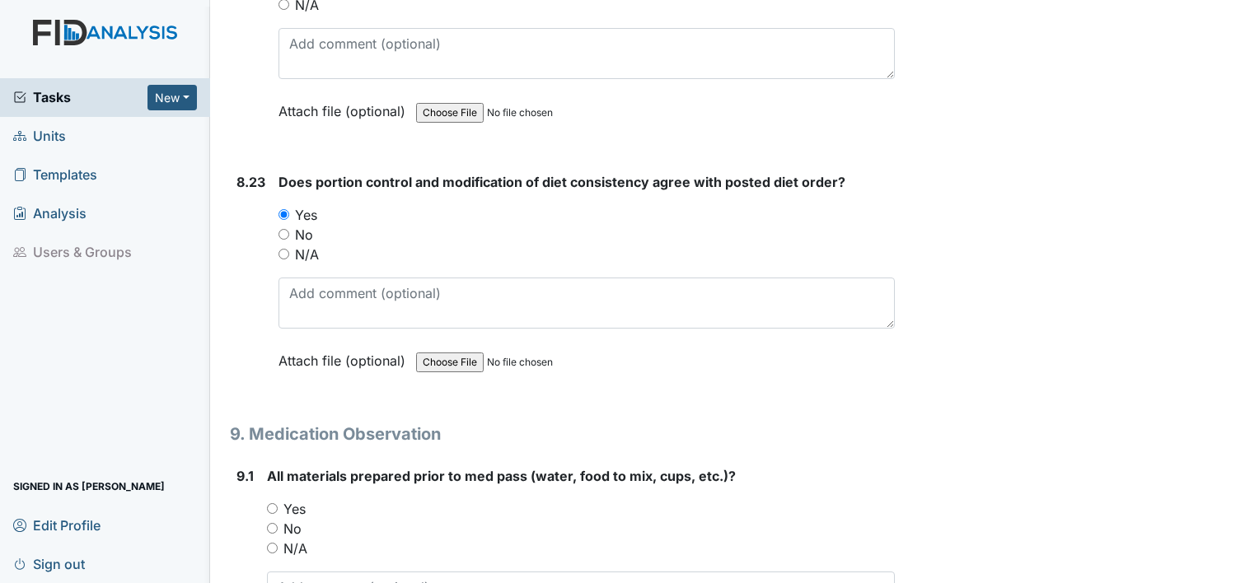
scroll to position [17861, 0]
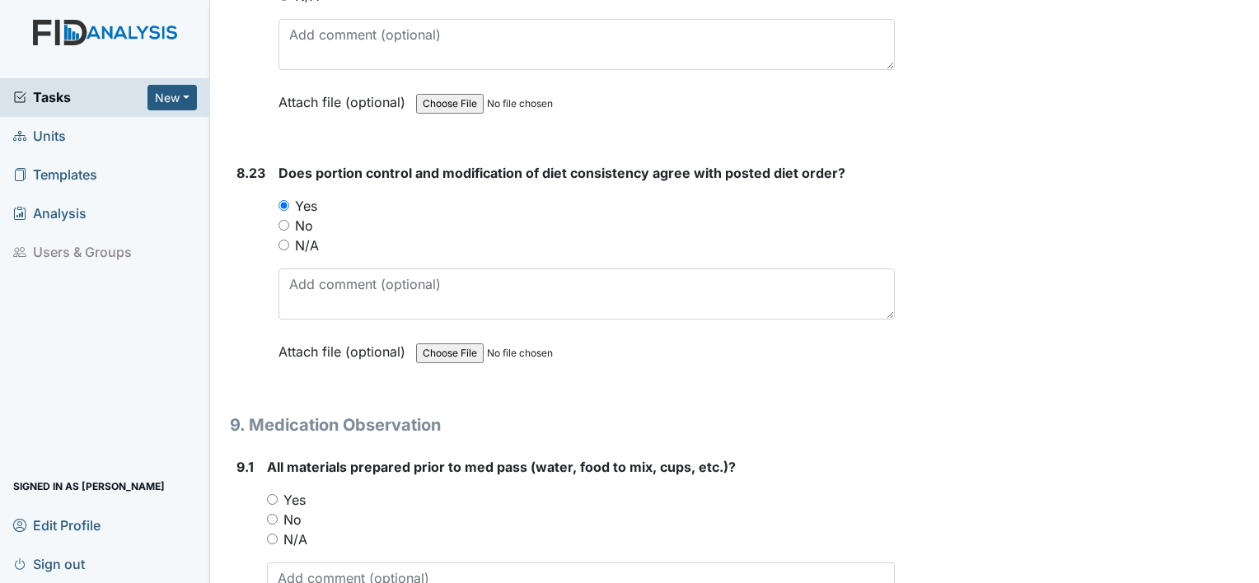
click at [274, 490] on div "Yes" at bounding box center [581, 500] width 628 height 20
click at [267, 494] on input "Yes" at bounding box center [272, 499] width 11 height 11
radio input "true"
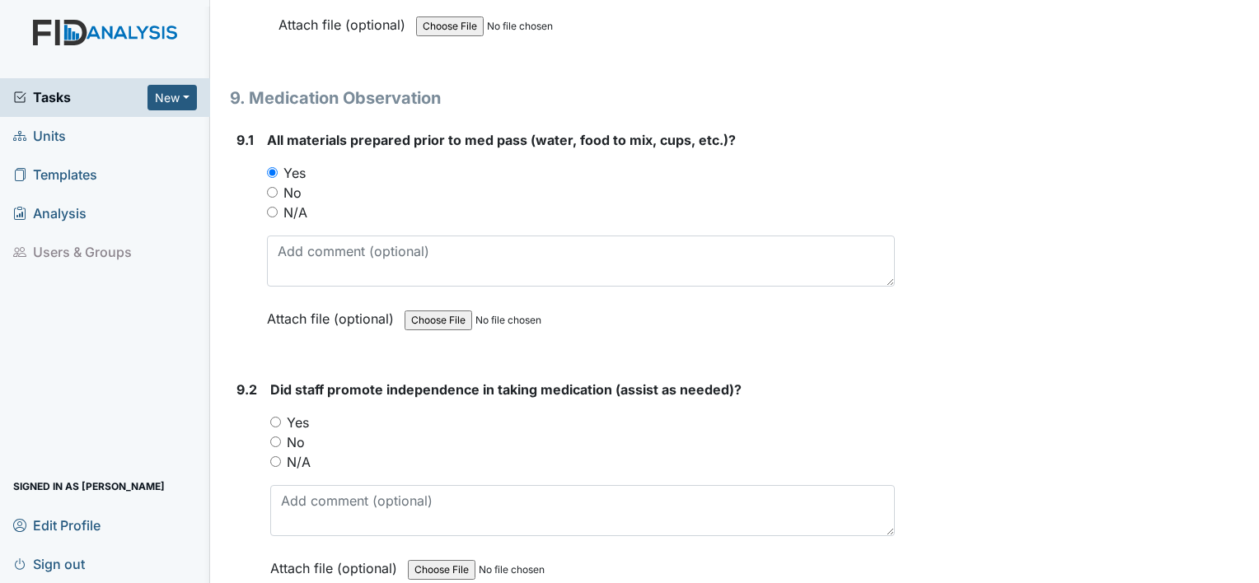
scroll to position [18190, 0]
click at [277, 414] on input "Yes" at bounding box center [275, 419] width 11 height 11
radio input "true"
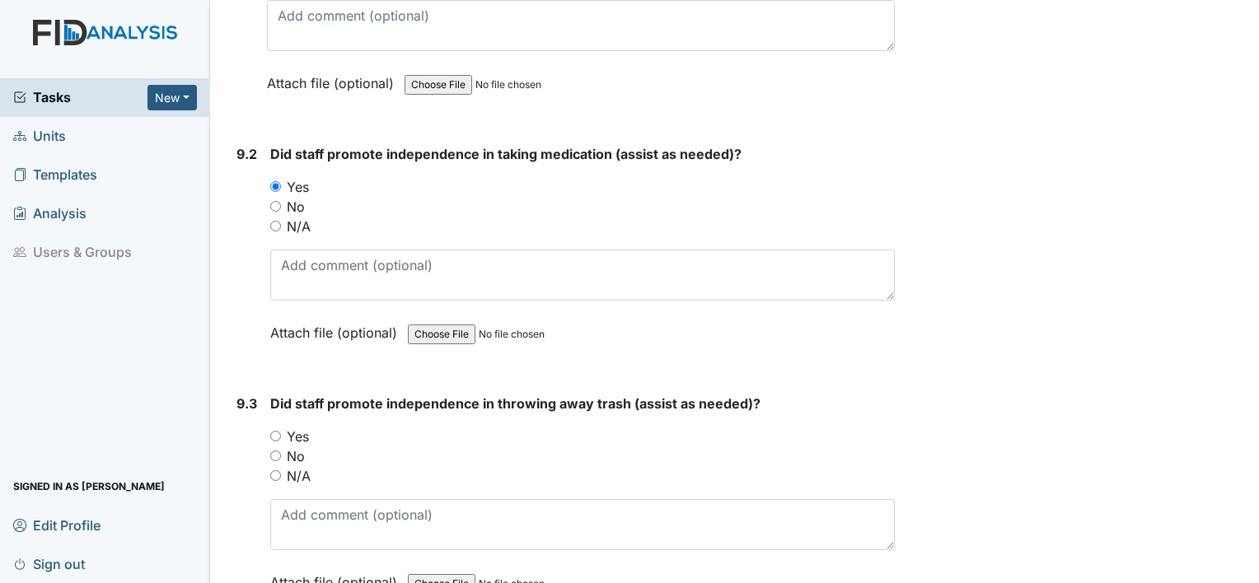
scroll to position [18437, 0]
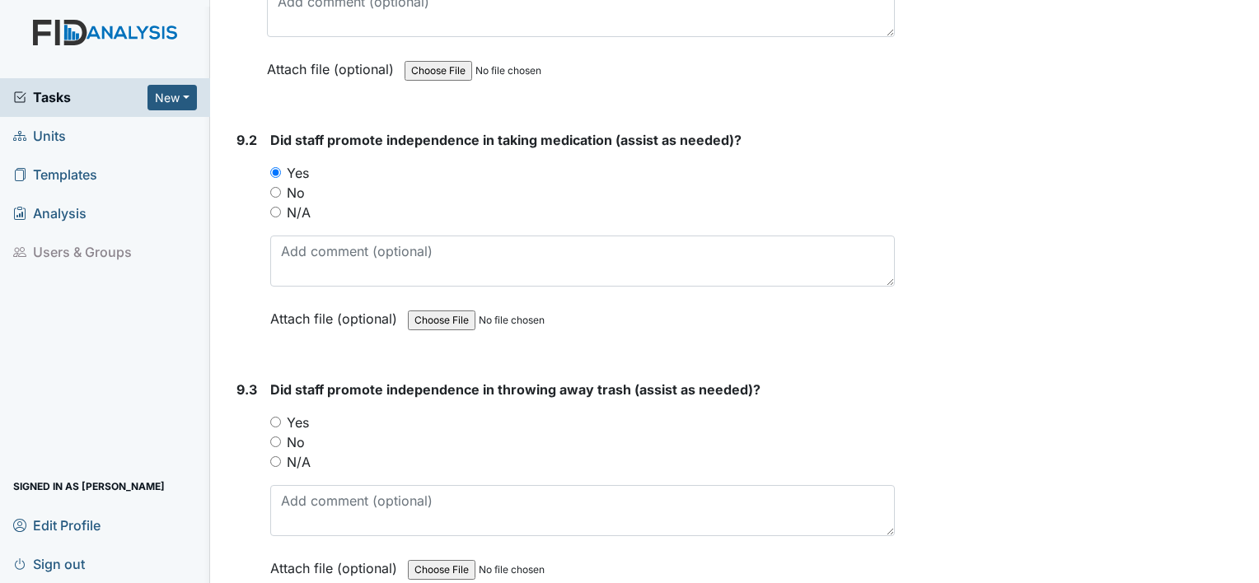
click at [277, 417] on input "Yes" at bounding box center [275, 422] width 11 height 11
radio input "true"
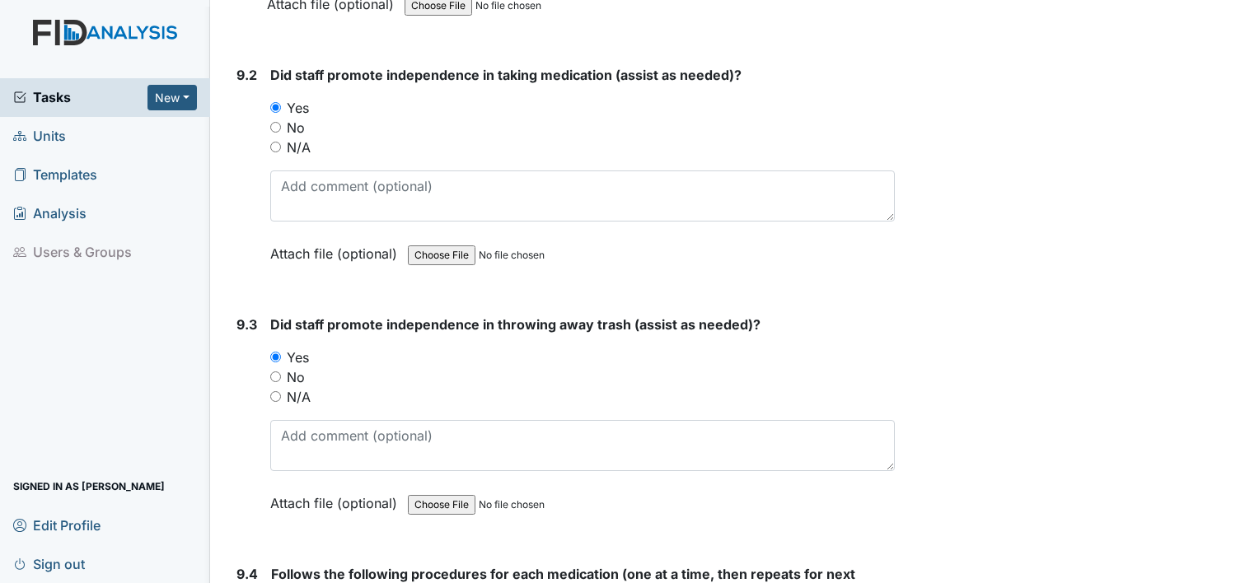
scroll to position [18685, 0]
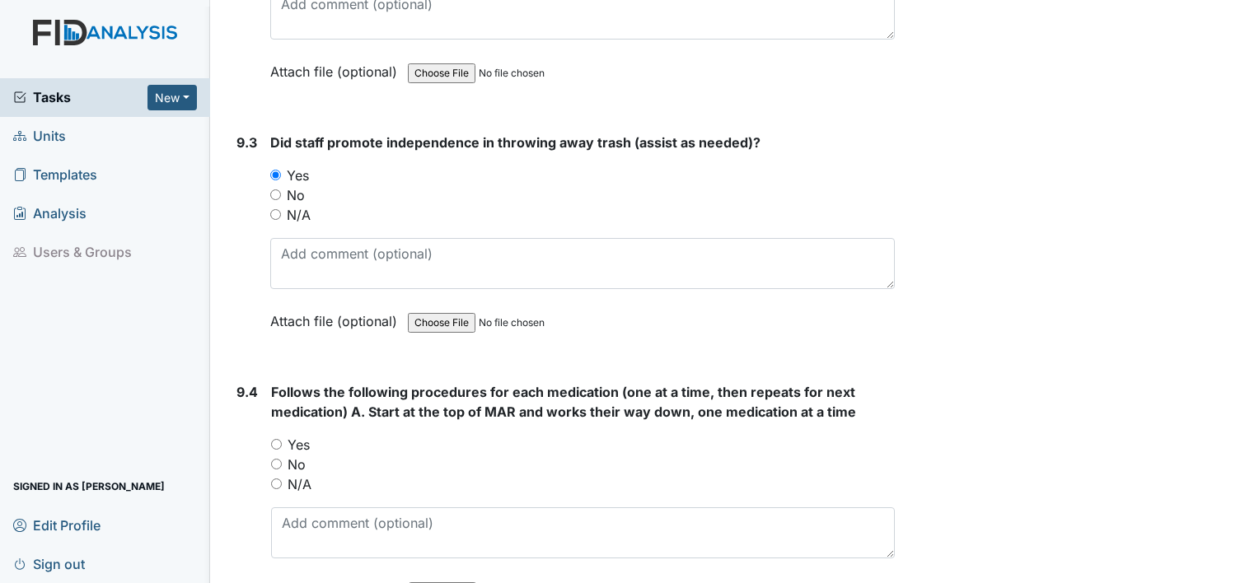
click at [278, 439] on input "Yes" at bounding box center [276, 444] width 11 height 11
radio input "true"
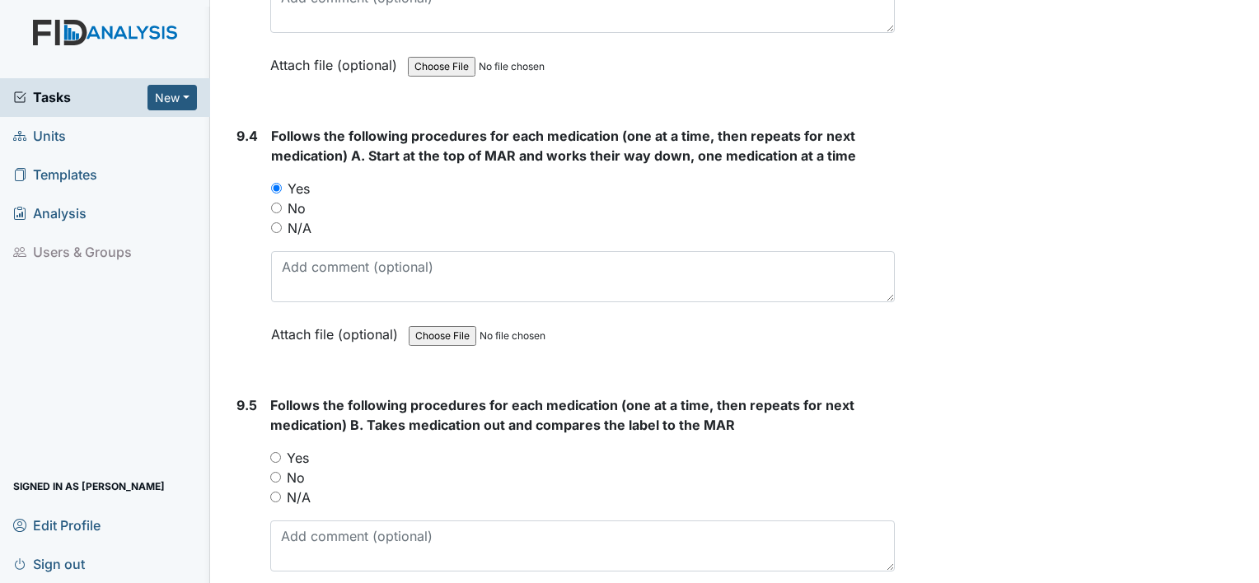
scroll to position [18932, 0]
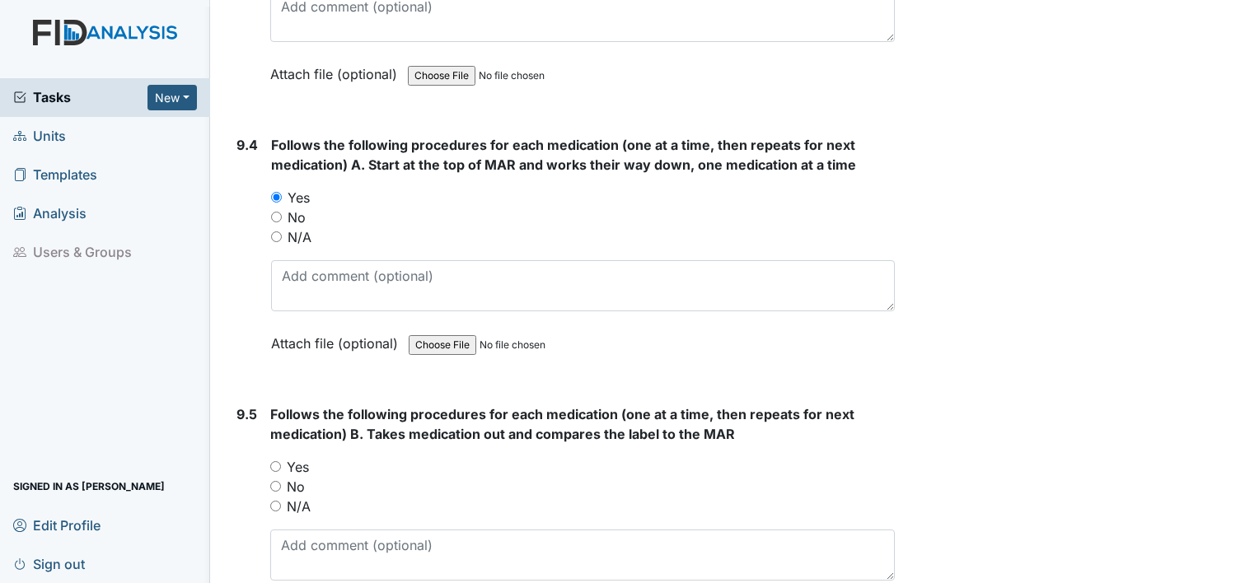
click at [278, 461] on input "Yes" at bounding box center [275, 466] width 11 height 11
radio input "true"
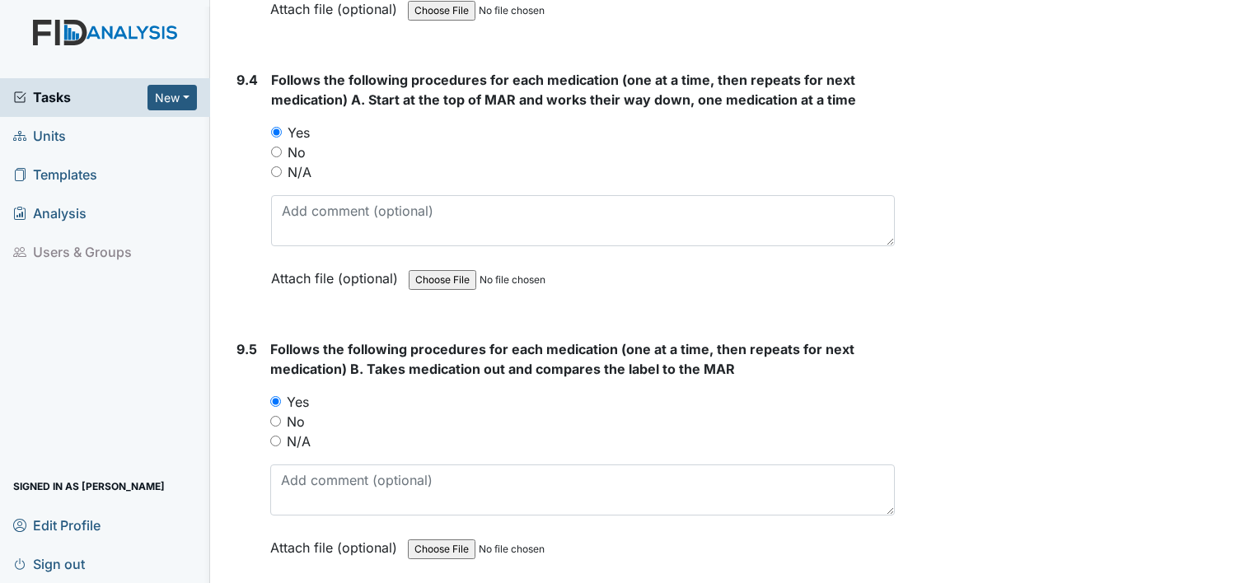
scroll to position [19261, 0]
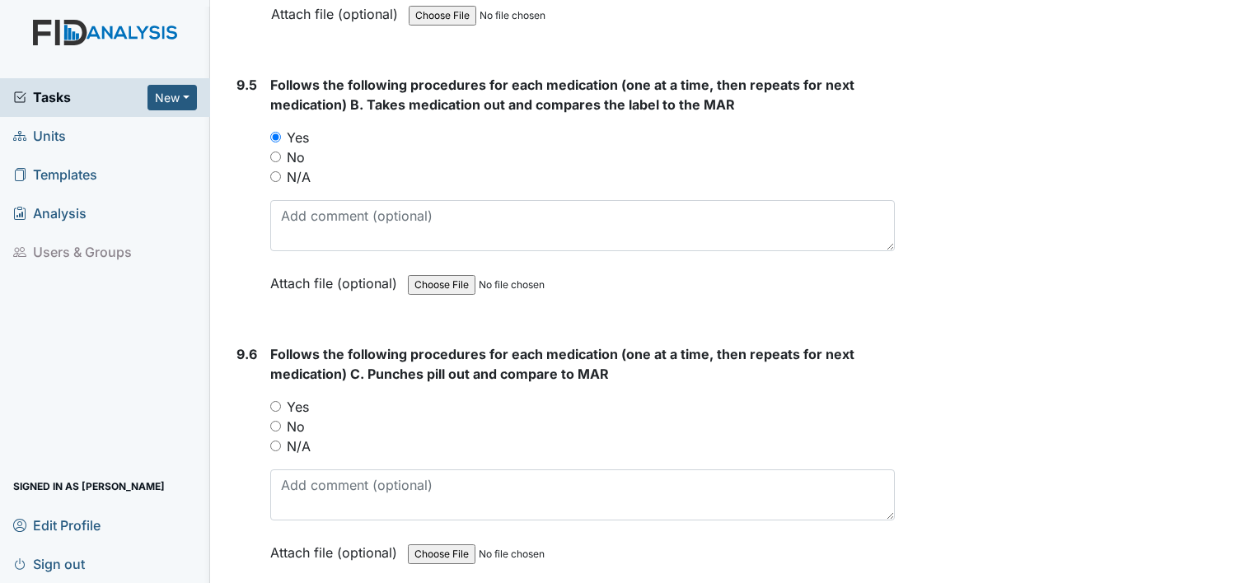
click at [278, 401] on input "Yes" at bounding box center [275, 406] width 11 height 11
radio input "true"
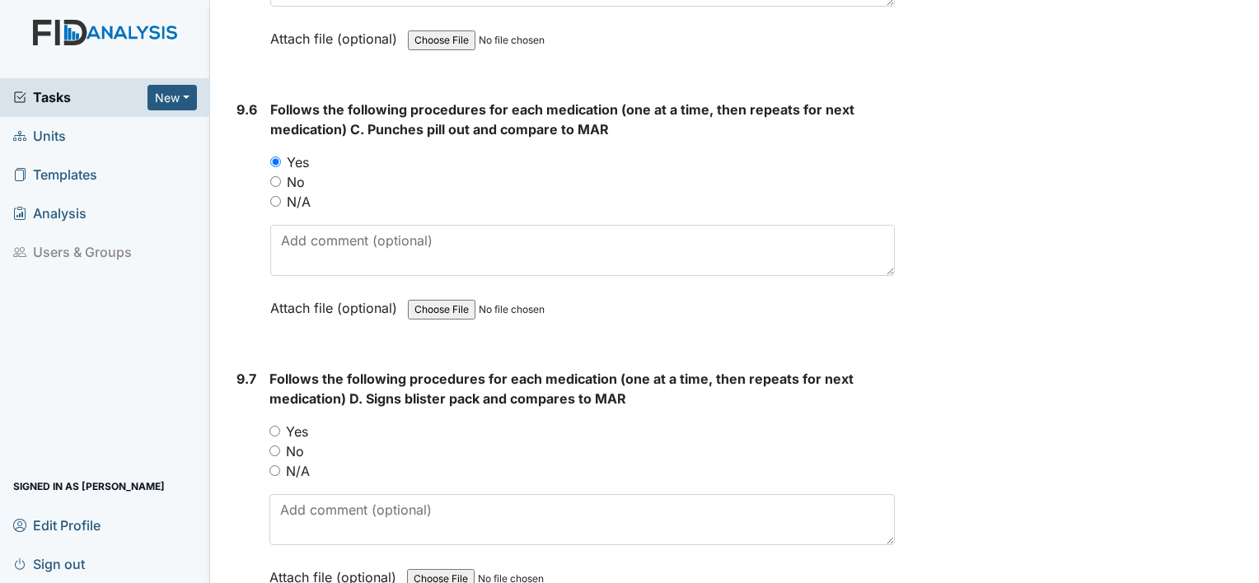
scroll to position [19508, 0]
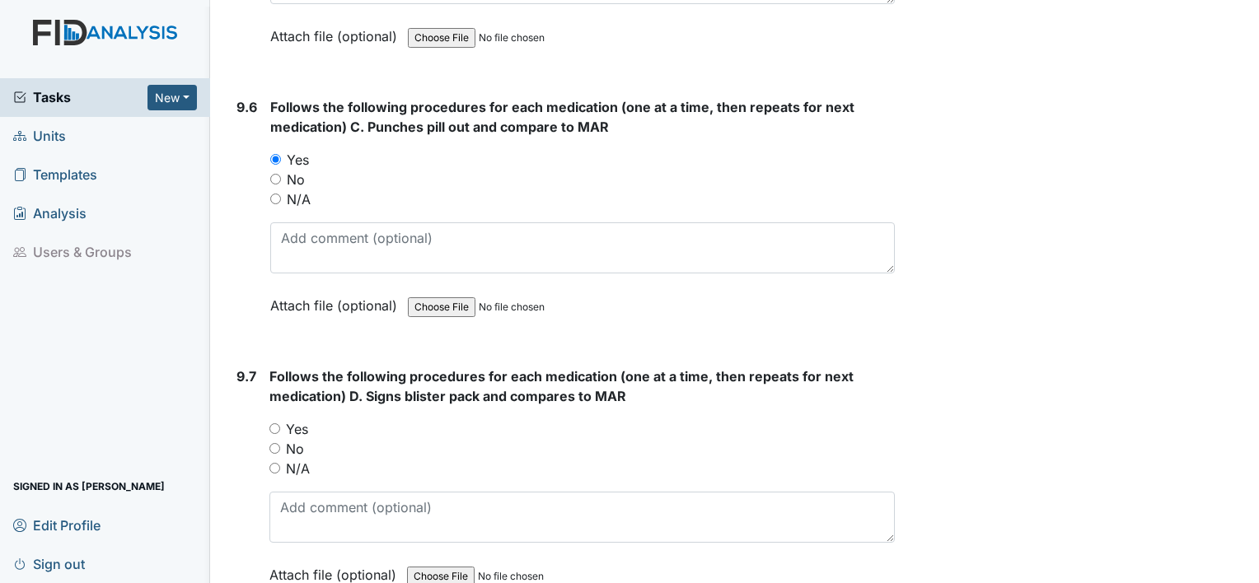
click at [278, 423] on input "Yes" at bounding box center [274, 428] width 11 height 11
radio input "true"
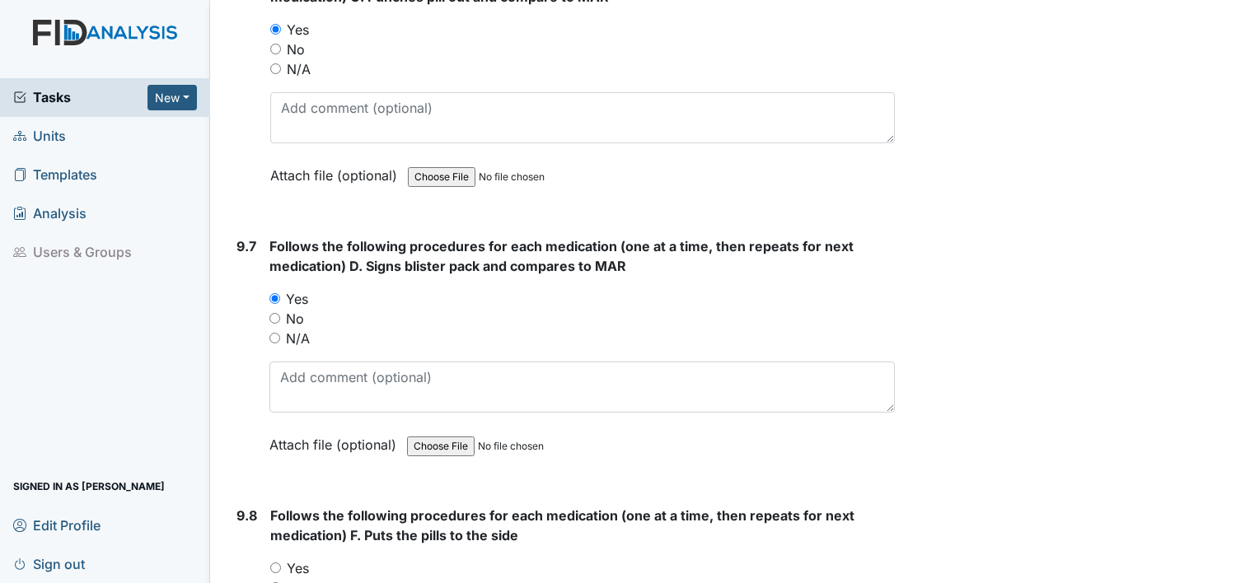
scroll to position [19838, 0]
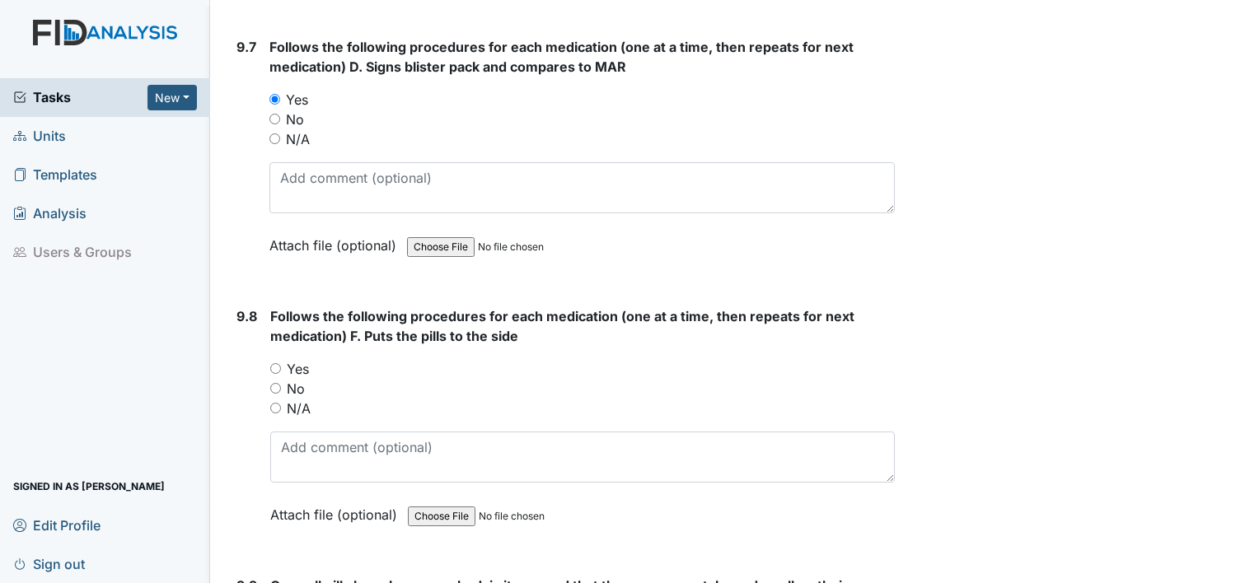
click at [272, 363] on input "Yes" at bounding box center [275, 368] width 11 height 11
radio input "true"
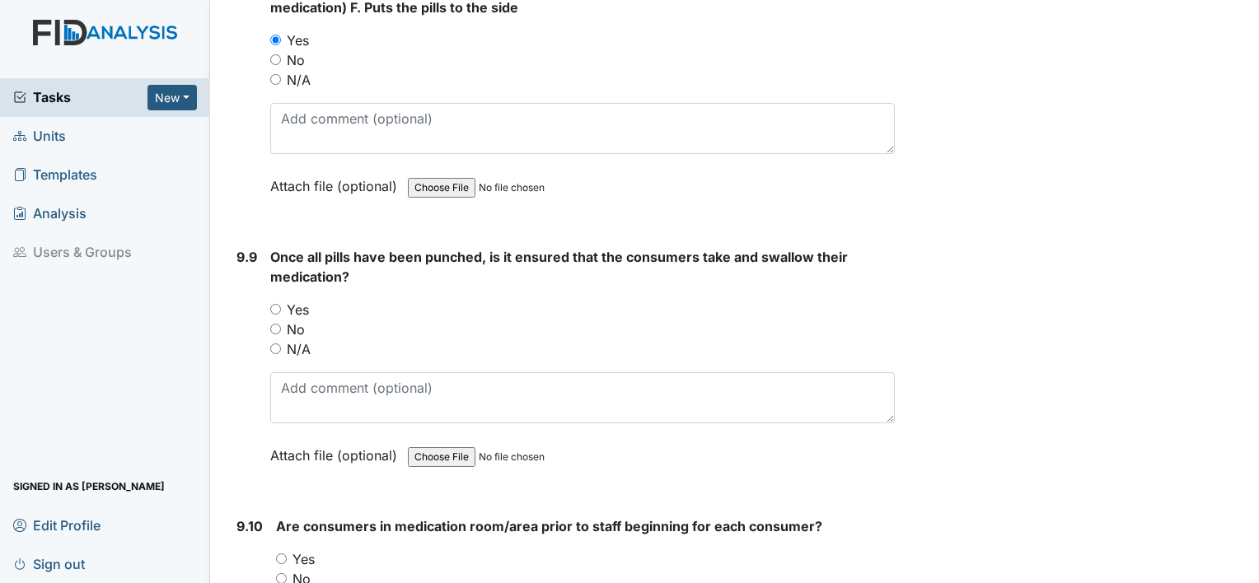
scroll to position [20167, 0]
click at [277, 303] on input "Yes" at bounding box center [275, 308] width 11 height 11
radio input "true"
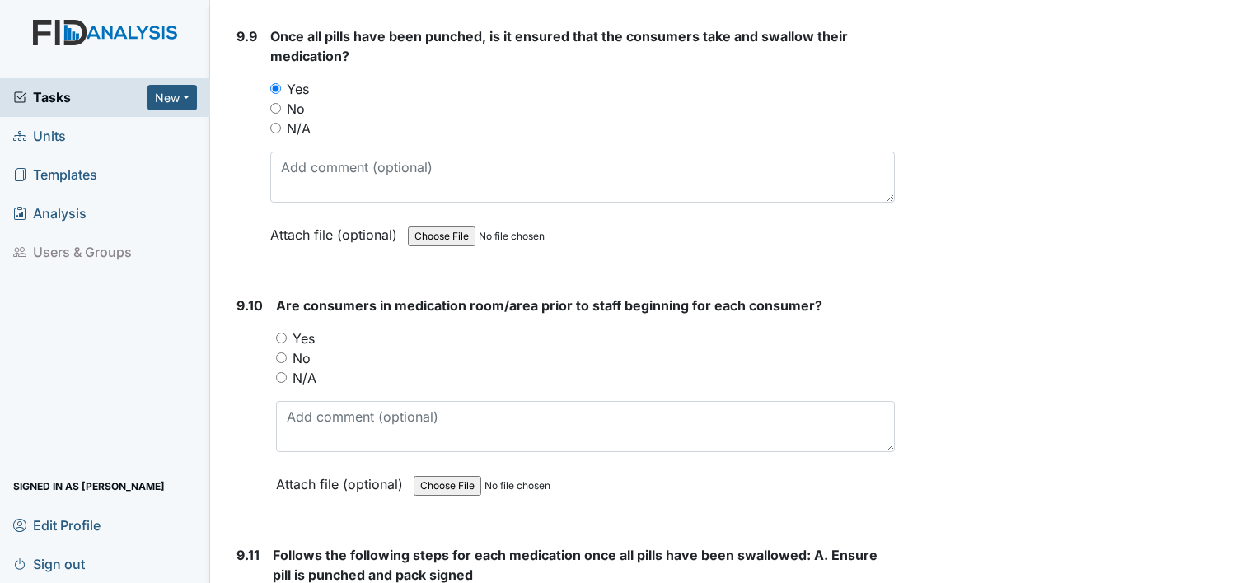
scroll to position [20414, 0]
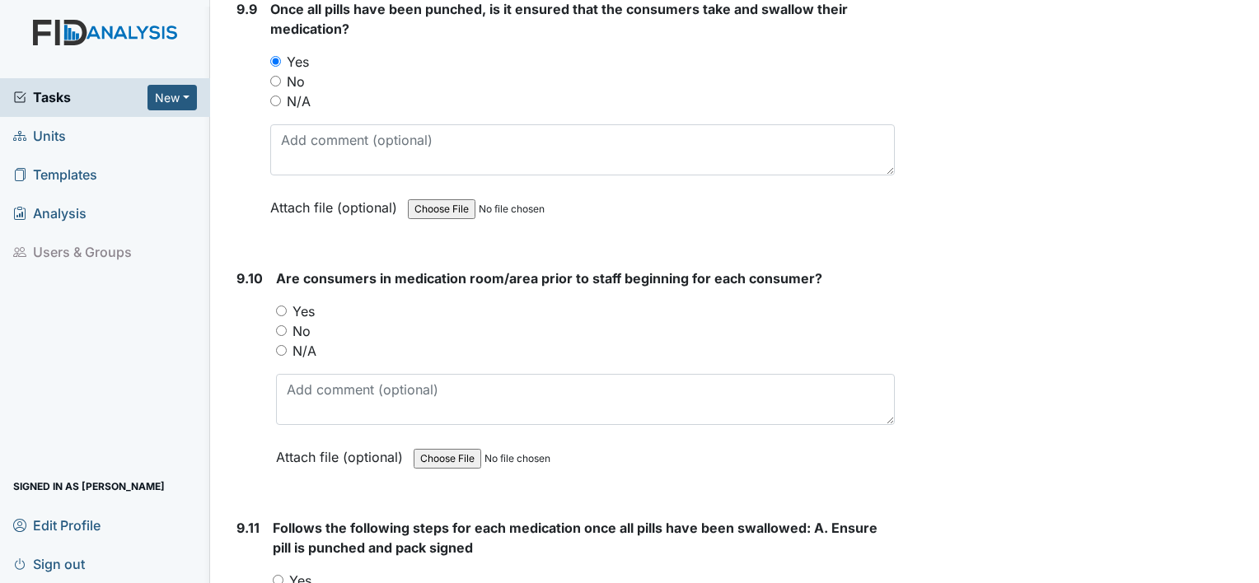
click at [277, 306] on input "Yes" at bounding box center [281, 311] width 11 height 11
radio input "true"
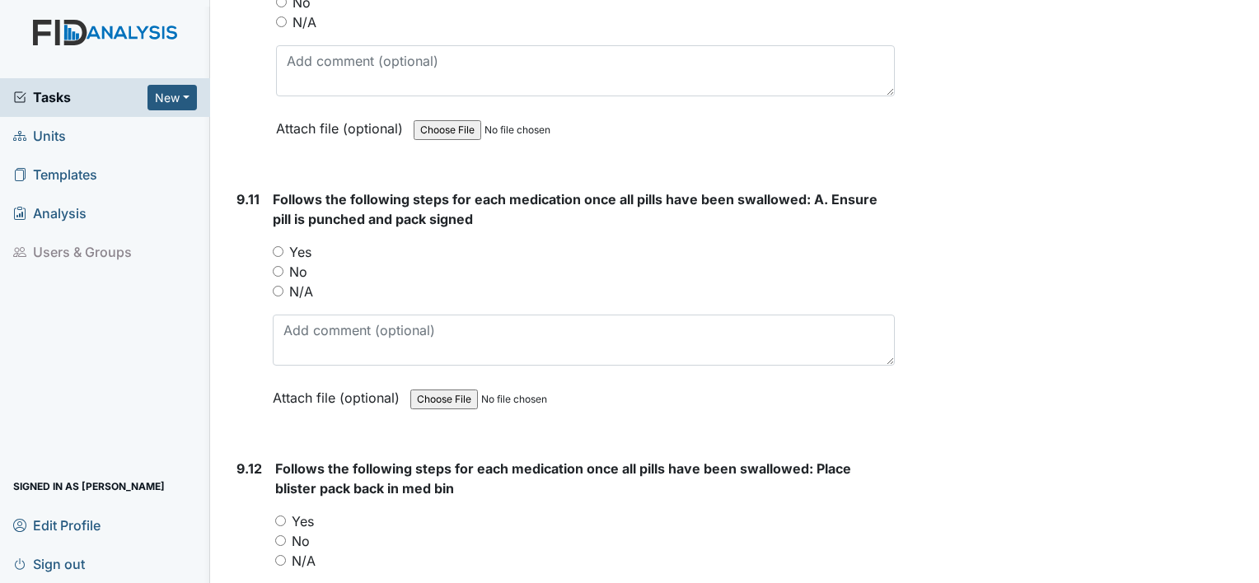
scroll to position [20744, 0]
click at [277, 245] on input "Yes" at bounding box center [278, 250] width 11 height 11
radio input "true"
click at [277, 515] on input "Yes" at bounding box center [280, 520] width 11 height 11
radio input "true"
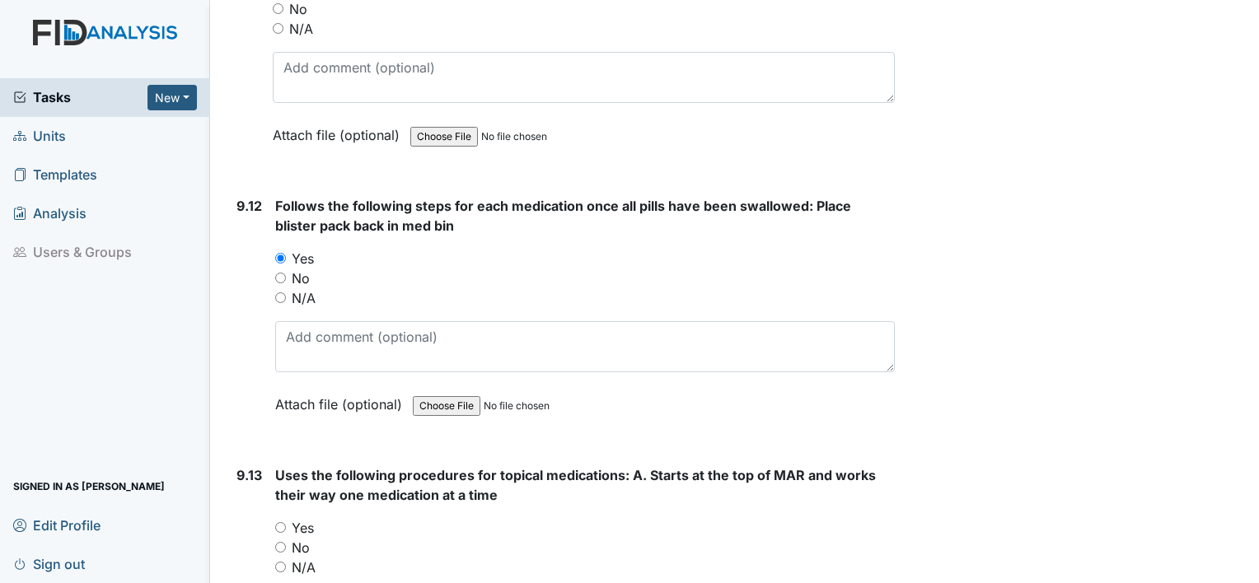
scroll to position [21073, 0]
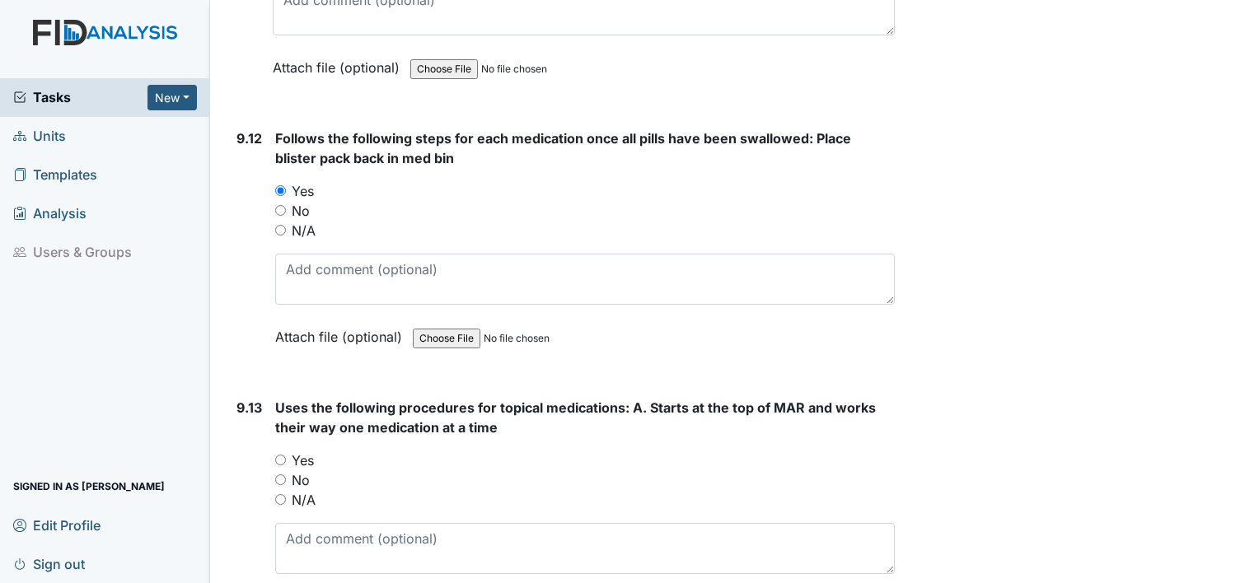
click at [283, 455] on input "Yes" at bounding box center [280, 460] width 11 height 11
radio input "true"
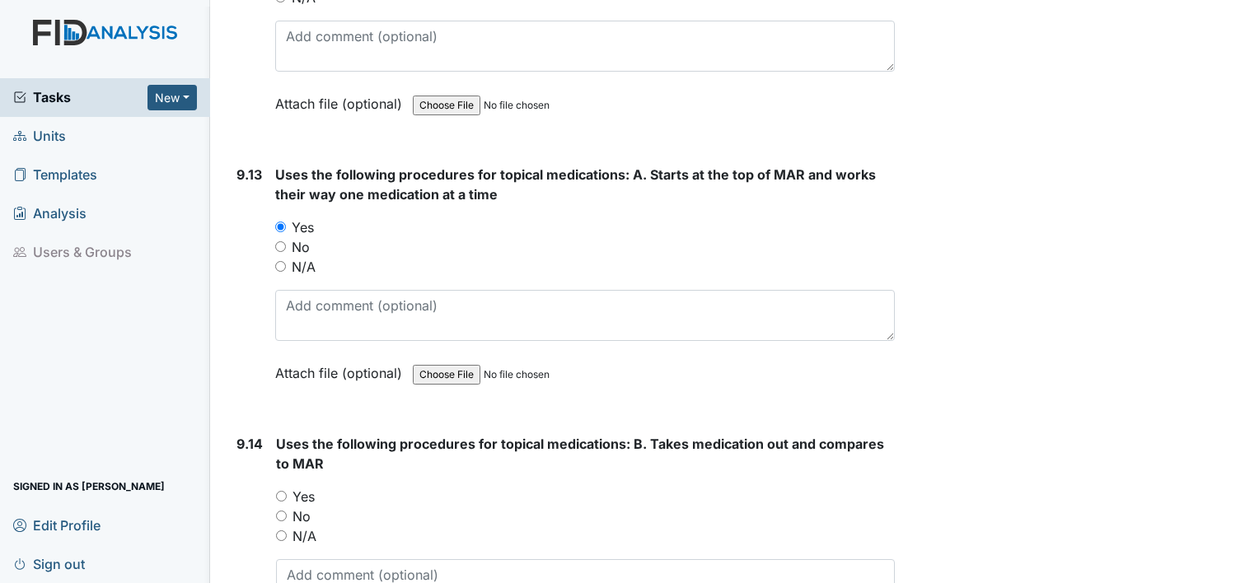
scroll to position [21320, 0]
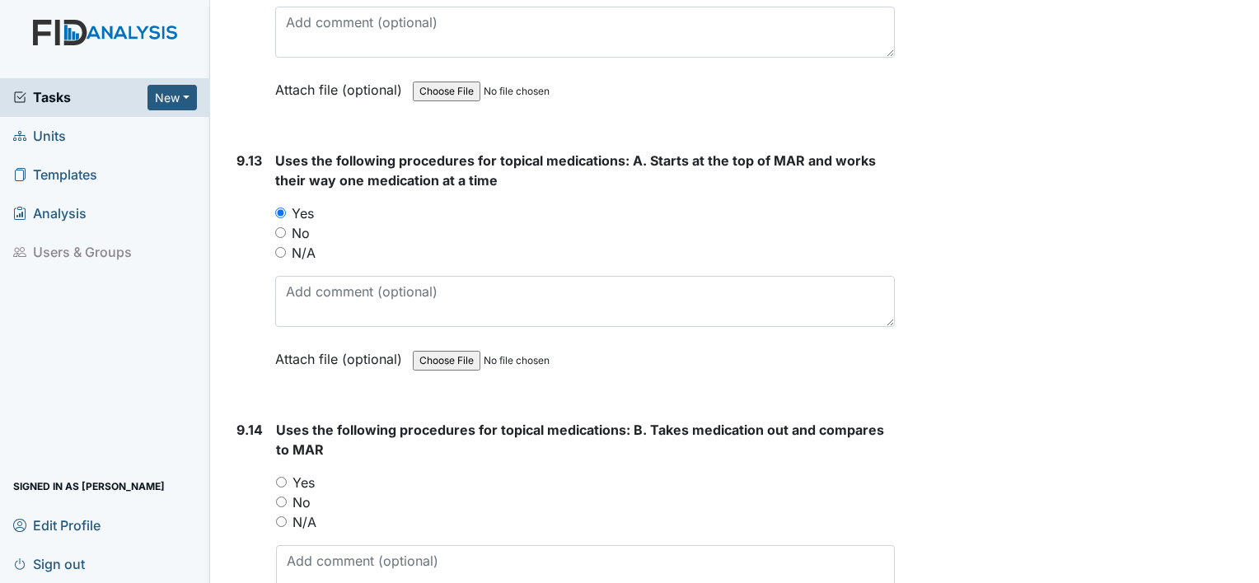
click at [287, 473] on div "Yes" at bounding box center [585, 483] width 619 height 20
click at [284, 477] on input "Yes" at bounding box center [281, 482] width 11 height 11
radio input "true"
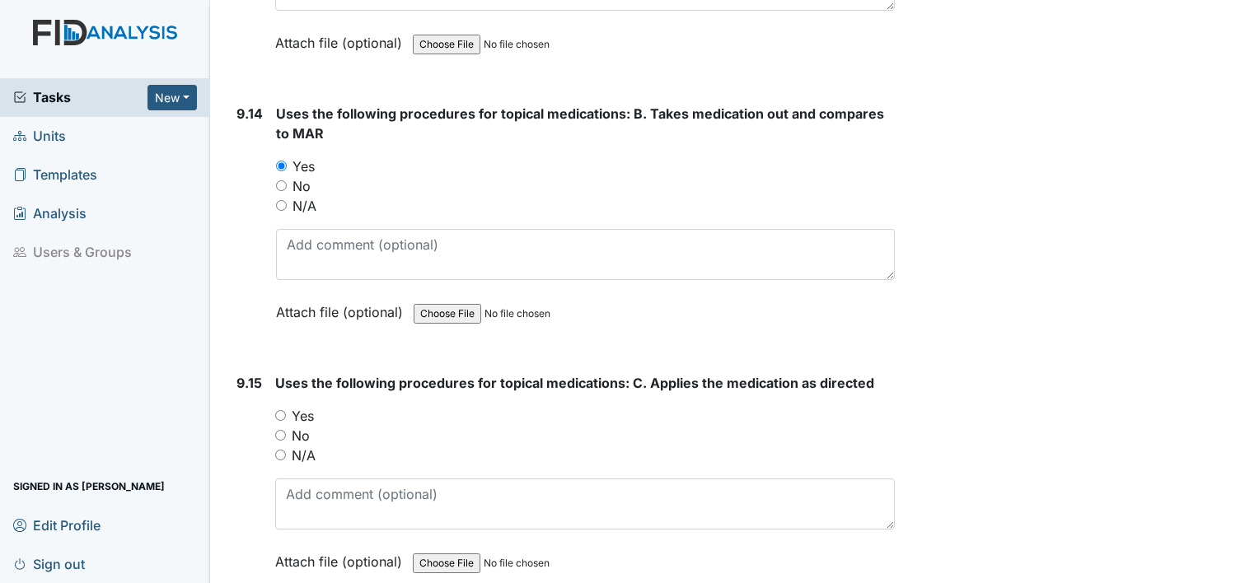
scroll to position [21732, 0]
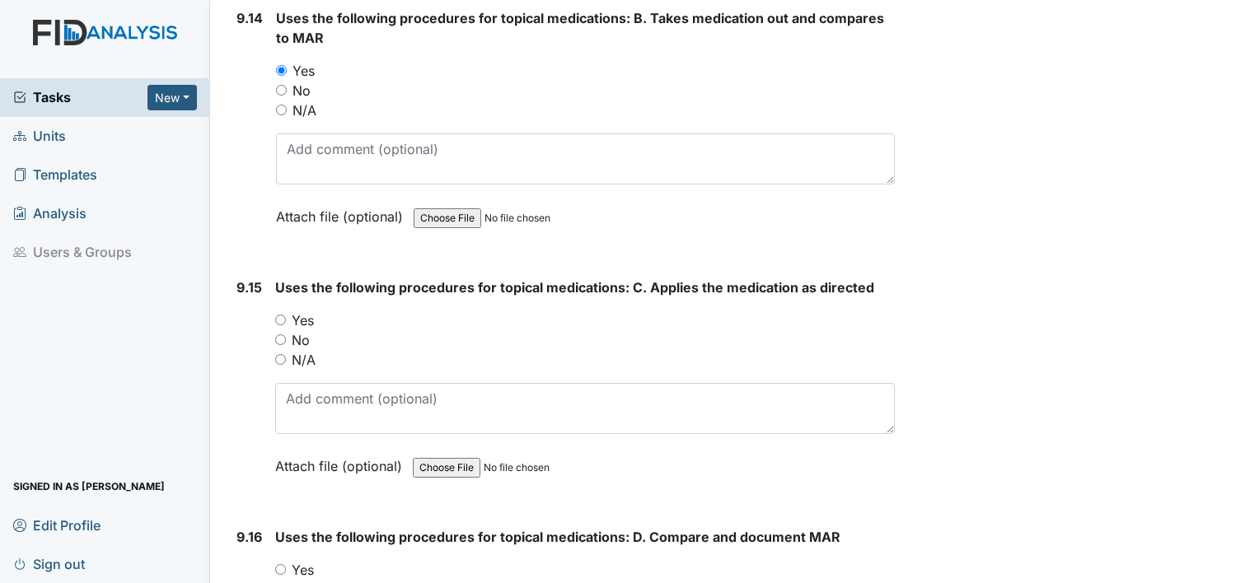
click at [277, 315] on input "Yes" at bounding box center [280, 320] width 11 height 11
radio input "true"
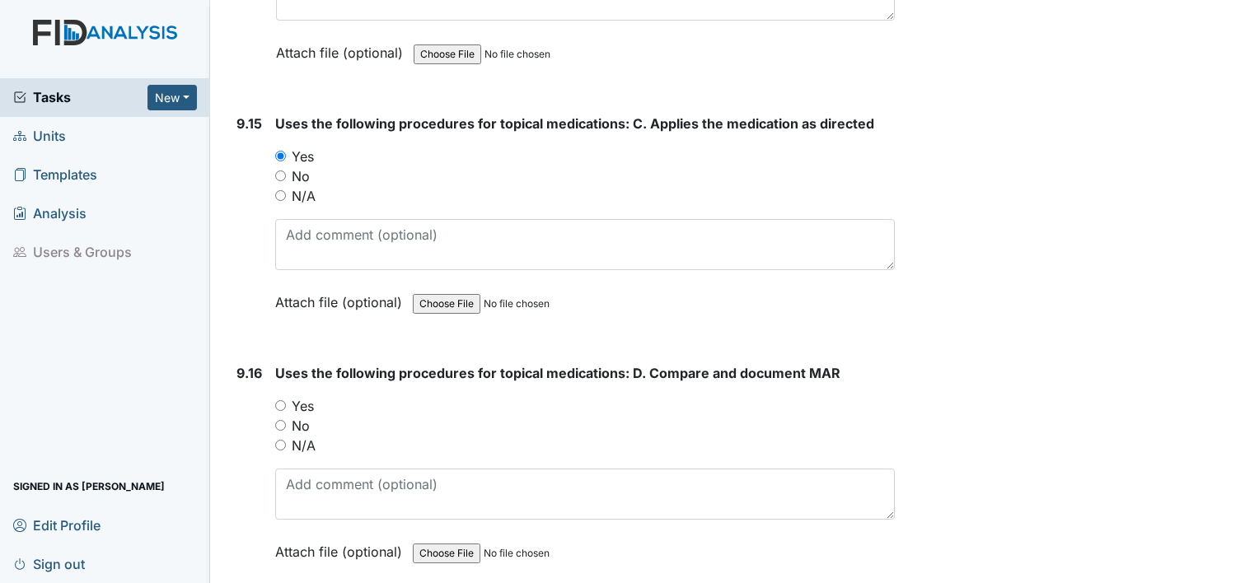
scroll to position [21897, 0]
click at [277, 399] on input "Yes" at bounding box center [280, 404] width 11 height 11
radio input "true"
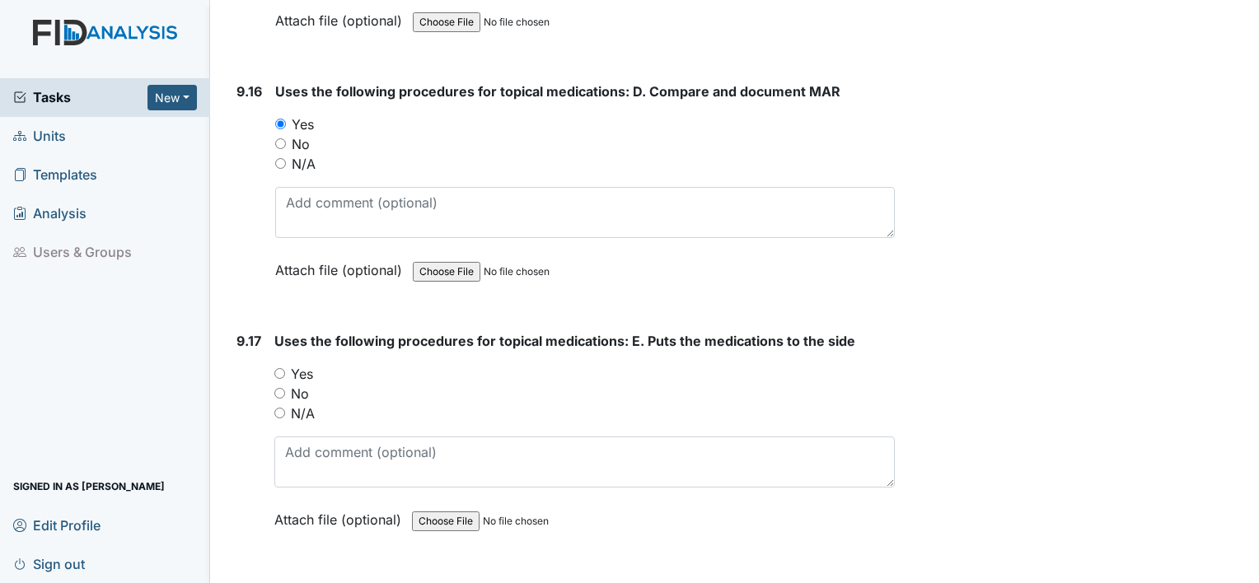
scroll to position [22226, 0]
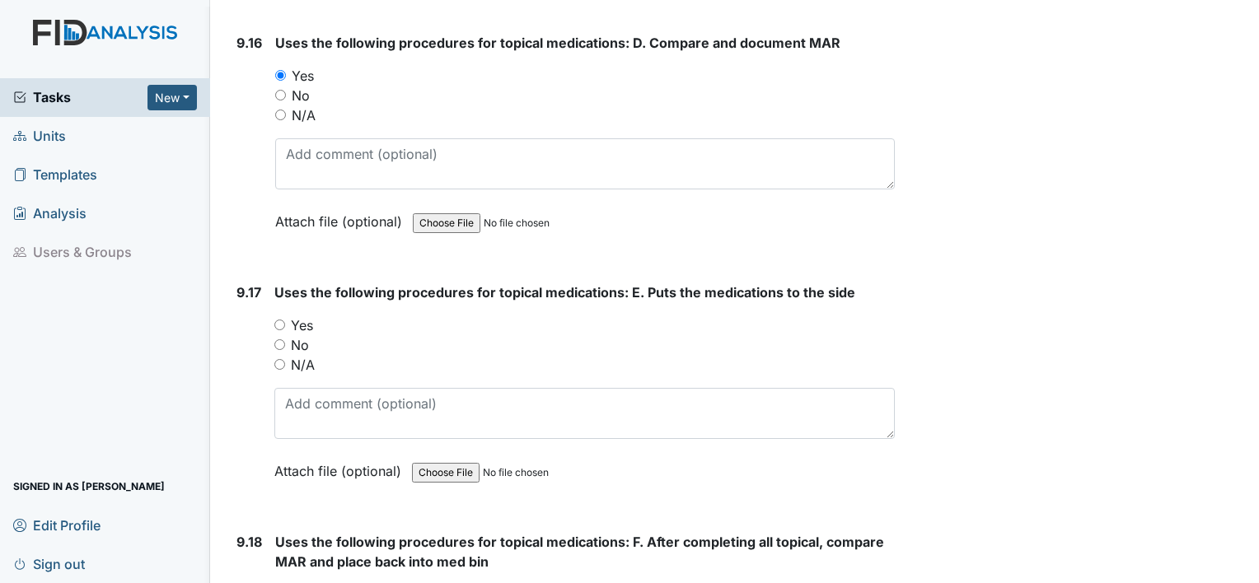
click at [279, 335] on div "No" at bounding box center [584, 345] width 620 height 20
click at [277, 320] on input "Yes" at bounding box center [279, 325] width 11 height 11
radio input "true"
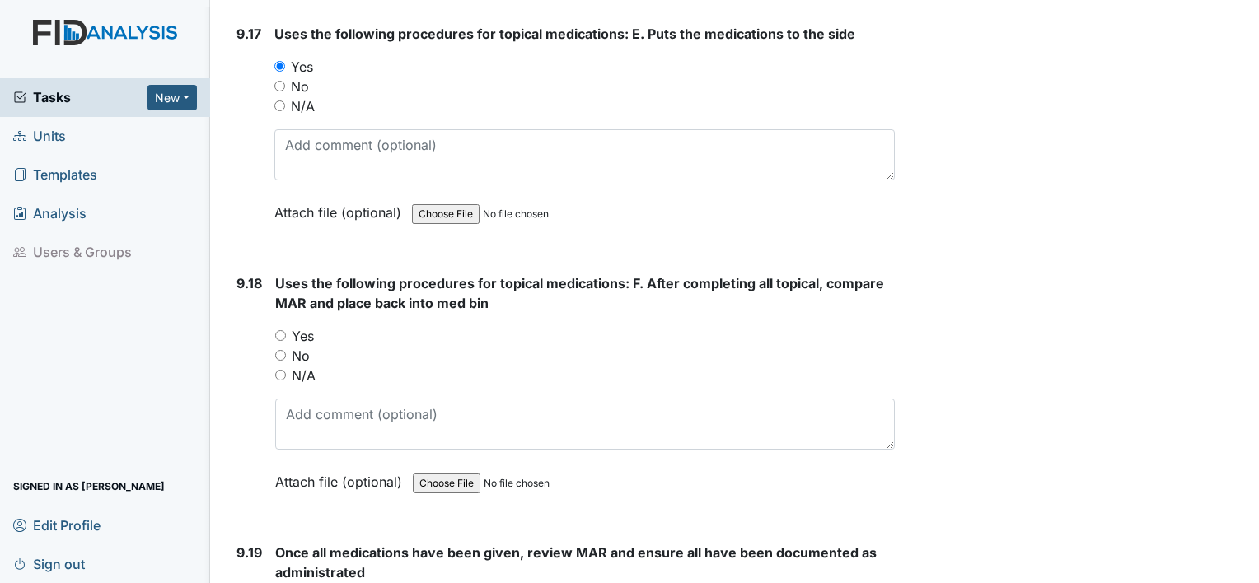
scroll to position [22556, 0]
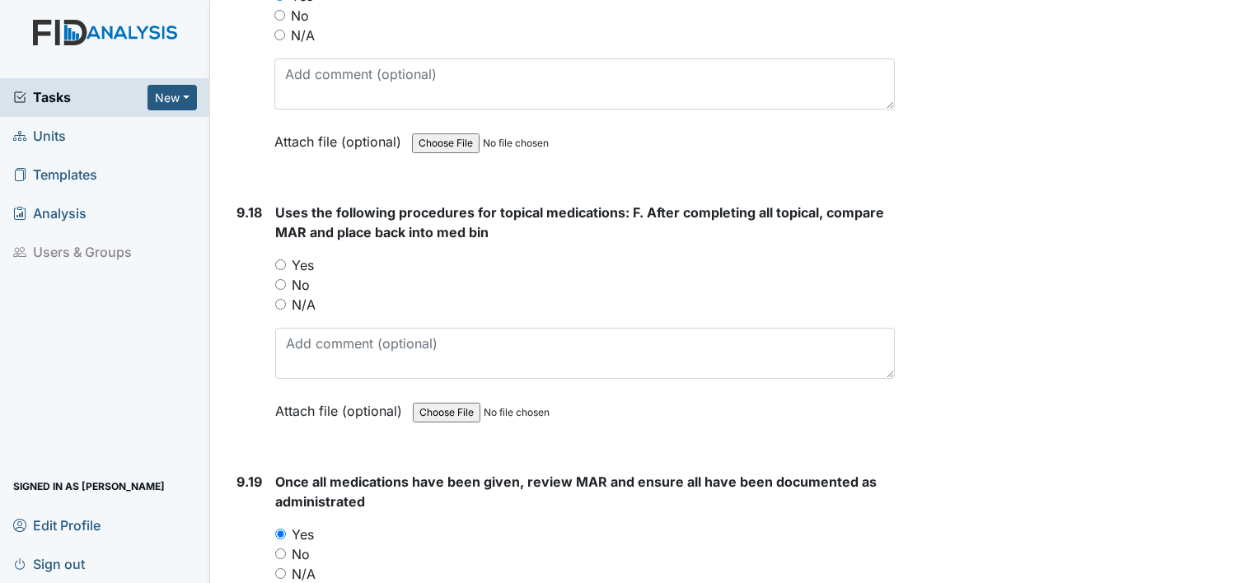
click at [280, 259] on input "Yes" at bounding box center [280, 264] width 11 height 11
radio input "true"
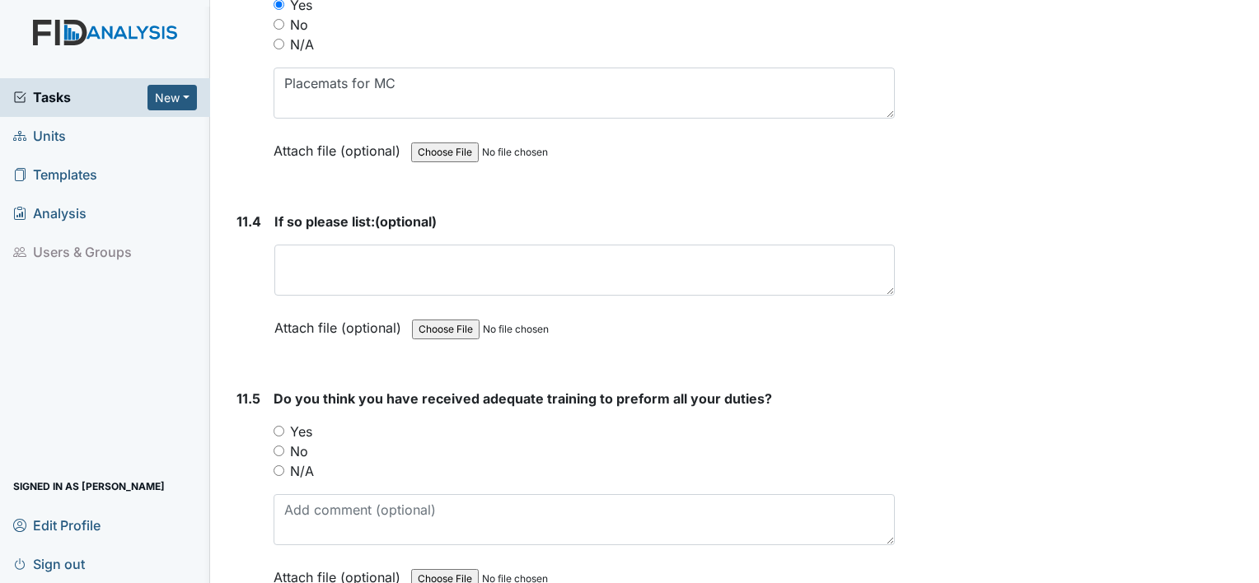
scroll to position [27250, 0]
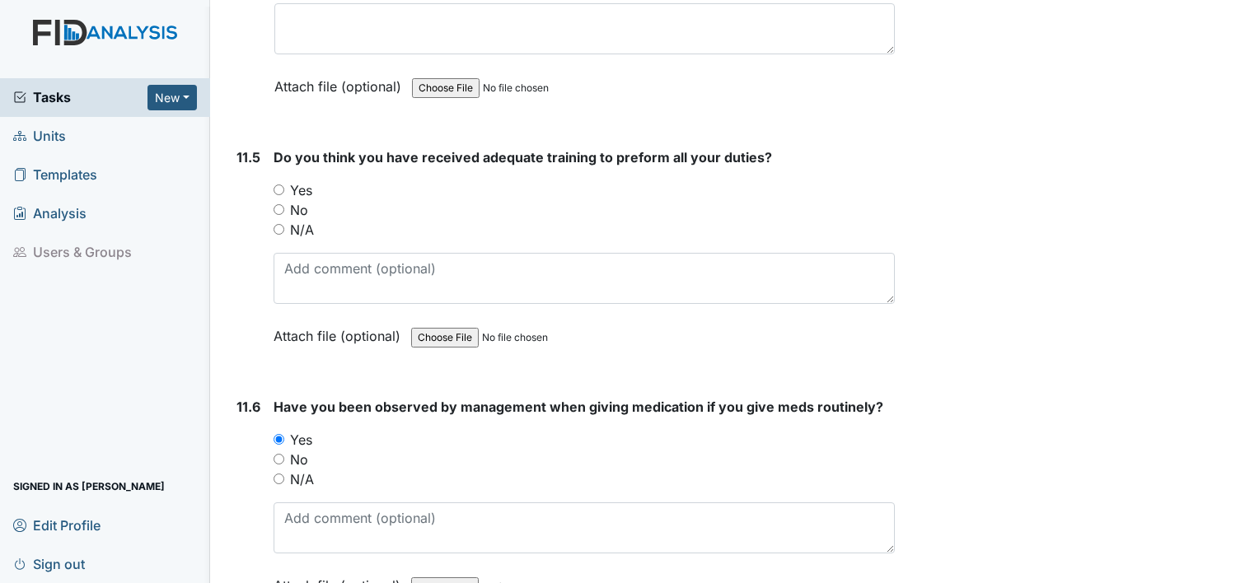
click at [277, 180] on div "Yes" at bounding box center [583, 190] width 621 height 20
click at [281, 184] on input "Yes" at bounding box center [278, 189] width 11 height 11
radio input "true"
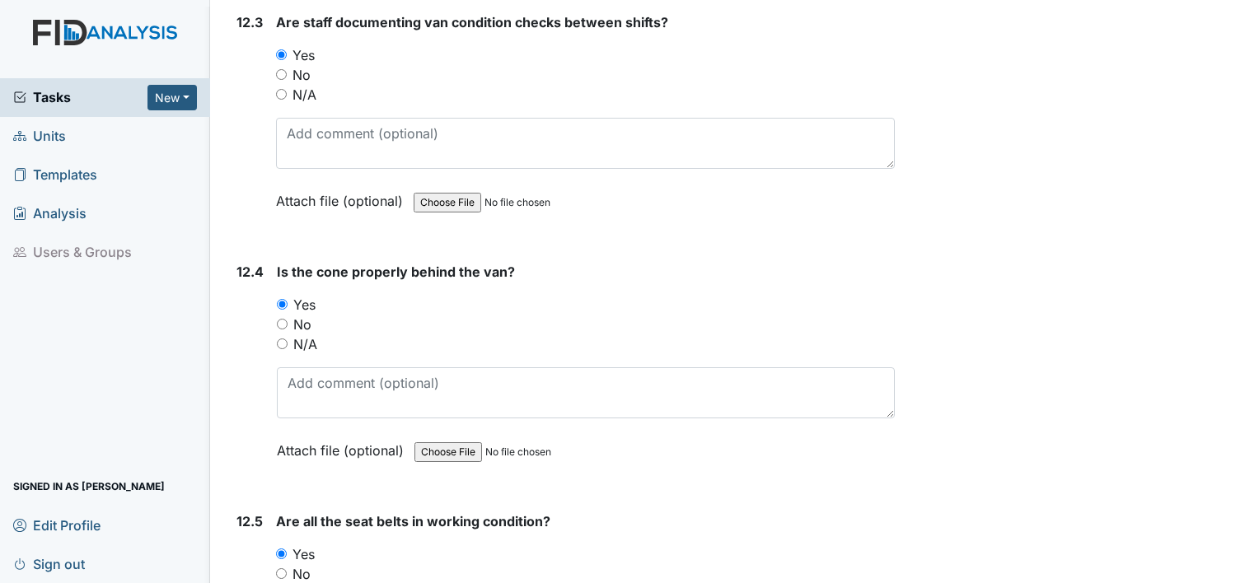
scroll to position [29063, 0]
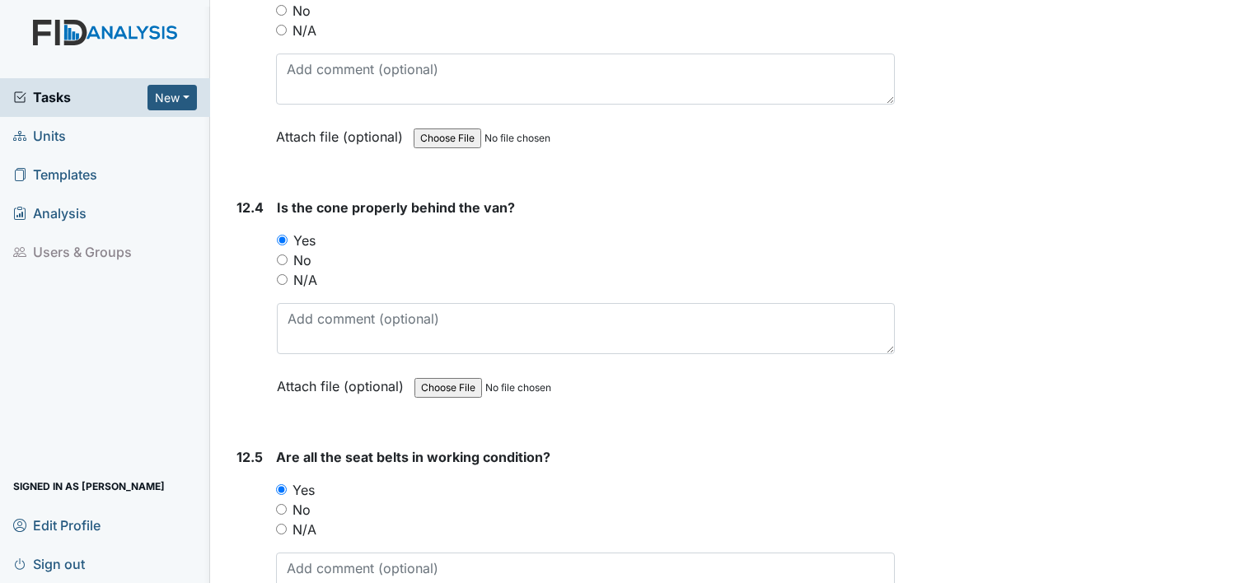
scroll to position [29101, 0]
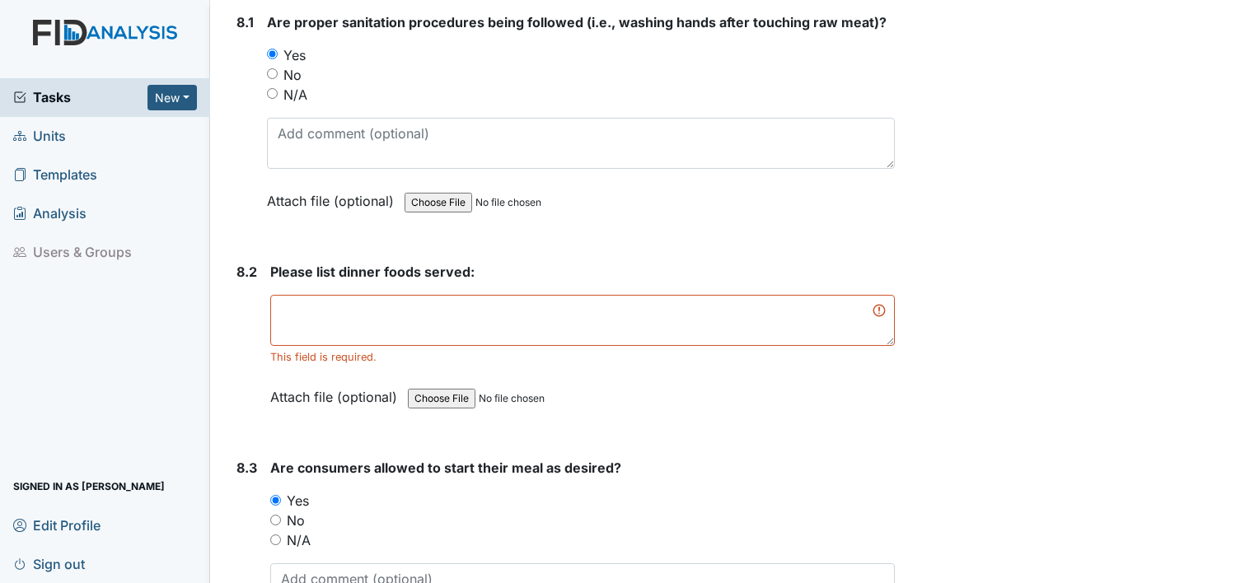
scroll to position [12463, 0]
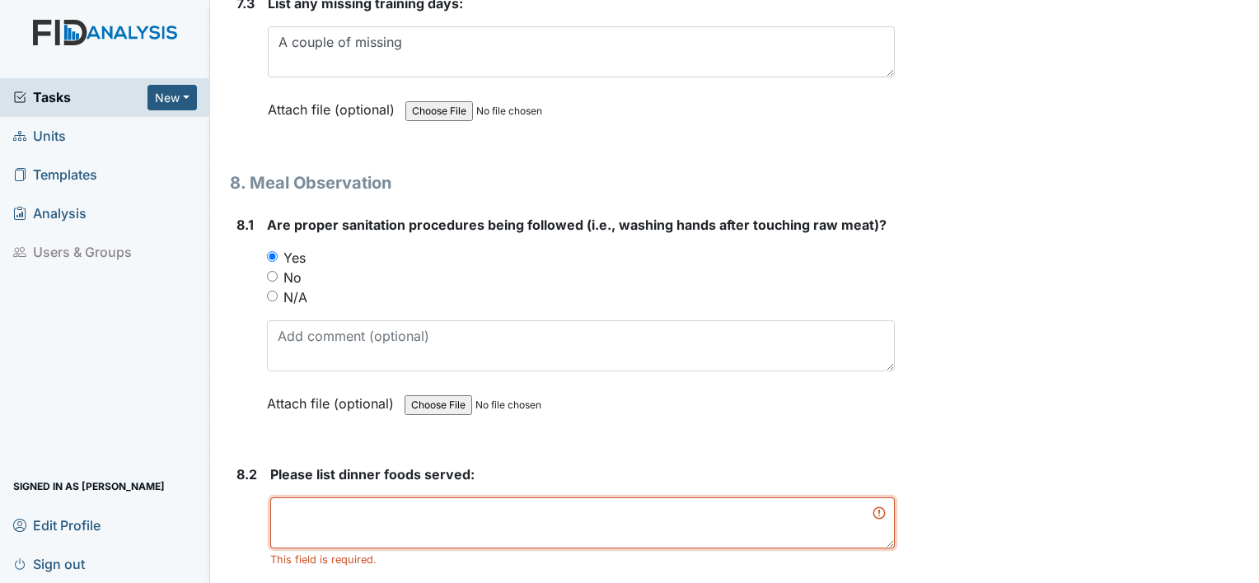
click at [432, 497] on textarea at bounding box center [582, 522] width 624 height 51
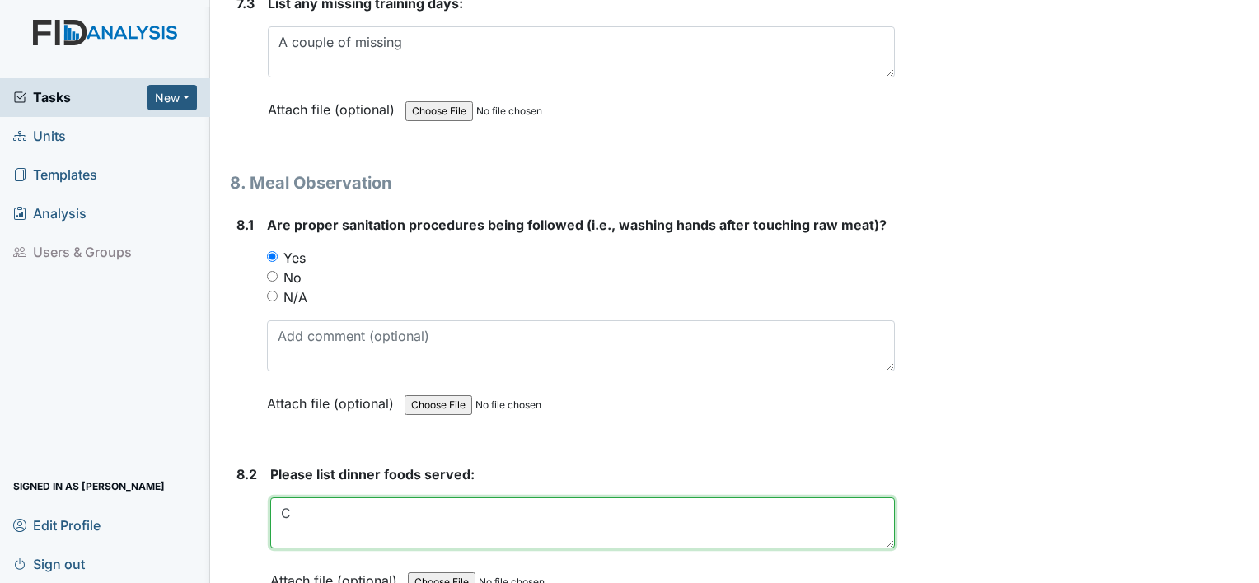
click at [434, 497] on textarea "C" at bounding box center [582, 522] width 624 height 51
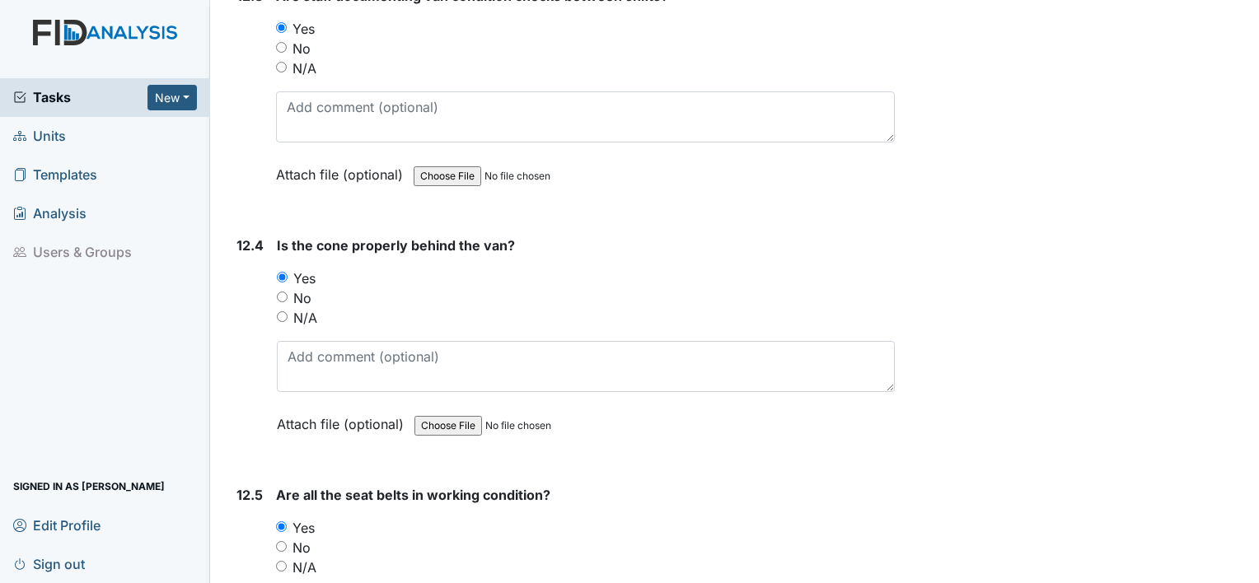
scroll to position [29081, 0]
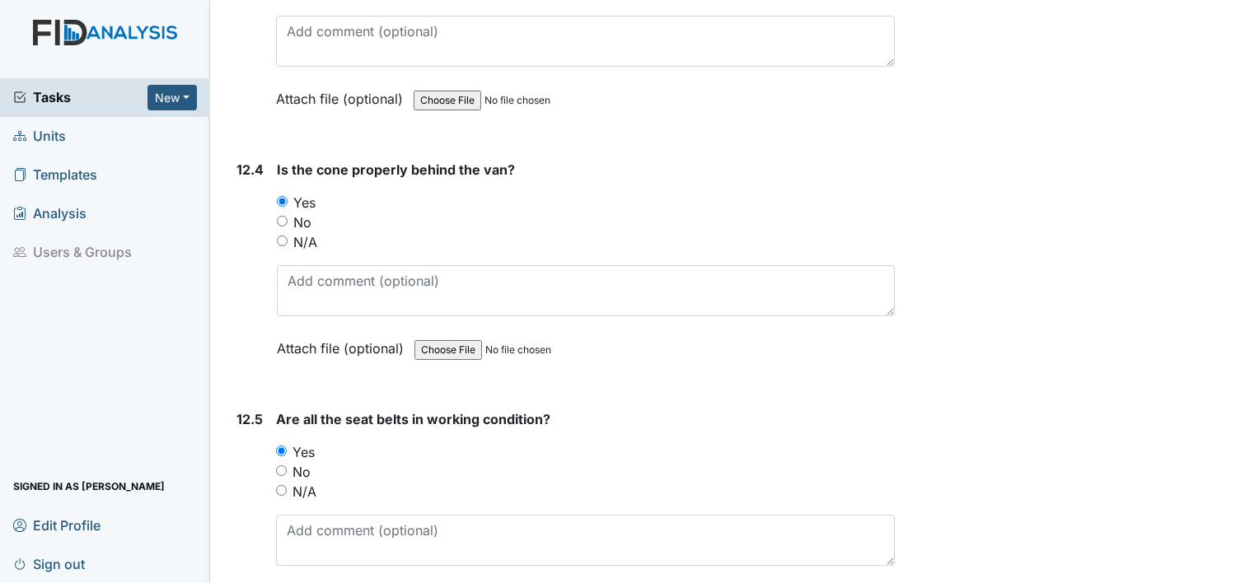
type textarea "Chicken dinner rolls"
drag, startPoint x: 289, startPoint y: 554, endPoint x: 296, endPoint y: 563, distance: 10.5
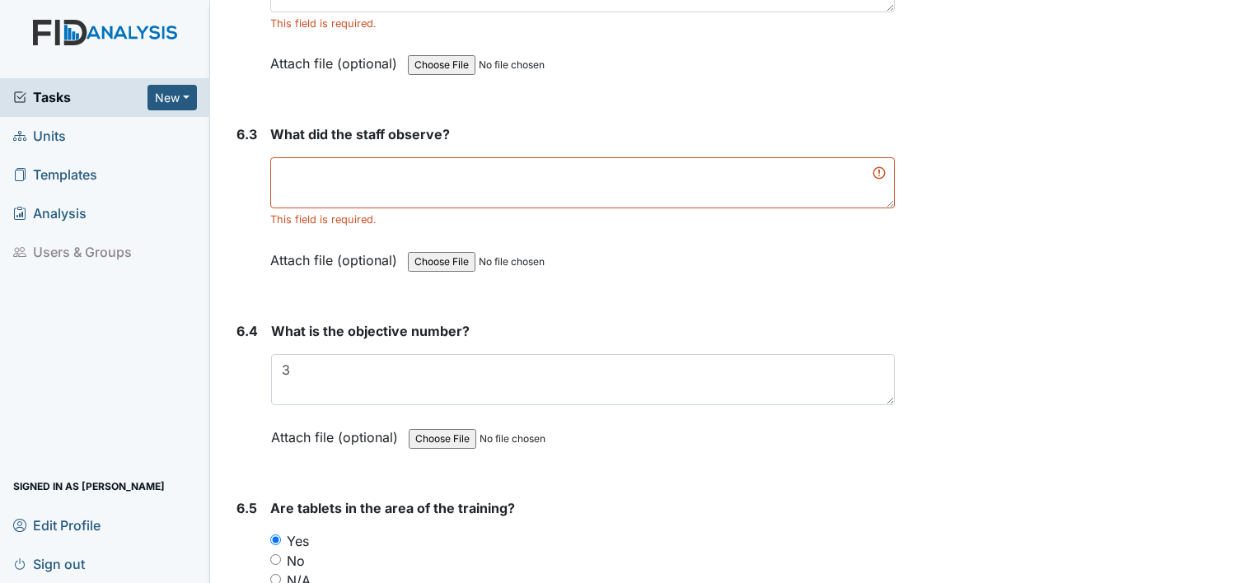
scroll to position [9726, 0]
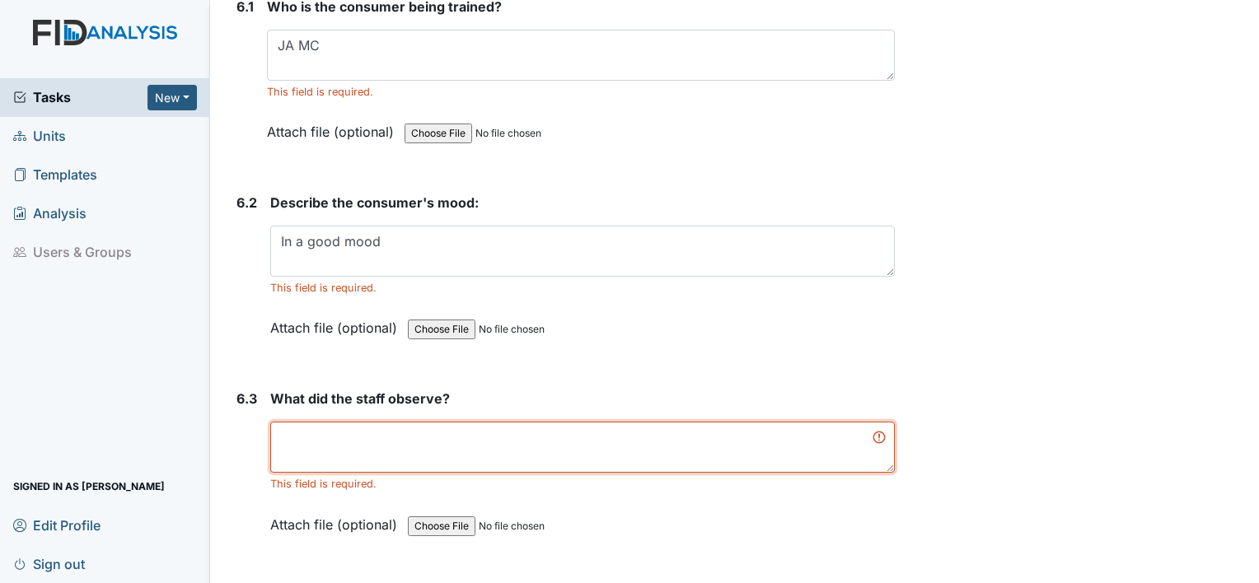
click at [330, 422] on textarea at bounding box center [582, 447] width 624 height 51
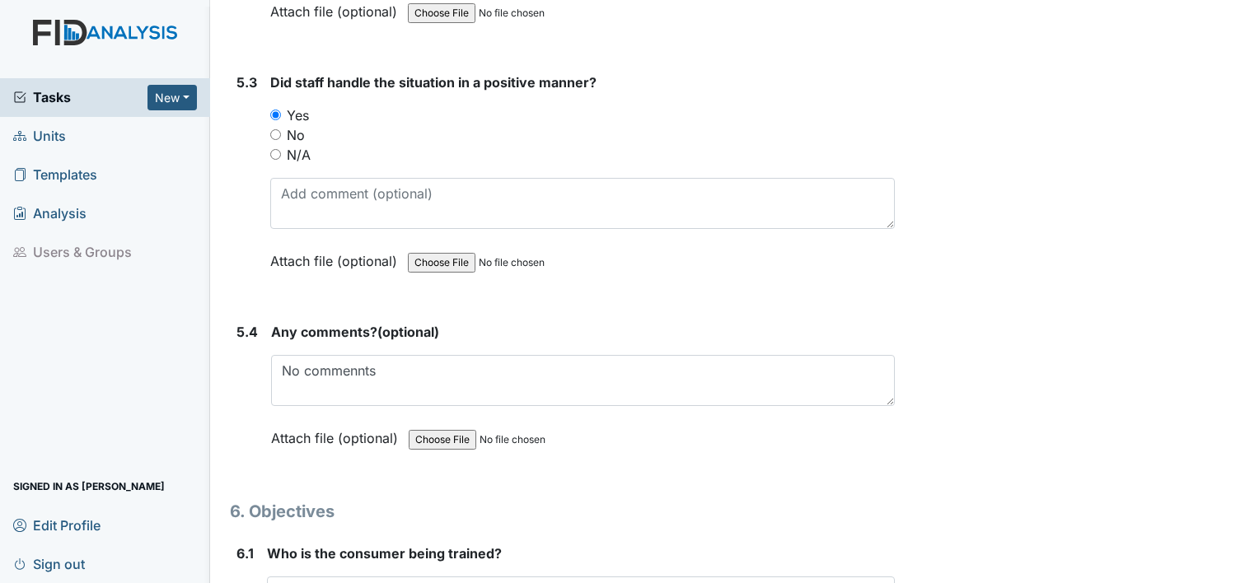
scroll to position [9149, 0]
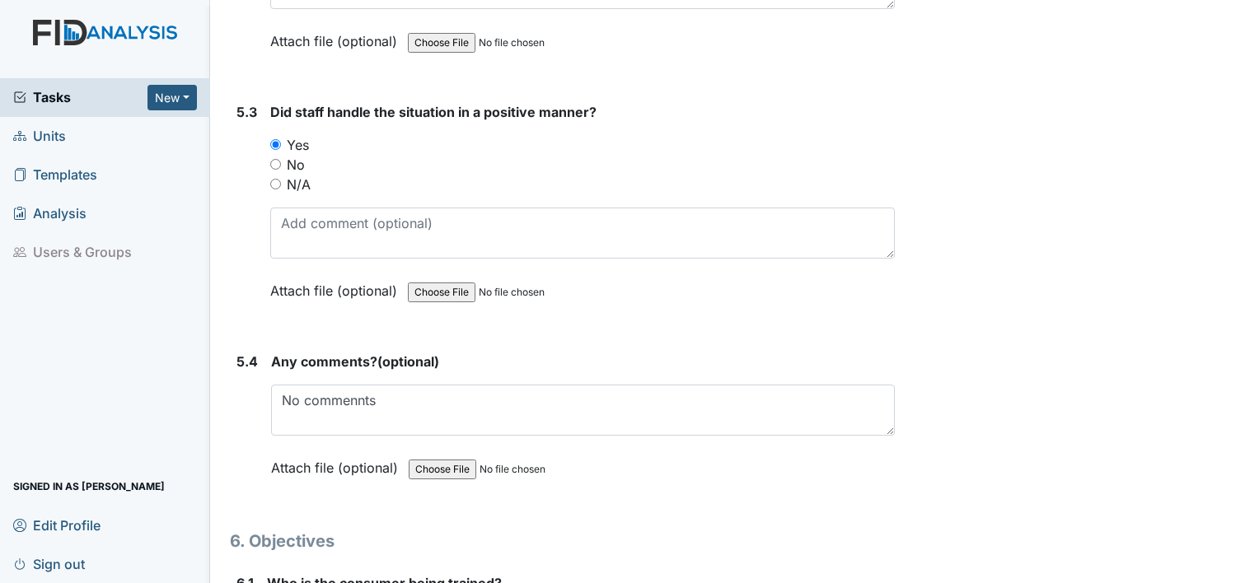
type textarea "consumer help setting the table for dinner"
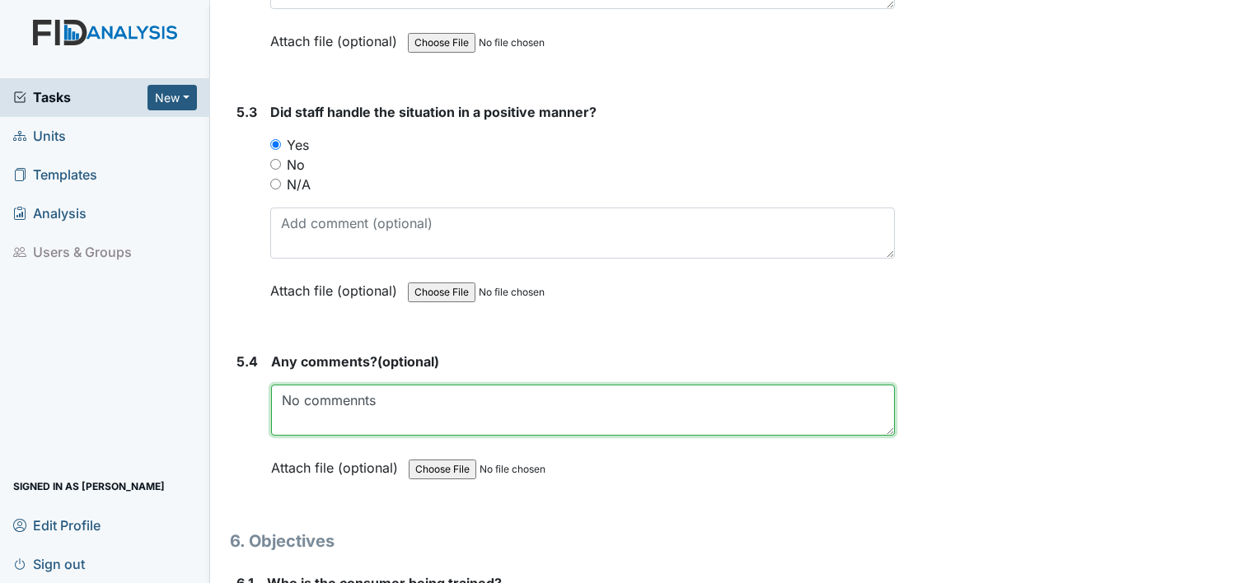
click at [384, 385] on textarea "No commennts" at bounding box center [583, 410] width 624 height 51
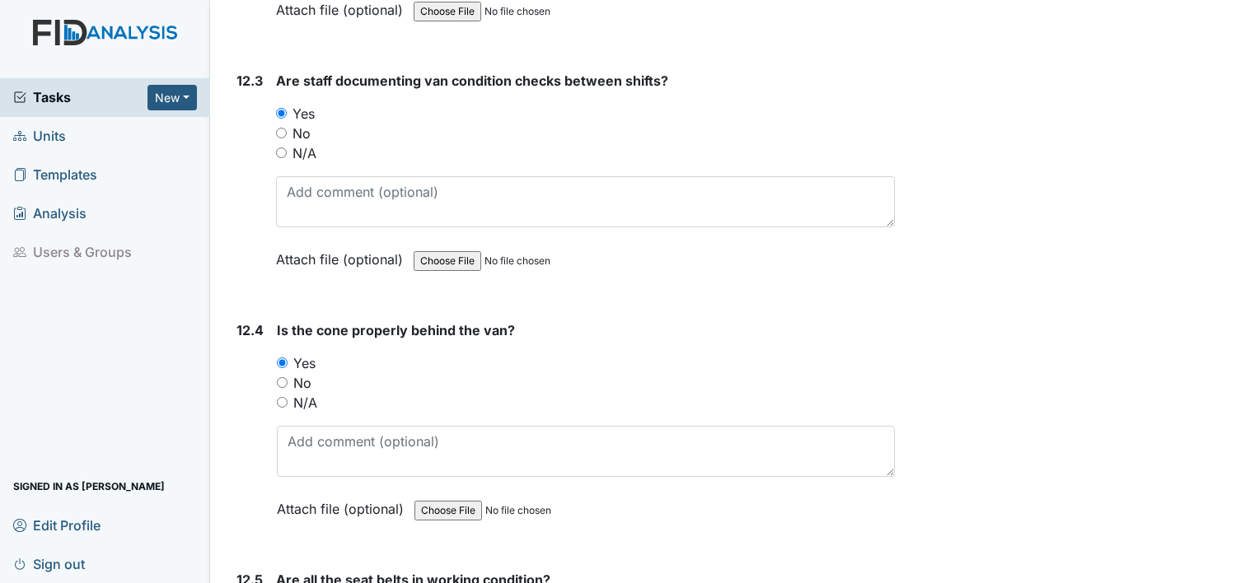
scroll to position [29063, 0]
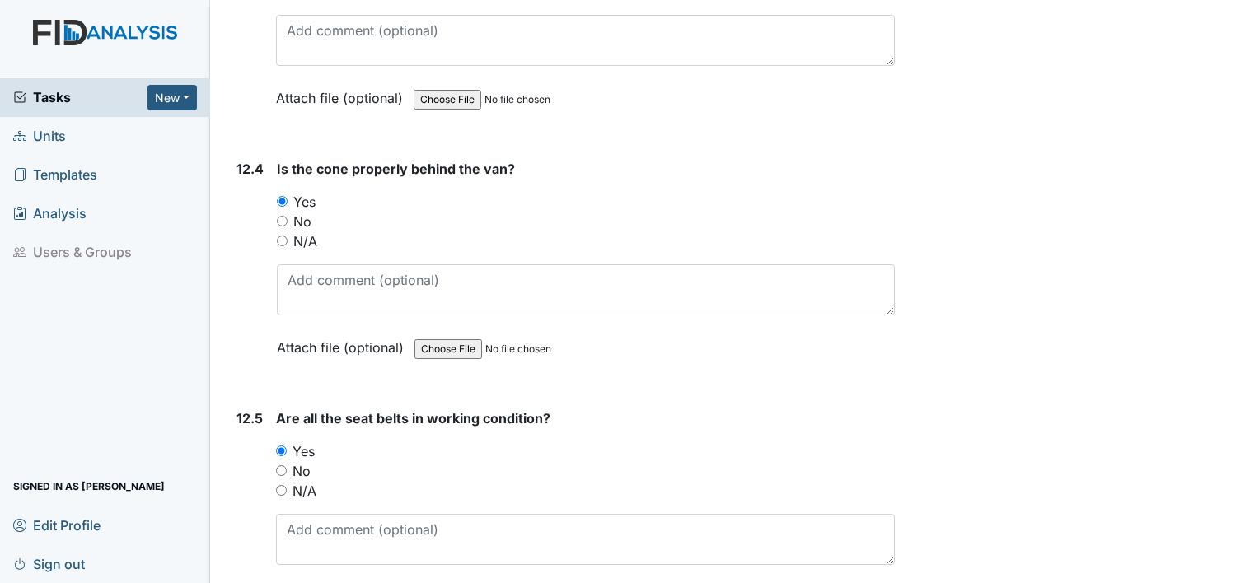
type textarea "No comments"
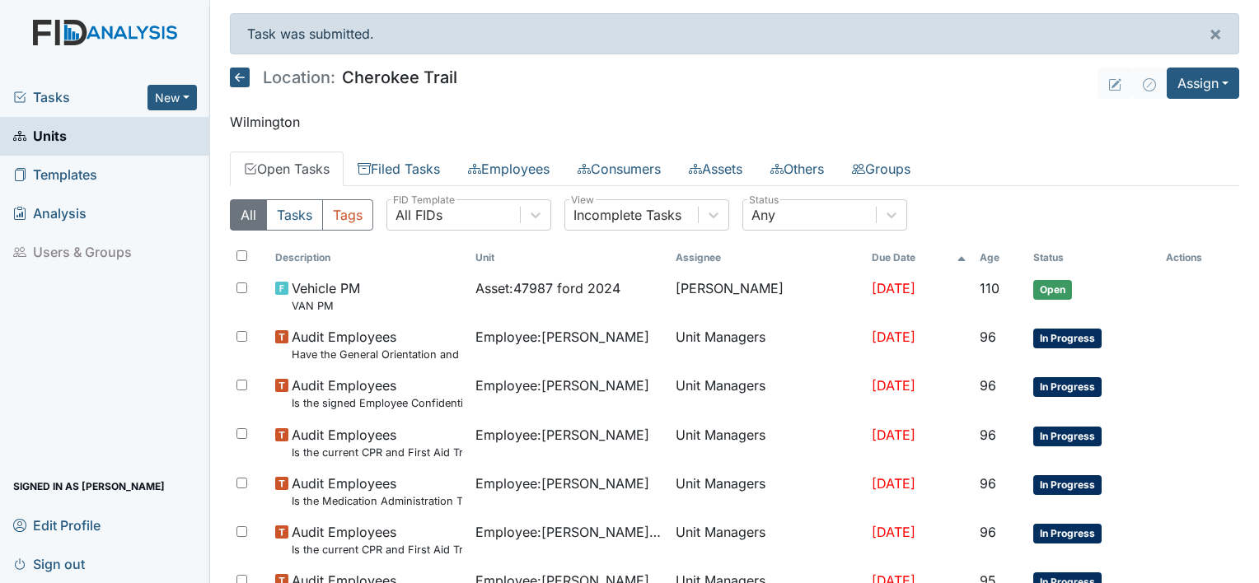
click at [270, 176] on link "Open Tasks" at bounding box center [287, 169] width 114 height 35
click at [290, 173] on link "Open Tasks" at bounding box center [287, 169] width 114 height 35
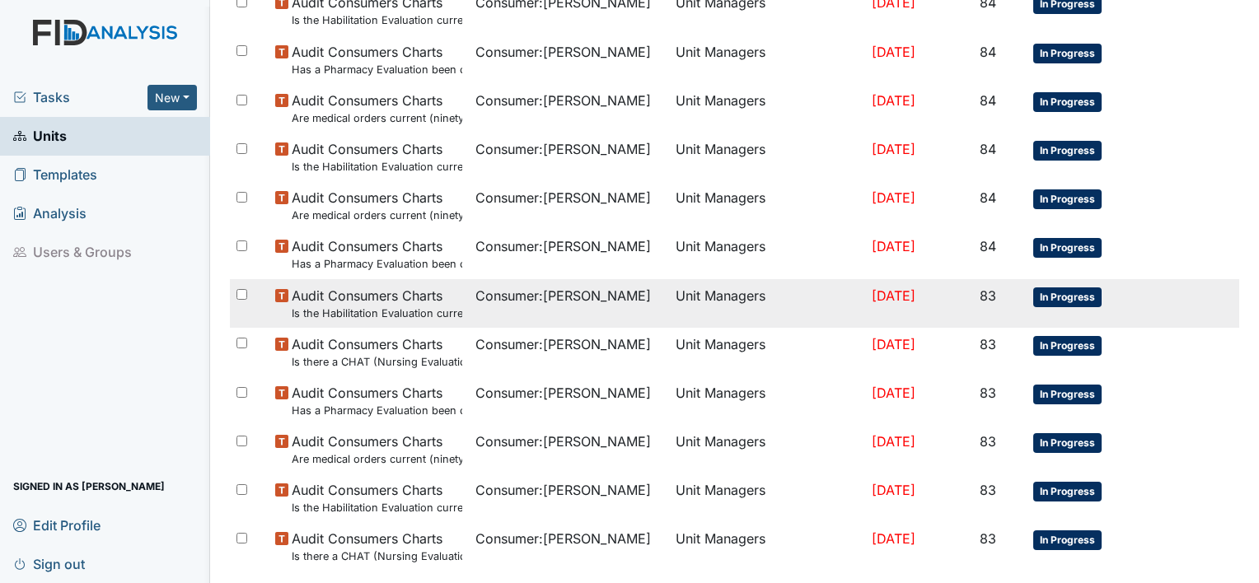
scroll to position [1235, 0]
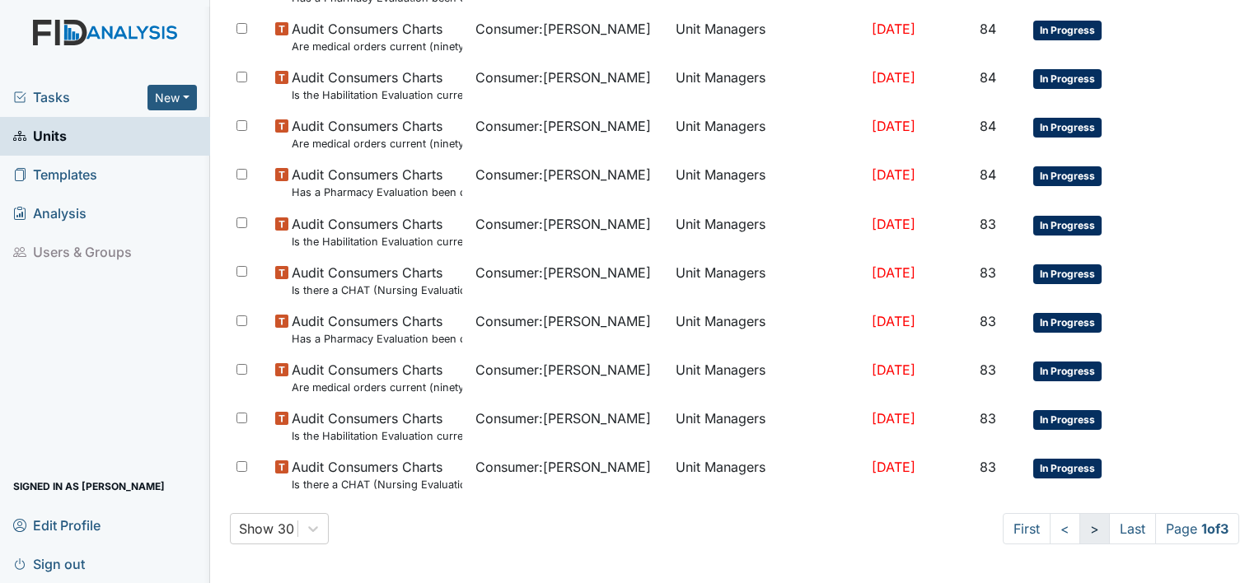
click at [1079, 524] on link ">" at bounding box center [1094, 528] width 30 height 31
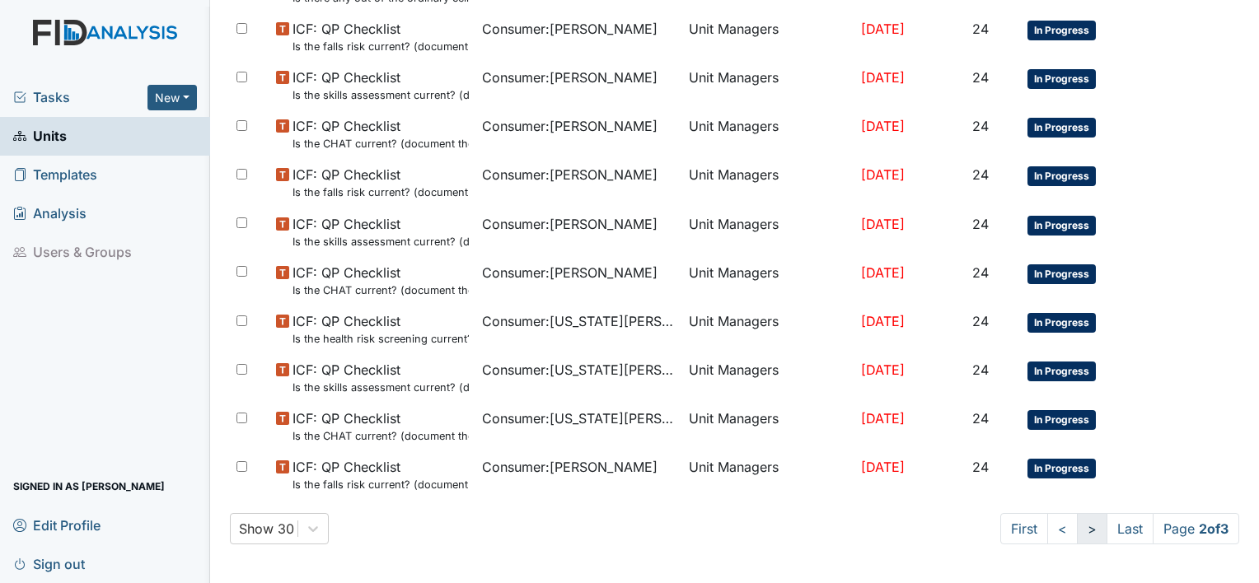
click at [1077, 518] on link ">" at bounding box center [1092, 528] width 30 height 31
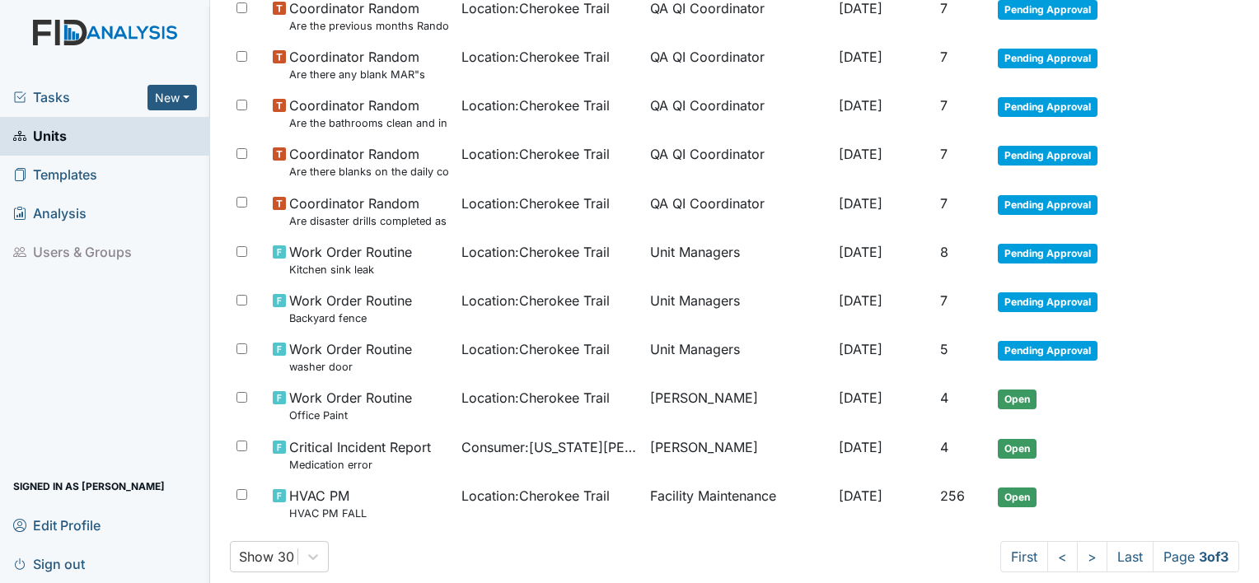
scroll to position [1039, 0]
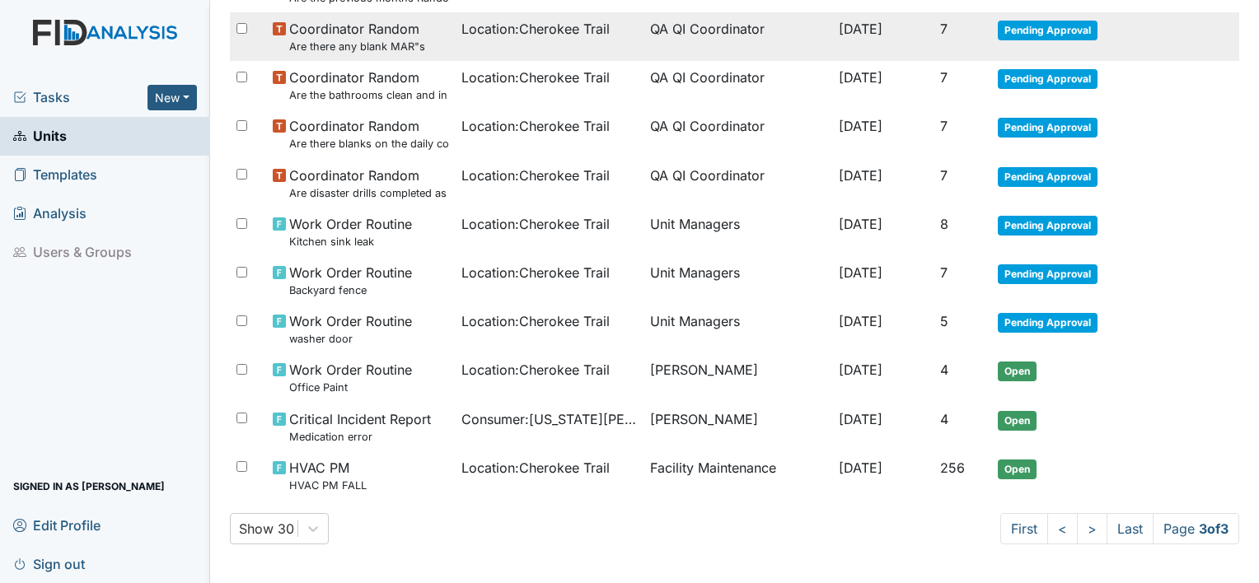
click at [1193, 58] on tr "Coordinator Random Are there any blank MAR"s Location : Cherokee Trail QA QI Co…" at bounding box center [734, 36] width 1009 height 49
